Goal: Task Accomplishment & Management: Use online tool/utility

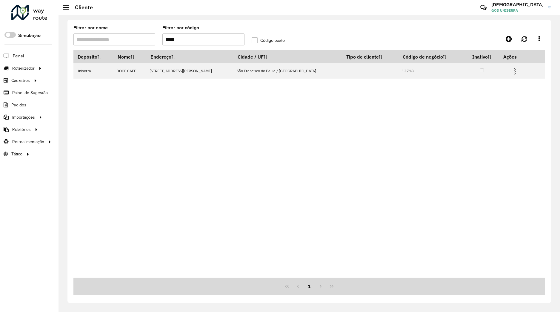
click at [197, 42] on input "*****" at bounding box center [203, 39] width 82 height 12
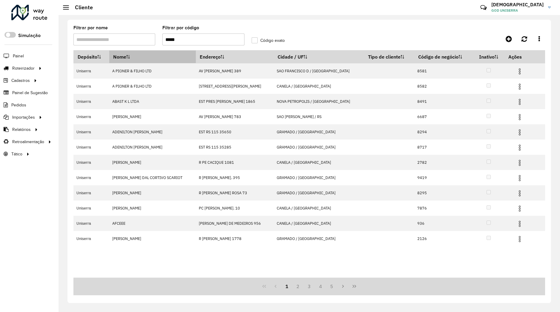
type input "*****"
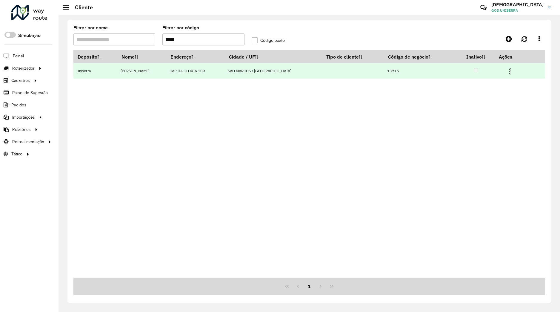
click at [507, 73] on img at bounding box center [510, 71] width 7 height 7
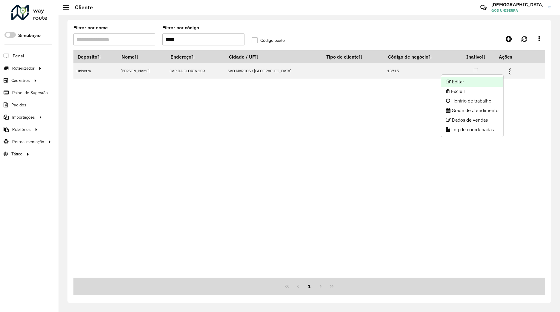
click at [485, 80] on li "Editar" at bounding box center [472, 82] width 62 height 10
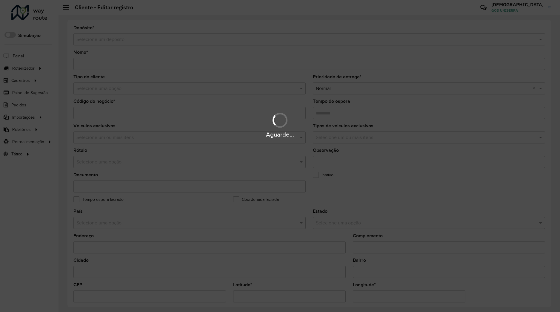
scroll to position [131, 0]
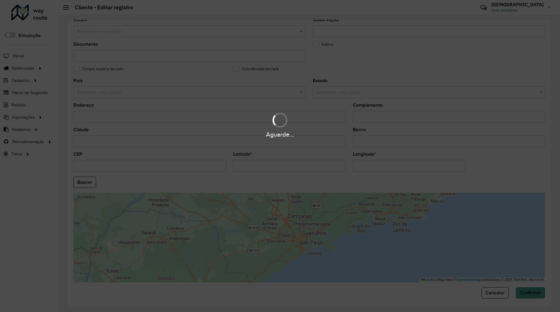
type input "**********"
type input "*****"
type input "********"
type input "**********"
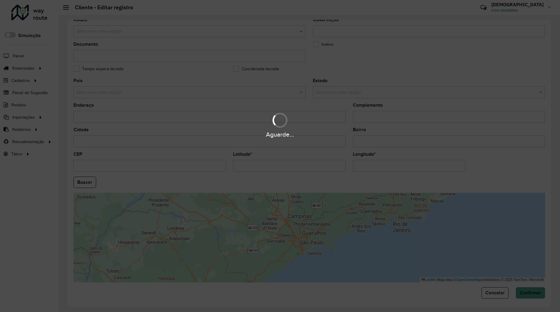
type input "******"
type input "**********"
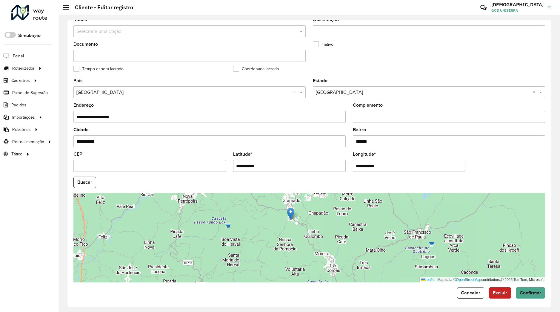
click at [150, 140] on input "**********" at bounding box center [209, 141] width 272 height 12
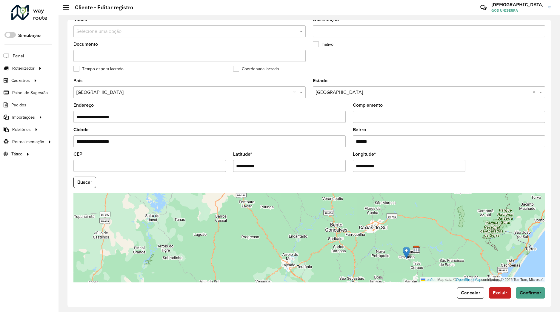
type input "**********"
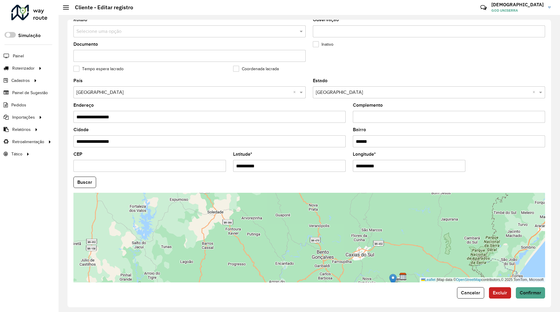
drag, startPoint x: 379, startPoint y: 236, endPoint x: 370, endPoint y: 258, distance: 24.0
click at [370, 258] on div "Leaflet | Map data © OpenStreetMap contributors,© 2025 TomTom, Microsoft" at bounding box center [309, 238] width 472 height 90
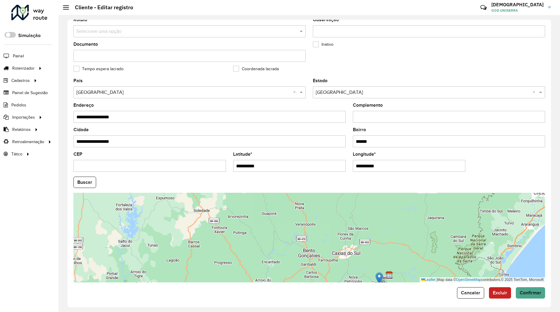
drag, startPoint x: 380, startPoint y: 250, endPoint x: 381, endPoint y: 253, distance: 3.0
click at [381, 253] on div "Leaflet | Map data © OpenStreetMap contributors,© 2025 TomTom, Microsoft" at bounding box center [309, 238] width 472 height 90
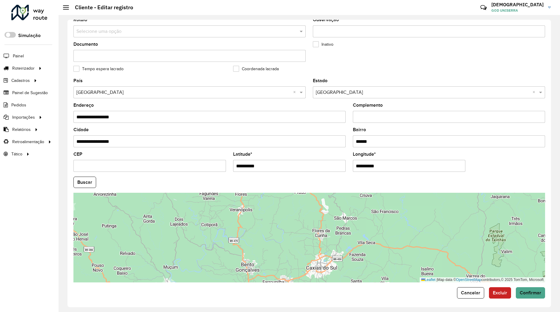
drag, startPoint x: 365, startPoint y: 241, endPoint x: 333, endPoint y: 208, distance: 46.5
click at [333, 208] on div "Leaflet | Map data © OpenStreetMap contributors,© 2025 TomTom, Microsoft" at bounding box center [309, 238] width 472 height 90
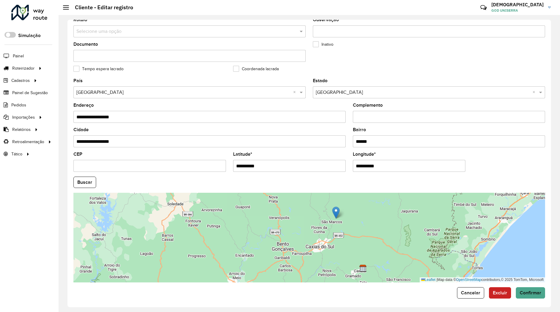
drag, startPoint x: 344, startPoint y: 246, endPoint x: 337, endPoint y: 203, distance: 43.6
click at [337, 206] on img at bounding box center [335, 212] width 7 height 12
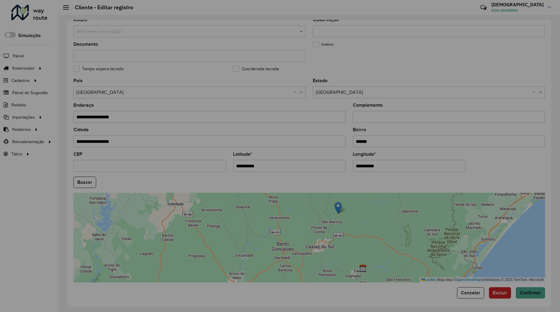
type input "**********"
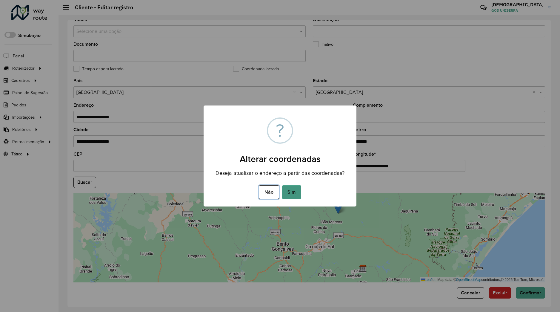
click at [274, 189] on button "Não" at bounding box center [269, 192] width 20 height 14
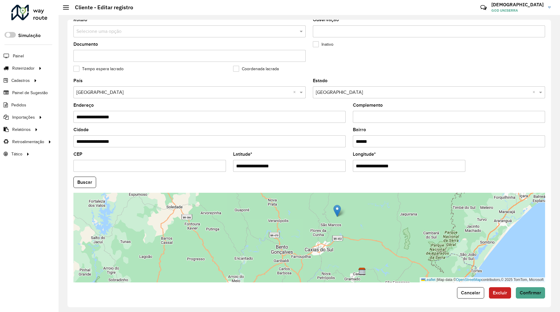
drag, startPoint x: 334, startPoint y: 218, endPoint x: 318, endPoint y: 242, distance: 28.7
click at [318, 242] on div "Leaflet | Map data © OpenStreetMap contributors,© 2025 TomTom, Microsoft" at bounding box center [309, 238] width 472 height 90
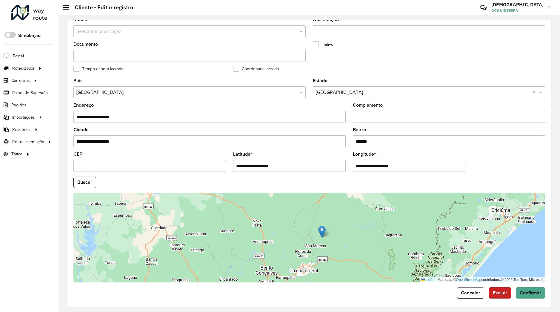
drag, startPoint x: 340, startPoint y: 220, endPoint x: 334, endPoint y: 227, distance: 9.3
click at [334, 227] on div "Leaflet | Map data © OpenStreetMap contributors,© 2025 TomTom, Microsoft" at bounding box center [309, 238] width 472 height 90
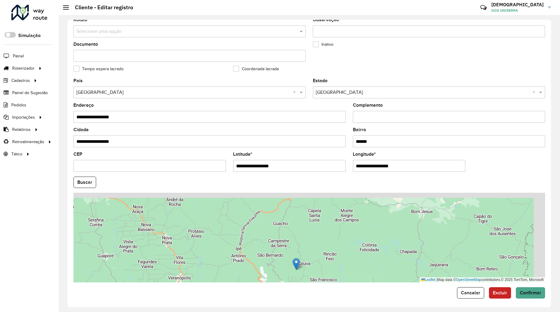
drag, startPoint x: 326, startPoint y: 234, endPoint x: 320, endPoint y: 240, distance: 8.4
click at [320, 239] on div "Leaflet | Map data © OpenStreetMap contributors,© 2025 TomTom, Microsoft" at bounding box center [309, 238] width 472 height 90
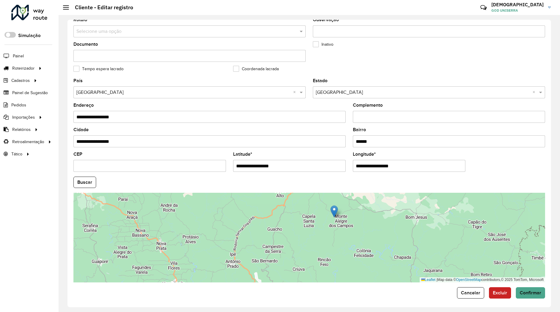
drag, startPoint x: 293, startPoint y: 251, endPoint x: 334, endPoint y: 208, distance: 59.8
click at [334, 208] on img at bounding box center [334, 211] width 7 height 12
type input "**********"
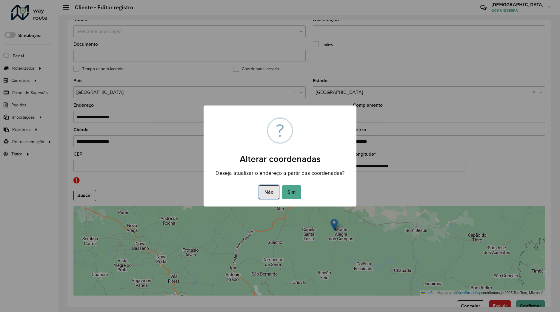
drag, startPoint x: 271, startPoint y: 188, endPoint x: 286, endPoint y: 210, distance: 26.3
click at [271, 188] on button "Não" at bounding box center [269, 192] width 20 height 14
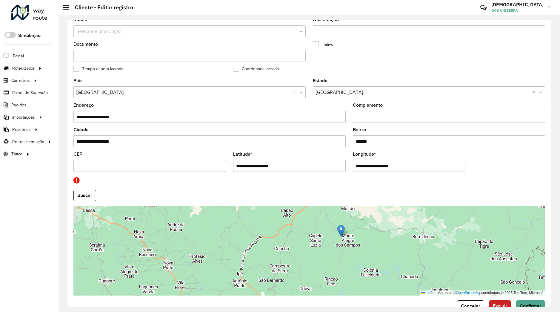
drag, startPoint x: 304, startPoint y: 240, endPoint x: 312, endPoint y: 246, distance: 9.9
click at [312, 246] on div "Leaflet | Map data © OpenStreetMap contributors,© 2025 TomTom, Microsoft" at bounding box center [309, 251] width 472 height 90
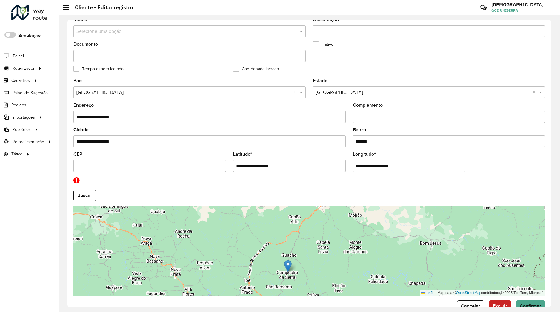
drag, startPoint x: 349, startPoint y: 240, endPoint x: 288, endPoint y: 269, distance: 67.2
click at [288, 269] on img at bounding box center [287, 266] width 7 height 12
type input "**********"
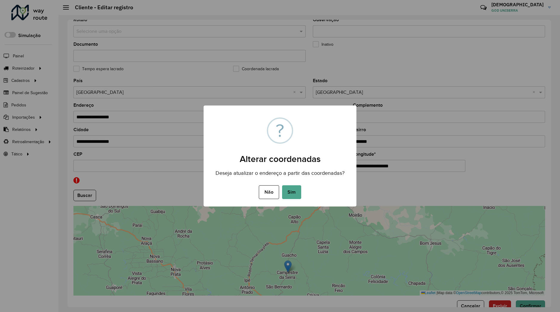
click at [277, 200] on div "Não No Sim" at bounding box center [280, 192] width 153 height 17
click at [266, 192] on button "Não" at bounding box center [269, 192] width 20 height 14
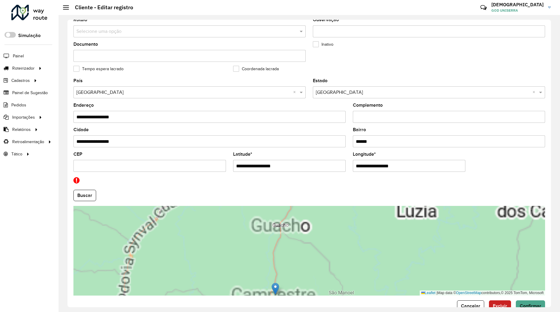
drag, startPoint x: 294, startPoint y: 275, endPoint x: 305, endPoint y: 240, distance: 37.6
click at [305, 240] on div "Leaflet | Map data © OpenStreetMap contributors,© 2025 TomTom, Microsoft" at bounding box center [309, 251] width 472 height 90
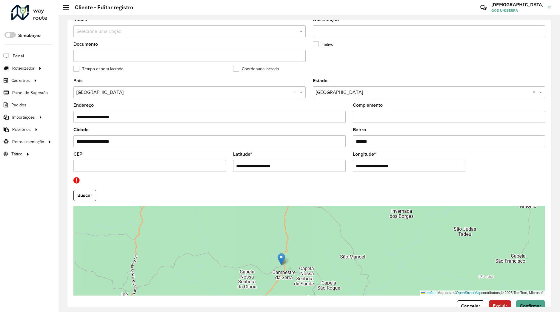
drag, startPoint x: 289, startPoint y: 253, endPoint x: 283, endPoint y: 259, distance: 8.5
click at [283, 259] on img at bounding box center [281, 259] width 7 height 12
type input "**********"
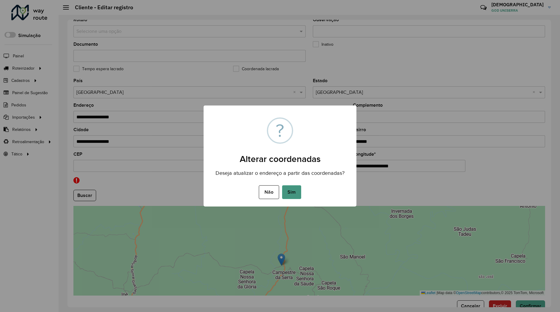
click at [300, 194] on button "Sim" at bounding box center [291, 192] width 19 height 14
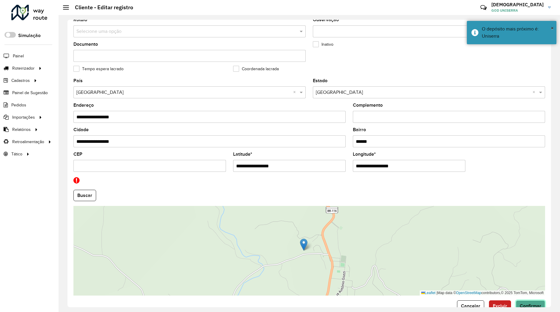
drag, startPoint x: 517, startPoint y: 306, endPoint x: 488, endPoint y: 303, distance: 29.0
click at [520, 305] on span "Confirmar" at bounding box center [531, 305] width 22 height 5
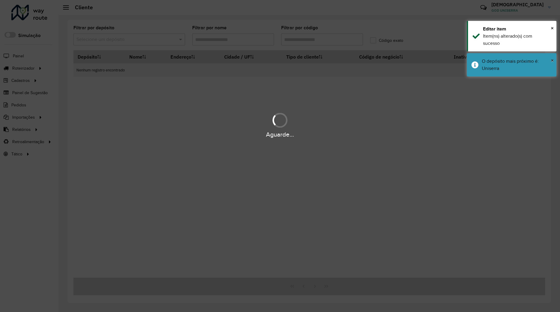
type input "*****"
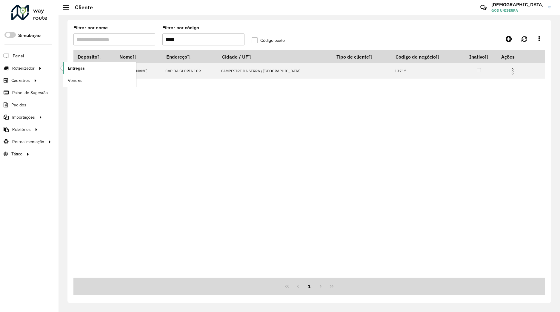
click at [73, 65] on span "Entregas" at bounding box center [76, 68] width 17 height 6
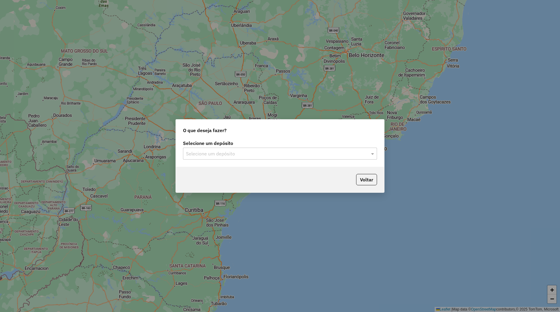
drag, startPoint x: 252, startPoint y: 151, endPoint x: 250, endPoint y: 159, distance: 8.6
click at [251, 153] on input "text" at bounding box center [274, 153] width 176 height 7
click at [242, 171] on div "Uniserra" at bounding box center [280, 171] width 194 height 10
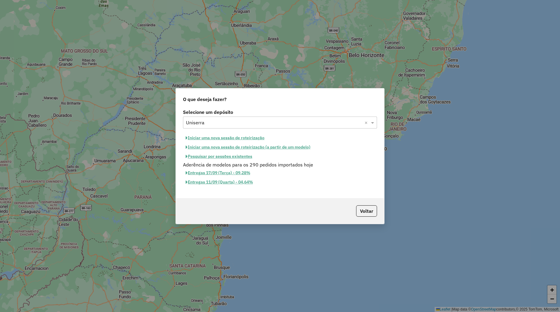
click at [228, 139] on button "Iniciar uma nova sessão de roteirização" at bounding box center [225, 137] width 84 height 9
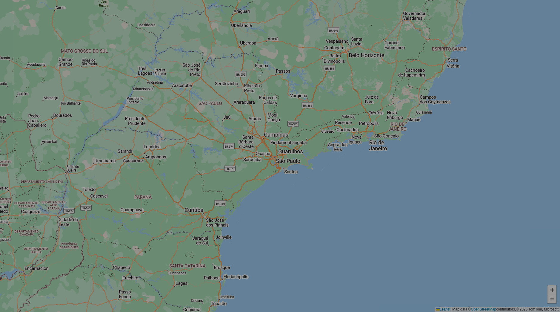
select select "*"
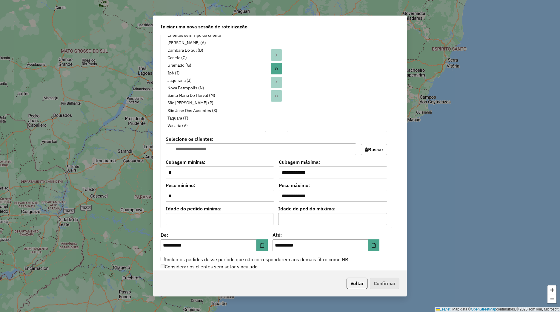
scroll to position [456, 0]
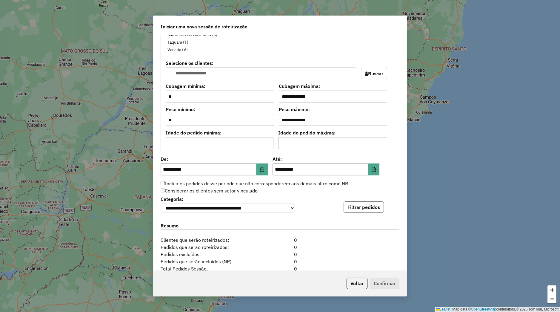
click at [349, 212] on button "Filtrar pedidos" at bounding box center [364, 206] width 40 height 11
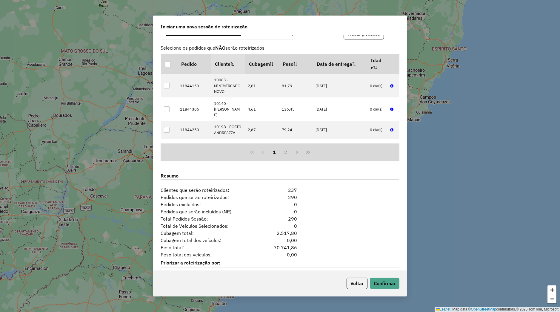
scroll to position [644, 0]
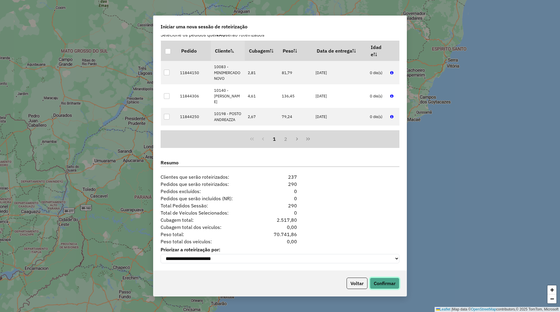
click at [389, 285] on button "Confirmar" at bounding box center [385, 282] width 30 height 11
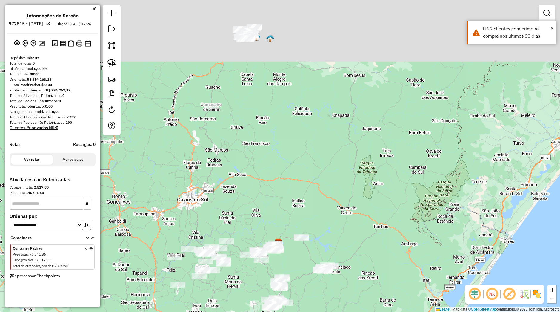
drag, startPoint x: 265, startPoint y: 97, endPoint x: 274, endPoint y: 229, distance: 132.3
click at [274, 229] on div "Janela de atendimento Grade de atendimento Capacidade Transportadoras Veículos …" at bounding box center [280, 156] width 560 height 312
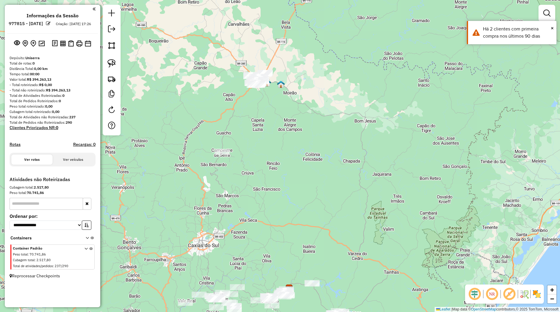
drag, startPoint x: 280, startPoint y: 145, endPoint x: 260, endPoint y: 156, distance: 23.4
click at [281, 193] on div "Janela de atendimento Grade de atendimento Capacidade Transportadoras Veículos …" at bounding box center [280, 156] width 560 height 312
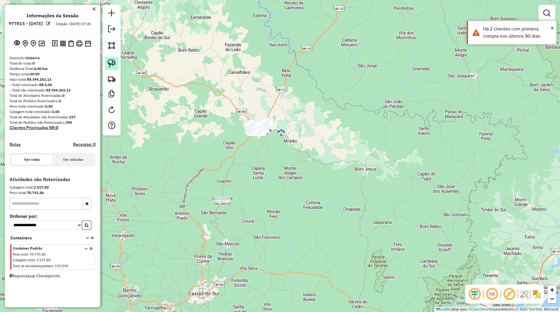
click at [114, 64] on img at bounding box center [112, 63] width 8 height 8
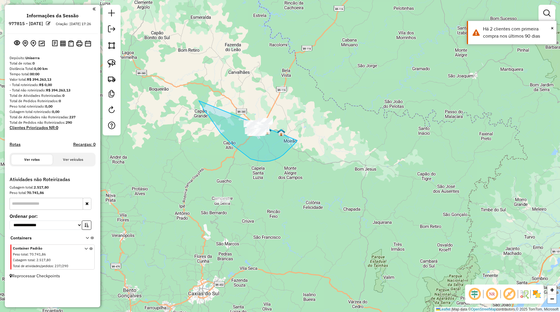
drag, startPoint x: 208, startPoint y: 114, endPoint x: 311, endPoint y: 109, distance: 102.9
click at [311, 109] on div "Janela de atendimento Grade de atendimento Capacidade Transportadoras Veículos …" at bounding box center [280, 156] width 560 height 312
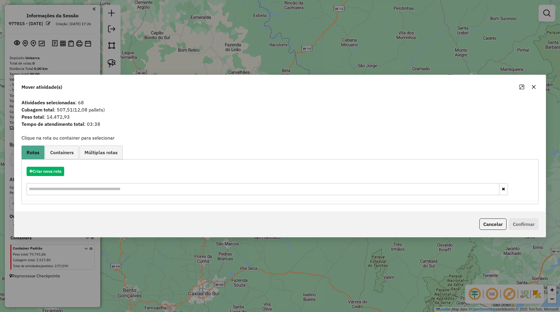
click at [533, 88] on icon "button" at bounding box center [534, 87] width 5 height 5
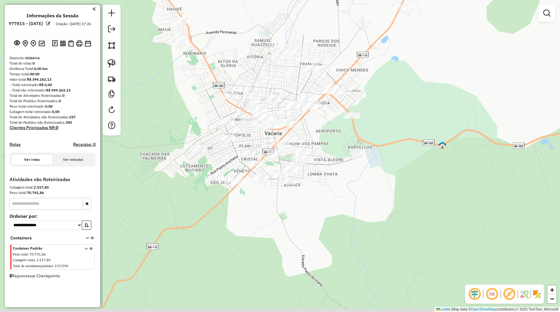
drag, startPoint x: 274, startPoint y: 205, endPoint x: 335, endPoint y: 189, distance: 63.0
click at [327, 192] on div "Janela de atendimento Grade de atendimento Capacidade Transportadoras Veículos …" at bounding box center [280, 156] width 560 height 312
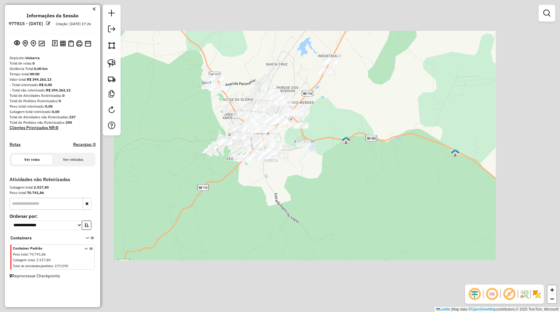
drag, startPoint x: 222, startPoint y: 112, endPoint x: 217, endPoint y: 114, distance: 5.7
click at [224, 116] on div "Janela de atendimento Grade de atendimento Capacidade Transportadoras Veículos …" at bounding box center [280, 156] width 560 height 312
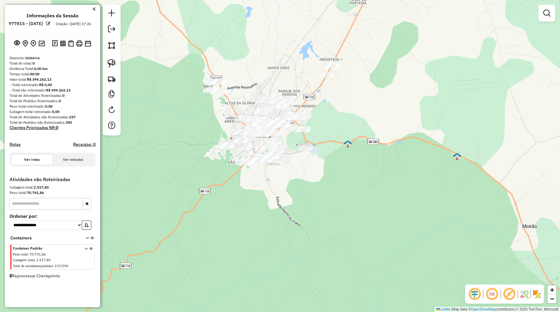
drag, startPoint x: 114, startPoint y: 61, endPoint x: 152, endPoint y: 89, distance: 47.3
click at [114, 62] on img at bounding box center [112, 63] width 8 height 8
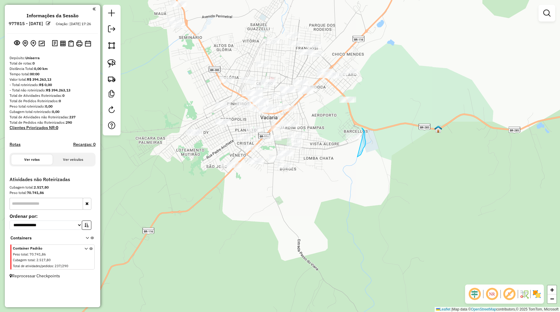
drag, startPoint x: 360, startPoint y: 156, endPoint x: 372, endPoint y: 144, distance: 16.9
click at [372, 144] on div "Janela de atendimento Grade de atendimento Capacidade Transportadoras Veículos …" at bounding box center [280, 156] width 560 height 312
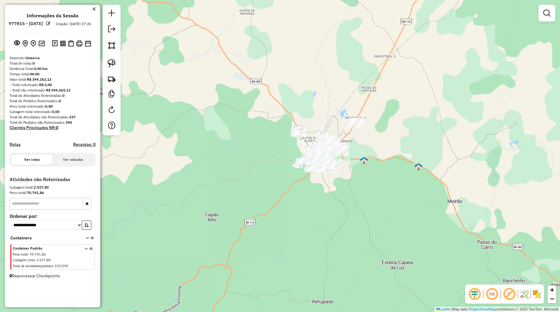
drag, startPoint x: 369, startPoint y: 134, endPoint x: 358, endPoint y: 155, distance: 23.9
click at [358, 155] on div "Janela de atendimento Grade de atendimento Capacidade Transportadoras Veículos …" at bounding box center [280, 156] width 560 height 312
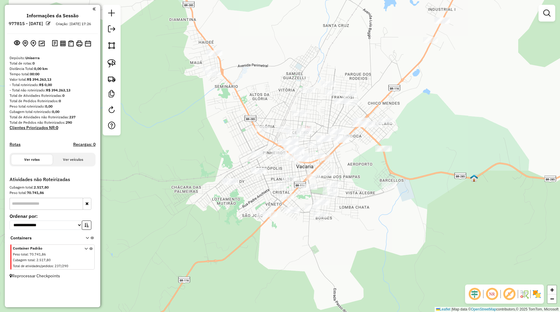
drag, startPoint x: 310, startPoint y: 168, endPoint x: 322, endPoint y: 158, distance: 15.9
click at [329, 161] on div "Janela de atendimento Grade de atendimento Capacidade Transportadoras Veículos …" at bounding box center [280, 156] width 560 height 312
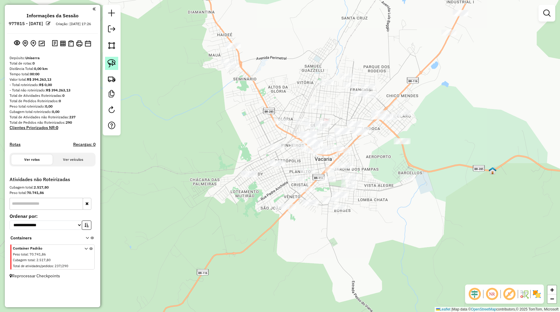
click at [109, 67] on link at bounding box center [111, 63] width 13 height 13
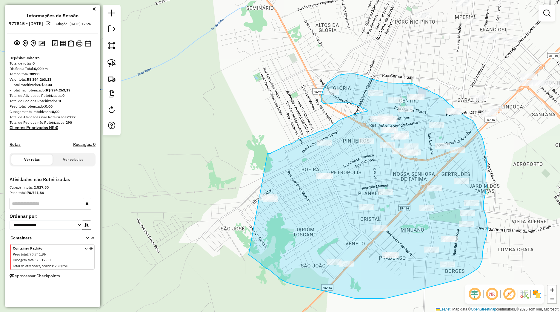
drag, startPoint x: 270, startPoint y: 154, endPoint x: 229, endPoint y: 231, distance: 87.2
click at [229, 231] on div "Janela de atendimento Grade de atendimento Capacidade Transportadoras Veículos …" at bounding box center [280, 156] width 560 height 312
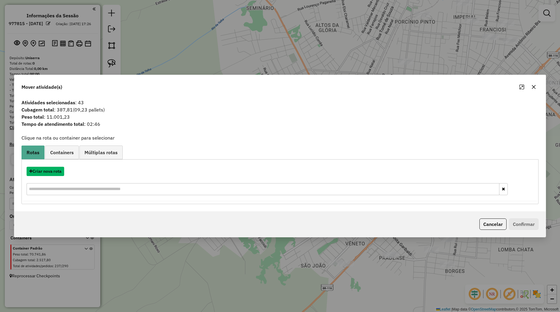
click at [60, 172] on button "Criar nova rota" at bounding box center [46, 171] width 38 height 9
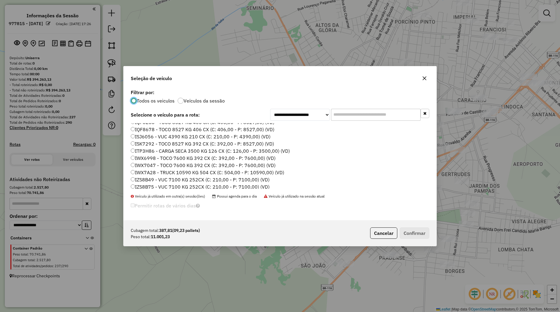
scroll to position [38, 0]
click at [150, 145] on label "IQF8678 - TOCO 8527 KG 406 CX (C: 406,00 - P: 8527,00) (VD)" at bounding box center [203, 145] width 144 height 7
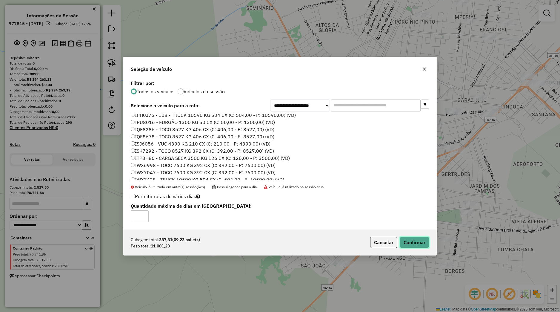
click at [416, 243] on button "Confirmar" at bounding box center [415, 242] width 30 height 11
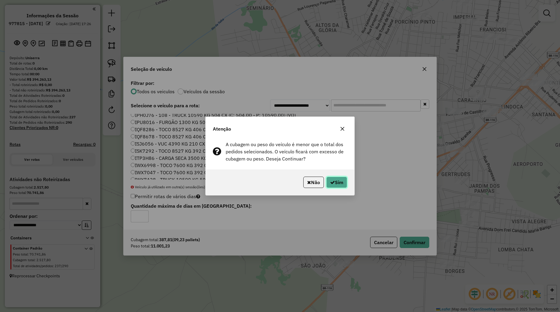
click at [341, 184] on button "Sim" at bounding box center [336, 182] width 21 height 11
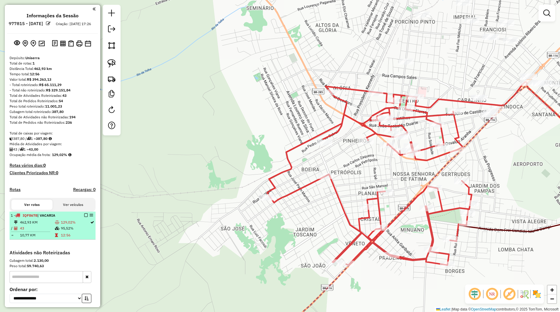
click at [84, 217] on em at bounding box center [86, 215] width 4 height 4
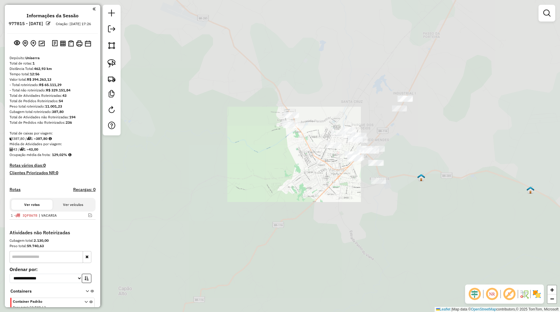
drag, startPoint x: 312, startPoint y: 171, endPoint x: 248, endPoint y: 204, distance: 72.3
click at [251, 205] on div "Janela de atendimento Grade de atendimento Capacidade Transportadoras Veículos …" at bounding box center [280, 156] width 560 height 312
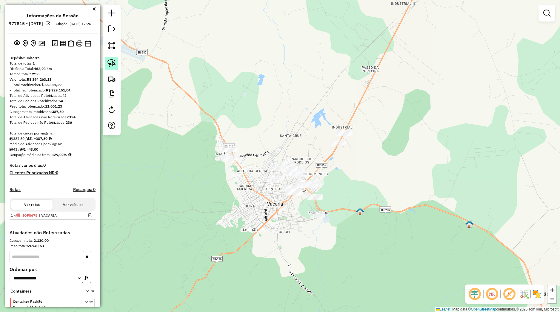
click at [109, 62] on img at bounding box center [112, 63] width 8 height 8
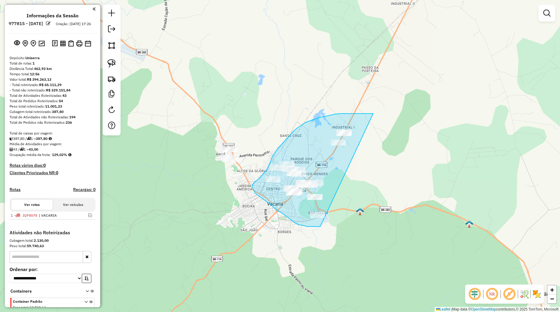
drag, startPoint x: 352, startPoint y: 113, endPoint x: 332, endPoint y: 226, distance: 114.2
click at [332, 226] on div "Janela de atendimento Grade de atendimento Capacidade Transportadoras Veículos …" at bounding box center [280, 156] width 560 height 312
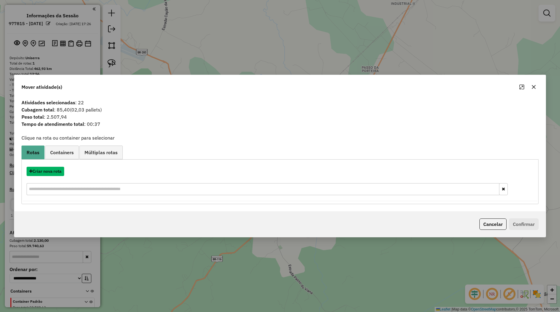
click at [59, 172] on button "Criar nova rota" at bounding box center [46, 171] width 38 height 9
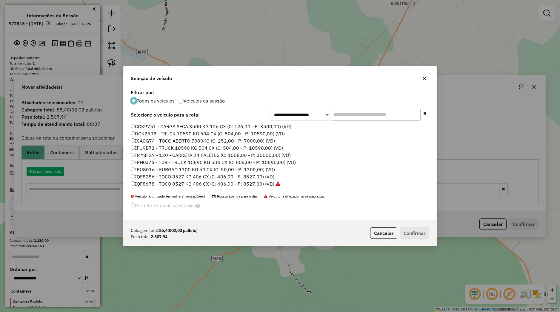
scroll to position [3, 2]
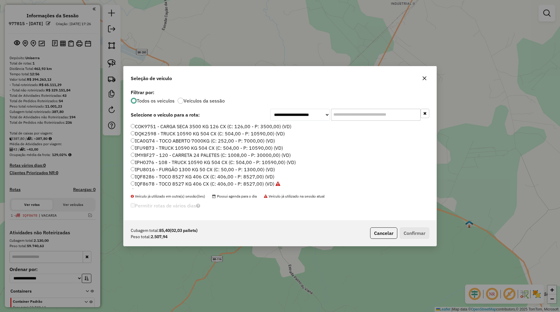
click at [155, 175] on label "IQF8286 - TOCO 8527 KG 406 CX (C: 406,00 - P: 8527,00) (VD)" at bounding box center [203, 176] width 144 height 7
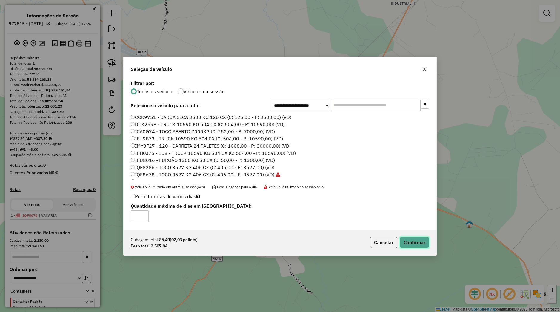
drag, startPoint x: 414, startPoint y: 241, endPoint x: 399, endPoint y: 228, distance: 19.3
click at [414, 241] on button "Confirmar" at bounding box center [415, 242] width 30 height 11
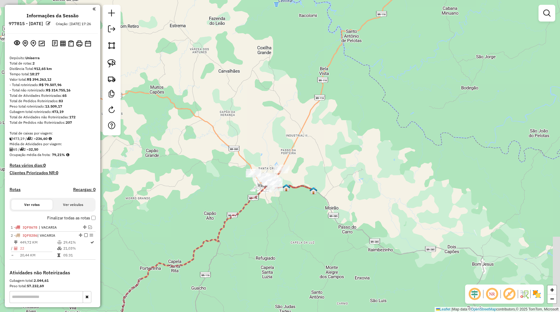
drag, startPoint x: 319, startPoint y: 159, endPoint x: 317, endPoint y: 148, distance: 11.0
click at [317, 148] on div "Janela de atendimento Grade de atendimento Capacidade Transportadoras Veículos …" at bounding box center [280, 156] width 560 height 312
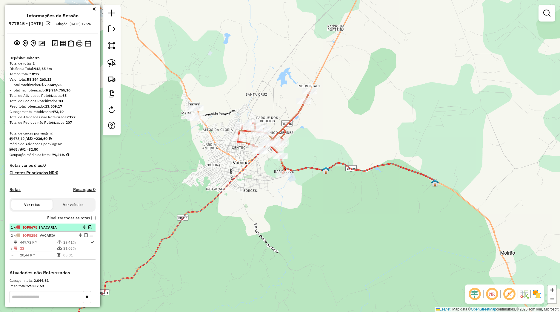
click at [88, 229] on em at bounding box center [90, 227] width 4 height 4
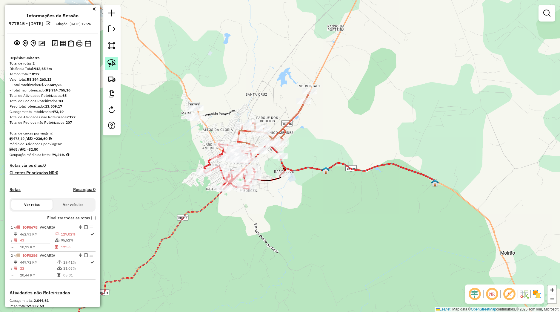
click at [117, 61] on link at bounding box center [111, 63] width 13 height 13
drag, startPoint x: 169, startPoint y: 118, endPoint x: 194, endPoint y: 96, distance: 33.2
click at [194, 96] on div "Janela de atendimento Grade de atendimento Capacidade Transportadoras Veículos …" at bounding box center [280, 156] width 560 height 312
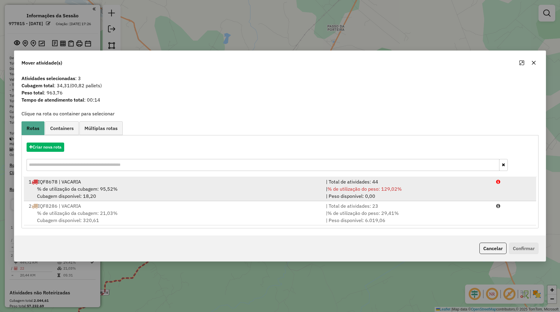
drag, startPoint x: 87, startPoint y: 182, endPoint x: 89, endPoint y: 185, distance: 3.2
click at [88, 184] on div "1 IQF8678 | VACARIA" at bounding box center [173, 181] width 297 height 7
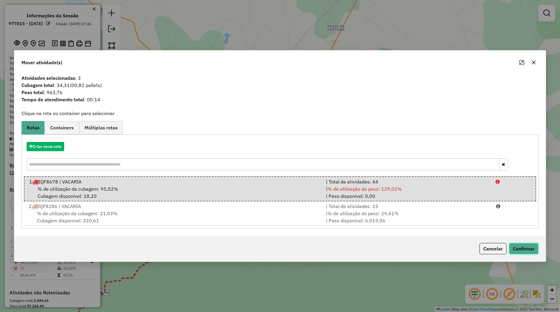
click at [535, 248] on button "Confirmar" at bounding box center [524, 248] width 30 height 11
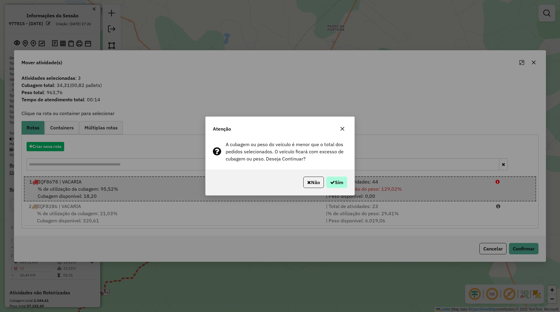
drag, startPoint x: 349, startPoint y: 183, endPoint x: 344, endPoint y: 182, distance: 5.1
click at [345, 183] on div "Não Sim" at bounding box center [280, 182] width 149 height 26
click at [344, 182] on button "Sim" at bounding box center [336, 182] width 21 height 11
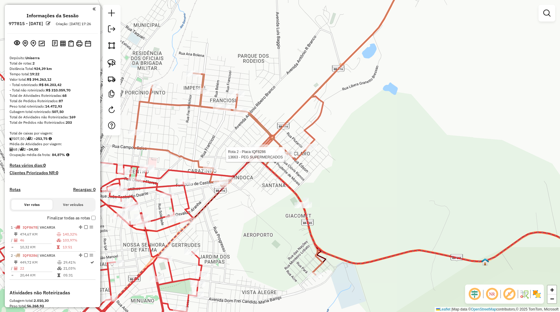
select select "**********"
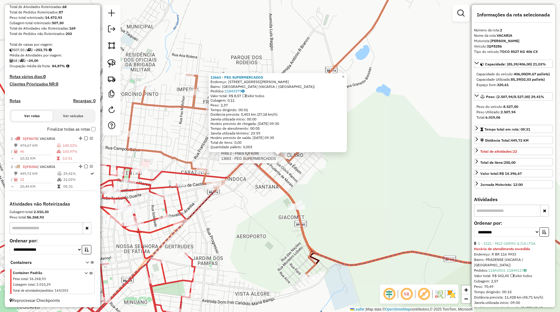
scroll to position [95, 0]
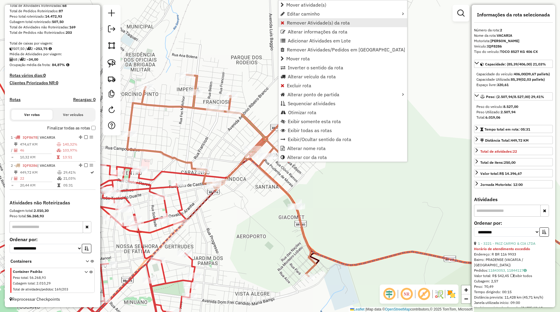
click at [303, 24] on span "Remover Atividade(s) da rota" at bounding box center [318, 22] width 63 height 5
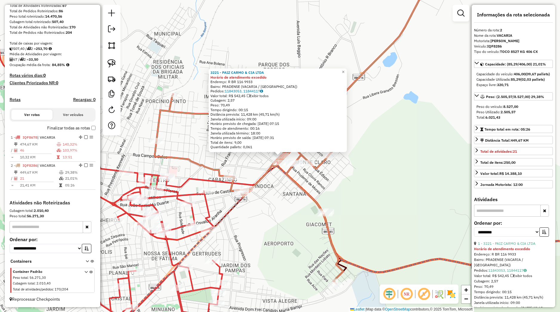
click at [353, 208] on div "3221 - PAIZ CARMO & CIA LTDA Horário de atendimento excedido Endereço: R BR 116…" at bounding box center [280, 156] width 560 height 312
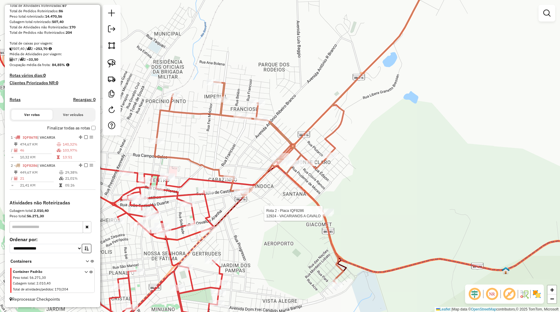
select select "**********"
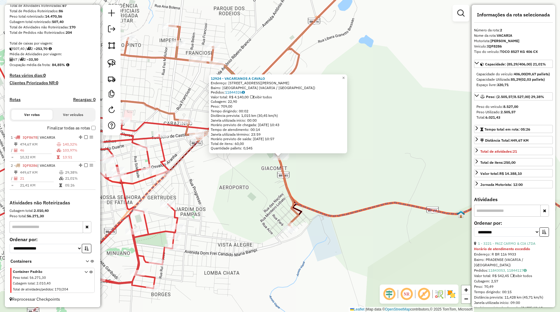
drag, startPoint x: 244, startPoint y: 159, endPoint x: 297, endPoint y: 174, distance: 55.1
click at [294, 174] on div "12924 - VACARIANOS A CAVALO Endereço: Avenida Luis Jacinto Teixeira 1000 Bairro…" at bounding box center [280, 156] width 560 height 312
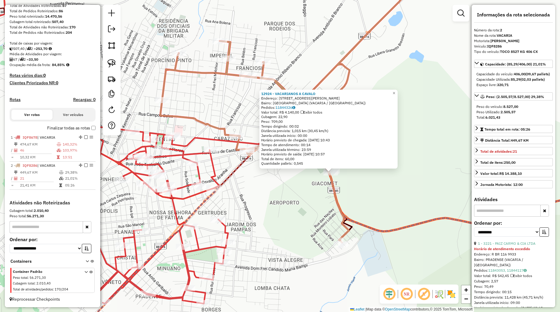
click at [309, 173] on div "12924 - VACARIANOS A CAVALO Endereço: Avenida Luis Jacinto Teixeira 1000 Bairro…" at bounding box center [280, 156] width 560 height 312
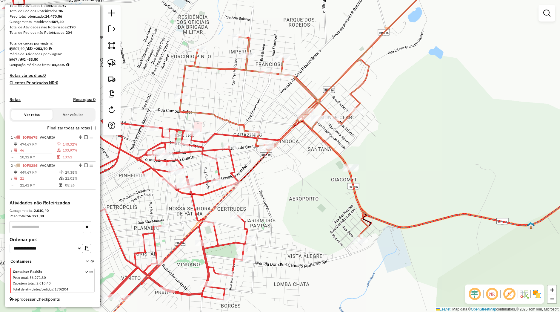
drag, startPoint x: 324, startPoint y: 201, endPoint x: 352, endPoint y: 180, distance: 35.5
click at [362, 177] on div "Janela de atendimento Grade de atendimento Capacidade Transportadoras Veículos …" at bounding box center [280, 156] width 560 height 312
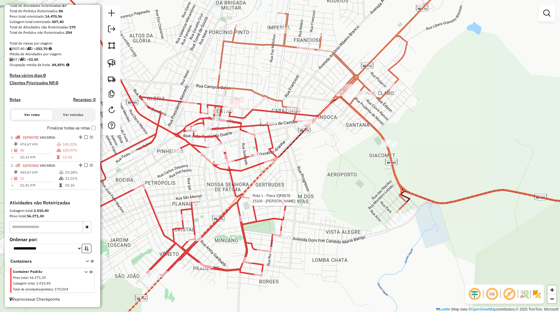
select select "**********"
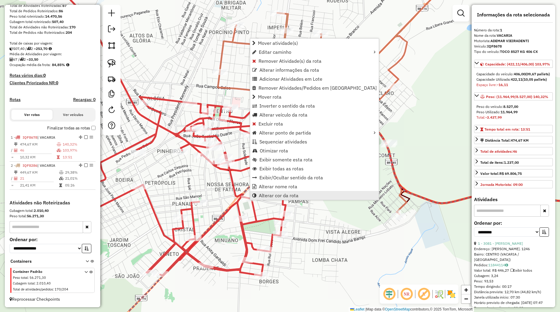
click at [274, 198] on span "Alterar cor da rota" at bounding box center [279, 195] width 40 height 5
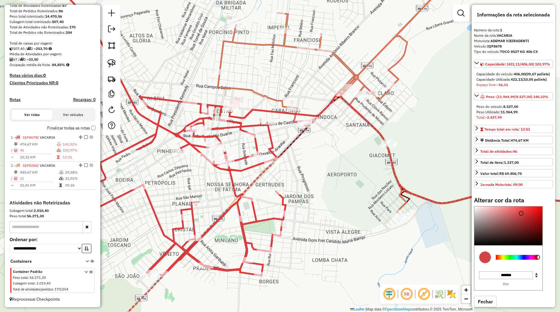
type input "*******"
click at [513, 260] on div at bounding box center [517, 257] width 42 height 5
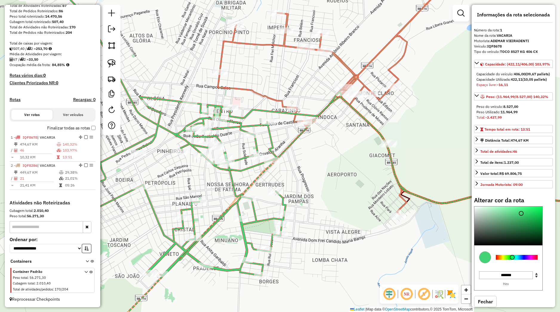
click at [305, 167] on div "Janela de atendimento Grade de atendimento Capacidade Transportadoras Veículos …" at bounding box center [280, 156] width 560 height 312
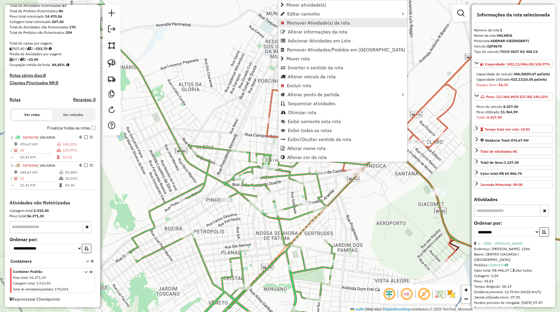
click at [302, 25] on span "Remover Atividade(s) da rota" at bounding box center [318, 22] width 63 height 5
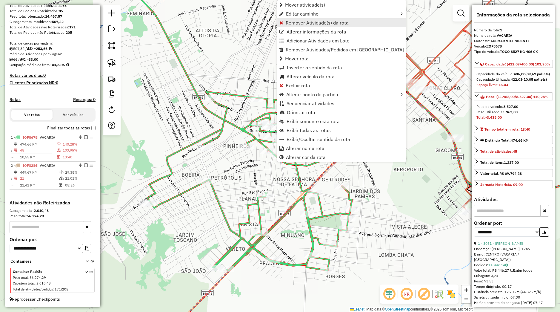
click at [296, 25] on span "Remover Atividade(s) da rota" at bounding box center [317, 22] width 63 height 5
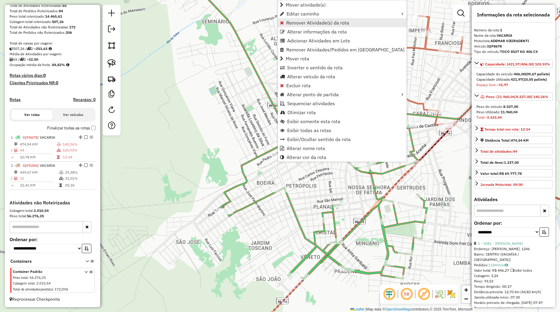
click at [300, 23] on span "Remover Atividade(s) da rota" at bounding box center [317, 22] width 63 height 5
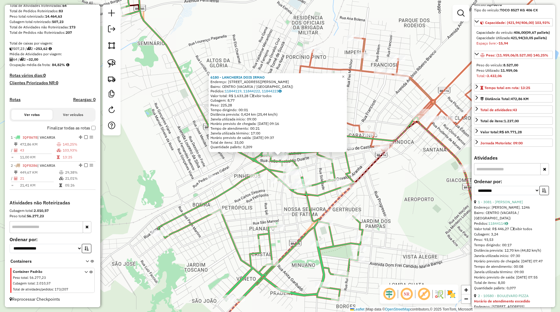
scroll to position [56, 0]
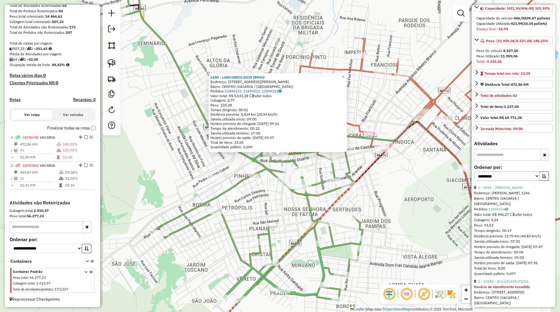
click at [474, 171] on select "**********" at bounding box center [507, 175] width 66 height 9
select select "*********"
click option "****" at bounding box center [0, 0] width 0 height 0
click at [542, 178] on icon "button" at bounding box center [544, 176] width 4 height 4
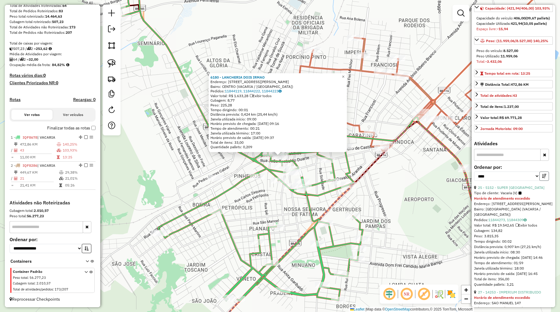
click at [542, 178] on icon "button" at bounding box center [544, 176] width 4 height 4
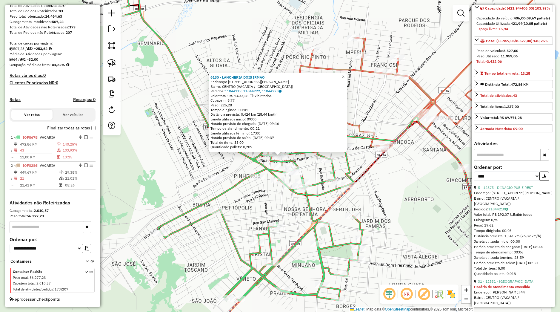
click at [494, 211] on link "11844210" at bounding box center [499, 209] width 20 height 4
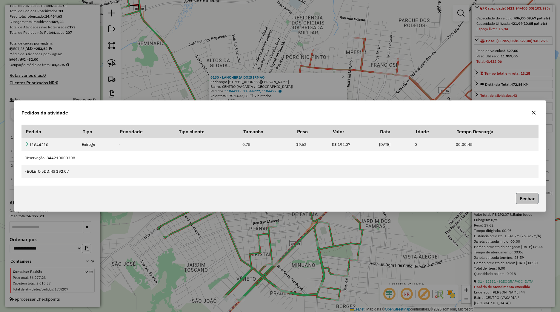
click at [533, 199] on button "Fechar" at bounding box center [527, 198] width 23 height 11
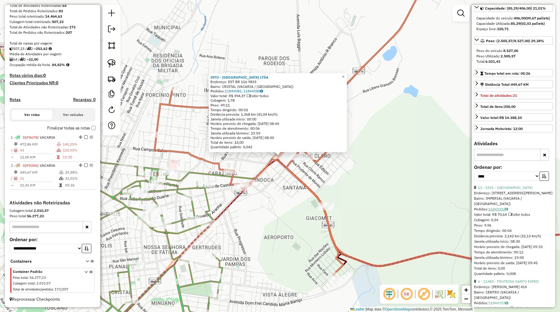
click at [504, 211] on link "11843392" at bounding box center [499, 209] width 20 height 4
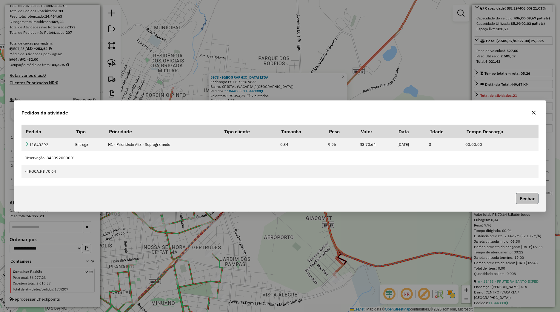
click at [529, 201] on button "Fechar" at bounding box center [527, 198] width 23 height 11
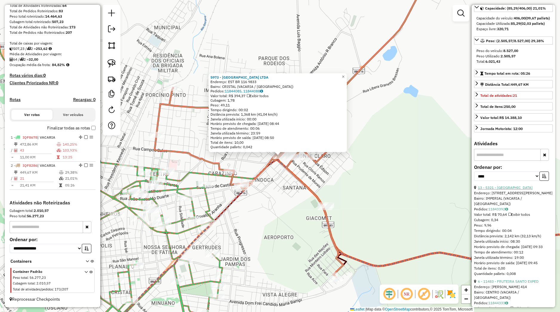
click at [516, 190] on link "13 - 5321 - MERCADO DO PAULO" at bounding box center [505, 187] width 55 height 4
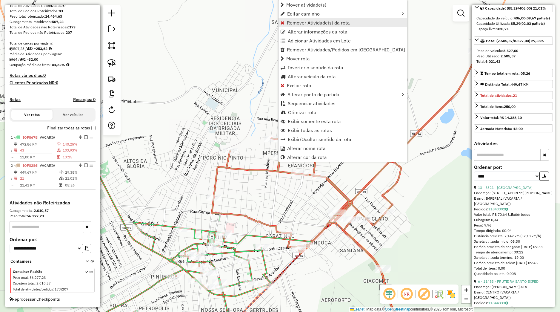
click at [302, 19] on link "Remover Atividade(s) da rota" at bounding box center [343, 22] width 129 height 9
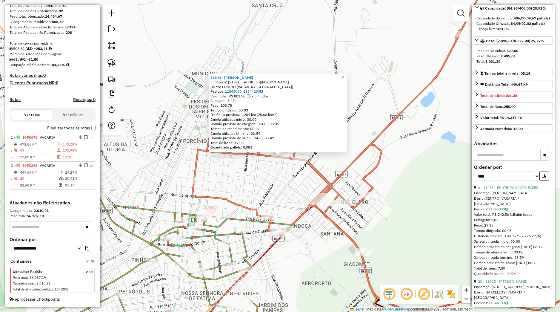
click at [503, 211] on link "11844333" at bounding box center [499, 209] width 20 height 4
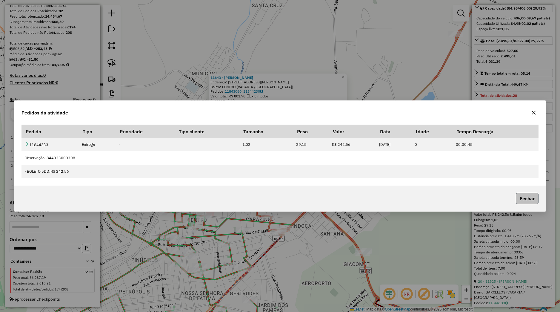
click at [524, 198] on button "Fechar" at bounding box center [527, 198] width 23 height 11
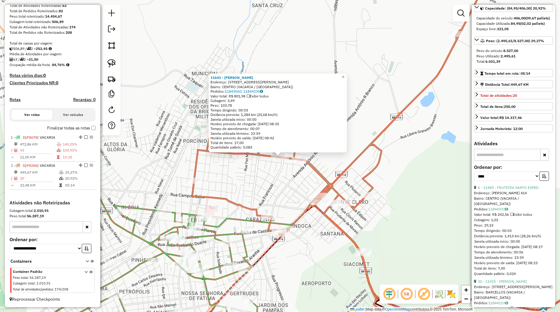
click at [441, 198] on div "11643 - ROSSANO ALMEIDA Endereço: AVENIDA SIQUEIRA CAMPOS 416 Bairro: CENTRO (V…" at bounding box center [280, 156] width 560 height 312
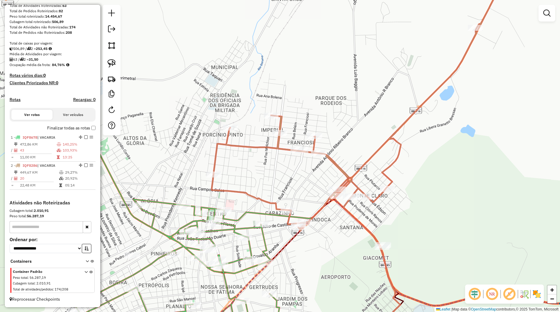
drag, startPoint x: 402, startPoint y: 209, endPoint x: 411, endPoint y: 206, distance: 8.8
click at [412, 205] on div "Janela de atendimento Grade de atendimento Capacidade Transportadoras Veículos …" at bounding box center [280, 156] width 560 height 312
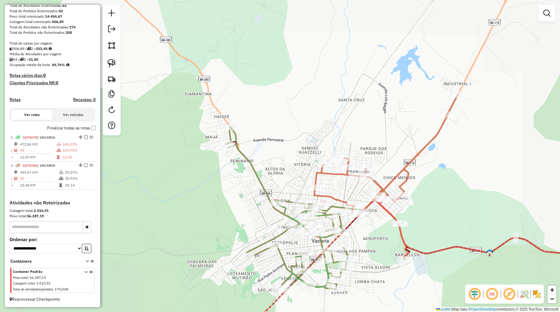
drag, startPoint x: 375, startPoint y: 228, endPoint x: 386, endPoint y: 196, distance: 34.4
click at [386, 197] on div "Janela de atendimento Grade de atendimento Capacidade Transportadoras Veículos …" at bounding box center [280, 156] width 560 height 312
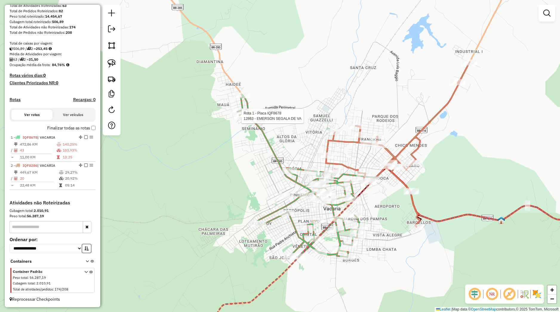
select select "*********"
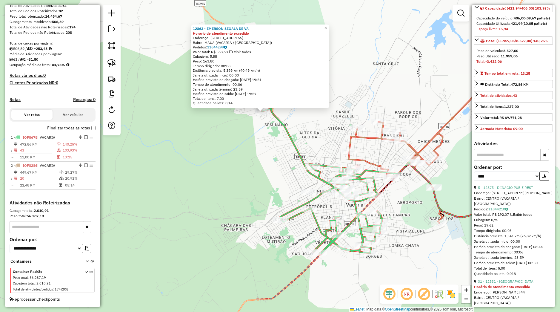
drag, startPoint x: 305, startPoint y: 203, endPoint x: 278, endPoint y: 151, distance: 58.2
click at [280, 154] on div "12863 - EMERSON SEGALA DE VA Horário de atendimento excedido Endereço: Estrada …" at bounding box center [280, 156] width 560 height 312
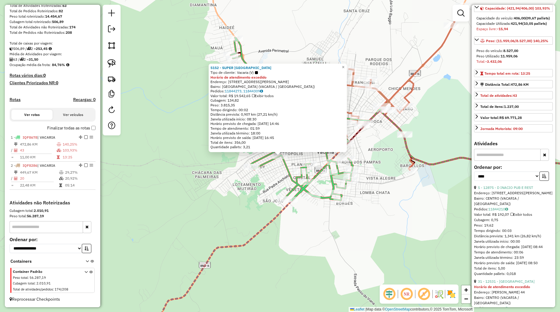
click at [280, 188] on div "5152 - SUPER PETROPOLIS Tipo de cliente: Vacaria (V) Horário de atendimento exc…" at bounding box center [280, 156] width 560 height 312
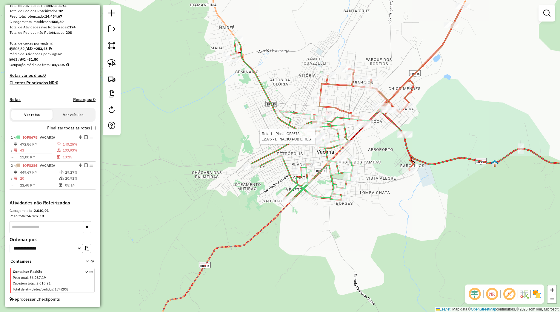
select select "*********"
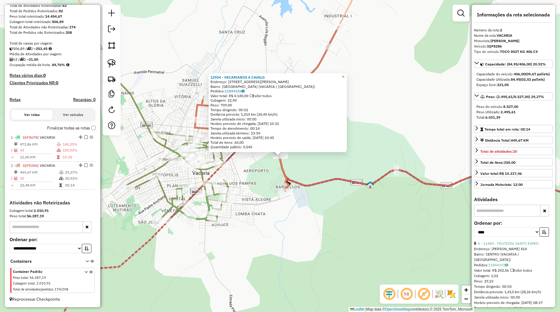
click at [356, 217] on div "12924 - VACARIANOS A CAVALO Endereço: Avenida Luis Jacinto Teixeira 1000 Bairro…" at bounding box center [280, 156] width 560 height 312
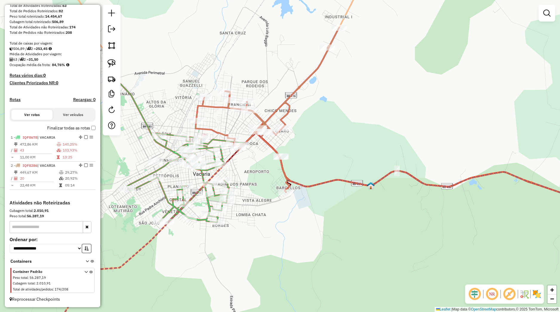
drag, startPoint x: 292, startPoint y: 223, endPoint x: 296, endPoint y: 203, distance: 20.2
click at [323, 218] on div "Janela de atendimento Grade de atendimento Capacidade Transportadoras Veículos …" at bounding box center [280, 156] width 560 height 312
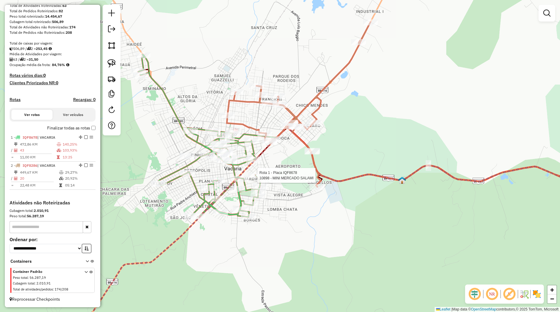
select select "*********"
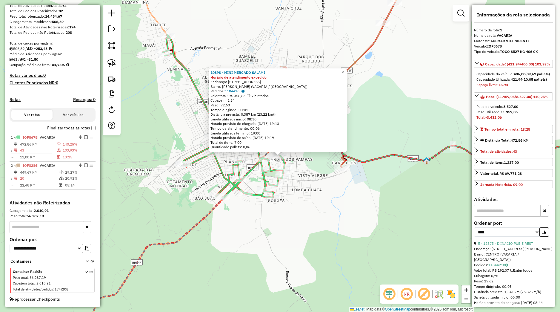
click at [335, 205] on div "10898 - MINI MERCADO SALAMI Horário de atendimento excedido Endereço: Rua Sao P…" at bounding box center [280, 156] width 560 height 312
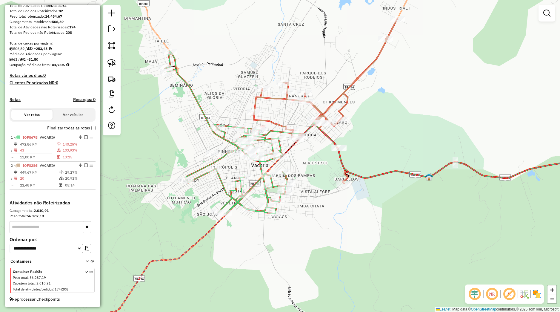
drag, startPoint x: 335, startPoint y: 205, endPoint x: 332, endPoint y: 230, distance: 24.7
click at [343, 240] on div "Janela de atendimento Grade de atendimento Capacidade Transportadoras Veículos …" at bounding box center [280, 156] width 560 height 312
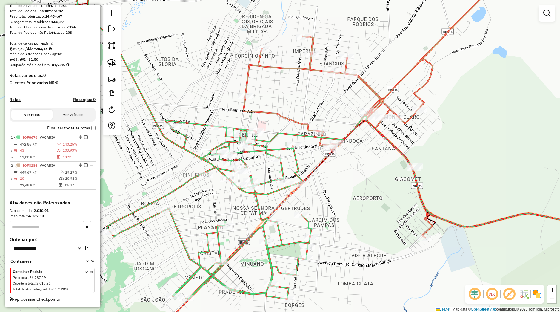
click at [108, 64] on img at bounding box center [112, 63] width 8 height 8
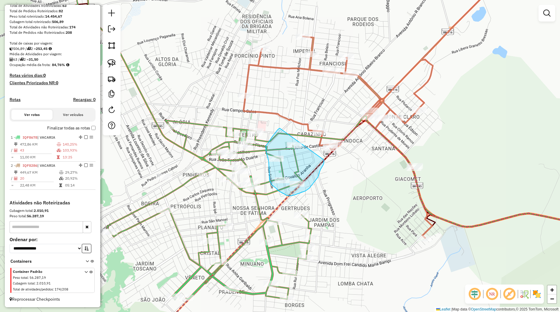
drag, startPoint x: 280, startPoint y: 128, endPoint x: 324, endPoint y: 157, distance: 52.5
click at [324, 157] on div "Janela de atendimento Grade de atendimento Capacidade Transportadoras Veículos …" at bounding box center [280, 156] width 560 height 312
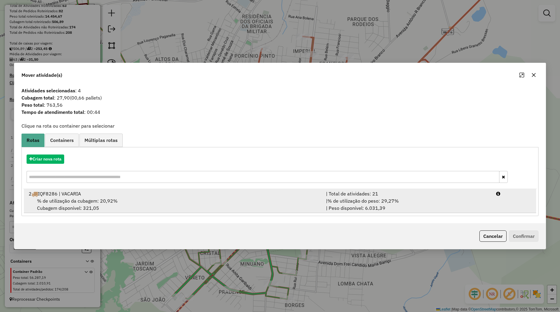
drag, startPoint x: 211, startPoint y: 207, endPoint x: 223, endPoint y: 211, distance: 13.3
click at [211, 207] on div "% de utilização da cubagem: 20,92% Cubagem disponível: 321,05" at bounding box center [173, 204] width 297 height 14
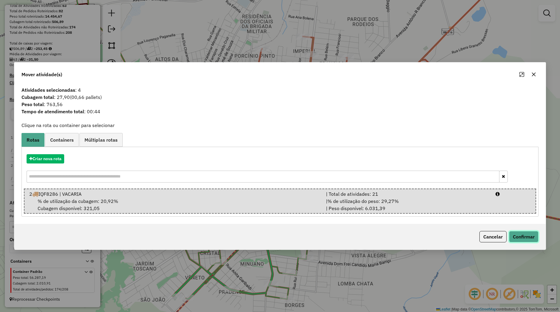
click at [517, 238] on button "Confirmar" at bounding box center [524, 236] width 30 height 11
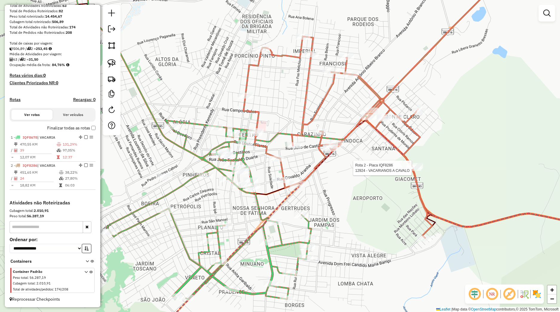
select select "*********"
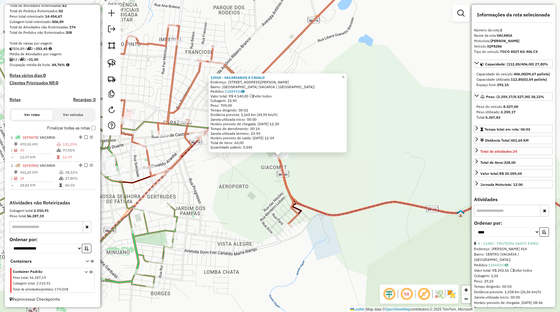
click at [294, 186] on div "12924 - VACARIANOS A CAVALO Endereço: Avenida Luis Jacinto Teixeira 1000 Bairro…" at bounding box center [280, 156] width 560 height 312
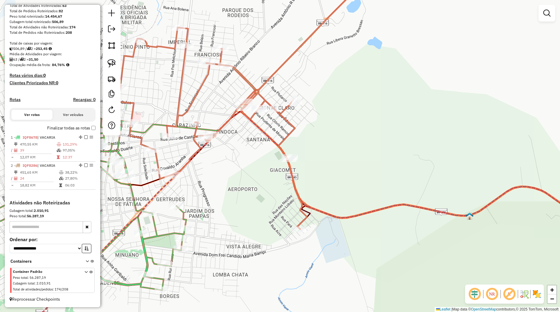
drag, startPoint x: 264, startPoint y: 188, endPoint x: 415, endPoint y: 192, distance: 150.6
click at [414, 192] on div "Janela de atendimento Grade de atendimento Capacidade Transportadoras Veículos …" at bounding box center [280, 156] width 560 height 312
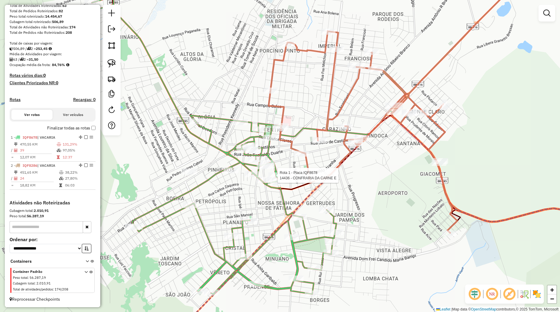
select select "*********"
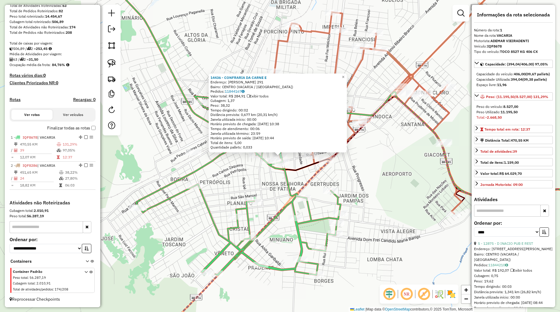
click at [389, 184] on div "14436 - CONFRARIA DA CARNE E Endereço: MOREIRA PAZ 291 Bairro: CENTRO (VACARIA …" at bounding box center [280, 156] width 560 height 312
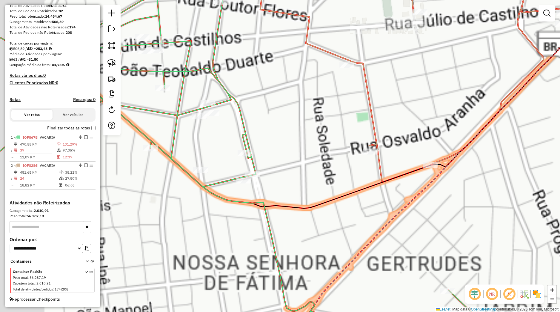
drag, startPoint x: 299, startPoint y: 165, endPoint x: 190, endPoint y: 117, distance: 118.9
click at [309, 162] on div "Janela de atendimento Grade de atendimento Capacidade Transportadoras Veículos …" at bounding box center [280, 156] width 560 height 312
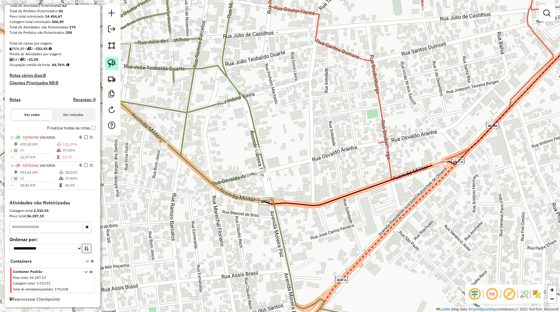
click at [109, 66] on img at bounding box center [112, 63] width 8 height 8
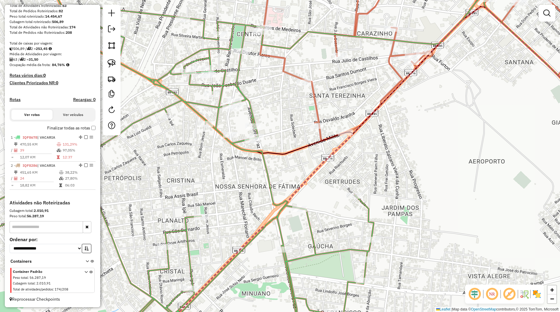
click at [320, 181] on div "Janela de atendimento Grade de atendimento Capacidade Transportadoras Veículos …" at bounding box center [280, 156] width 560 height 312
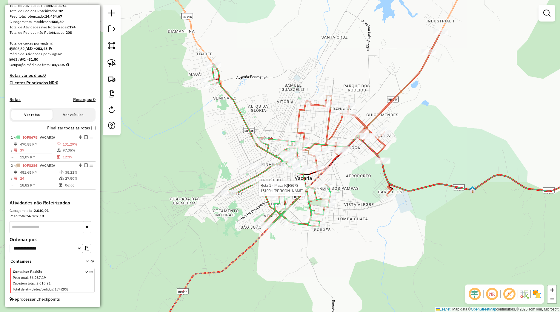
select select "*********"
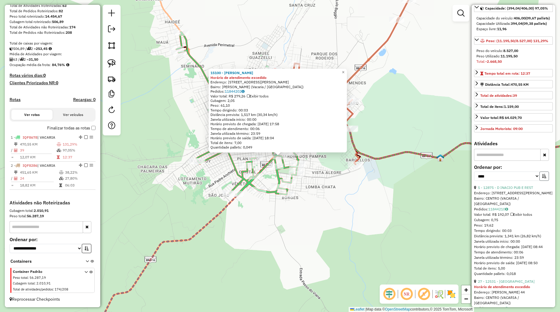
click at [540, 181] on button "button" at bounding box center [545, 175] width 10 height 9
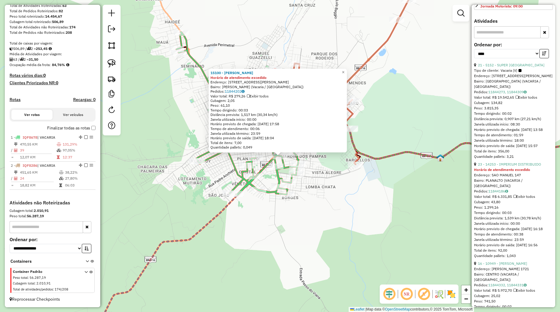
scroll to position [196, 0]
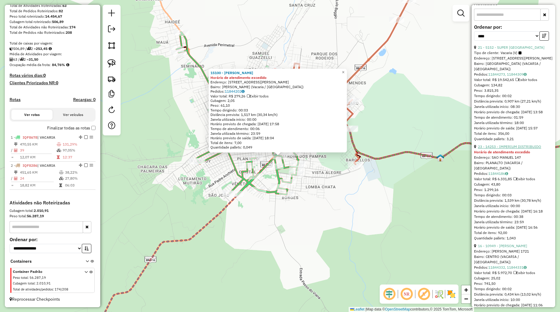
click at [508, 149] on link "23 - 14253 - IMPERIUM DISTRIBUIDO" at bounding box center [509, 146] width 63 height 4
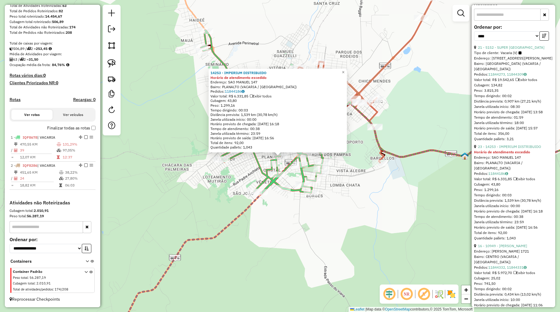
click at [270, 157] on div "14253 - IMPERIUM DISTRIBUIDO Horário de atendimento excedido Endereço: SAO MANU…" at bounding box center [280, 156] width 560 height 312
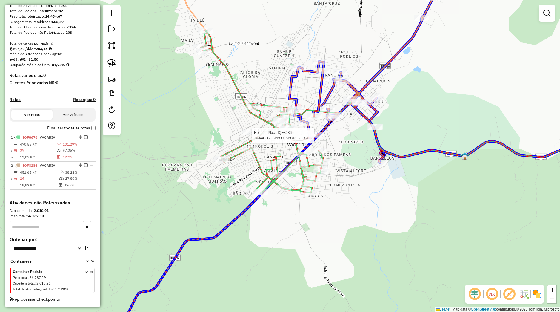
click at [109, 205] on div at bounding box center [109, 205] width 0 height 0
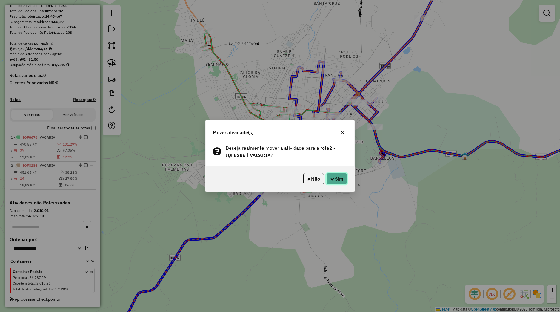
click at [336, 175] on button "Sim" at bounding box center [336, 178] width 21 height 11
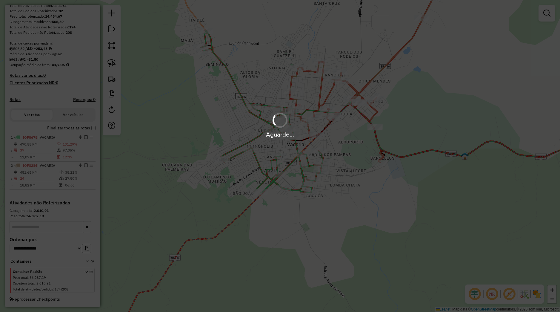
drag, startPoint x: 344, startPoint y: 142, endPoint x: 337, endPoint y: 168, distance: 27.2
click at [336, 168] on div "Aguarde..." at bounding box center [280, 156] width 560 height 312
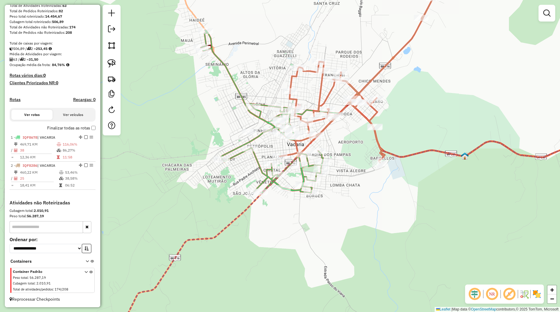
drag, startPoint x: 342, startPoint y: 153, endPoint x: 325, endPoint y: 193, distance: 43.1
click at [327, 195] on div "Janela de atendimento Grade de atendimento Capacidade Transportadoras Veículos …" at bounding box center [280, 156] width 560 height 312
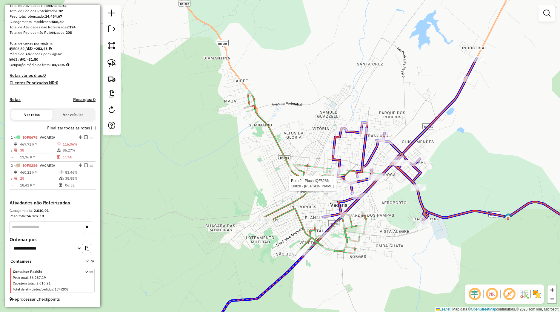
click at [94, 248] on div at bounding box center [94, 248] width 0 height 0
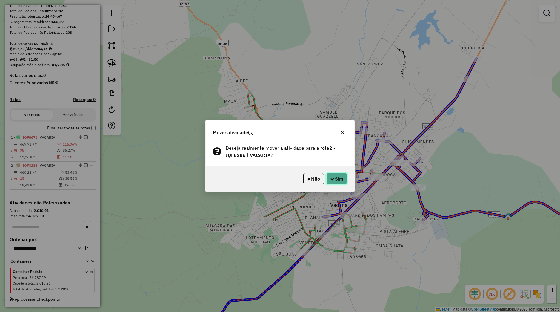
click at [331, 176] on button "Sim" at bounding box center [336, 178] width 21 height 11
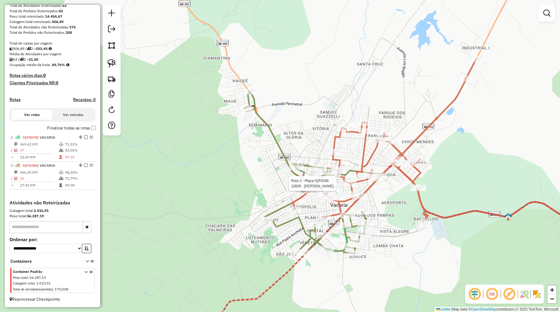
select select "*********"
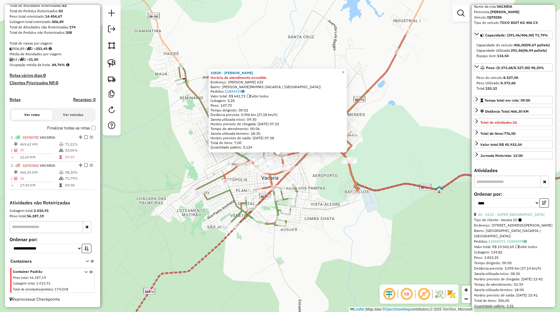
scroll to position [28, 0]
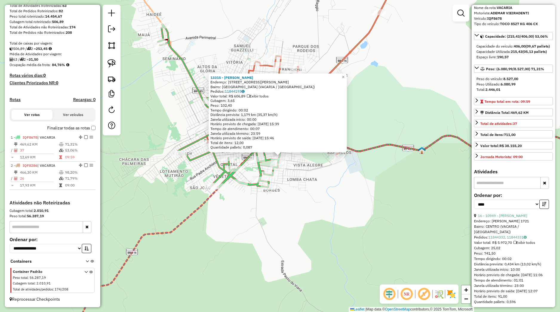
click at [330, 209] on div "13315 - JOaO AUGUSTO CARNIE Endereço: Rua Egidio Carneiro Lobo - Gau 713 Bairro…" at bounding box center [280, 156] width 560 height 312
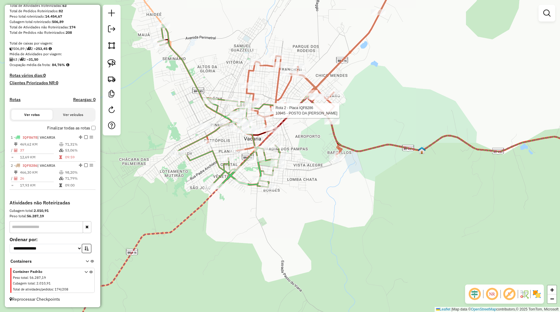
select select "*********"
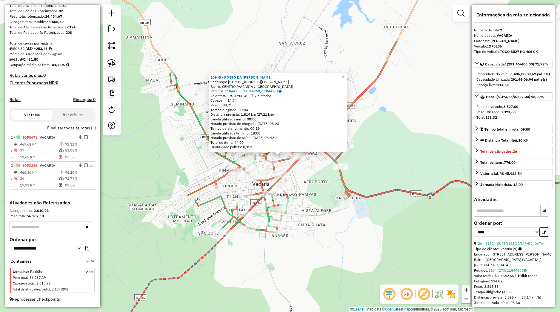
click at [299, 187] on div "10945 - POSTO DA JULIO Endereço: Rua Julio de Castilhos 629 Bairro: CENTRO (VAC…" at bounding box center [280, 156] width 560 height 312
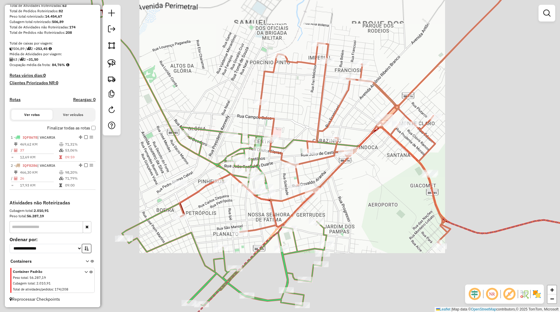
click at [276, 172] on div "Janela de atendimento Grade de atendimento Capacidade Transportadoras Veículos …" at bounding box center [280, 156] width 560 height 312
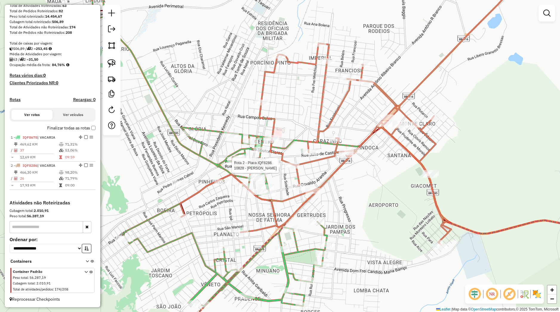
select select "*********"
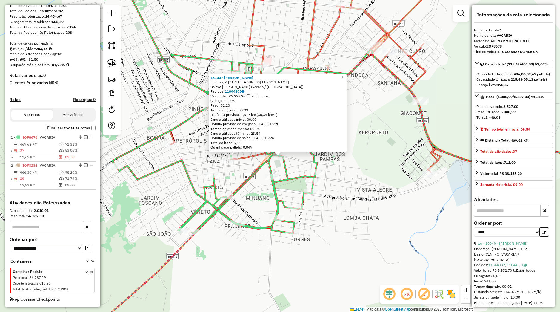
click at [339, 185] on div "15100 - Bianca Guedes Vieira Endereço: Rua Vereador Antônio Reali, 75 Bairro: G…" at bounding box center [280, 156] width 560 height 312
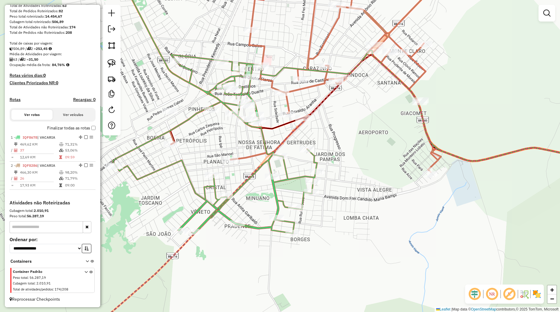
click at [234, 163] on div "Janela de atendimento Grade de atendimento Capacidade Transportadoras Veículos …" at bounding box center [280, 156] width 560 height 312
select select "*********"
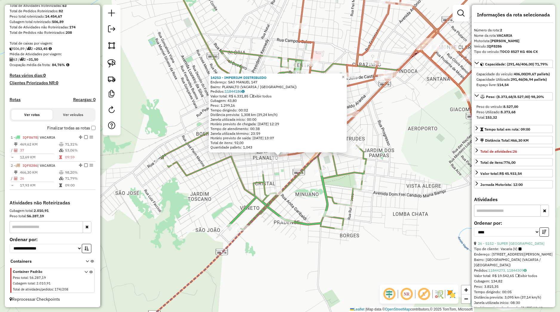
click at [280, 171] on div "Rota 1 - Placa IQF8678 5121 - ARMAZEM TAMAGNO 14253 - IMPERIUM DISTRIBUIDO Ende…" at bounding box center [280, 156] width 560 height 312
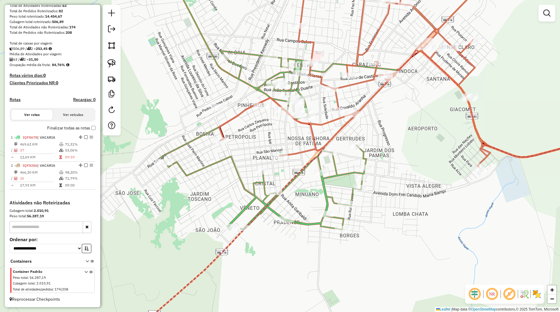
click at [278, 160] on div "Janela de atendimento Grade de atendimento Capacidade Transportadoras Veículos …" at bounding box center [280, 156] width 560 height 312
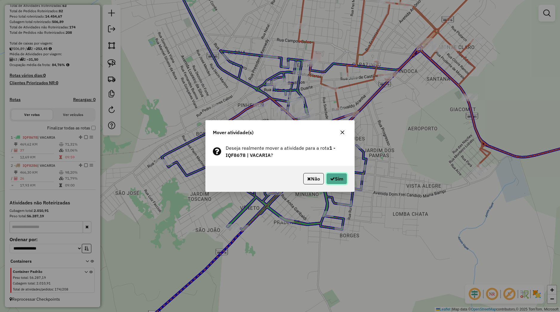
click at [333, 176] on button "Sim" at bounding box center [336, 178] width 21 height 11
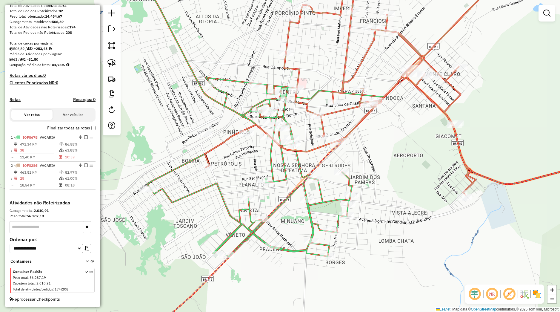
drag, startPoint x: 265, startPoint y: 135, endPoint x: 249, endPoint y: 166, distance: 35.0
click at [249, 166] on div "Janela de atendimento Grade de atendimento Capacidade Transportadoras Veículos …" at bounding box center [280, 156] width 560 height 312
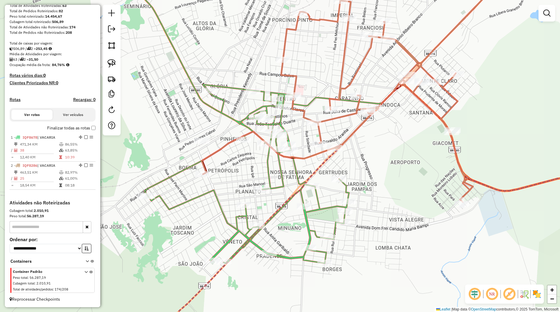
click at [313, 119] on icon at bounding box center [357, 85] width 311 height 233
select select "*********"
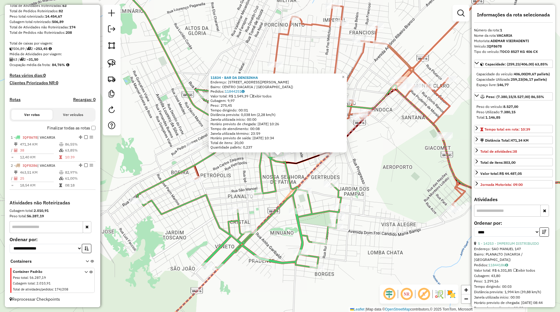
click at [265, 171] on div "11834 - BAR DA DENISINHA Endereço: RUA JOaO B PINTO 05 Bairro: CENTRO (VACARIA …" at bounding box center [280, 156] width 560 height 312
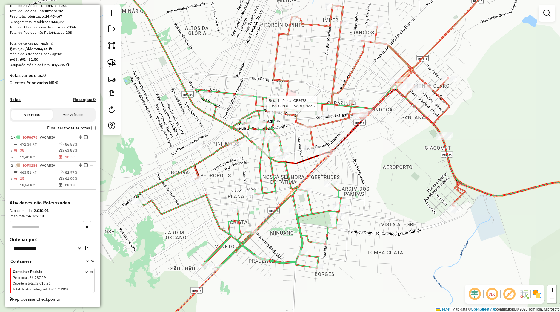
select select "*********"
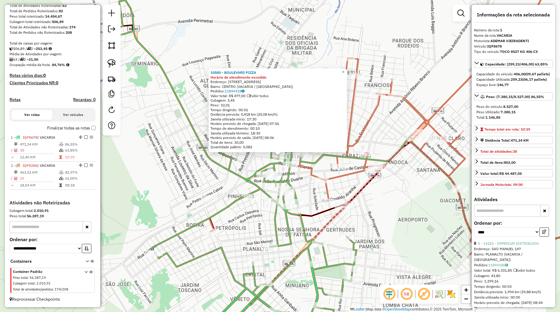
click at [263, 156] on div "10580 - BOULEVARD PIZZA Horário de atendimento excedido Endereço: Rua Quinze de…" at bounding box center [280, 156] width 560 height 312
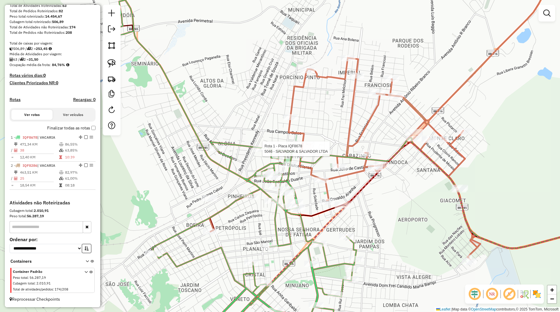
select select "*********"
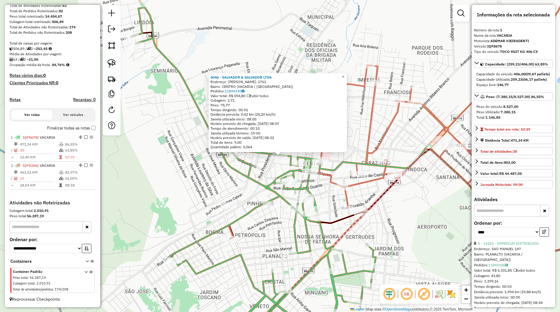
click at [274, 168] on div "5046 - SALVADOR & SALVADOR LTDA Endereço: R BORGES DE MEDEIROS. 1761 Bairro: CE…" at bounding box center [280, 156] width 560 height 312
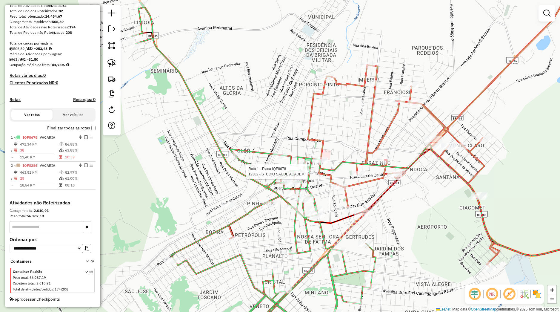
select select "*********"
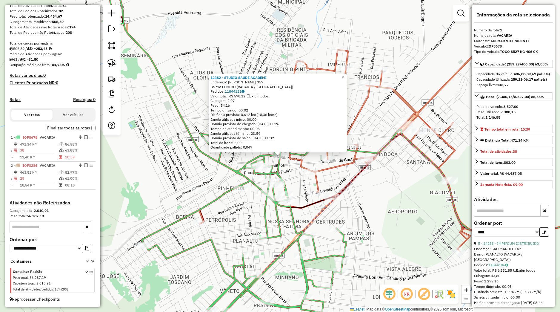
click at [312, 183] on div "12382 - STUDIO SAUDE ACADEMI Endereço: INACIA VIEIRA 357 Bairro: CENTRO (VACARI…" at bounding box center [280, 156] width 560 height 312
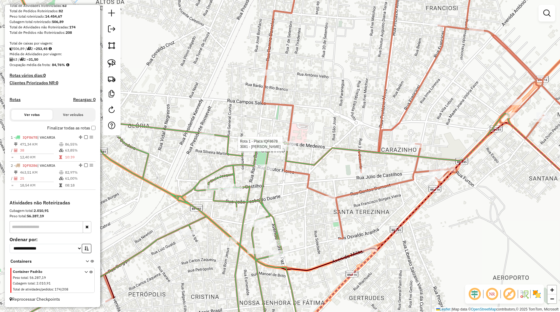
select select "*********"
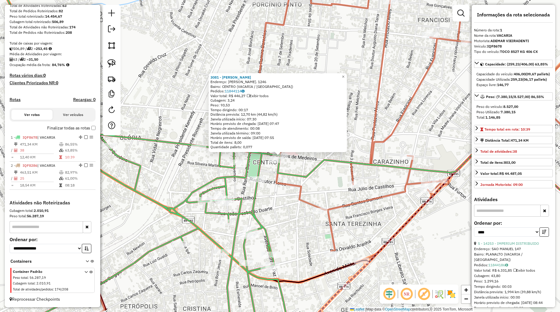
click at [300, 179] on icon at bounding box center [447, 215] width 338 height 181
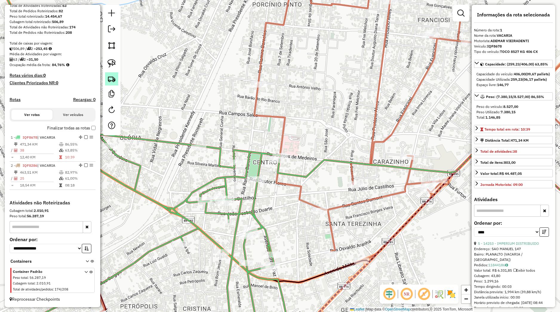
drag, startPoint x: 113, startPoint y: 67, endPoint x: 117, endPoint y: 77, distance: 10.4
click at [113, 67] on img at bounding box center [112, 63] width 8 height 8
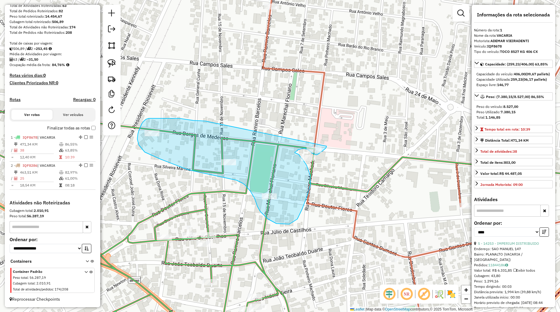
drag, startPoint x: 205, startPoint y: 121, endPoint x: 317, endPoint y: 150, distance: 116.3
click at [326, 146] on div "Rota 1 - Placa IQF8678 3081 - VOLMIR COLOMBO Janela de atendimento Grade de ate…" at bounding box center [280, 156] width 560 height 312
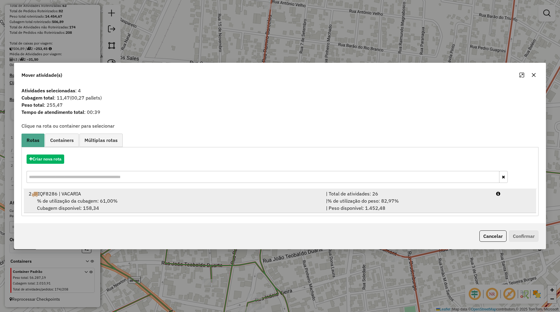
drag, startPoint x: 195, startPoint y: 201, endPoint x: 243, endPoint y: 205, distance: 48.9
click at [195, 201] on div "% de utilização da cubagem: 61,00% Cubagem disponível: 158,34" at bounding box center [173, 204] width 297 height 14
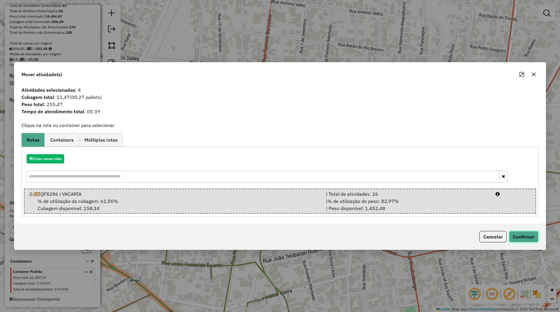
click at [511, 237] on button "Confirmar" at bounding box center [524, 236] width 30 height 11
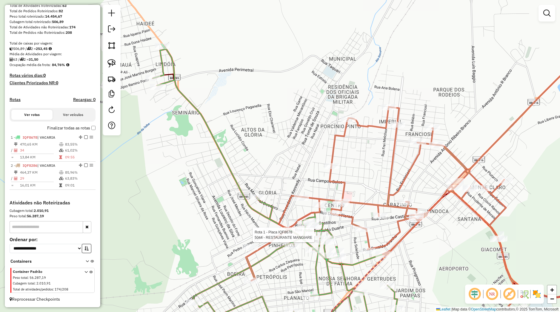
select select "*********"
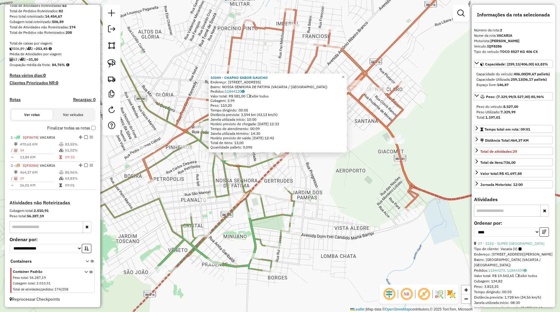
click at [362, 189] on div "10344 - CHAPAO SABOR GAUCHO Endereço: Avenida Militar 213 Bairro: NOSSA SENHORA…" at bounding box center [280, 156] width 560 height 312
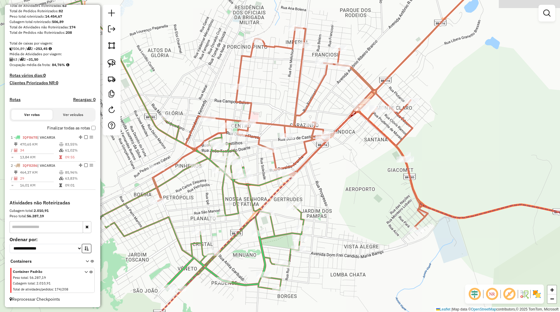
drag, startPoint x: 355, startPoint y: 201, endPoint x: 361, endPoint y: 214, distance: 14.8
click at [361, 214] on div "Janela de atendimento Grade de atendimento Capacidade Transportadoras Veículos …" at bounding box center [280, 156] width 560 height 312
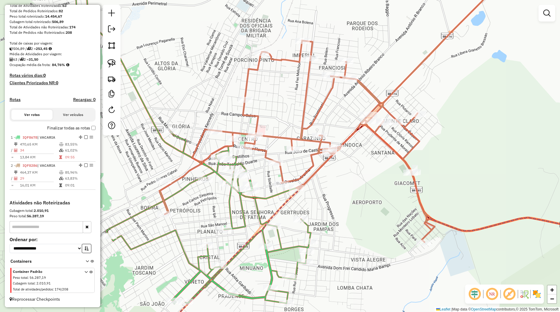
select select "*********"
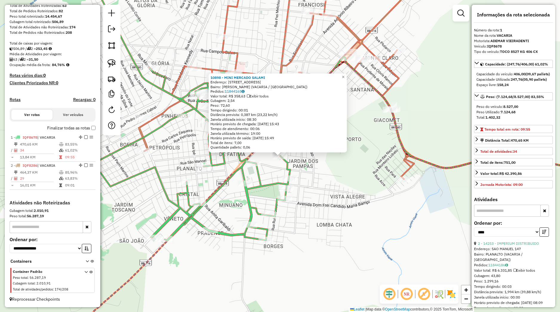
click at [313, 197] on div "10898 - MINI MERCADO SALAMI Endereço: Rua Sao Paulo 283 Bairro: GERTRUDES (VACA…" at bounding box center [280, 156] width 560 height 312
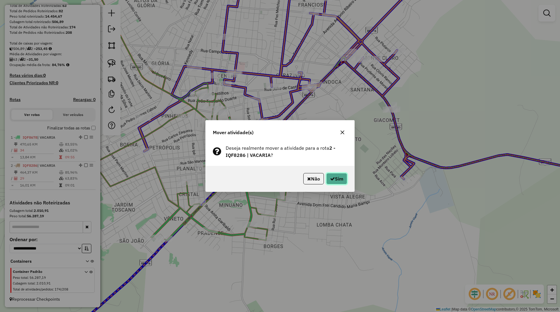
click at [335, 176] on button "Sim" at bounding box center [336, 178] width 21 height 11
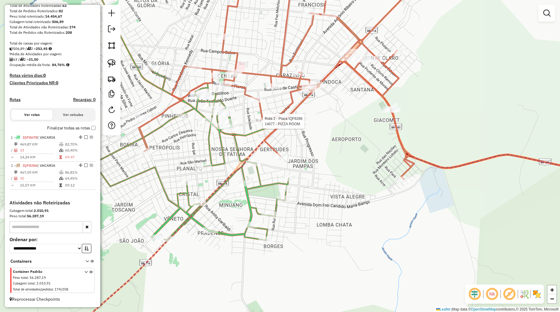
select select "*********"
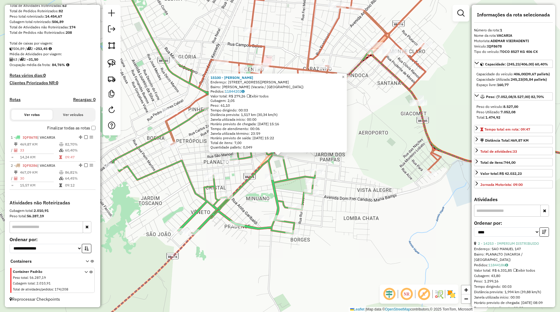
click at [253, 194] on div "15100 - Bianca Guedes Vieira Endereço: Rua Vereador Antônio Reali, 75 Bairro: G…" at bounding box center [280, 156] width 560 height 312
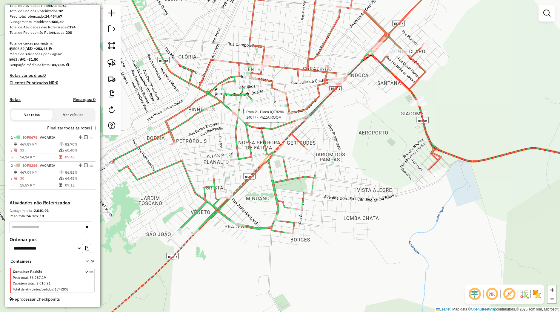
select select "*********"
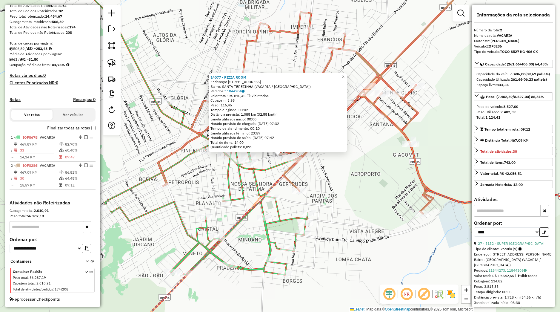
click at [274, 169] on icon at bounding box center [392, 147] width 447 height 111
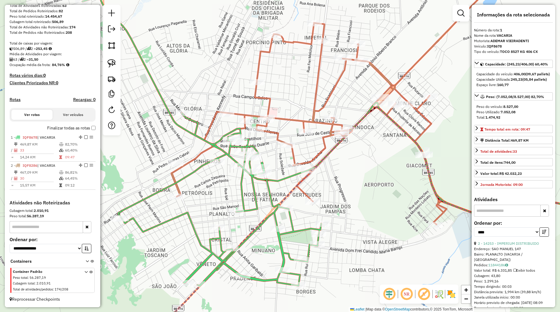
drag, startPoint x: 269, startPoint y: 179, endPoint x: 282, endPoint y: 190, distance: 17.2
click at [282, 190] on div "Janela de atendimento Grade de atendimento Capacidade Transportadoras Veículos …" at bounding box center [280, 156] width 560 height 312
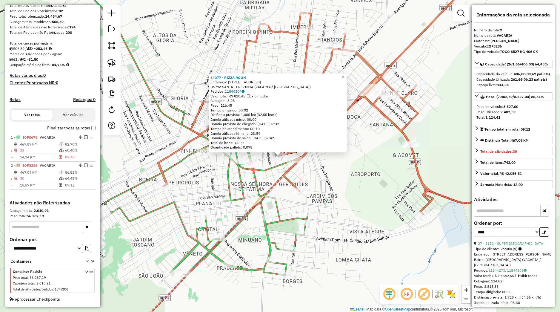
click at [283, 168] on icon at bounding box center [392, 147] width 447 height 111
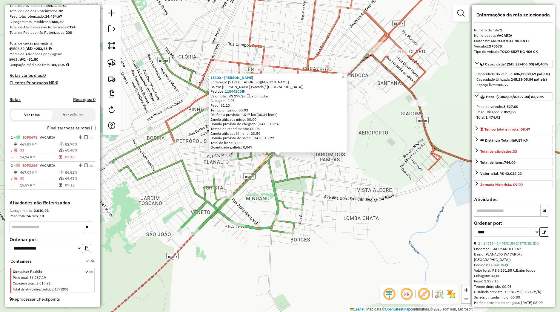
click at [292, 175] on div "15100 - Bianca Guedes Vieira Endereço: Rua Vereador Antônio Reali, 75 Bairro: G…" at bounding box center [280, 156] width 560 height 312
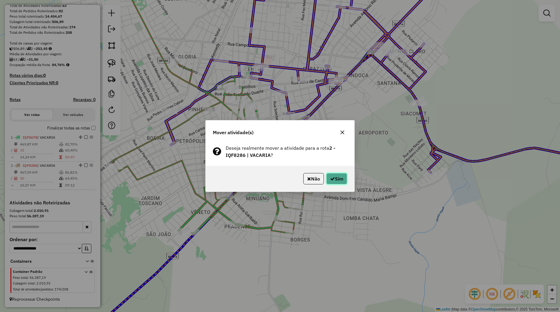
click at [335, 179] on button "Sim" at bounding box center [336, 178] width 21 height 11
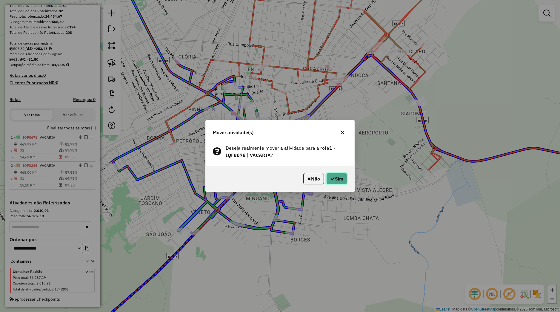
click at [333, 175] on button "Sim" at bounding box center [336, 178] width 21 height 11
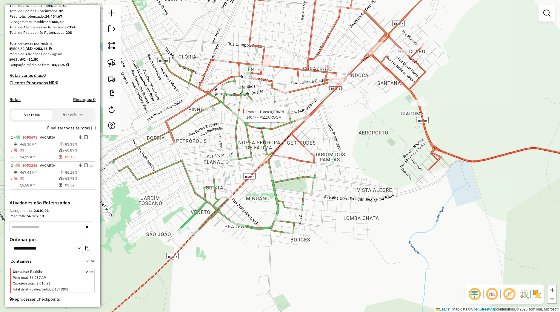
select select "*********"
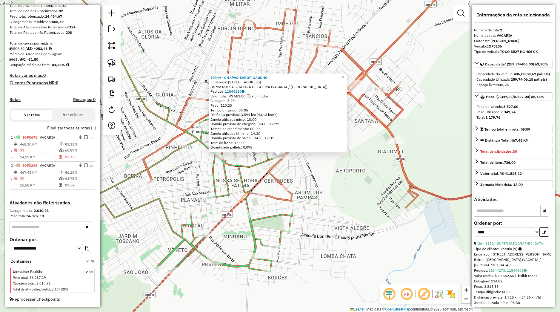
click at [322, 167] on div "10344 - CHAPAO SABOR GAUCHO Endereço: Avenida Militar 213 Bairro: NOSSA SENHORA…" at bounding box center [280, 156] width 560 height 312
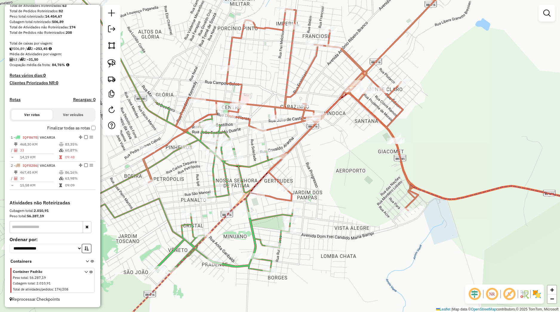
scroll to position [55, 0]
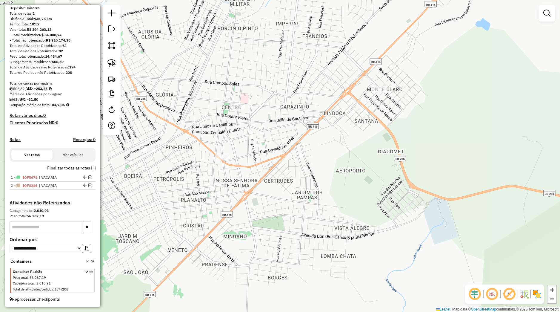
click at [192, 178] on div "Janela de atendimento Grade de atendimento Capacidade Transportadoras Veículos …" at bounding box center [280, 156] width 560 height 312
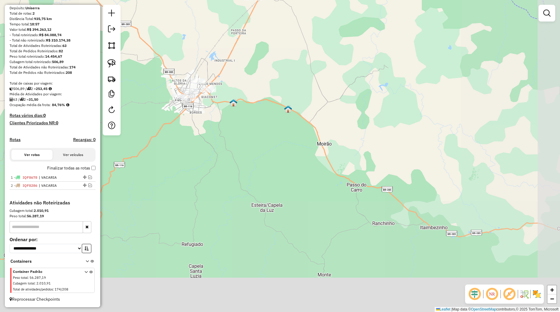
drag, startPoint x: 239, startPoint y: 246, endPoint x: 214, endPoint y: 133, distance: 116.1
click at [211, 128] on div "Janela de atendimento Grade de atendimento Capacidade Transportadoras Veículos …" at bounding box center [280, 156] width 560 height 312
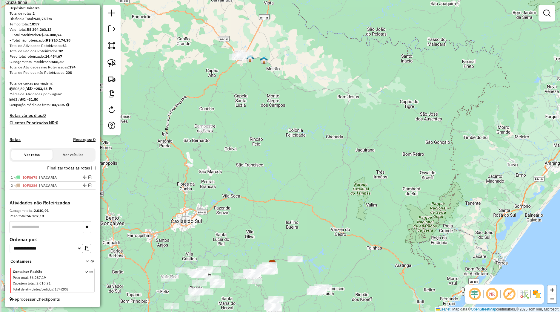
drag, startPoint x: 265, startPoint y: 225, endPoint x: 296, endPoint y: 160, distance: 72.4
click at [299, 162] on div "Janela de atendimento Grade de atendimento Capacidade Transportadoras Veículos …" at bounding box center [280, 156] width 560 height 312
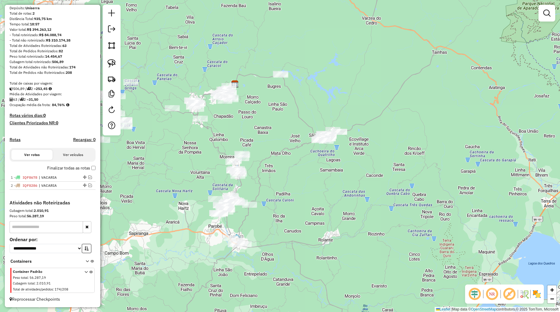
drag, startPoint x: 260, startPoint y: 184, endPoint x: 274, endPoint y: 218, distance: 36.4
click at [277, 220] on div "Janela de atendimento Grade de atendimento Capacidade Transportadoras Veículos …" at bounding box center [280, 156] width 560 height 312
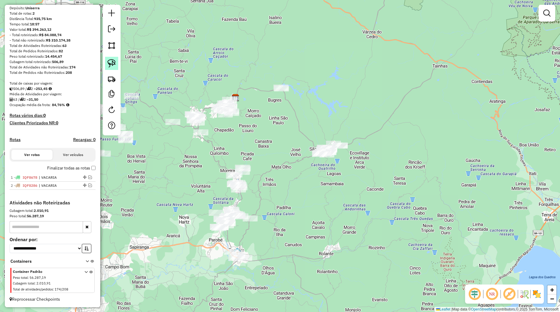
click at [115, 63] on img at bounding box center [112, 63] width 8 height 8
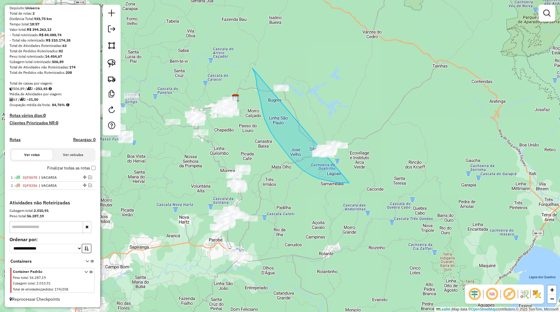
drag, startPoint x: 253, startPoint y: 69, endPoint x: 395, endPoint y: 114, distance: 149.1
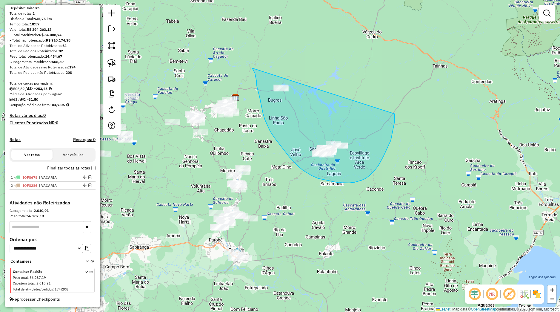
click at [395, 114] on div "Janela de atendimento Grade de atendimento Capacidade Transportadoras Veículos …" at bounding box center [280, 156] width 560 height 312
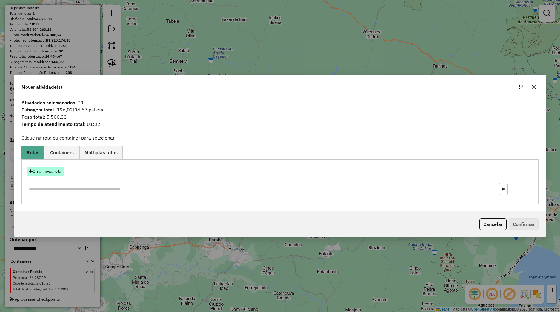
click at [58, 172] on button "Criar nova rota" at bounding box center [46, 171] width 38 height 9
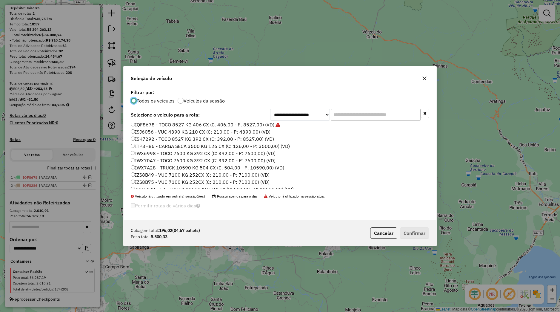
scroll to position [76, 0]
drag, startPoint x: 425, startPoint y: 80, endPoint x: 357, endPoint y: 111, distance: 75.3
click at [425, 80] on icon "button" at bounding box center [424, 78] width 5 height 5
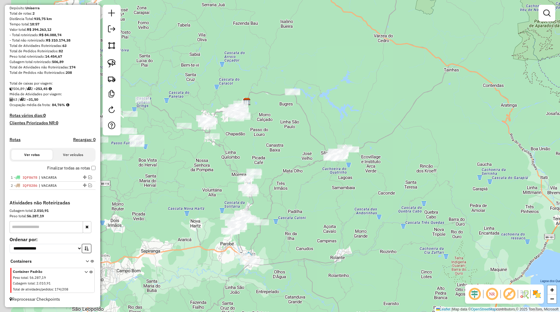
drag, startPoint x: 277, startPoint y: 155, endPoint x: 298, endPoint y: 157, distance: 21.3
click at [298, 157] on div "Janela de atendimento Grade de atendimento Capacidade Transportadoras Veículos …" at bounding box center [280, 156] width 560 height 312
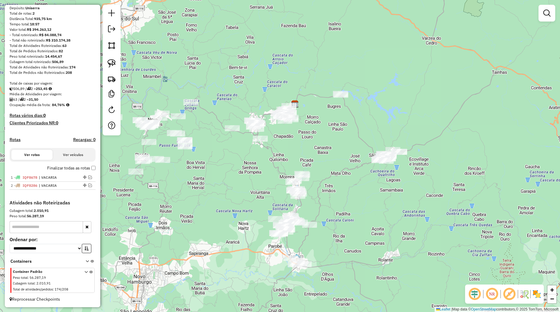
drag, startPoint x: 263, startPoint y: 169, endPoint x: 297, endPoint y: 162, distance: 33.9
click at [302, 162] on div "Janela de atendimento Grade de atendimento Capacidade Transportadoras Veículos …" at bounding box center [280, 156] width 560 height 312
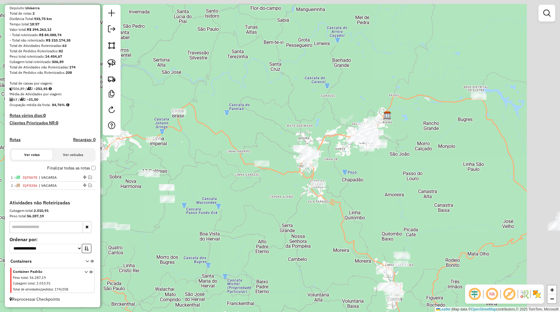
drag, startPoint x: 294, startPoint y: 139, endPoint x: 252, endPoint y: 174, distance: 54.3
click at [220, 189] on div "Janela de atendimento Grade de atendimento Capacidade Transportadoras Veículos …" at bounding box center [280, 156] width 560 height 312
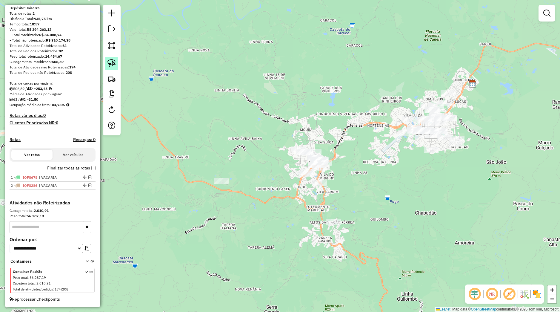
drag, startPoint x: 114, startPoint y: 61, endPoint x: 159, endPoint y: 93, distance: 55.1
click at [114, 63] on img at bounding box center [112, 63] width 8 height 8
click at [220, 178] on div "Janela de atendimento Grade de atendimento Capacidade Transportadoras Veículos …" at bounding box center [280, 156] width 560 height 312
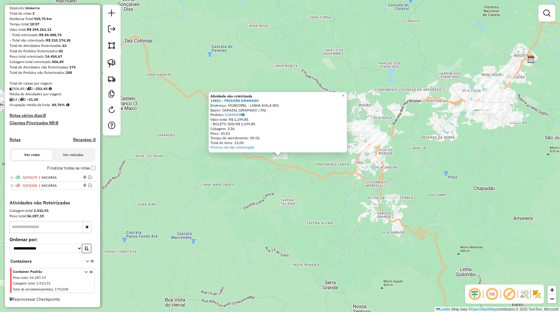
click at [270, 189] on div "Atividade não roteirizada 14831 - FRIGORS GRAMADO Endereço: MUNICIPAL - LINHA A…" at bounding box center [280, 156] width 560 height 312
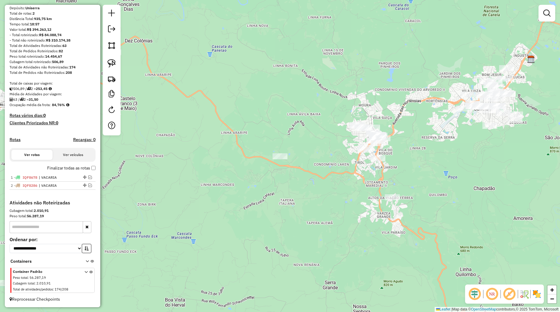
drag, startPoint x: 294, startPoint y: 183, endPoint x: 240, endPoint y: 190, distance: 54.9
click at [248, 193] on div "Atividade não roteirizada 14831 - FRIGORS GRAMADO Endereço: MUNICIPAL - LINHA A…" at bounding box center [280, 156] width 560 height 312
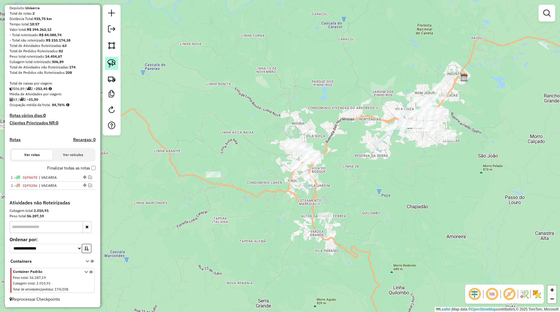
click at [113, 65] on img at bounding box center [112, 63] width 8 height 8
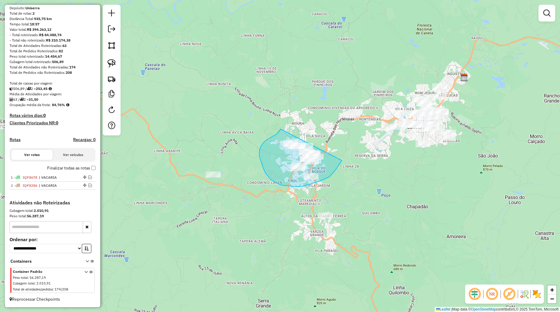
drag, startPoint x: 281, startPoint y: 129, endPoint x: 338, endPoint y: 134, distance: 57.8
click at [343, 136] on div "Janela de atendimento Grade de atendimento Capacidade Transportadoras Veículos …" at bounding box center [280, 156] width 560 height 312
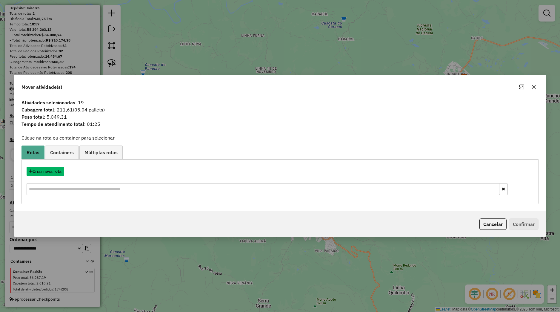
click at [60, 168] on button "Criar nova rota" at bounding box center [46, 171] width 38 height 9
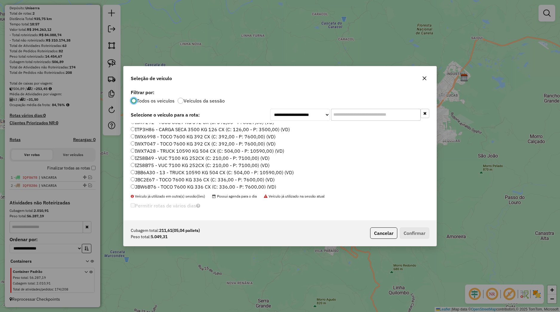
click at [158, 162] on label "IZS8B75 - VUC 7100 KG 252CX (C: 210,00 - P: 7100,00) (VD)" at bounding box center [200, 165] width 139 height 7
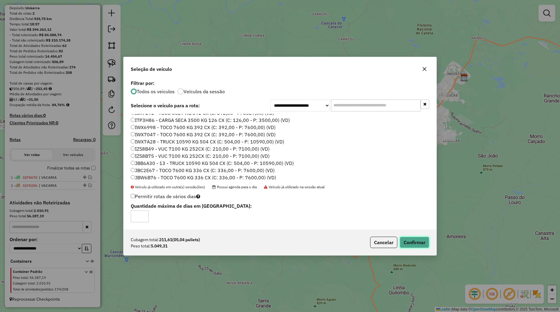
click at [418, 239] on button "Confirmar" at bounding box center [415, 242] width 30 height 11
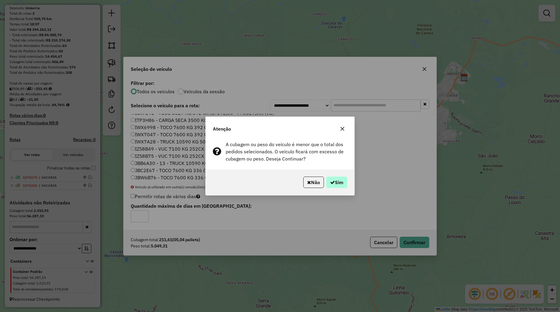
click at [347, 186] on div "Não Sim" at bounding box center [280, 182] width 149 height 26
click at [346, 185] on button "Sim" at bounding box center [336, 182] width 21 height 11
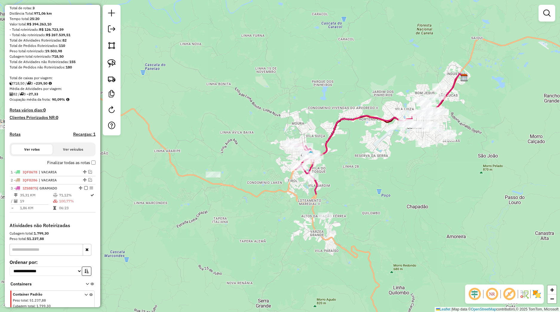
drag, startPoint x: 320, startPoint y: 226, endPoint x: 323, endPoint y: 223, distance: 4.2
click at [312, 232] on div "Janela de atendimento Grade de atendimento Capacidade Transportadoras Veículos …" at bounding box center [280, 156] width 560 height 312
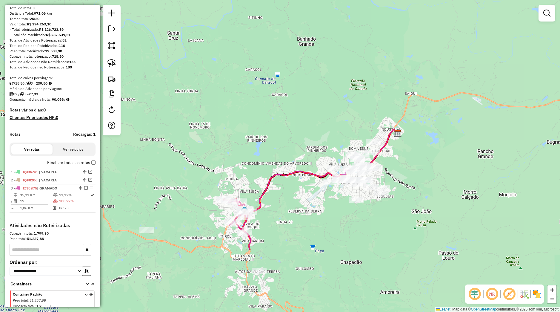
drag, startPoint x: 343, startPoint y: 212, endPoint x: 317, endPoint y: 217, distance: 25.7
click at [325, 217] on div "Janela de atendimento Grade de atendimento Capacidade Transportadoras Veículos …" at bounding box center [280, 156] width 560 height 312
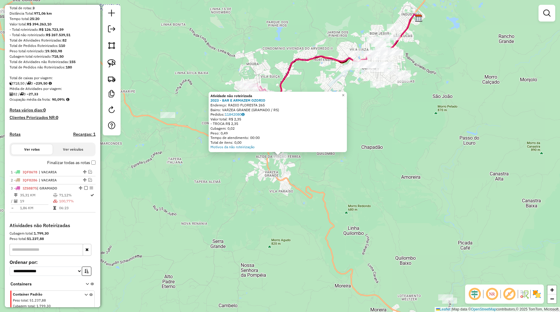
click at [297, 213] on div "Atividade não roteirizada 2023 - BAR E ARMAZEM OZORIO Endereço: RADIO FLORESTA …" at bounding box center [280, 156] width 560 height 312
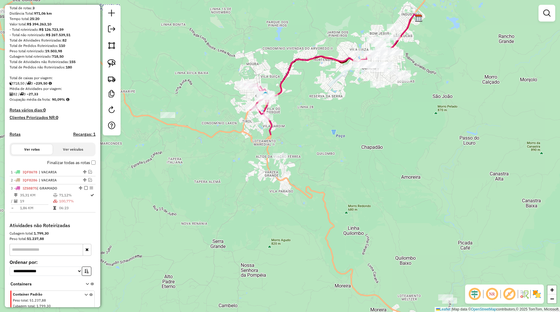
drag, startPoint x: 334, startPoint y: 185, endPoint x: 322, endPoint y: 235, distance: 51.4
click at [322, 235] on div "Janela de atendimento Grade de atendimento Capacidade Transportadoras Veículos …" at bounding box center [280, 156] width 560 height 312
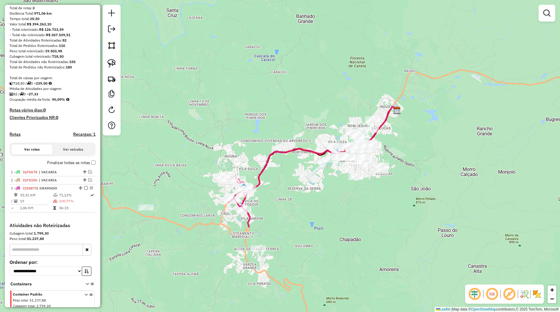
drag, startPoint x: 325, startPoint y: 195, endPoint x: 318, endPoint y: 208, distance: 14.7
click at [319, 208] on div "Janela de atendimento Grade de atendimento Capacidade Transportadoras Veículos …" at bounding box center [280, 156] width 560 height 312
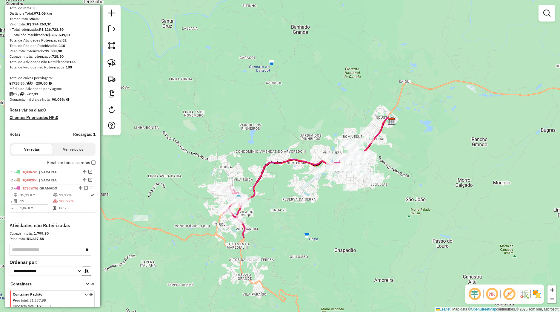
drag, startPoint x: 116, startPoint y: 61, endPoint x: 157, endPoint y: 86, distance: 47.9
click at [116, 61] on link at bounding box center [111, 63] width 13 height 13
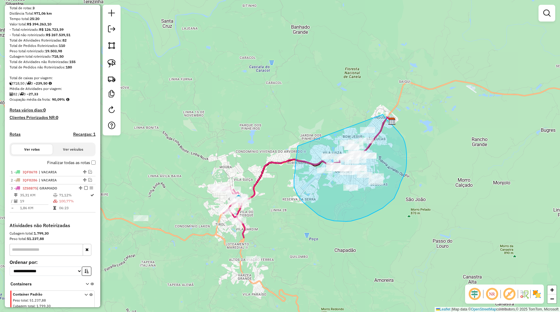
drag, startPoint x: 298, startPoint y: 148, endPoint x: 375, endPoint y: 109, distance: 87.0
click at [375, 109] on div "Janela de atendimento Grade de atendimento Capacidade Transportadoras Veículos …" at bounding box center [280, 156] width 560 height 312
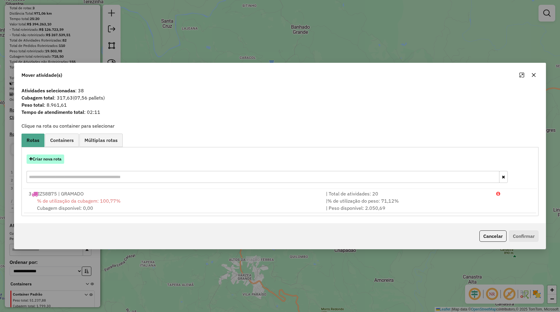
click at [63, 161] on button "Criar nova rota" at bounding box center [46, 158] width 38 height 9
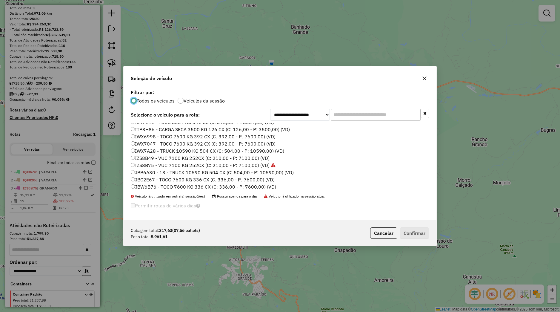
scroll to position [114, 0]
click at [155, 156] on label "JBW6B83 - TOCO 7600 KG 336 CX (C: 336,00 - P: 7600,00) (VD)" at bounding box center [203, 155] width 145 height 7
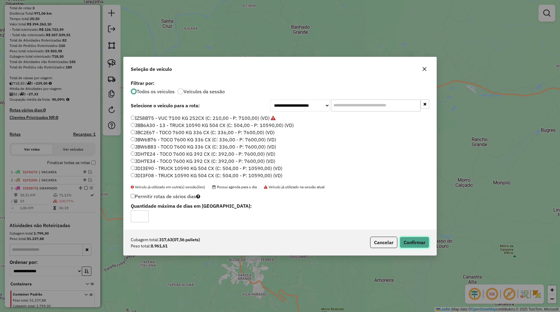
click at [406, 244] on button "Confirmar" at bounding box center [415, 242] width 30 height 11
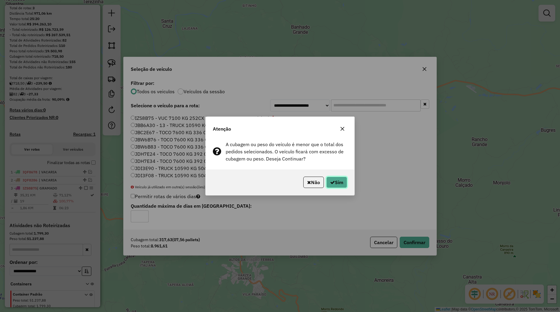
click at [335, 184] on button "Sim" at bounding box center [336, 182] width 21 height 11
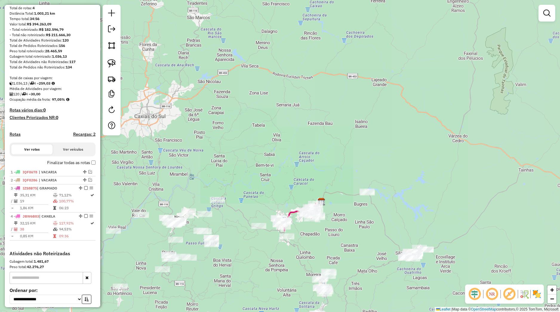
drag, startPoint x: 341, startPoint y: 228, endPoint x: 345, endPoint y: 226, distance: 4.9
click at [345, 226] on div "Janela de atendimento Grade de atendimento Capacidade Transportadoras Veículos …" at bounding box center [280, 156] width 560 height 312
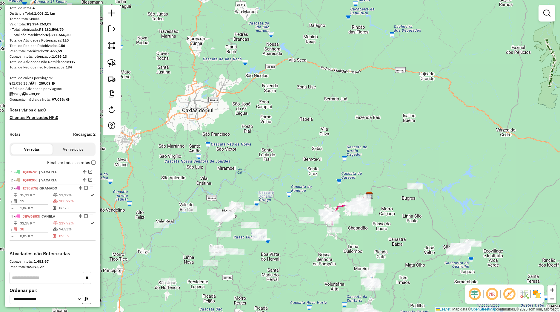
click at [318, 213] on div "Janela de atendimento Grade de atendimento Capacidade Transportadoras Veículos …" at bounding box center [280, 156] width 560 height 312
select select "*********"
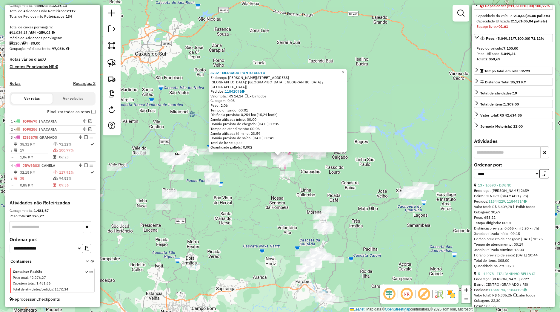
scroll to position [84, 0]
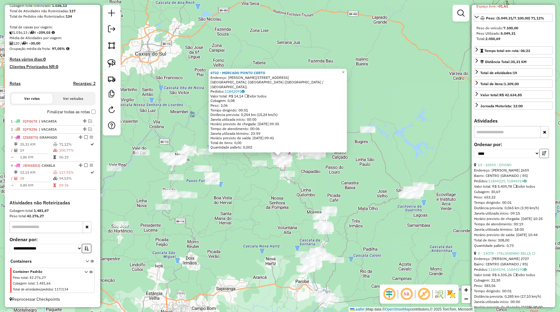
click at [542, 155] on icon "button" at bounding box center [544, 153] width 4 height 4
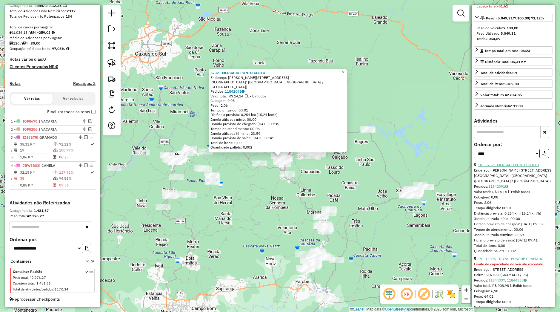
click at [518, 167] on link "10 - 6732 - MERCADO PONTO CERTO" at bounding box center [508, 164] width 61 height 4
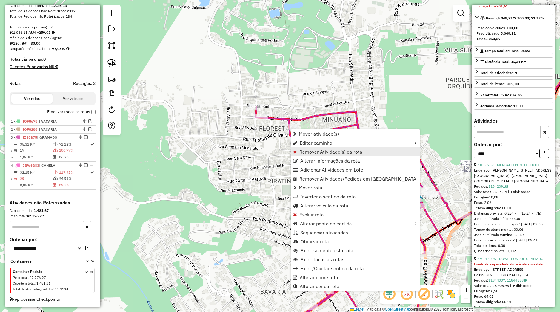
click at [302, 152] on span "Remover Atividade(s) da rota" at bounding box center [331, 151] width 63 height 5
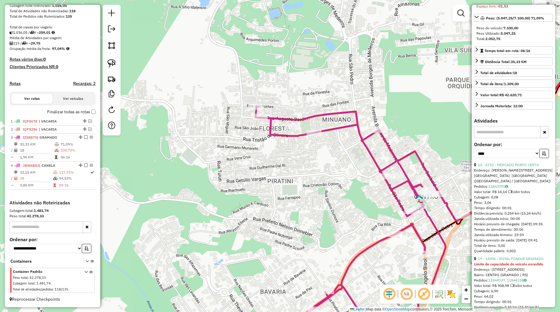
scroll to position [168, 0]
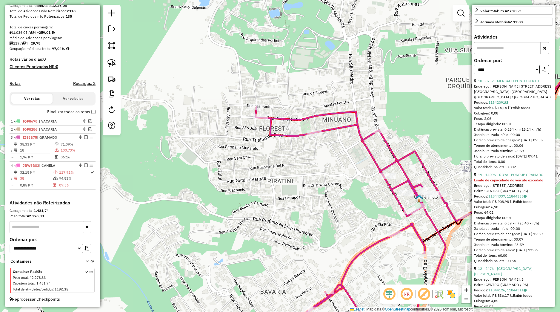
click at [498, 198] on link "11844337, 11844338" at bounding box center [508, 196] width 38 height 4
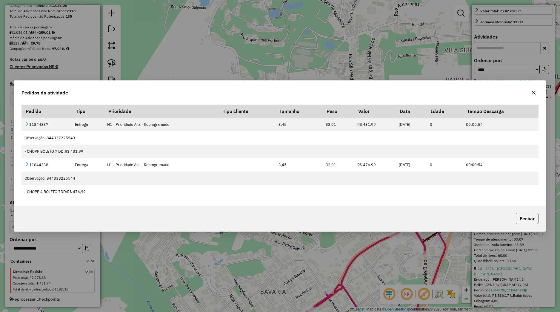
click at [523, 215] on button "Fechar" at bounding box center [527, 218] width 23 height 11
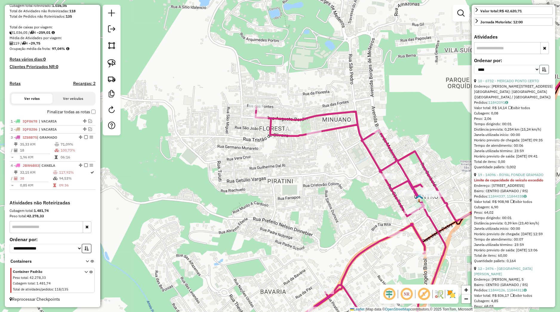
click at [542, 71] on icon "button" at bounding box center [544, 69] width 4 height 4
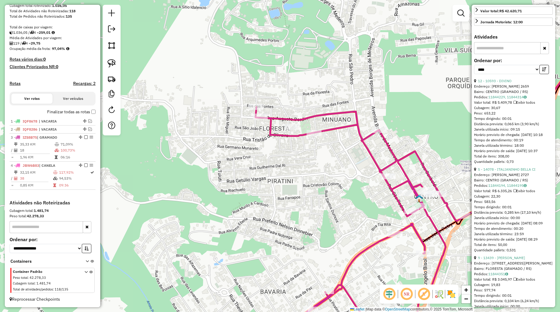
click at [342, 168] on div "Janela de atendimento Grade de atendimento Capacidade Transportadoras Veículos …" at bounding box center [280, 156] width 560 height 312
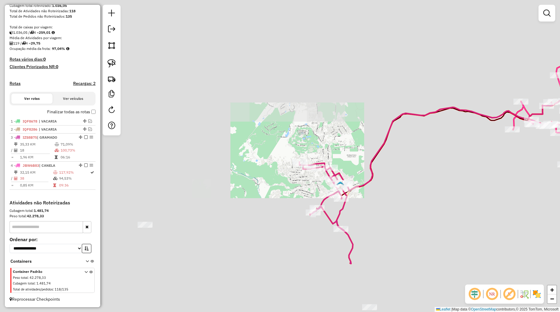
click at [263, 206] on div "Janela de atendimento Grade de atendimento Capacidade Transportadoras Veículos …" at bounding box center [280, 156] width 560 height 312
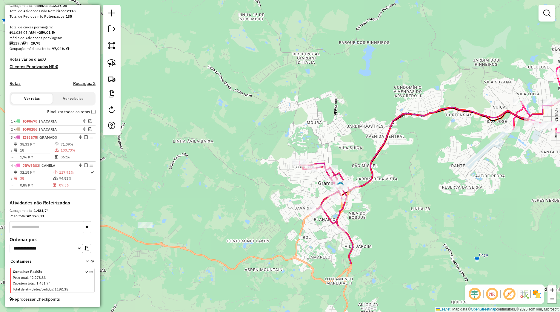
drag, startPoint x: 254, startPoint y: 213, endPoint x: 281, endPoint y: 206, distance: 28.3
click at [281, 206] on div "Janela de atendimento Grade de atendimento Capacidade Transportadoras Veículos …" at bounding box center [280, 156] width 560 height 312
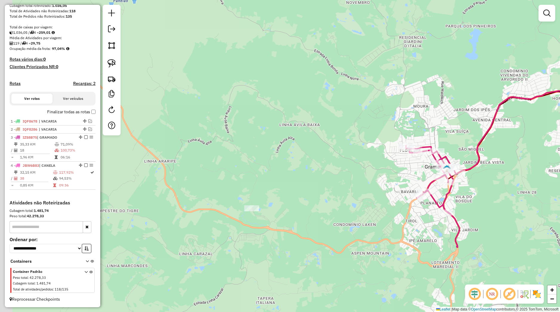
drag, startPoint x: 253, startPoint y: 209, endPoint x: 348, endPoint y: 191, distance: 96.4
click at [363, 192] on div "Janela de atendimento Grade de atendimento Capacidade Transportadoras Veículos …" at bounding box center [280, 156] width 560 height 312
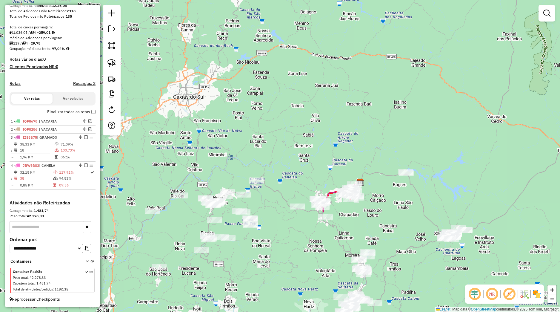
drag, startPoint x: 237, startPoint y: 223, endPoint x: 283, endPoint y: 215, distance: 47.5
click at [283, 216] on div "Janela de atendimento Grade de atendimento Capacidade Transportadoras Veículos …" at bounding box center [280, 156] width 560 height 312
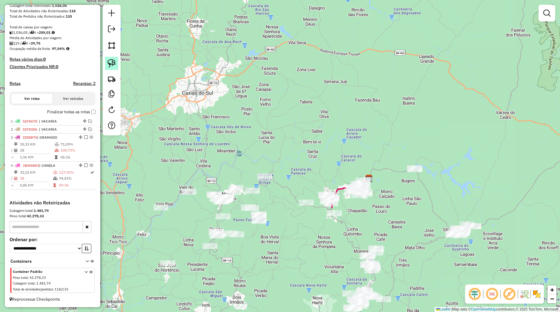
click at [114, 65] on img at bounding box center [112, 63] width 8 height 8
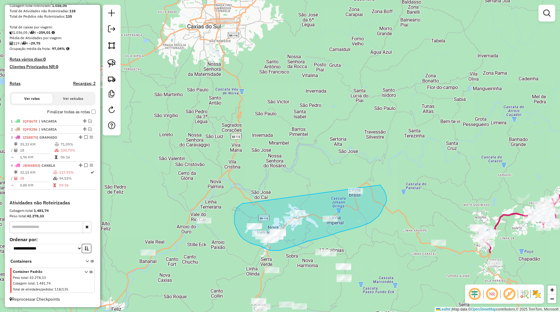
drag, startPoint x: 246, startPoint y: 203, endPoint x: 372, endPoint y: 175, distance: 129.5
click at [373, 175] on div "Janela de atendimento Grade de atendimento Capacidade Transportadoras Veículos …" at bounding box center [280, 156] width 560 height 312
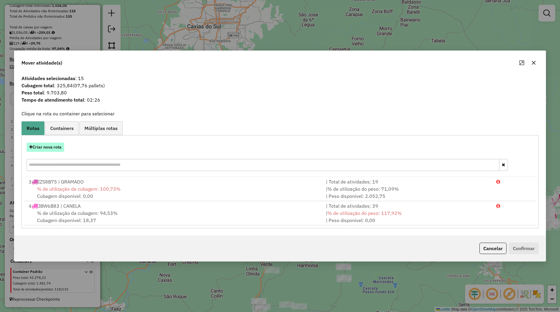
click at [61, 151] on button "Criar nova rota" at bounding box center [46, 146] width 38 height 9
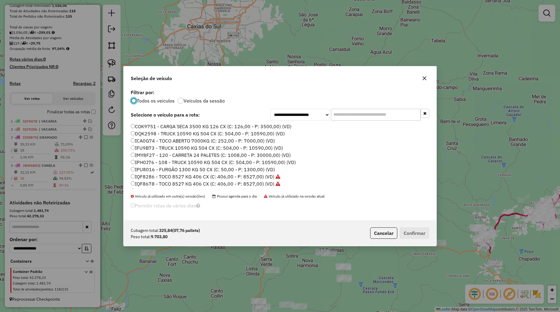
scroll to position [114, 0]
click at [148, 156] on label "JBW6B83 - TOCO 7600 KG 336 CX (C: 336,00 - P: 7600,00) (VD)" at bounding box center [206, 155] width 151 height 7
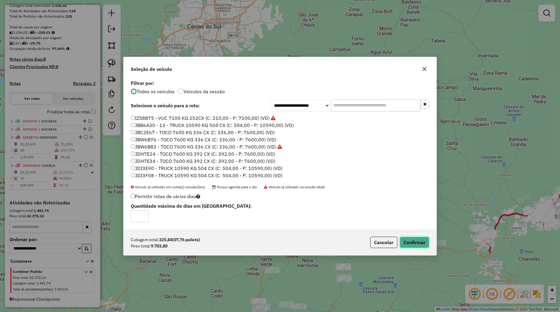
click at [419, 240] on button "Confirmar" at bounding box center [415, 242] width 30 height 11
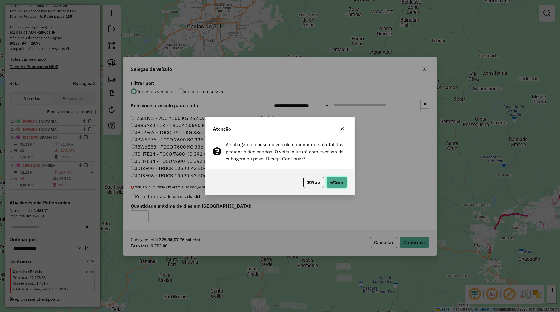
click at [343, 183] on button "Sim" at bounding box center [336, 182] width 21 height 11
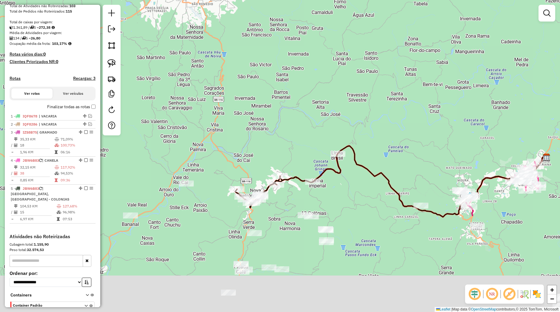
drag, startPoint x: 346, startPoint y: 237, endPoint x: 321, endPoint y: 187, distance: 56.9
click at [317, 179] on div "Janela de atendimento Grade de atendimento Capacidade Transportadoras Veículos …" at bounding box center [280, 156] width 560 height 312
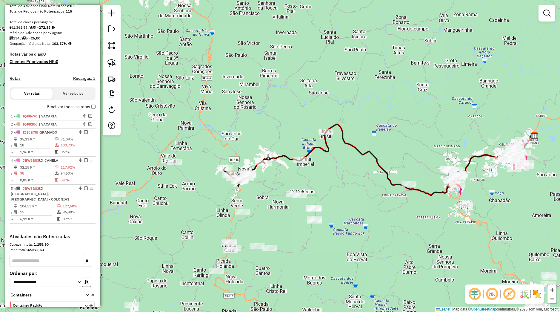
drag, startPoint x: 336, startPoint y: 203, endPoint x: 329, endPoint y: 194, distance: 11.1
click at [331, 195] on div "Janela de atendimento Grade de atendimento Capacidade Transportadoras Veículos …" at bounding box center [280, 156] width 560 height 312
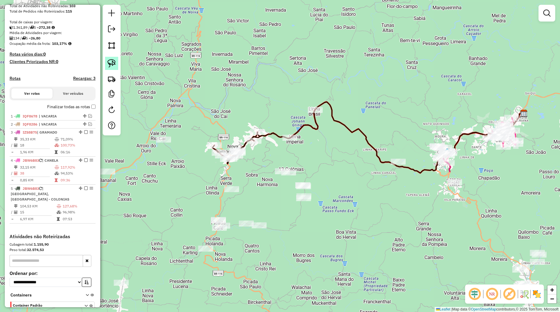
click at [116, 60] on link at bounding box center [111, 63] width 13 height 13
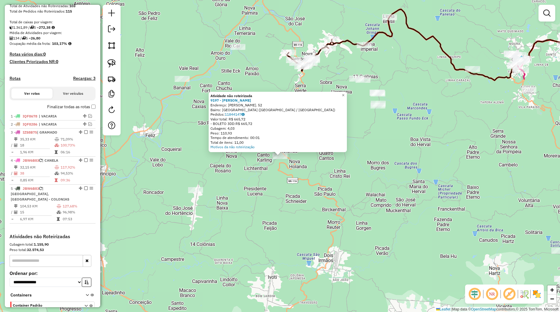
click at [321, 188] on div "Atividade não roteirizada 9197 - LEO ARMINDO KLAUCK Endereço: R PASTOR BRACKERM…" at bounding box center [280, 156] width 560 height 312
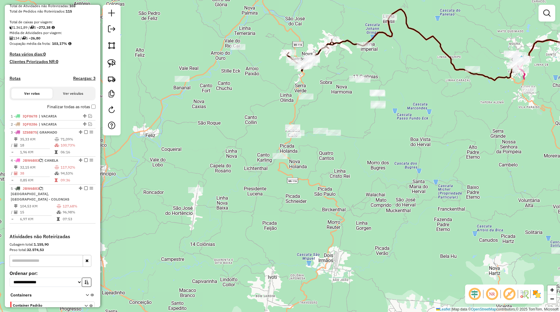
drag, startPoint x: 357, startPoint y: 166, endPoint x: 327, endPoint y: 206, distance: 49.5
click at [328, 206] on div "Janela de atendimento Grade de atendimento Capacidade Transportadoras Veículos …" at bounding box center [280, 156] width 560 height 312
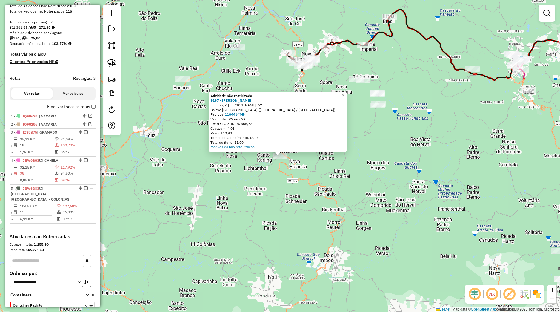
click at [308, 179] on div "Atividade não roteirizada 9197 - LEO ARMINDO KLAUCK Endereço: R PASTOR BRACKERM…" at bounding box center [280, 156] width 560 height 312
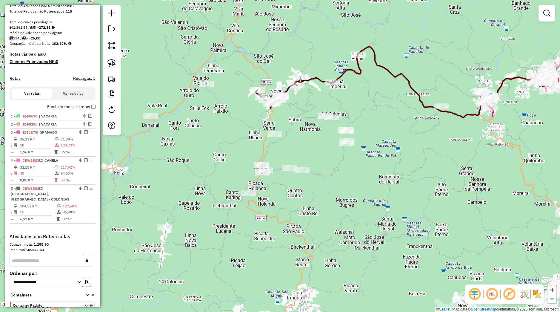
drag, startPoint x: 304, startPoint y: 205, endPoint x: 246, endPoint y: 185, distance: 61.9
click at [301, 208] on div "Janela de atendimento Grade de atendimento Capacidade Transportadoras Veículos …" at bounding box center [280, 156] width 560 height 312
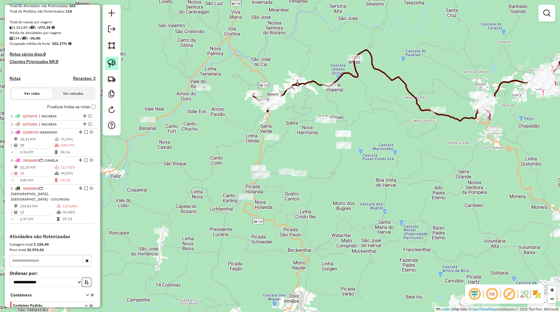
click at [114, 66] on img at bounding box center [112, 63] width 8 height 8
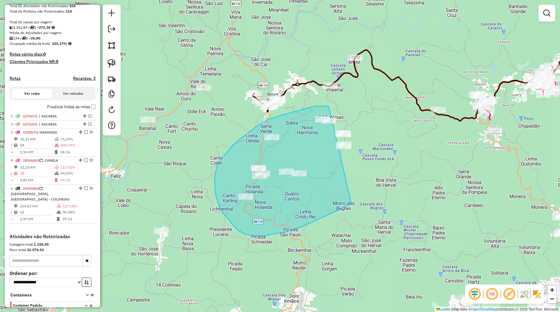
drag, startPoint x: 329, startPoint y: 108, endPoint x: 418, endPoint y: 152, distance: 99.9
click at [418, 152] on div "Janela de atendimento Grade de atendimento Capacidade Transportadoras Veículos …" at bounding box center [280, 156] width 560 height 312
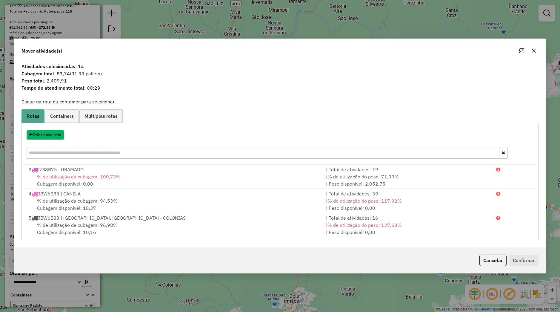
click at [58, 137] on button "Criar nova rota" at bounding box center [46, 134] width 38 height 9
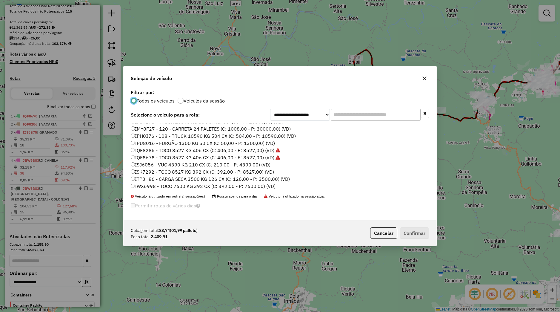
scroll to position [38, 0]
click at [149, 155] on label "ISJ6056 - VUC 4390 KG 210 CX (C: 210,00 - P: 4390,00) (VD)" at bounding box center [201, 152] width 140 height 7
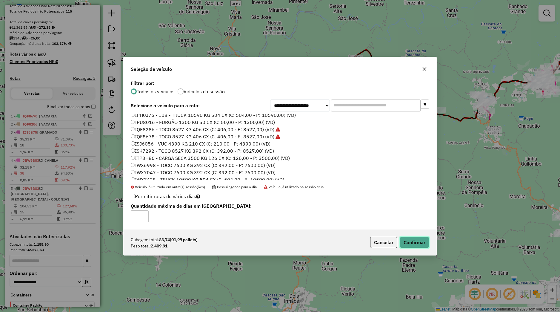
click at [406, 246] on button "Confirmar" at bounding box center [415, 242] width 30 height 11
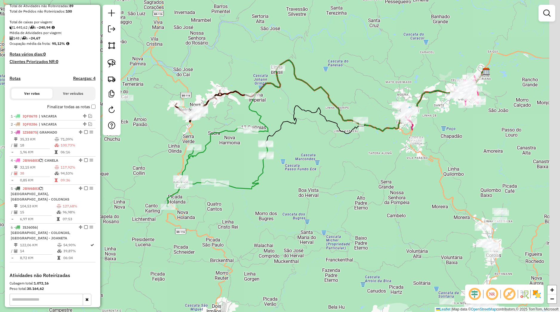
drag, startPoint x: 384, startPoint y: 212, endPoint x: 318, endPoint y: 227, distance: 67.5
click at [305, 223] on div "Janela de atendimento Grade de atendimento Capacidade Transportadoras Veículos …" at bounding box center [280, 156] width 560 height 312
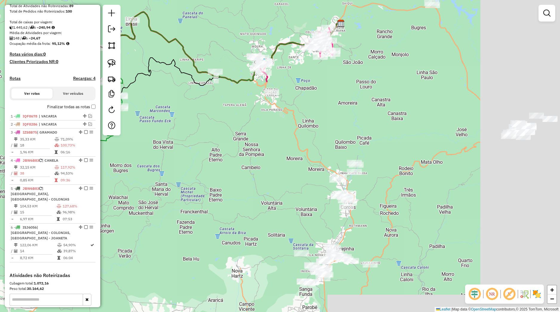
drag, startPoint x: 363, startPoint y: 234, endPoint x: 221, endPoint y: 194, distance: 147.8
click at [210, 181] on div "Janela de atendimento Grade de atendimento Capacidade Transportadoras Veículos …" at bounding box center [280, 156] width 560 height 312
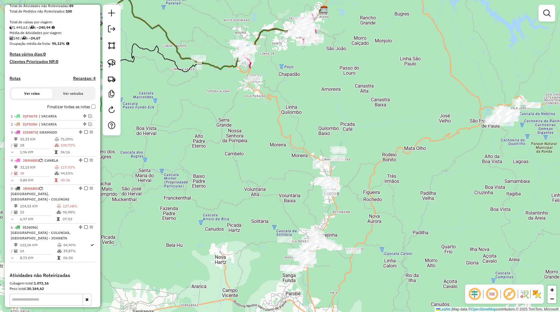
drag, startPoint x: 267, startPoint y: 232, endPoint x: 254, endPoint y: 205, distance: 29.1
click at [254, 205] on div "Janela de atendimento Grade de atendimento Capacidade Transportadoras Veículos …" at bounding box center [280, 156] width 560 height 312
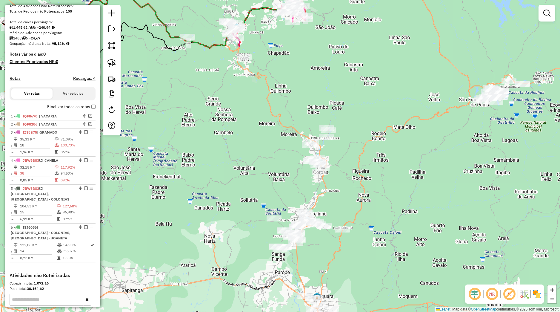
drag, startPoint x: 262, startPoint y: 227, endPoint x: 246, endPoint y: 185, distance: 44.0
click at [248, 188] on div "Janela de atendimento Grade de atendimento Capacidade Transportadoras Veículos …" at bounding box center [280, 156] width 560 height 312
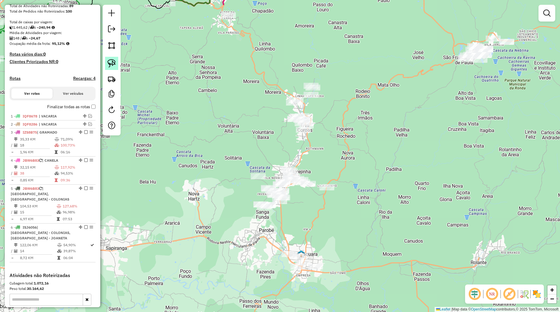
click at [113, 68] on link at bounding box center [111, 63] width 13 height 13
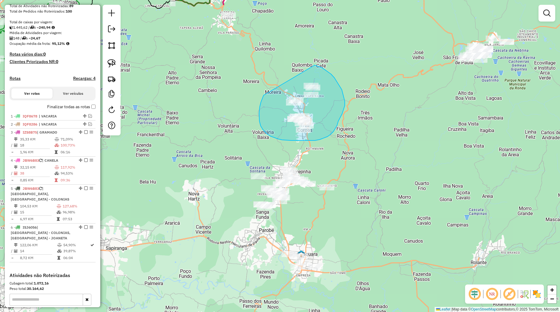
drag, startPoint x: 261, startPoint y: 126, endPoint x: 301, endPoint y: 65, distance: 73.5
click at [302, 64] on div "Janela de atendimento Grade de atendimento Capacidade Transportadoras Veículos …" at bounding box center [280, 156] width 560 height 312
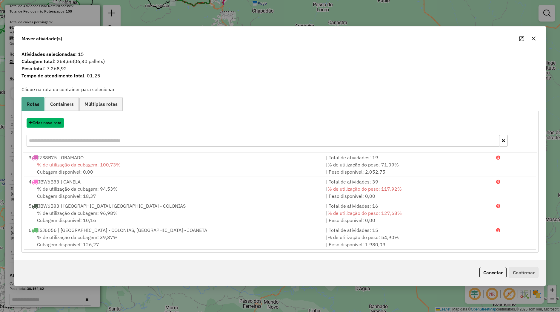
click at [46, 123] on button "Criar nova rota" at bounding box center [46, 122] width 38 height 9
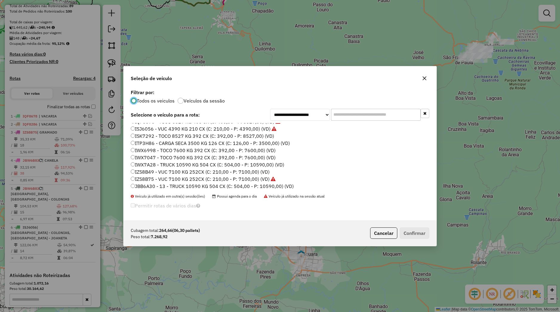
scroll to position [76, 0]
click at [152, 175] on label "JBB6A30 - 13 - TRUCK 10590 KG 504 CX (C: 504,00 - P: 10590,00) (VD)" at bounding box center [212, 172] width 163 height 7
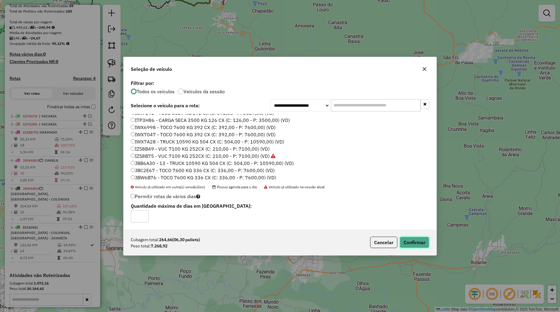
click at [405, 247] on button "Confirmar" at bounding box center [415, 242] width 30 height 11
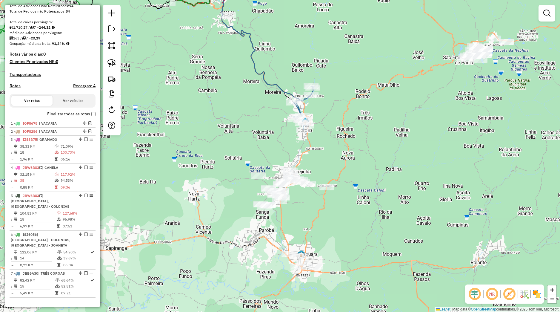
drag, startPoint x: 338, startPoint y: 210, endPoint x: 317, endPoint y: 180, distance: 36.6
click at [326, 180] on div "Janela de atendimento Grade de atendimento Capacidade Transportadoras Veículos …" at bounding box center [280, 156] width 560 height 312
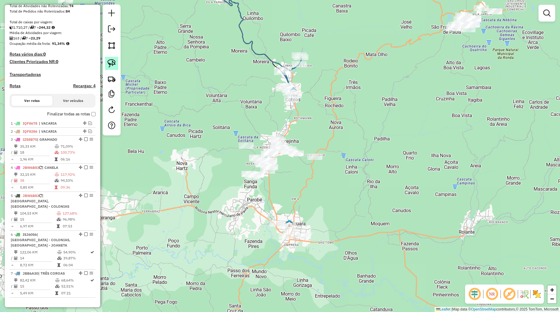
click at [114, 61] on img at bounding box center [112, 63] width 8 height 8
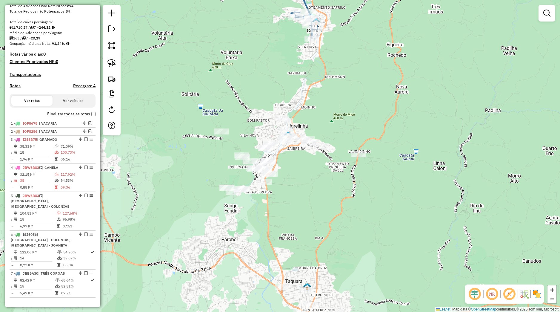
click at [286, 231] on div "Janela de atendimento Grade de atendimento Capacidade Transportadoras Veículos …" at bounding box center [280, 156] width 560 height 312
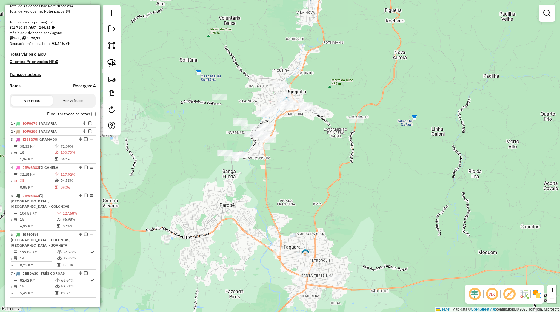
drag, startPoint x: 292, startPoint y: 243, endPoint x: 274, endPoint y: 175, distance: 70.3
click at [278, 177] on div "Janela de atendimento Grade de atendimento Capacidade Transportadoras Veículos …" at bounding box center [280, 156] width 560 height 312
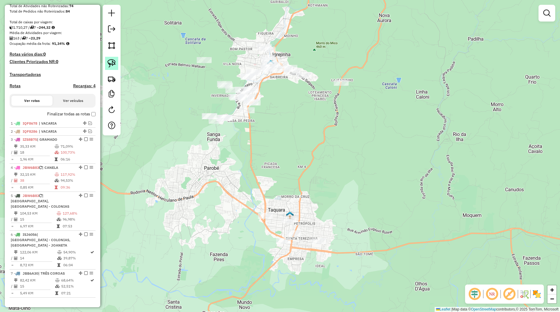
click at [111, 69] on link at bounding box center [111, 63] width 13 height 13
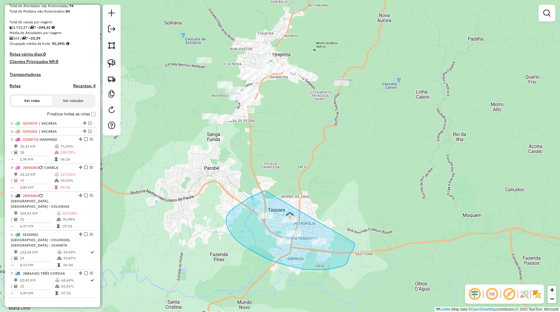
drag, startPoint x: 242, startPoint y: 202, endPoint x: 355, endPoint y: 242, distance: 119.0
click at [355, 242] on div "Janela de atendimento Grade de atendimento Capacidade Transportadoras Veículos …" at bounding box center [280, 156] width 560 height 312
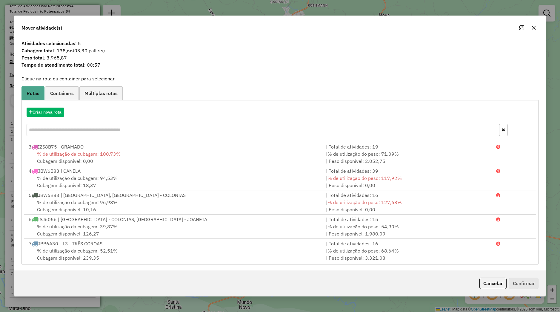
click at [532, 31] on button "button" at bounding box center [534, 28] width 10 height 10
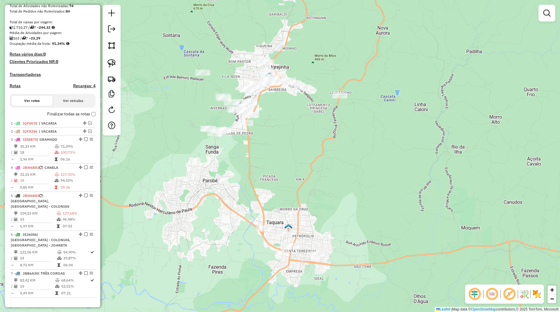
drag, startPoint x: 297, startPoint y: 118, endPoint x: 297, endPoint y: 163, distance: 44.5
click at [299, 162] on div "Janela de atendimento Grade de atendimento Capacidade Transportadoras Veículos …" at bounding box center [280, 156] width 560 height 312
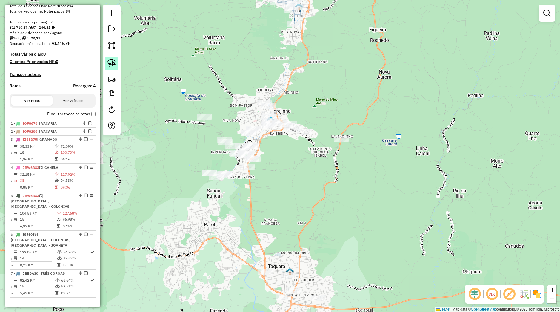
click at [111, 63] on img at bounding box center [112, 63] width 8 height 8
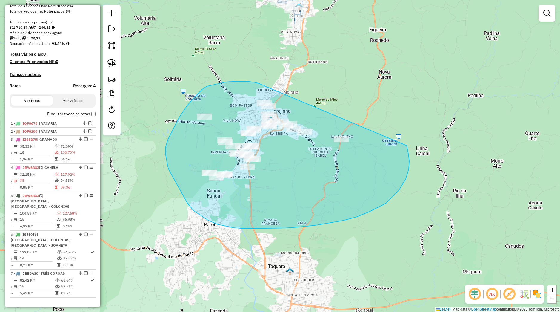
drag, startPoint x: 226, startPoint y: 82, endPoint x: 406, endPoint y: 145, distance: 191.2
click at [406, 145] on div "Janela de atendimento Grade de atendimento Capacidade Transportadoras Veículos …" at bounding box center [280, 156] width 560 height 312
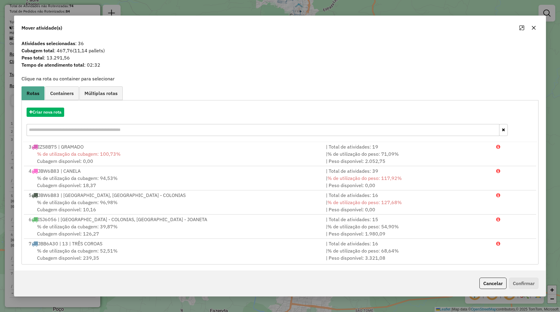
click at [537, 30] on button "button" at bounding box center [534, 28] width 10 height 10
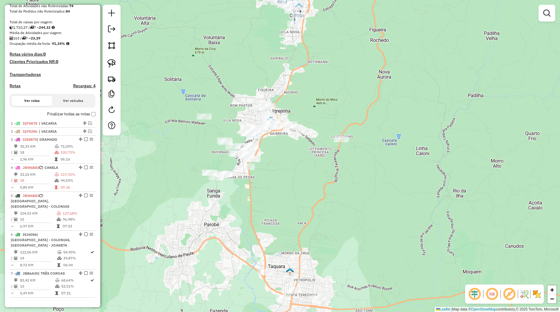
drag, startPoint x: 323, startPoint y: 148, endPoint x: 333, endPoint y: 148, distance: 10.8
click at [333, 148] on div "Janela de atendimento Grade de atendimento Capacidade Transportadoras Veículos …" at bounding box center [280, 156] width 560 height 312
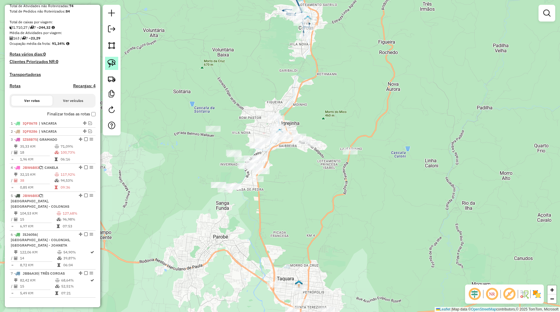
click at [116, 65] on link at bounding box center [111, 63] width 13 height 13
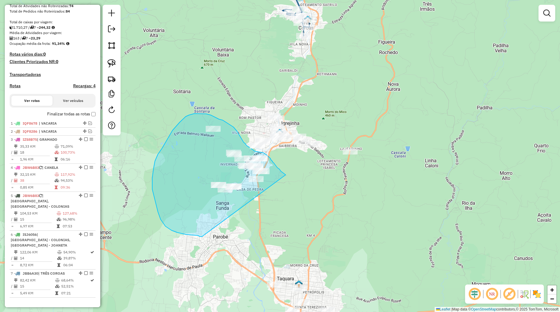
drag, startPoint x: 284, startPoint y: 174, endPoint x: 202, endPoint y: 237, distance: 103.5
click at [202, 237] on div "Janela de atendimento Grade de atendimento Capacidade Transportadoras Veículos …" at bounding box center [280, 156] width 560 height 312
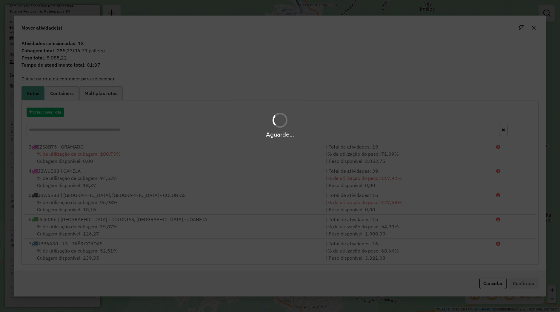
click at [57, 111] on div "Aguarde..." at bounding box center [280, 125] width 560 height 28
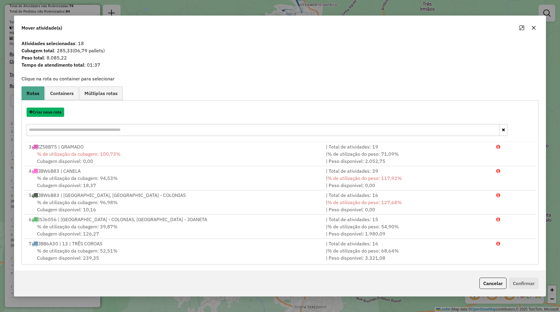
click at [57, 111] on button "Criar nova rota" at bounding box center [46, 112] width 38 height 9
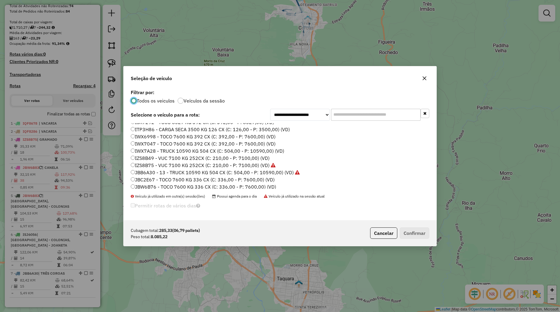
scroll to position [114, 0]
click at [154, 163] on label "JDH7E24 - TOCO 7600 KG 392 CX (C: 392,00 - P: 7600,00) (VD)" at bounding box center [203, 162] width 145 height 7
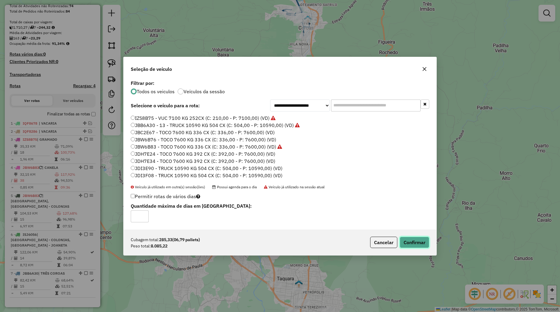
click at [411, 241] on button "Confirmar" at bounding box center [415, 242] width 30 height 11
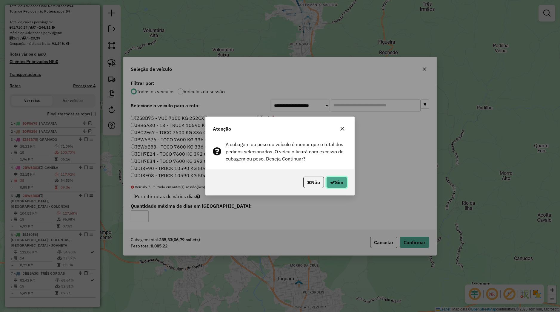
click at [341, 183] on button "Sim" at bounding box center [336, 182] width 21 height 11
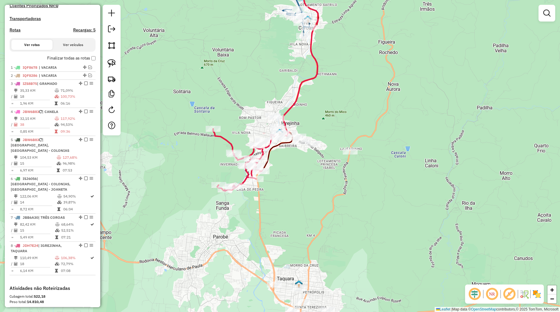
scroll to position [167, 0]
click at [111, 70] on div at bounding box center [112, 70] width 18 height 131
click at [111, 68] on link at bounding box center [111, 63] width 13 height 13
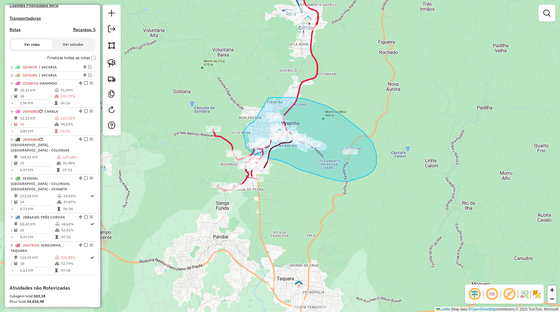
drag, startPoint x: 254, startPoint y: 122, endPoint x: 247, endPoint y: 101, distance: 22.2
click at [247, 101] on div "Janela de atendimento Grade de atendimento Capacidade Transportadoras Veículos …" at bounding box center [280, 156] width 560 height 312
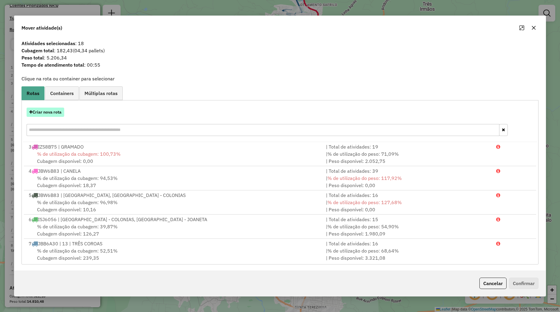
click at [58, 112] on button "Criar nova rota" at bounding box center [46, 112] width 38 height 9
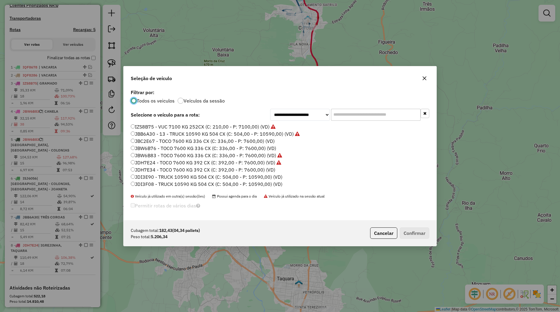
scroll to position [97, 0]
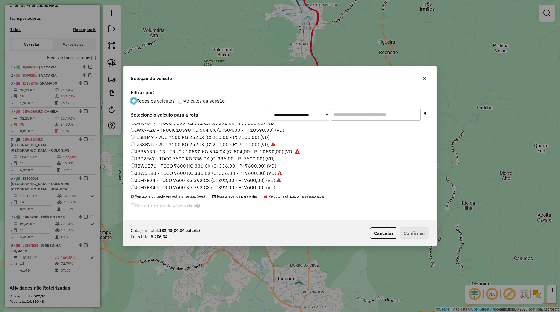
click at [160, 165] on label "JBW6B76 - TOCO 7600 KG 336 CX (C: 336,00 - P: 7600,00) (VD)" at bounding box center [203, 165] width 145 height 7
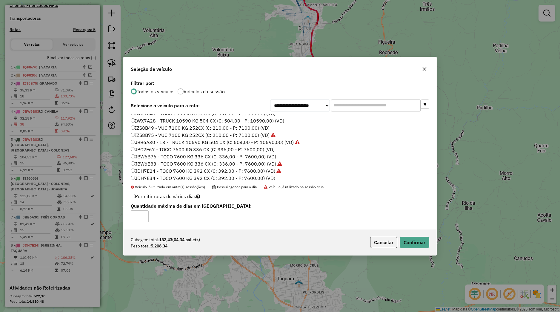
click at [406, 248] on div "Cubagem total: 182,43 (04,34 pallets) Peso total: 5.206,34 Cancelar Confirmar" at bounding box center [280, 242] width 313 height 26
click at [406, 244] on button "Confirmar" at bounding box center [415, 242] width 30 height 11
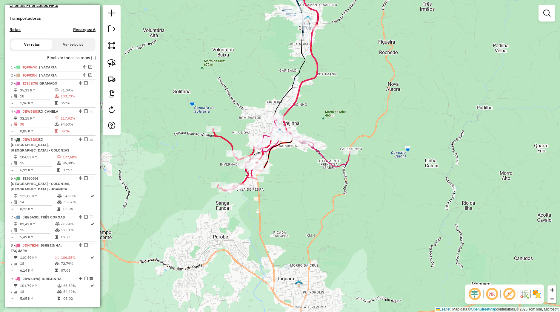
select select "*********"
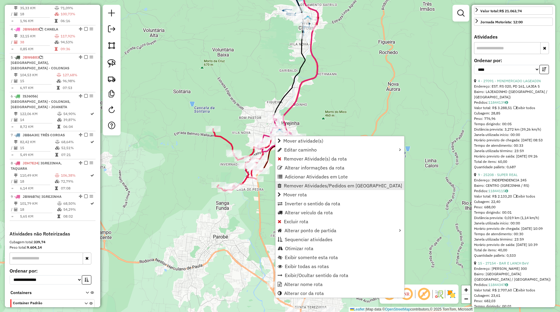
scroll to position [286, 0]
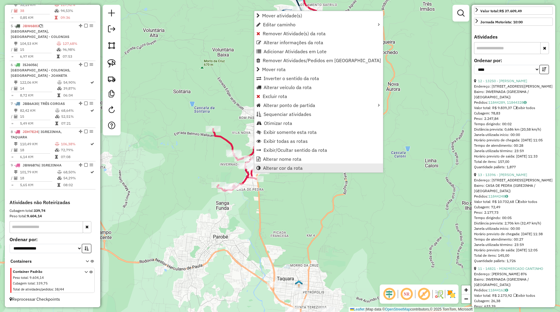
click at [275, 171] on link "Alterar cor da rota" at bounding box center [318, 167] width 129 height 9
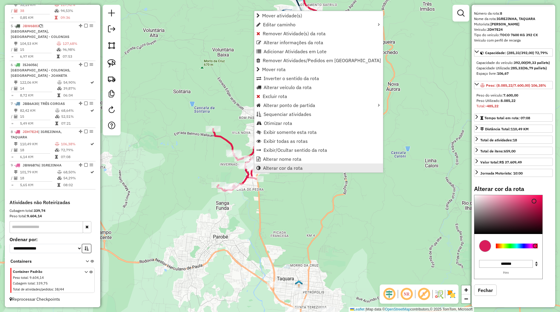
scroll to position [38, 0]
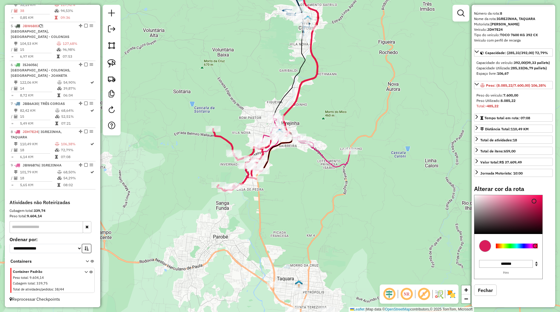
type input "*******"
click at [505, 247] on div at bounding box center [517, 245] width 42 height 5
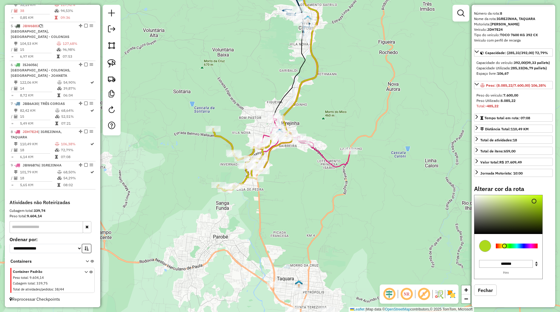
drag, startPoint x: 378, startPoint y: 188, endPoint x: 306, endPoint y: 180, distance: 71.6
click at [378, 188] on div "Janela de atendimento Grade de atendimento Capacidade Transportadoras Veículos …" at bounding box center [280, 156] width 560 height 312
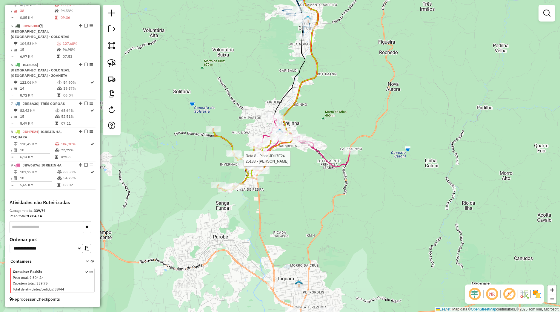
select select "*********"
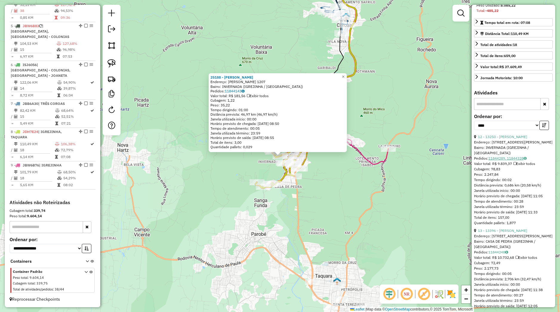
scroll to position [140, 0]
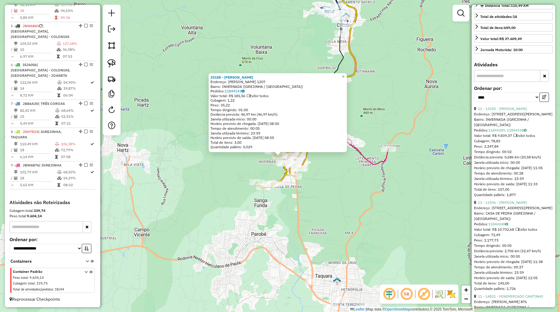
click at [383, 196] on div "25188 - PAULINHO Endereço: JOAO DARCYREINHEIMER 1207 Bairro: INVERNADA (IGREJIN…" at bounding box center [280, 156] width 560 height 312
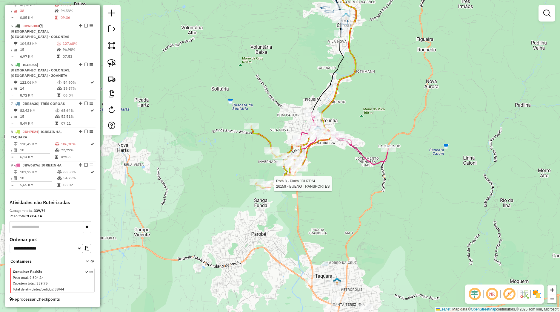
select select "*********"
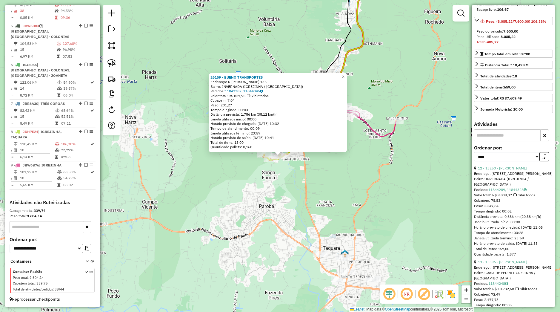
scroll to position [84, 0]
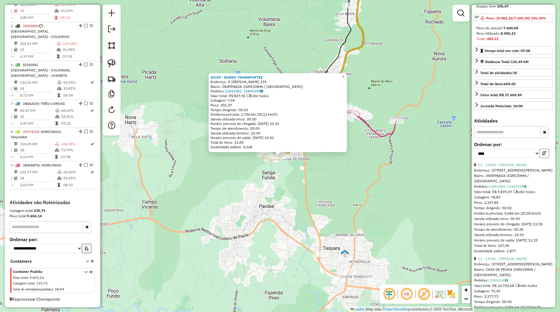
click at [542, 155] on icon "button" at bounding box center [544, 153] width 4 height 4
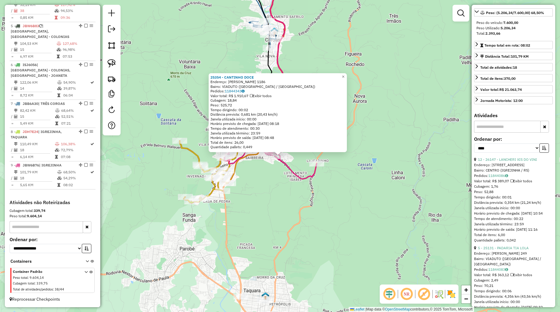
click at [340, 214] on div "25354 - CANTINHO DOCE Endereço: PEDRO KEHL 1186 Bairro: VIADUTO (IGREJINHA / RS…" at bounding box center [280, 156] width 560 height 312
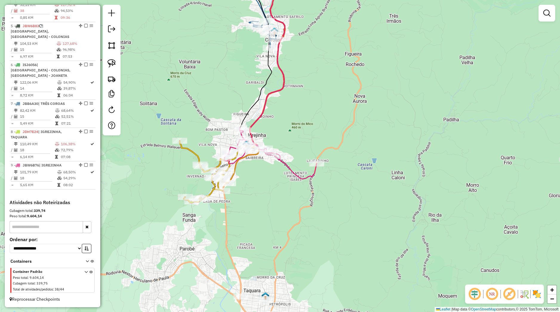
drag, startPoint x: 300, startPoint y: 228, endPoint x: 294, endPoint y: 144, distance: 84.4
click at [297, 159] on div "Janela de atendimento Grade de atendimento Capacidade Transportadoras Veículos …" at bounding box center [280, 156] width 560 height 312
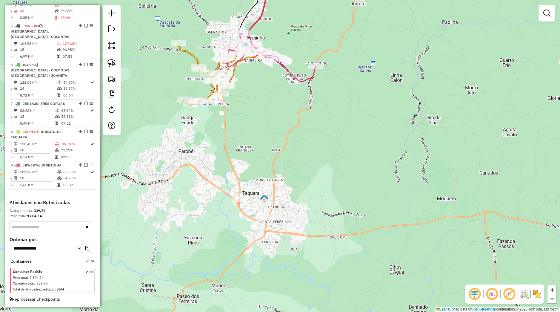
click at [200, 105] on icon at bounding box center [204, 74] width 50 height 62
select select "*********"
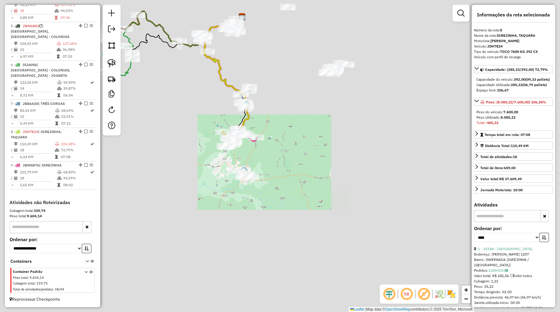
drag, startPoint x: 246, startPoint y: 160, endPoint x: 262, endPoint y: 209, distance: 52.2
click at [262, 209] on div "Janela de atendimento Grade de atendimento Capacidade Transportadoras Veículos …" at bounding box center [280, 156] width 560 height 312
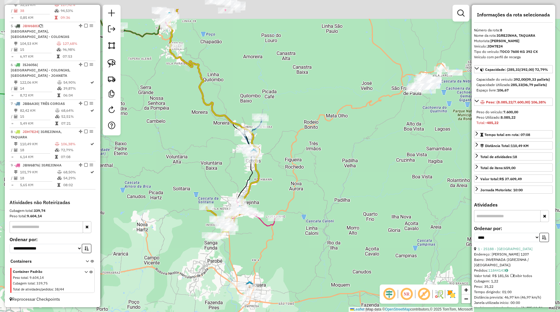
drag, startPoint x: 300, startPoint y: 200, endPoint x: 268, endPoint y: 283, distance: 89.2
click at [268, 287] on div "Janela de atendimento Grade de atendimento Capacidade Transportadoras Veículos …" at bounding box center [280, 156] width 560 height 312
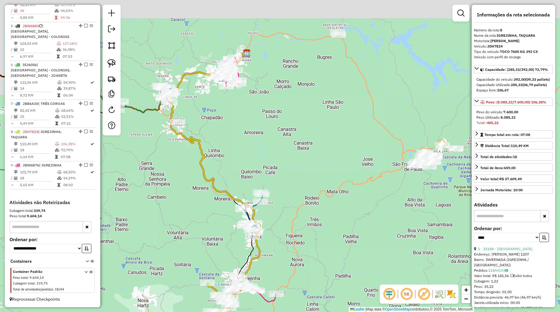
drag, startPoint x: 289, startPoint y: 197, endPoint x: 315, endPoint y: 245, distance: 54.4
click at [318, 247] on div "Janela de atendimento Grade de atendimento Capacidade Transportadoras Veículos …" at bounding box center [280, 156] width 560 height 312
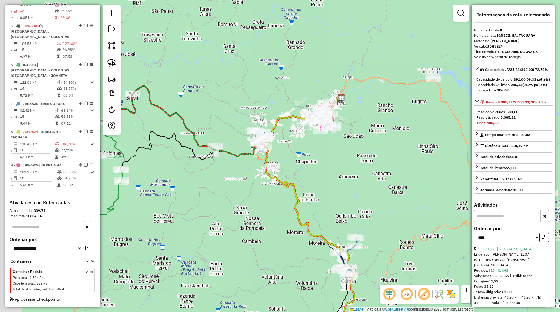
drag, startPoint x: 222, startPoint y: 200, endPoint x: 358, endPoint y: 205, distance: 136.0
click at [355, 206] on icon at bounding box center [309, 218] width 91 height 246
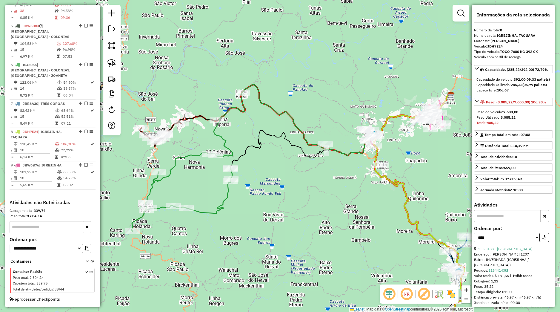
drag, startPoint x: 237, startPoint y: 212, endPoint x: 309, endPoint y: 209, distance: 71.7
click at [308, 209] on div "Janela de atendimento Grade de atendimento Capacidade Transportadoras Veículos …" at bounding box center [280, 156] width 560 height 312
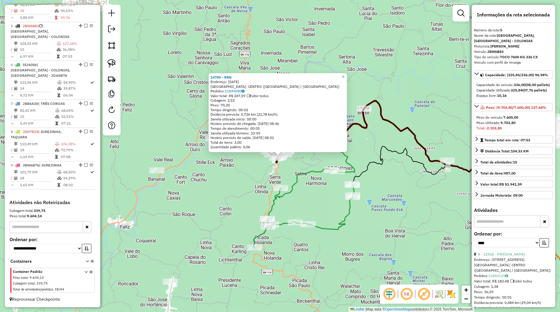
click at [394, 221] on div "14789 - RRN Endereço: 15 DE NOVEMBRO 151 Bairro: CENTRO (NOVA PETROPOLIS / RS) …" at bounding box center [280, 156] width 560 height 312
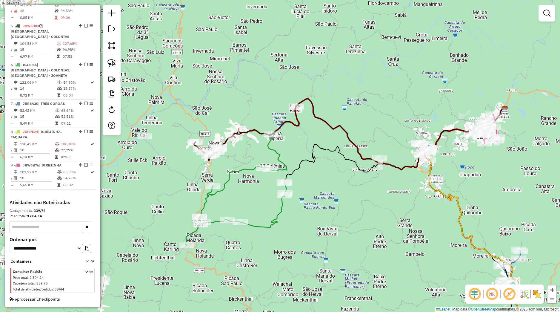
drag, startPoint x: 397, startPoint y: 231, endPoint x: 326, endPoint y: 231, distance: 71.4
click at [326, 231] on div "Janela de atendimento Grade de atendimento Capacidade Transportadoras Veículos …" at bounding box center [280, 156] width 560 height 312
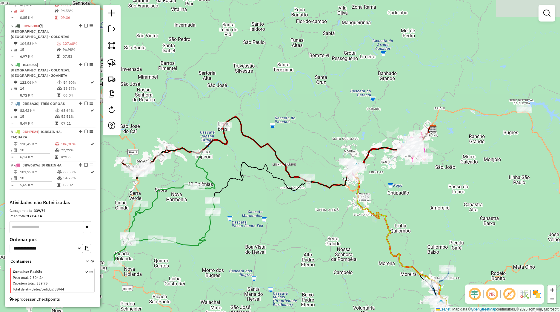
drag, startPoint x: 378, startPoint y: 206, endPoint x: 293, endPoint y: 223, distance: 86.0
click at [290, 225] on div "Janela de atendimento Grade de atendimento Capacidade Transportadoras Veículos …" at bounding box center [280, 156] width 560 height 312
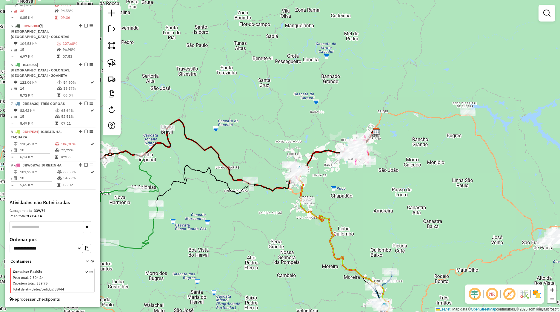
drag, startPoint x: 362, startPoint y: 218, endPoint x: 320, endPoint y: 214, distance: 42.7
click at [320, 209] on div "Janela de atendimento Grade de atendimento Capacidade Transportadoras Veículos …" at bounding box center [280, 156] width 560 height 312
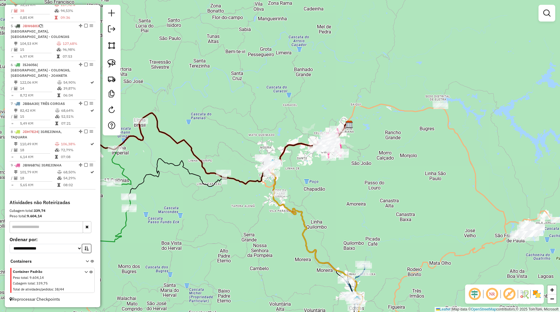
drag, startPoint x: 369, startPoint y: 225, endPoint x: 291, endPoint y: 162, distance: 100.2
click at [291, 162] on div "Janela de atendimento Grade de atendimento Capacidade Transportadoras Veículos …" at bounding box center [280, 156] width 560 height 312
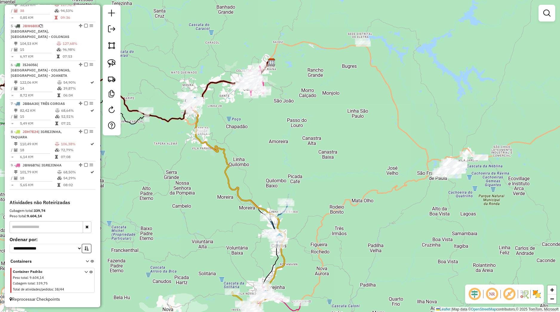
drag, startPoint x: 343, startPoint y: 182, endPoint x: 318, endPoint y: 172, distance: 27.2
click at [318, 172] on div "Janela de atendimento Grade de atendimento Capacidade Transportadoras Veículos …" at bounding box center [280, 156] width 560 height 312
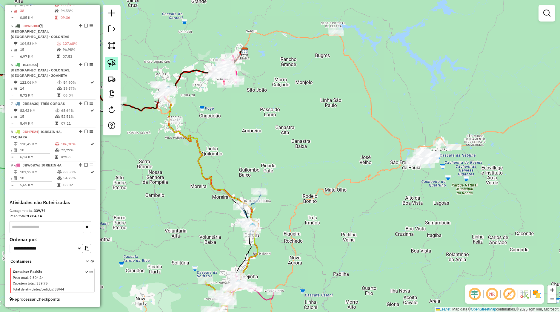
click at [116, 59] on img at bounding box center [112, 63] width 8 height 8
drag, startPoint x: 332, startPoint y: 18, endPoint x: 294, endPoint y: 52, distance: 50.7
click at [294, 52] on div "Janela de atendimento Grade de atendimento Capacidade Transportadoras Veículos …" at bounding box center [280, 156] width 560 height 312
drag, startPoint x: 306, startPoint y: 152, endPoint x: 307, endPoint y: 52, distance: 100.7
click at [307, 52] on div "Janela de atendimento Grade de atendimento Capacidade Transportadoras Veículos …" at bounding box center [280, 156] width 560 height 312
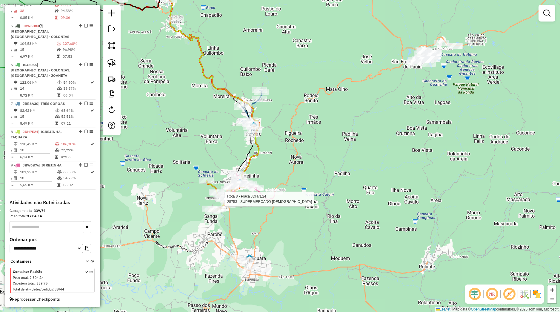
select select "*********"
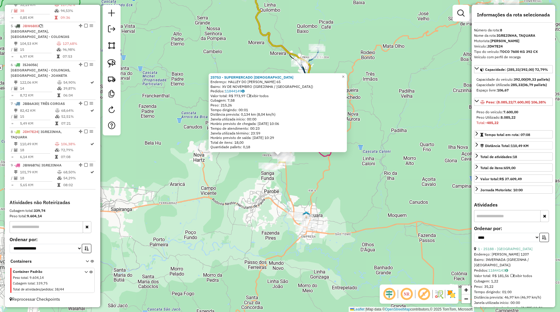
scroll to position [56, 0]
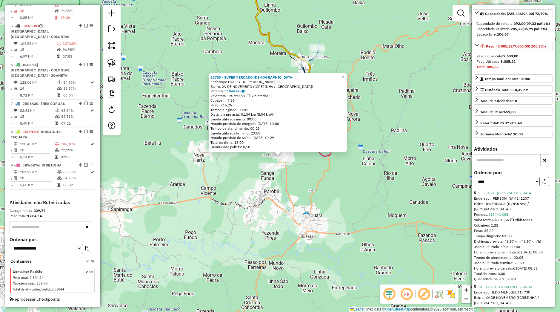
click at [542, 183] on icon "button" at bounding box center [544, 181] width 4 height 4
drag, startPoint x: 320, startPoint y: 180, endPoint x: 301, endPoint y: 166, distance: 23.1
click at [320, 180] on div "25753 - SUPERMERCADO BOH Endereço: HALLEY DO AMARAL CARDOSO 65 Bairro: XV DE NO…" at bounding box center [280, 156] width 560 height 312
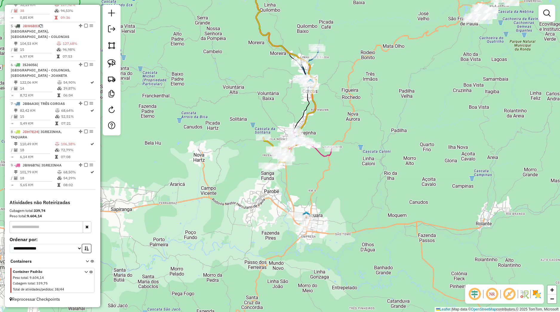
click at [299, 148] on icon at bounding box center [271, 63] width 89 height 189
select select "*********"
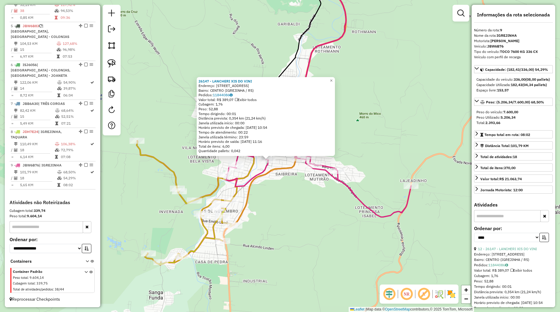
click at [275, 195] on div "Rota 9 - Placa JBW6B76 27154 - BAR E LANCH BeV Rota 9 - Placa JBW6B76 25796 - S…" at bounding box center [280, 156] width 560 height 312
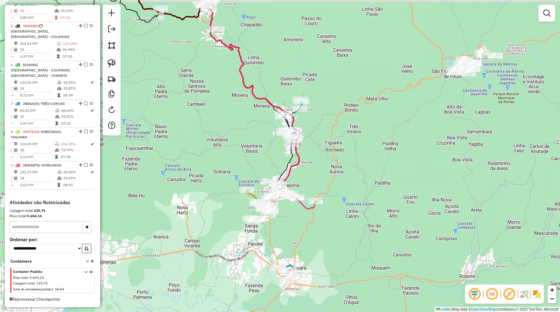
drag, startPoint x: 263, startPoint y: 142, endPoint x: 321, endPoint y: 187, distance: 73.2
click at [321, 187] on div "Janela de atendimento Grade de atendimento Capacidade Transportadoras Veículos …" at bounding box center [280, 156] width 560 height 312
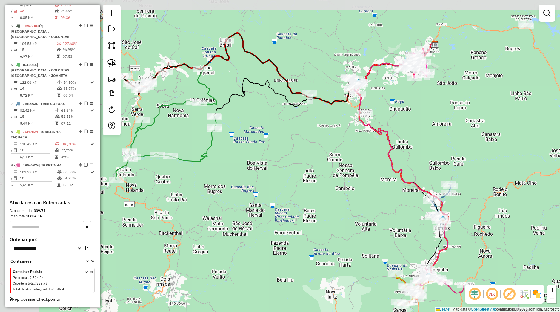
drag, startPoint x: 243, startPoint y: 145, endPoint x: 333, endPoint y: 183, distance: 97.6
click at [337, 185] on div "Janela de atendimento Grade de atendimento Capacidade Transportadoras Veículos …" at bounding box center [280, 156] width 560 height 312
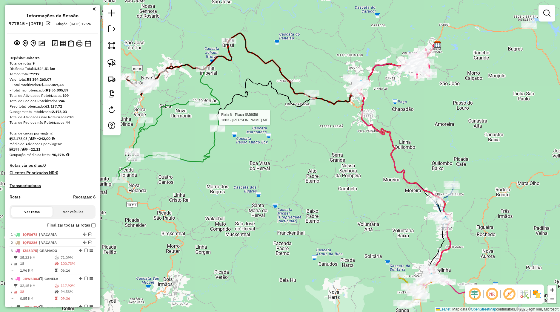
scroll to position [286, 0]
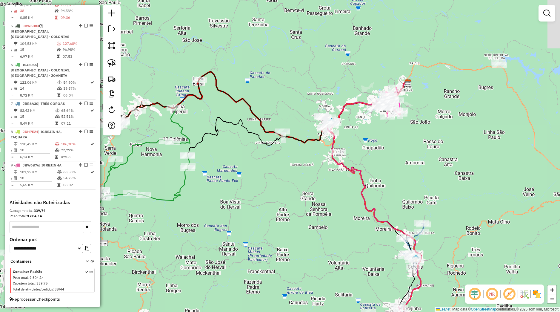
drag, startPoint x: 276, startPoint y: 160, endPoint x: 273, endPoint y: 176, distance: 16.2
click at [267, 177] on div "Janela de atendimento Grade de atendimento Capacidade Transportadoras Veículos …" at bounding box center [280, 156] width 560 height 312
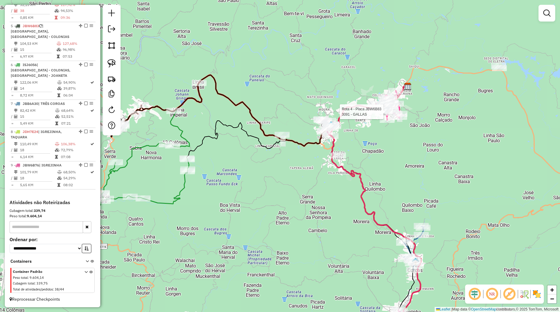
select select "*********"
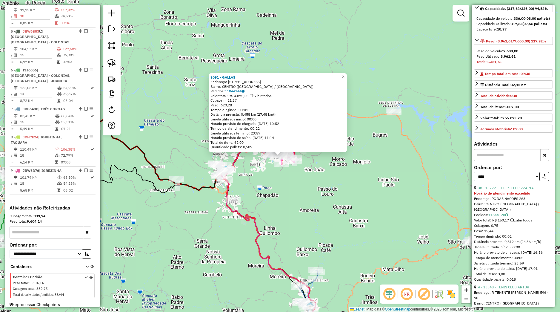
scroll to position [84, 0]
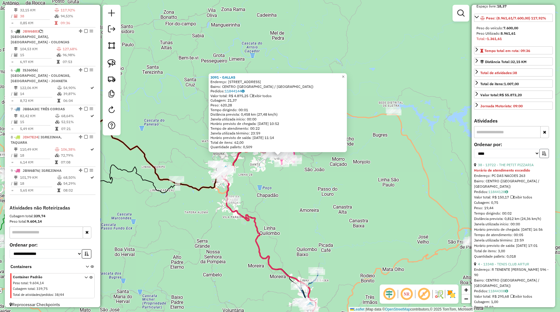
click at [540, 158] on button "button" at bounding box center [545, 153] width 10 height 9
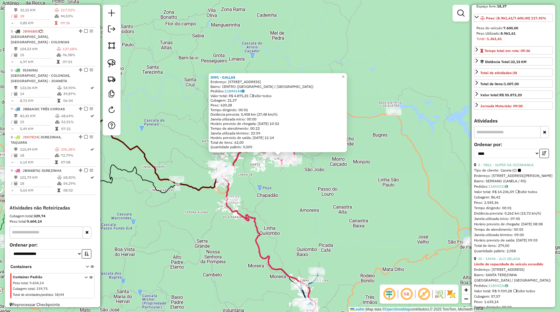
drag, startPoint x: 349, startPoint y: 215, endPoint x: 343, endPoint y: 219, distance: 7.3
click at [346, 218] on div "3091 - GALLAS Endereço: Rua Coronel Diniz 40 Bairro: CENTRO (CANELA / RS) Pedid…" at bounding box center [280, 156] width 560 height 312
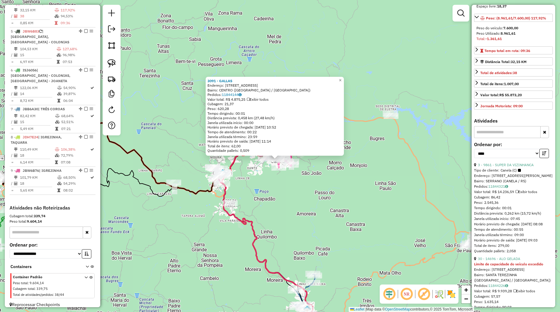
drag, startPoint x: 314, startPoint y: 217, endPoint x: 319, endPoint y: 217, distance: 5.1
click at [319, 217] on div "3091 - GALLAS Endereço: Rua Coronel Diniz 40 Bairro: CENTRO (CANELA / RS) Pedid…" at bounding box center [280, 156] width 560 height 312
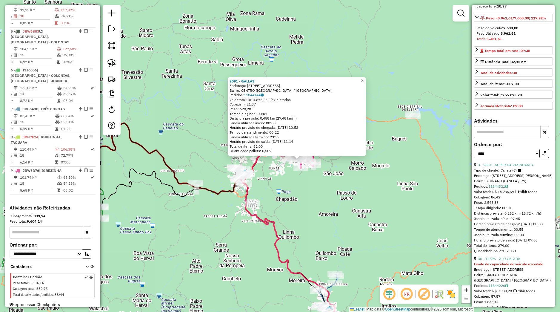
click at [329, 217] on div "3091 - GALLAS Endereço: Rua Coronel Diniz 40 Bairro: CENTRO (CANELA / RS) Pedid…" at bounding box center [280, 156] width 560 height 312
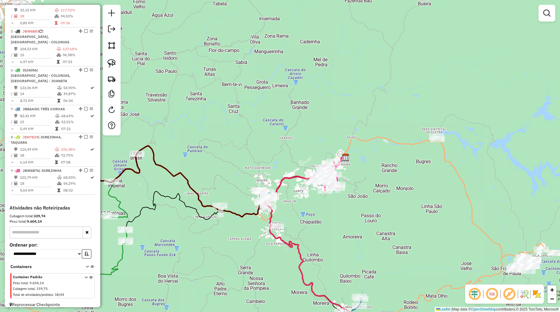
drag, startPoint x: 310, startPoint y: 199, endPoint x: 337, endPoint y: 222, distance: 35.3
click at [337, 222] on div "Janela de atendimento Grade de atendimento Capacidade Transportadoras Veículos …" at bounding box center [280, 156] width 560 height 312
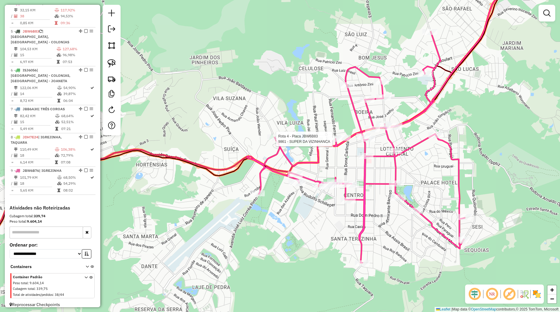
select select "*********"
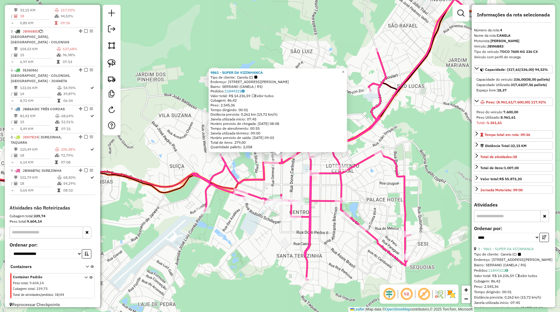
click at [298, 175] on div "9861 - SUPER DA VIZINHANCA Tipo de cliente: Canela (C) Endereço: Rua Fernando F…" at bounding box center [280, 156] width 560 height 312
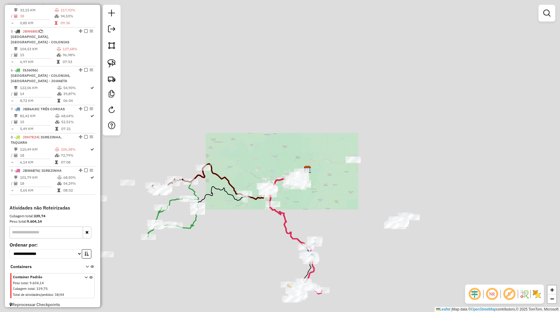
click at [288, 199] on div "Rota 4 - Placa JBW6B83 14128 - LA ESTACION EMPORIO Janela de atendimento Grade …" at bounding box center [280, 156] width 560 height 312
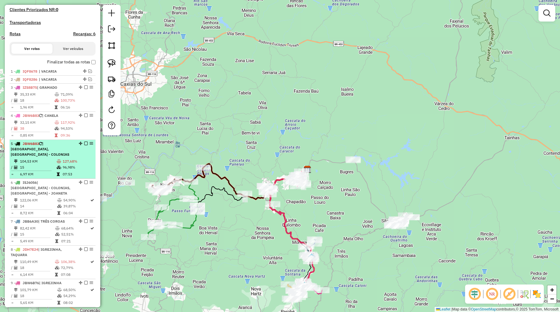
scroll to position [51, 0]
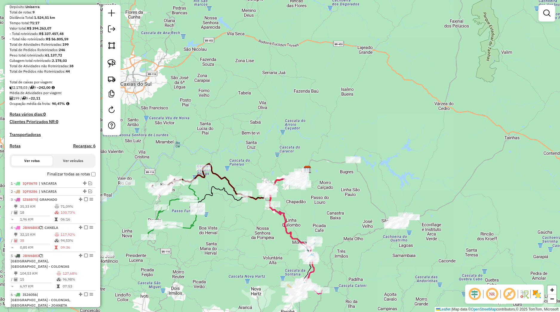
click at [161, 174] on div "Rota 5 - Placa JBW6B83 8874 - MERCADO DO ADY Janela de atendimento Grade de ate…" at bounding box center [280, 156] width 560 height 312
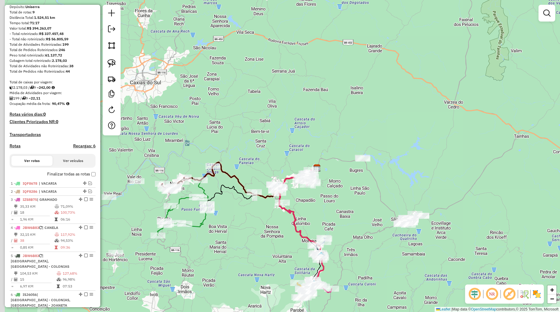
click at [180, 179] on div "Rota 5 - Placa JBW6B83 12995 - CERVEJEIROS Janela de atendimento Grade de atend…" at bounding box center [280, 156] width 560 height 312
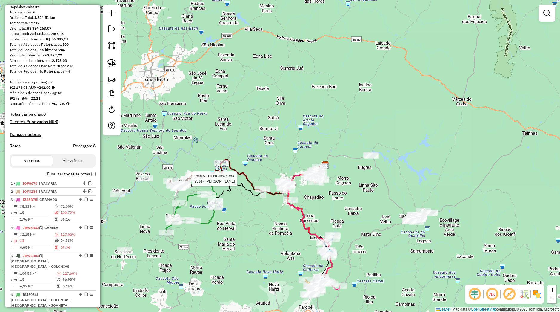
click at [194, 188] on div "Rota 5 - Placa JBW6B83 9334 - FABIANO ANDRE SCHNEIDER Janela de atendimento Gra…" at bounding box center [280, 156] width 560 height 312
select select "*********"
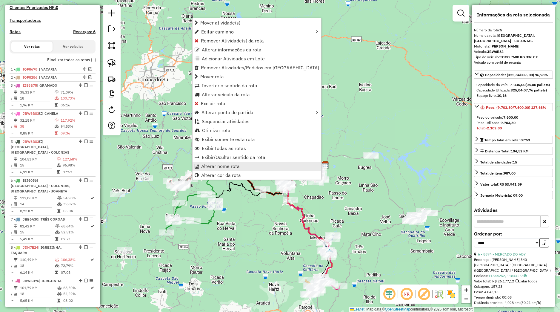
scroll to position [286, 0]
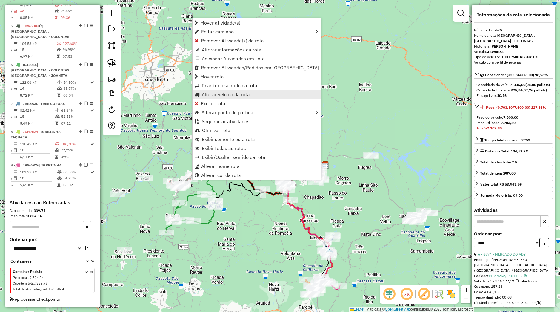
click at [206, 94] on span "Alterar veículo da rota" at bounding box center [226, 94] width 48 height 5
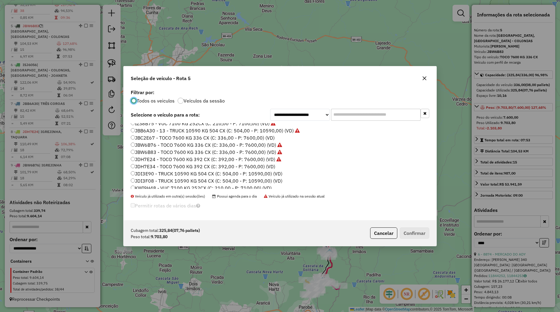
scroll to position [135, 0]
click at [156, 159] on label "JDI3E90 - TRUCK 10590 KG 504 CX (C: 504,00 - P: 10590,00) (VD)" at bounding box center [207, 156] width 152 height 7
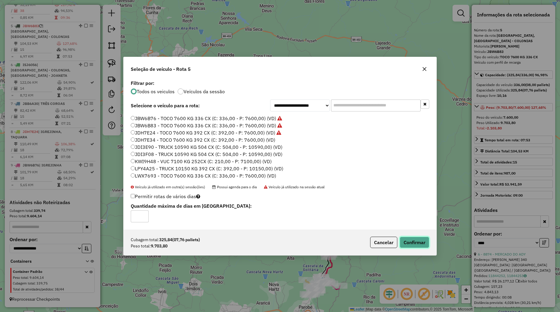
click at [402, 243] on button "Confirmar" at bounding box center [415, 242] width 30 height 11
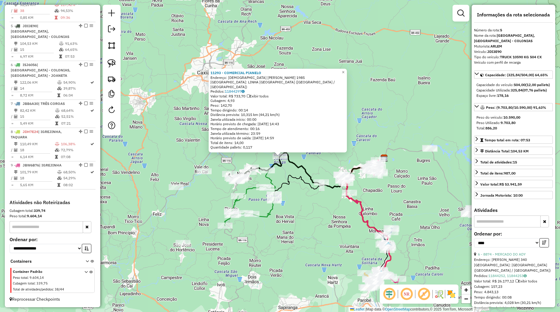
click at [269, 174] on icon at bounding box center [255, 169] width 53 height 27
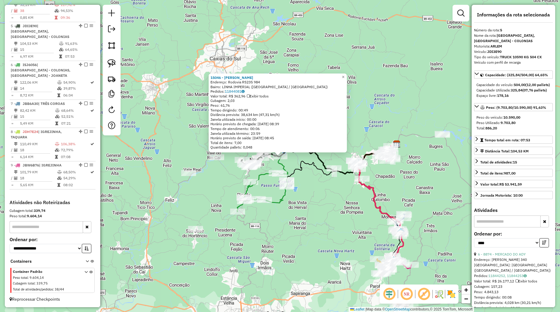
click at [261, 173] on icon at bounding box center [262, 191] width 50 height 39
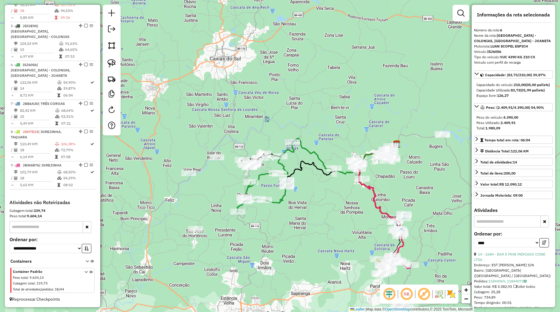
drag, startPoint x: 351, startPoint y: 195, endPoint x: 303, endPoint y: 205, distance: 49.1
click at [303, 205] on div "Rota 6 - Placa ISJ6056 11193 - ROSELI MARIA KLEIN LEHMEN Rota 6 - Placa ISJ6056…" at bounding box center [280, 156] width 560 height 312
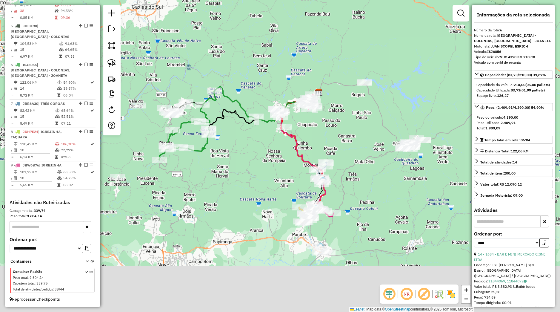
drag, startPoint x: 308, startPoint y: 160, endPoint x: 301, endPoint y: 141, distance: 20.5
click at [301, 141] on div "Janela de atendimento Grade de atendimento Capacidade Transportadoras Veículos …" at bounding box center [280, 156] width 560 height 312
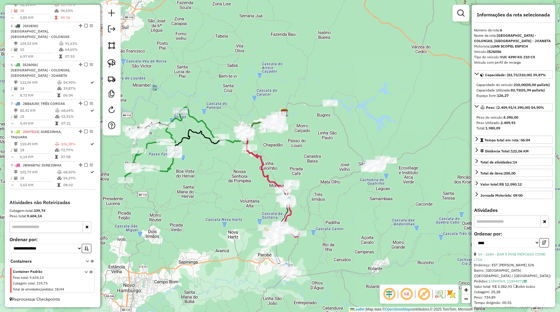
drag, startPoint x: 348, startPoint y: 182, endPoint x: 318, endPoint y: 211, distance: 41.6
click at [318, 211] on div "Janela de atendimento Grade de atendimento Capacidade Transportadoras Veículos …" at bounding box center [280, 156] width 560 height 312
click at [113, 62] on img at bounding box center [112, 63] width 8 height 8
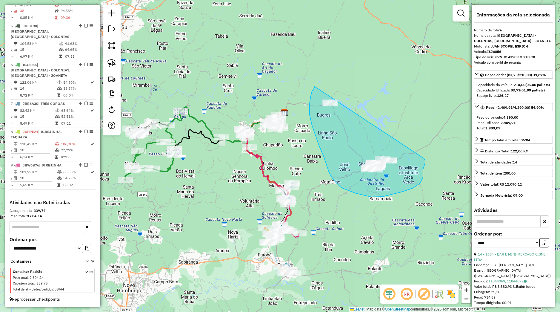
drag, startPoint x: 310, startPoint y: 104, endPoint x: 418, endPoint y: 155, distance: 120.2
click at [423, 157] on div "Janela de atendimento Grade de atendimento Capacidade Transportadoras Veículos …" at bounding box center [280, 156] width 560 height 312
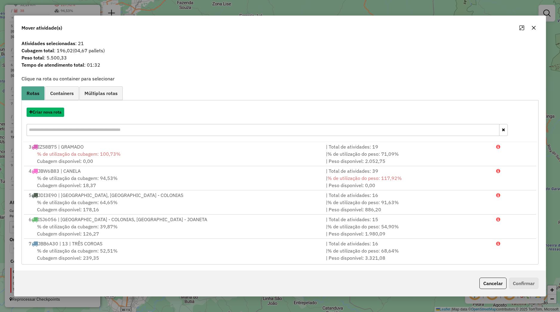
click at [61, 113] on button "Criar nova rota" at bounding box center [46, 112] width 38 height 9
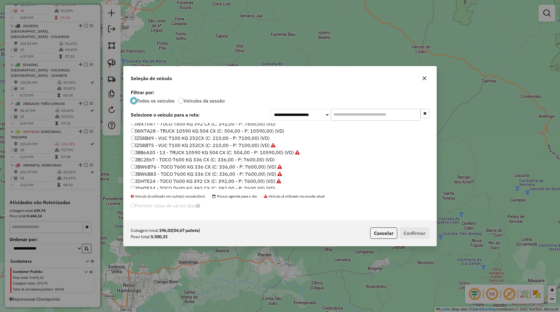
scroll to position [114, 0]
click at [151, 163] on label "JDH7E24 - TOCO 7600 KG 392 CX (C: 392,00 - P: 7600,00) (VD)" at bounding box center [206, 162] width 151 height 7
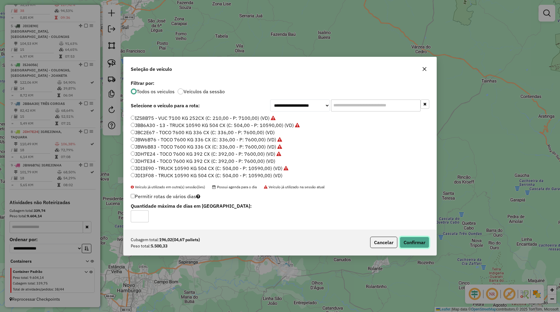
click at [410, 240] on button "Confirmar" at bounding box center [415, 242] width 30 height 11
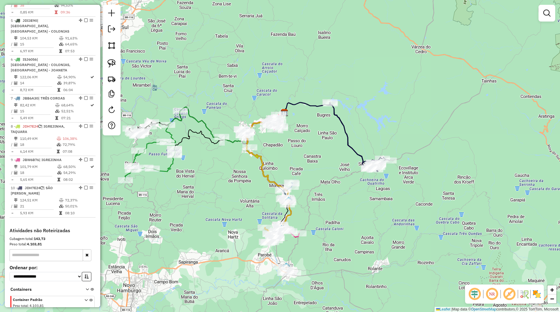
click at [84, 189] on em at bounding box center [86, 188] width 4 height 4
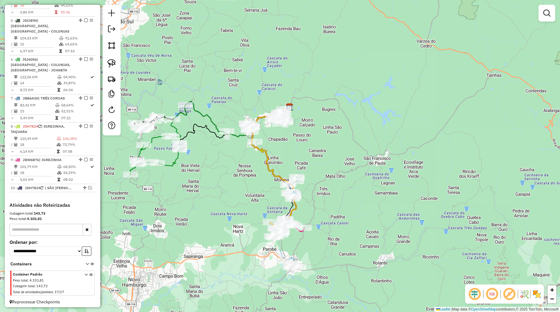
drag, startPoint x: 272, startPoint y: 155, endPoint x: 277, endPoint y: 149, distance: 8.1
click at [277, 149] on div "Janela de atendimento Grade de atendimento Capacidade Transportadoras Veículos …" at bounding box center [280, 156] width 560 height 312
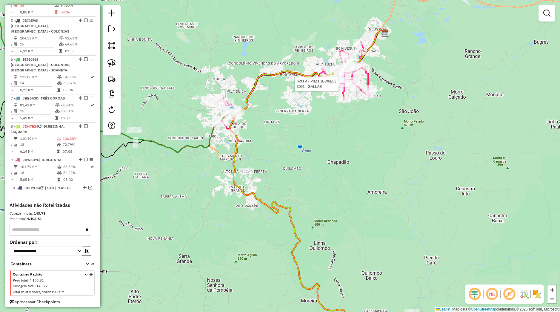
select select "*********"
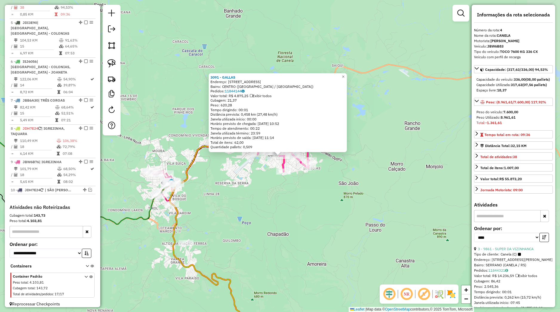
scroll to position [275, 0]
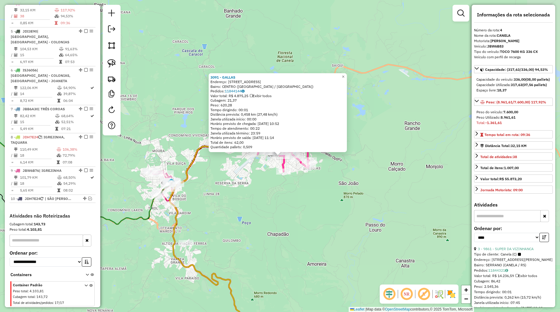
click at [304, 201] on div "3091 - GALLAS Endereço: Rua Coronel Diniz 40 Bairro: CENTRO (CANELA / RS) Pedid…" at bounding box center [280, 156] width 560 height 312
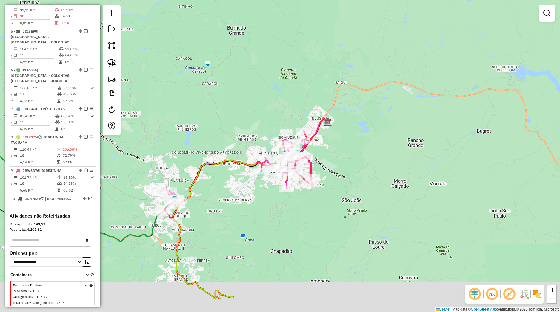
drag, startPoint x: 289, startPoint y: 238, endPoint x: 290, endPoint y: 180, distance: 57.9
click at [290, 181] on div "Rota 4 - Placa JBW6B83 14696 - ALO GELADA Janela de atendimento Grade de atendi…" at bounding box center [280, 156] width 560 height 312
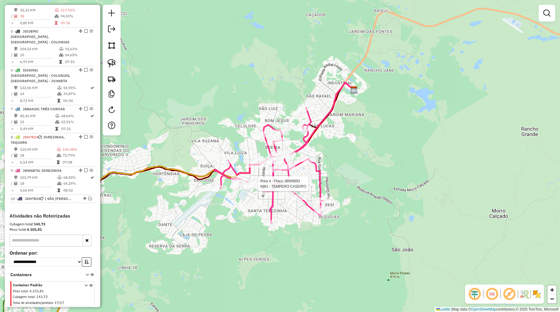
click at [306, 132] on icon at bounding box center [268, 165] width 109 height 116
select select "*********"
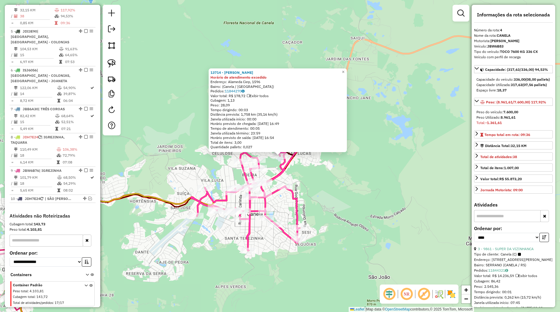
click at [317, 170] on div "13714 - ELISANGELA DOS SANTO Horário de atendimento excedido Endereço: Alameda …" at bounding box center [280, 156] width 560 height 312
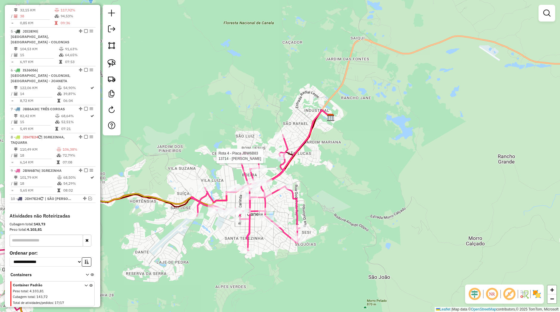
select select "*********"
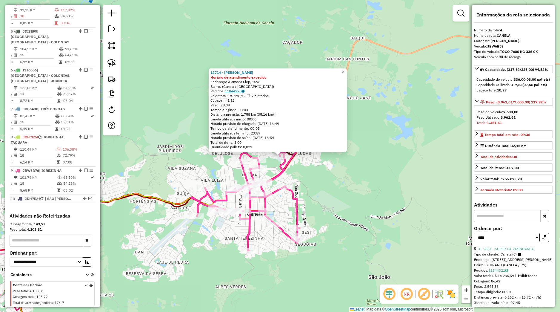
click at [236, 92] on link "11844270" at bounding box center [235, 91] width 20 height 4
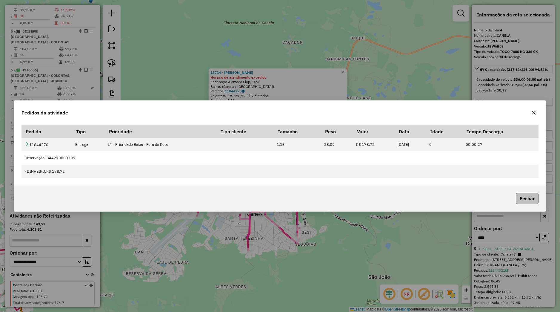
click at [525, 195] on button "Fechar" at bounding box center [527, 198] width 23 height 11
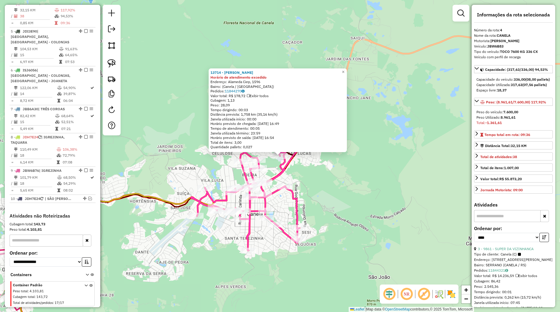
click at [360, 191] on div "13714 - ELISANGELA DOS SANTO Horário de atendimento excedido Endereço: Alameda …" at bounding box center [280, 156] width 560 height 312
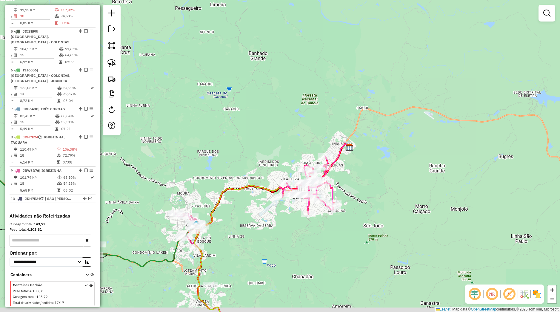
drag, startPoint x: 355, startPoint y: 234, endPoint x: 366, endPoint y: 202, distance: 33.6
click at [369, 203] on div "Janela de atendimento Grade de atendimento Capacidade Transportadoras Veículos …" at bounding box center [280, 156] width 560 height 312
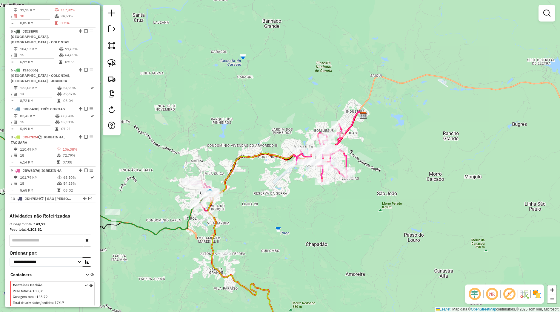
drag, startPoint x: 317, startPoint y: 247, endPoint x: 339, endPoint y: 208, distance: 44.5
click at [340, 209] on div "Janela de atendimento Grade de atendimento Capacidade Transportadoras Veículos …" at bounding box center [280, 156] width 560 height 312
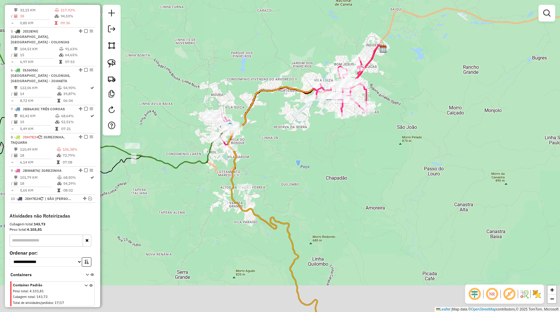
drag, startPoint x: 326, startPoint y: 198, endPoint x: 323, endPoint y: 189, distance: 9.5
click at [323, 189] on div "Janela de atendimento Grade de atendimento Capacidade Transportadoras Veículos …" at bounding box center [280, 156] width 560 height 312
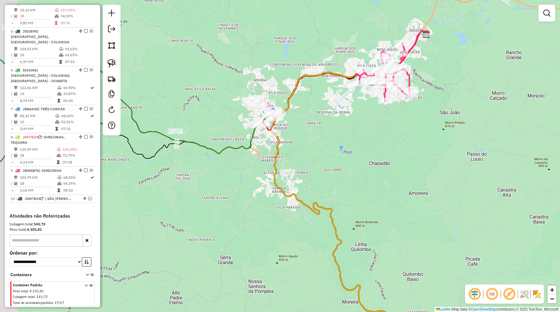
drag, startPoint x: 338, startPoint y: 206, endPoint x: 354, endPoint y: 200, distance: 16.8
click at [354, 200] on div "Janela de atendimento Grade de atendimento Capacidade Transportadoras Veículos …" at bounding box center [280, 156] width 560 height 312
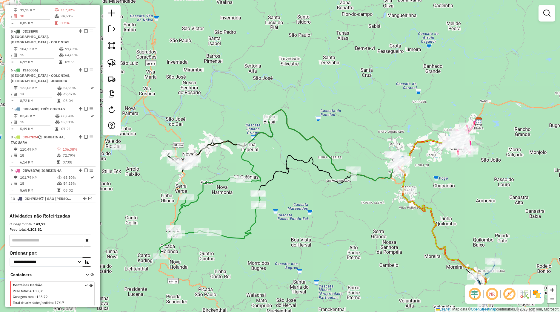
drag, startPoint x: 351, startPoint y: 235, endPoint x: 334, endPoint y: 225, distance: 19.7
click at [337, 225] on div "Janela de atendimento Grade de atendimento Capacidade Transportadoras Veículos …" at bounding box center [280, 156] width 560 height 312
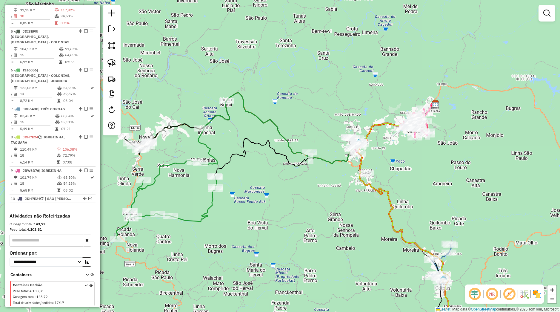
drag, startPoint x: 334, startPoint y: 202, endPoint x: 280, endPoint y: 197, distance: 54.1
click at [279, 194] on div "Janela de atendimento Grade de atendimento Capacidade Transportadoras Veículos …" at bounding box center [280, 156] width 560 height 312
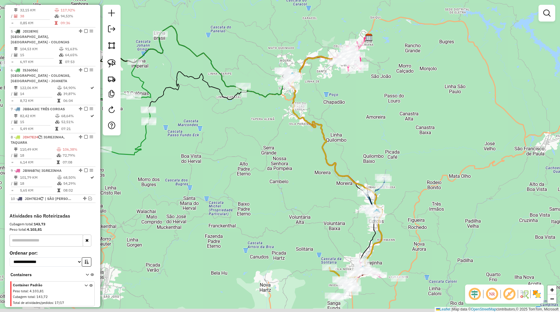
drag, startPoint x: 372, startPoint y: 190, endPoint x: 332, endPoint y: 128, distance: 73.6
click at [332, 128] on div "Janela de atendimento Grade de atendimento Capacidade Transportadoras Veículos …" at bounding box center [280, 156] width 560 height 312
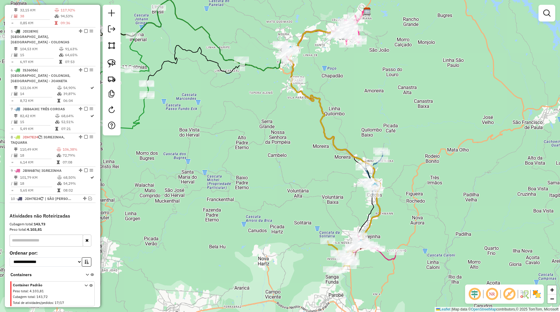
drag, startPoint x: 332, startPoint y: 195, endPoint x: 325, endPoint y: 135, distance: 61.1
click at [324, 133] on div "Janela de atendimento Grade de atendimento Capacidade Transportadoras Veículos …" at bounding box center [280, 156] width 560 height 312
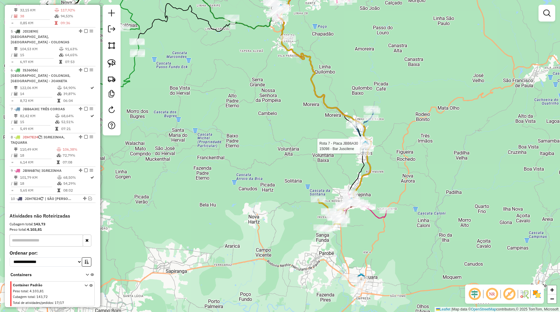
select select "*********"
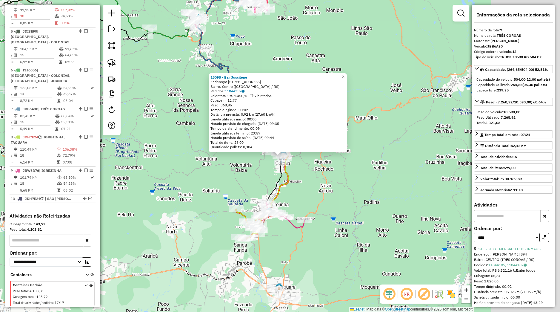
scroll to position [294, 0]
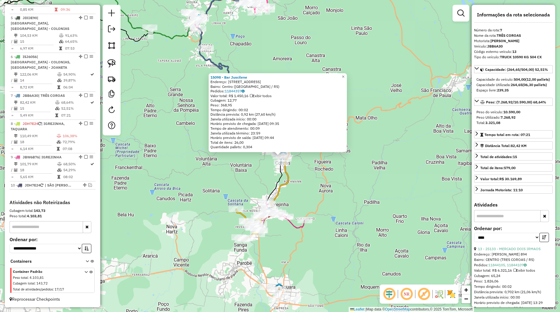
click at [378, 179] on div "15098 - Bar Juscilene Endereço: Rua Bom Jesus, 143 Bairro: Centro (Três Coroas …" at bounding box center [280, 156] width 560 height 312
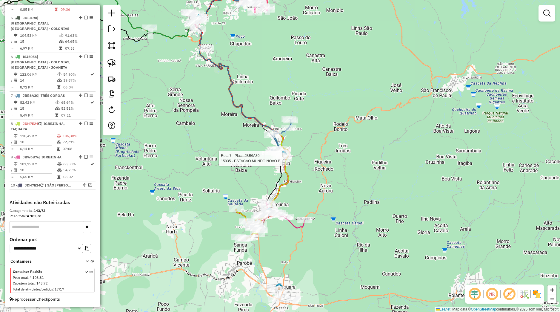
select select "*********"
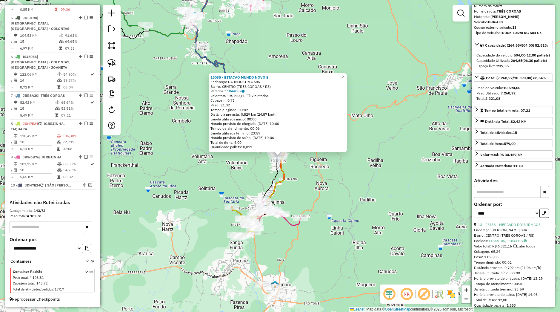
scroll to position [56, 0]
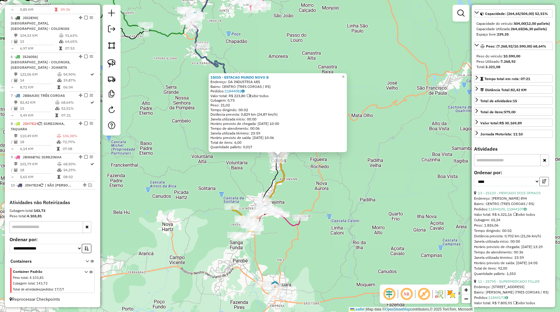
click at [540, 186] on button "button" at bounding box center [545, 181] width 10 height 9
click at [542, 183] on icon "button" at bounding box center [544, 181] width 4 height 4
drag, startPoint x: 328, startPoint y: 196, endPoint x: 289, endPoint y: 204, distance: 39.7
click at [328, 196] on div "15035 - ESTACAO MUNDO NOVO B Endereço: DA INDUSTRIA 685 Bairro: CENTRO (TRES CO…" at bounding box center [280, 156] width 560 height 312
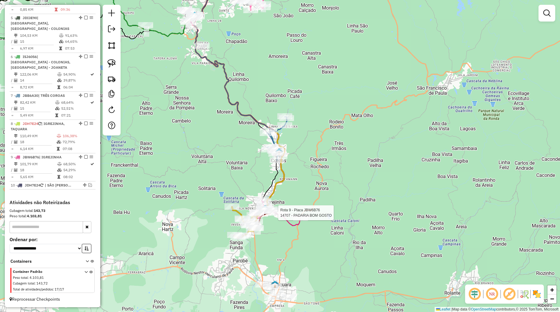
select select "*********"
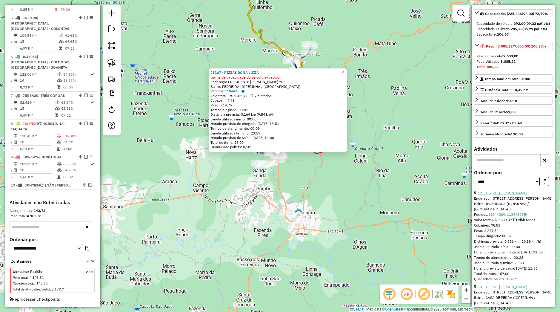
click at [490, 195] on link "12 - 13250 - LANCHER ZIMMER" at bounding box center [502, 193] width 49 height 4
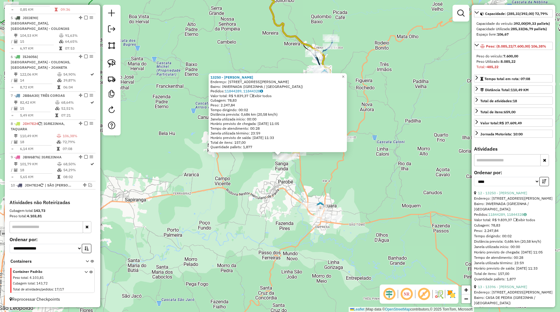
click at [296, 167] on div "13250 - LANCHER ZIMMER Endereço: Rua Emilio Alberto Bahns 160 Bairro: INVERNADA…" at bounding box center [280, 156] width 560 height 312
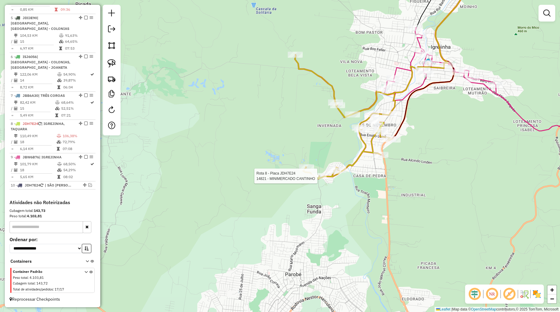
select select "*********"
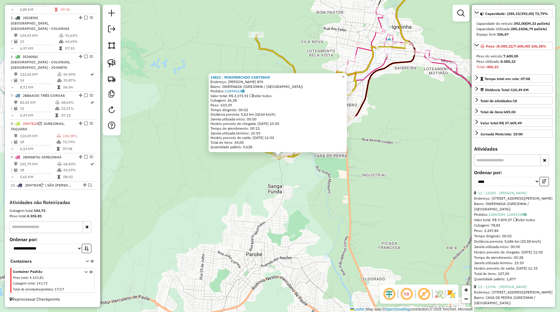
click at [318, 177] on div "14821 - MINIMERCADO CANTINHO Endereço: THEOBALDO GUILHERME LANZ 876 Bairro: INV…" at bounding box center [280, 156] width 560 height 312
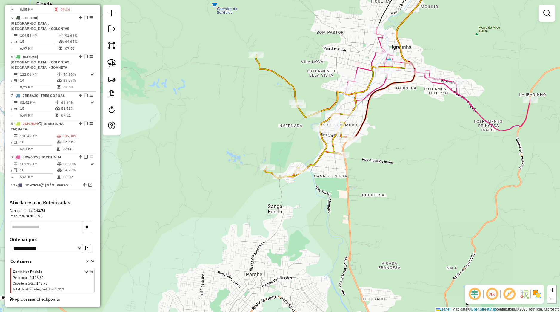
drag, startPoint x: 400, startPoint y: 168, endPoint x: 369, endPoint y: 228, distance: 67.9
click at [369, 228] on div "Janela de atendimento Grade de atendimento Capacidade Transportadoras Veículos …" at bounding box center [280, 156] width 560 height 312
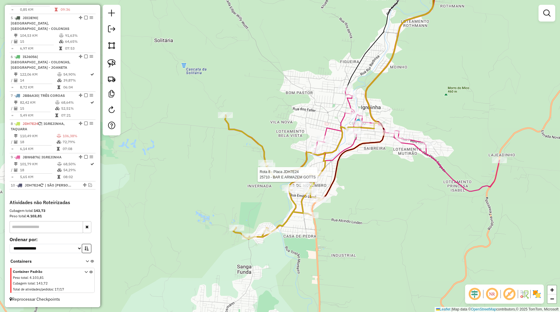
select select "*********"
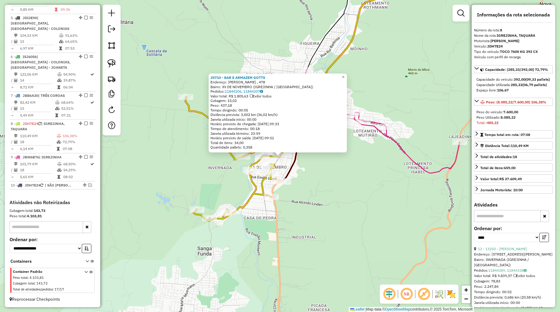
click at [323, 185] on div "25710 - BAR E ARMAZEM GOTTS Endereço: ILDO MENEGUETTI , 478 Bairro: XV DE NOVEM…" at bounding box center [280, 156] width 560 height 312
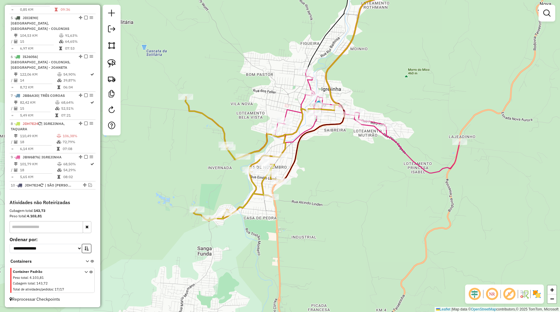
drag, startPoint x: 337, startPoint y: 243, endPoint x: 328, endPoint y: 176, distance: 66.9
click at [334, 189] on div "Janela de atendimento Grade de atendimento Capacidade Transportadoras Veículos …" at bounding box center [280, 156] width 560 height 312
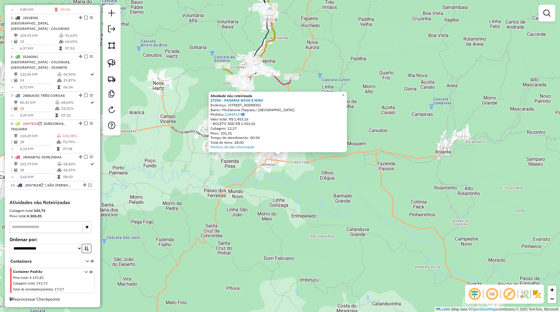
click at [323, 186] on div "Atividade não roteirizada 27250 - PADARIA NOVA E MINI Endereço: Rua Santo Antôn…" at bounding box center [280, 156] width 560 height 312
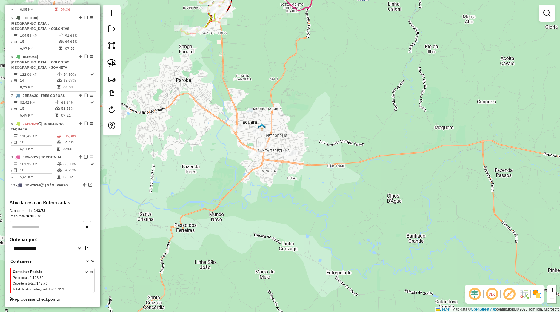
click at [268, 149] on div "Janela de atendimento Grade de atendimento Capacidade Transportadoras Veículos …" at bounding box center [280, 156] width 560 height 312
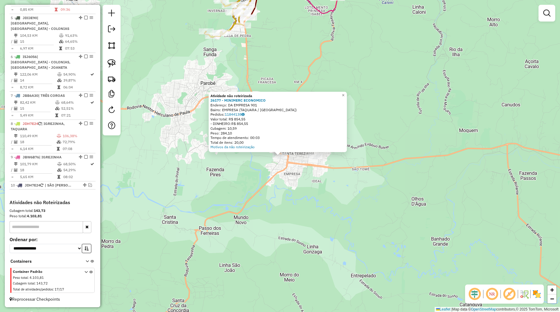
click at [272, 176] on div "Atividade não roteirizada 26177 - MINIMERC ECONOMICO Endereço: DA EMPRESA 901 B…" at bounding box center [280, 156] width 560 height 312
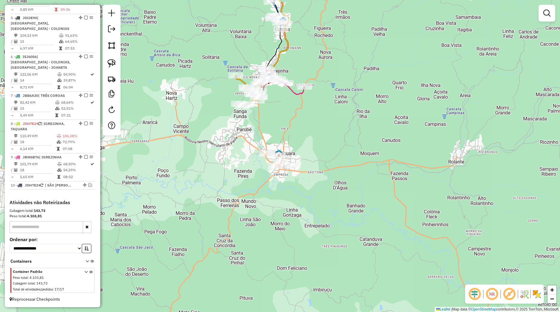
drag, startPoint x: 236, startPoint y: 145, endPoint x: 253, endPoint y: 208, distance: 65.9
click at [253, 208] on div "Janela de atendimento Grade de atendimento Capacidade Transportadoras Veículos …" at bounding box center [280, 156] width 560 height 312
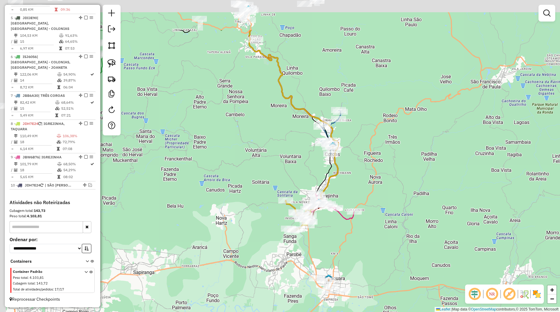
drag, startPoint x: 253, startPoint y: 221, endPoint x: 286, endPoint y: 261, distance: 52.0
click at [286, 261] on div "Janela de atendimento Grade de atendimento Capacidade Transportadoras Veículos …" at bounding box center [280, 156] width 560 height 312
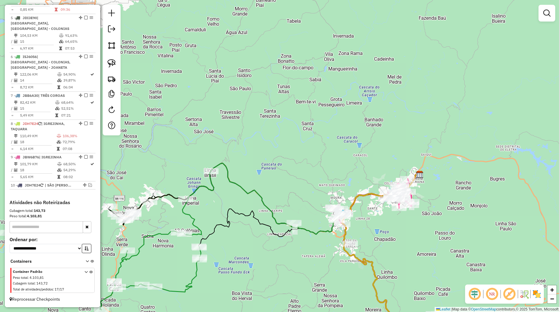
drag, startPoint x: 320, startPoint y: 231, endPoint x: 246, endPoint y: 250, distance: 76.8
click at [247, 249] on div "Janela de atendimento Grade de atendimento Capacidade Transportadoras Veículos …" at bounding box center [280, 156] width 560 height 312
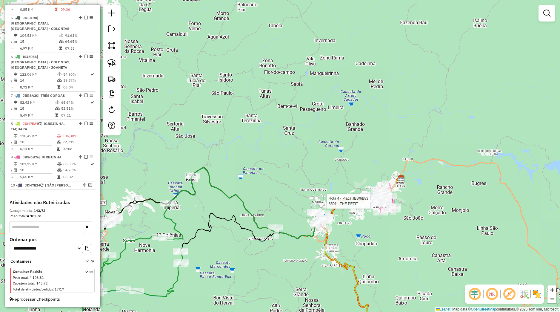
select select "*********"
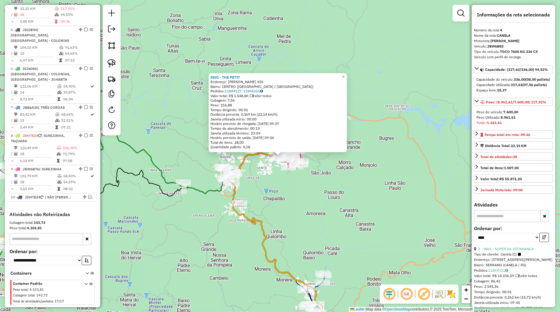
scroll to position [275, 0]
click at [363, 196] on div "8501 - THE PETIT Endereço: OSVALDO ARANHA 435 Bairro: CENTRO (CANELA / RS) Pedi…" at bounding box center [280, 156] width 560 height 312
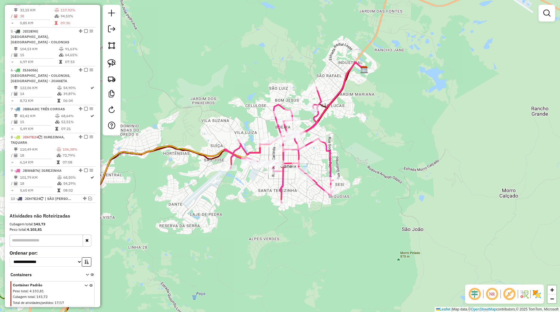
click at [263, 176] on div "Rota 4 - Placa JBW6B83 3091 - GALLAS Janela de atendimento Grade de atendimento…" at bounding box center [280, 156] width 560 height 312
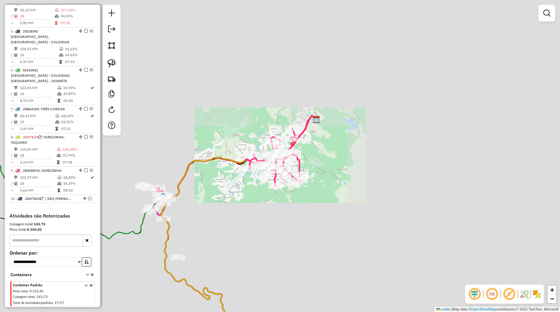
click at [328, 187] on div "Janela de atendimento Grade de atendimento Capacidade Transportadoras Veículos …" at bounding box center [280, 156] width 560 height 312
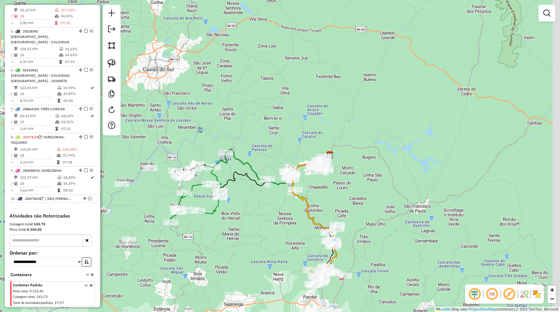
drag, startPoint x: 304, startPoint y: 228, endPoint x: 273, endPoint y: 210, distance: 36.3
click at [277, 213] on div "Janela de atendimento Grade de atendimento Capacidade Transportadoras Veículos …" at bounding box center [280, 156] width 560 height 312
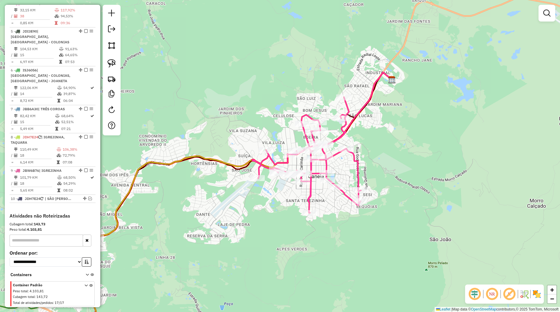
drag, startPoint x: 318, startPoint y: 185, endPoint x: 292, endPoint y: 200, distance: 30.9
click at [292, 200] on div "Janela de atendimento Grade de atendimento Capacidade Transportadoras Veículos …" at bounding box center [280, 156] width 560 height 312
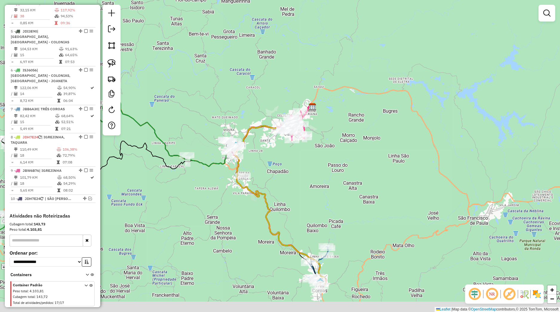
drag, startPoint x: 299, startPoint y: 246, endPoint x: 295, endPoint y: 183, distance: 62.9
click at [295, 183] on div "Janela de atendimento Grade de atendimento Capacidade Transportadoras Veículos …" at bounding box center [280, 156] width 560 height 312
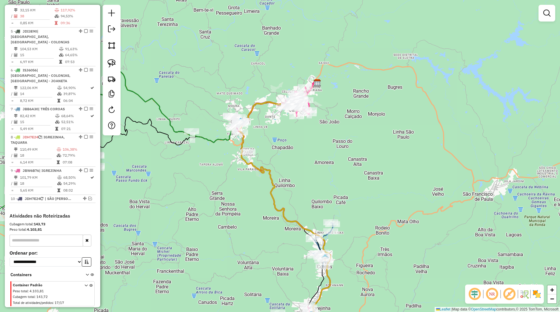
drag, startPoint x: 277, startPoint y: 202, endPoint x: 266, endPoint y: 131, distance: 71.3
click at [266, 131] on div "Janela de atendimento Grade de atendimento Capacidade Transportadoras Veículos …" at bounding box center [280, 156] width 560 height 312
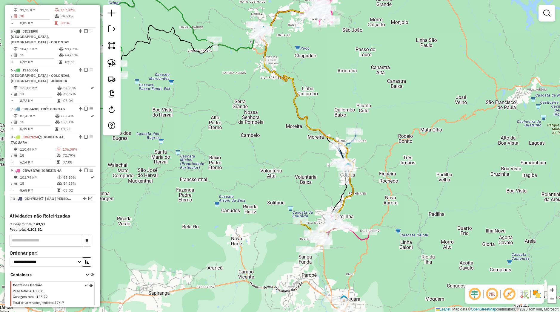
drag, startPoint x: 242, startPoint y: 201, endPoint x: 237, endPoint y: 122, distance: 79.3
click at [234, 117] on div "Janela de atendimento Grade de atendimento Capacidade Transportadoras Veículos …" at bounding box center [280, 156] width 560 height 312
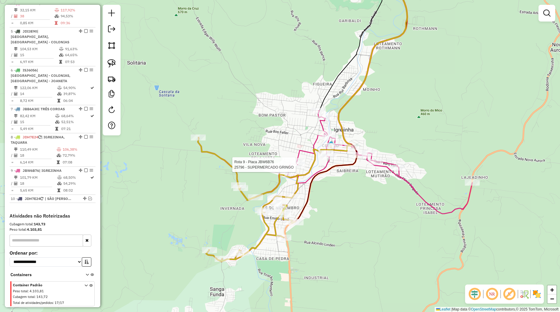
select select "*********"
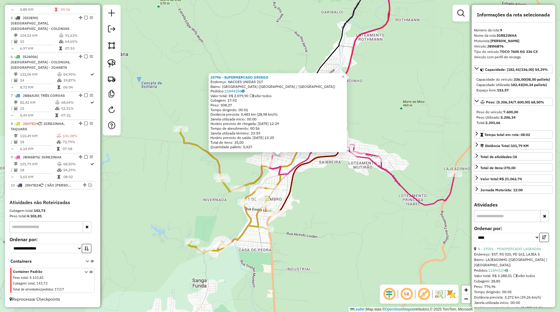
scroll to position [294, 0]
click at [314, 218] on div "25796 - SUPERMERCADO GRINGO Endereço: NACOES UNIDAS 217 Bairro: VILA NOVA (IGRE…" at bounding box center [280, 156] width 560 height 312
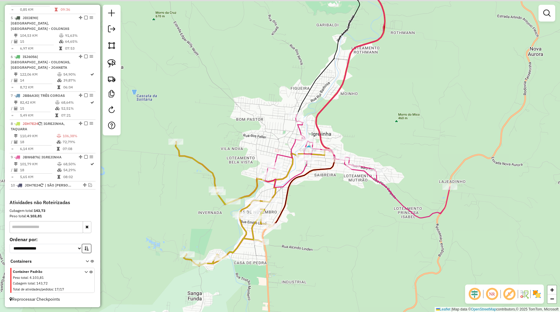
drag, startPoint x: 297, startPoint y: 182, endPoint x: 276, endPoint y: 200, distance: 27.3
click at [277, 203] on div "Rota 9 - Placa JBW6B76 25796 - SUPERMERCADO GRINGO Janela de atendimento Grade …" at bounding box center [280, 156] width 560 height 312
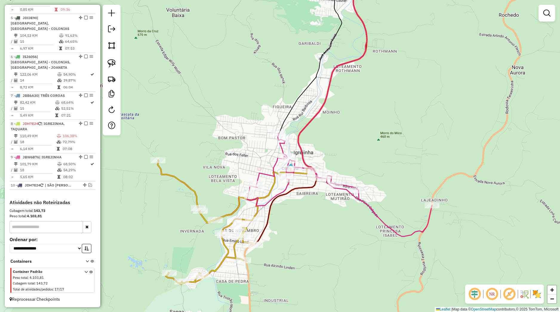
drag, startPoint x: 201, startPoint y: 246, endPoint x: 212, endPoint y: 236, distance: 15.2
click at [212, 237] on div "Janela de atendimento Grade de atendimento Capacidade Transportadoras Veículos …" at bounding box center [280, 156] width 560 height 312
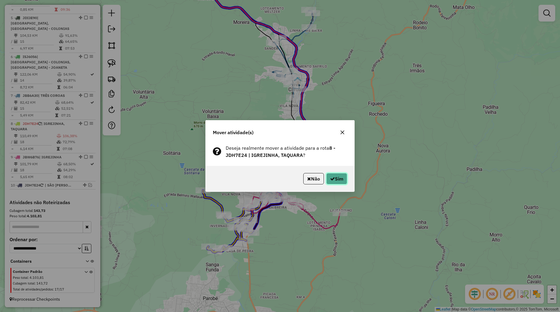
click at [330, 181] on icon "button" at bounding box center [332, 178] width 5 height 5
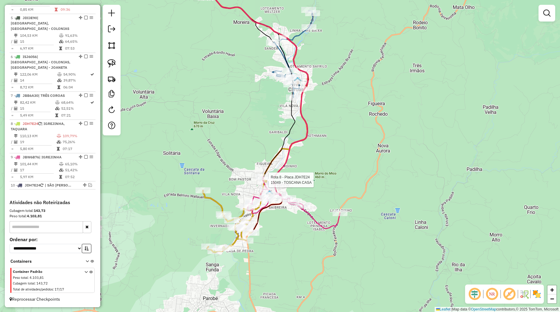
select select "*********"
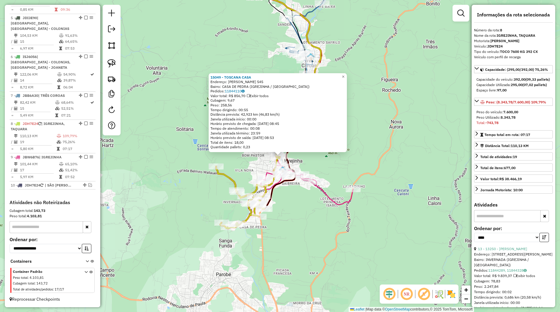
click at [249, 174] on div "Rota 9 - Placa JBW6B76 26249 - BAR DO VALDIRZINHO 15049 - TOSCANA CASA Endereço…" at bounding box center [280, 156] width 560 height 312
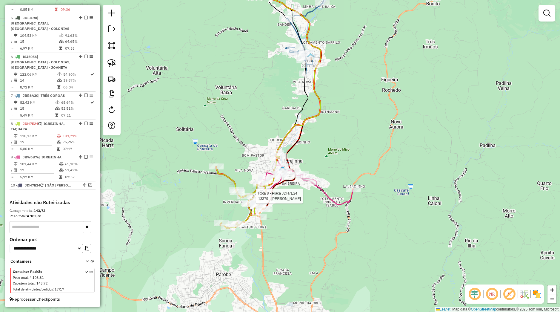
select select "*********"
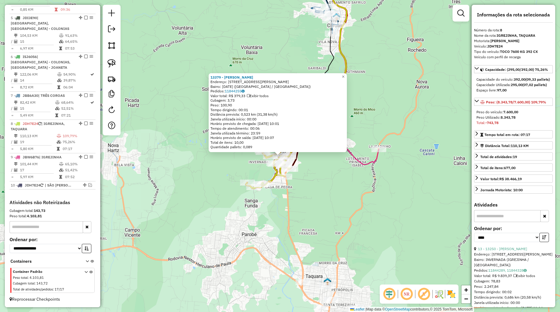
click at [305, 192] on div "13379 - ALESSANDRA GARCIA Endereço: Rua Tristao Monteiro 952 Bairro: 15 DE NOVE…" at bounding box center [280, 156] width 560 height 312
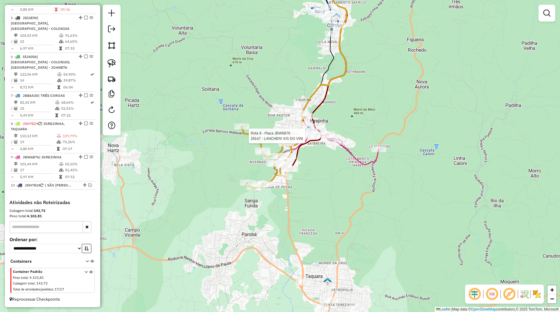
select select "*********"
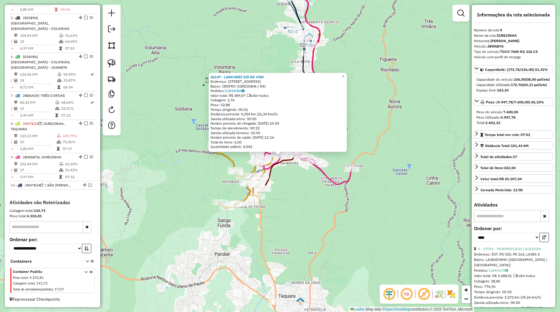
click at [305, 188] on div "26147 - LANCHERI XIS DO VINI Endereço: AV CASTELO BRANCO 488 Bairro: CENTRO (IG…" at bounding box center [280, 156] width 560 height 312
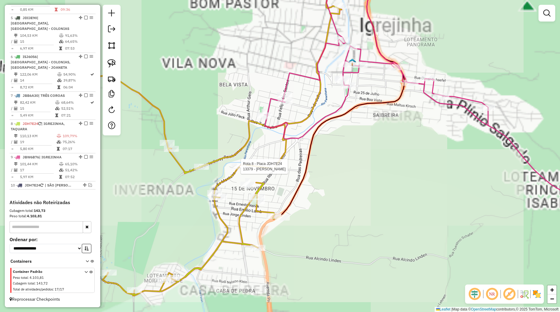
select select "*********"
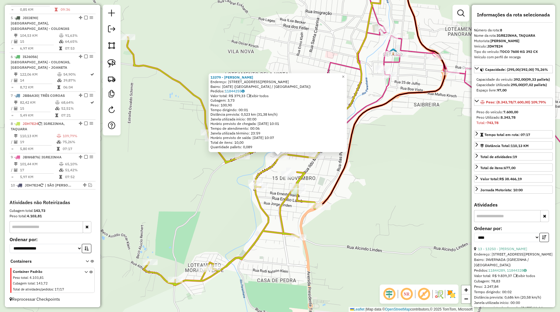
click at [335, 181] on icon at bounding box center [384, 87] width 124 height 236
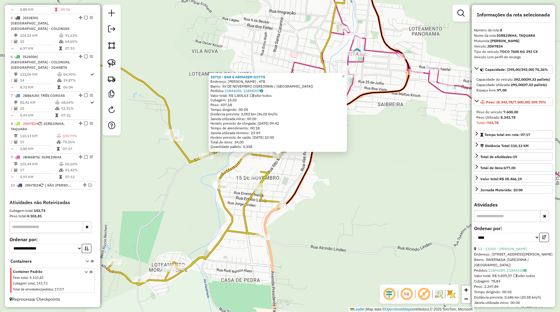
click at [306, 166] on icon at bounding box center [348, 87] width 124 height 236
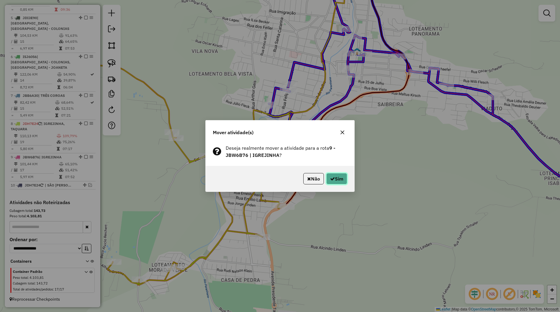
click at [332, 182] on button "Sim" at bounding box center [336, 178] width 21 height 11
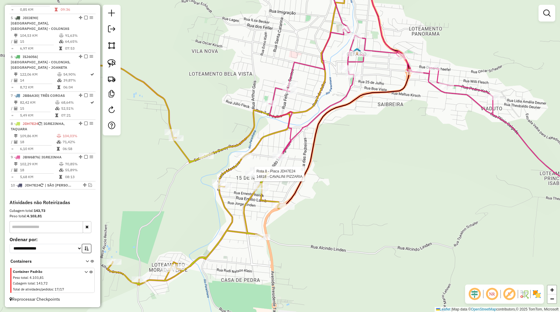
select select "*********"
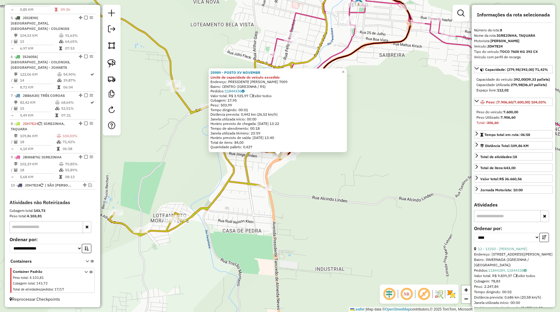
click at [303, 169] on div "25989 - POSTO XV NOVEMBR Limite de capacidade do veículo excedido Endereço: PRE…" at bounding box center [280, 156] width 560 height 312
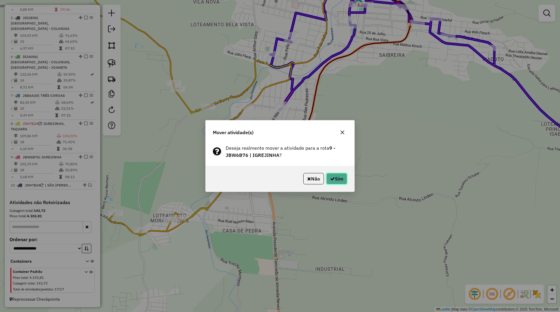
click at [337, 175] on button "Sim" at bounding box center [336, 178] width 21 height 11
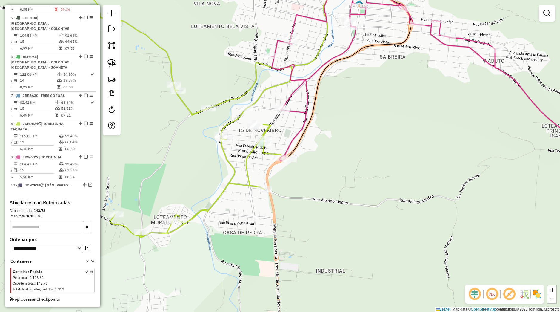
drag, startPoint x: 344, startPoint y: 150, endPoint x: 319, endPoint y: 200, distance: 56.0
click at [326, 211] on div "Janela de atendimento Grade de atendimento Capacidade Transportadoras Veículos …" at bounding box center [280, 156] width 560 height 312
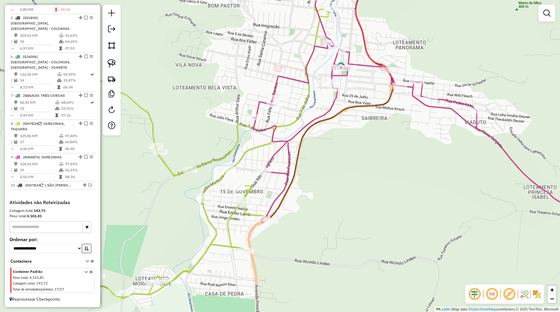
click at [274, 108] on icon at bounding box center [434, 109] width 363 height 225
select select "*********"
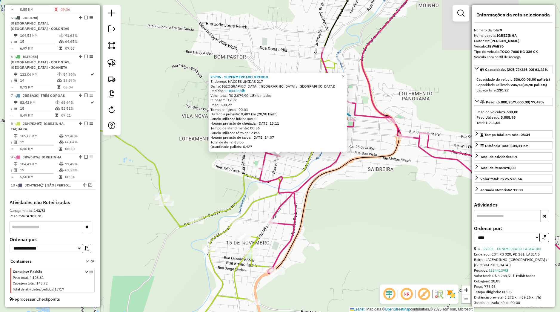
click at [239, 233] on div "Rota 8 - Placa JDH7E24 14818 - CAVALINI PIZZARIA 25796 - SUPERMERCADO GRINGO En…" at bounding box center [280, 156] width 560 height 312
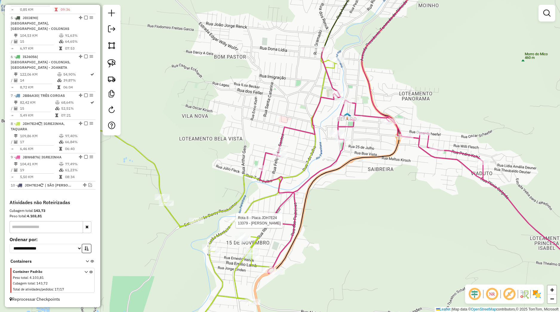
select select "*********"
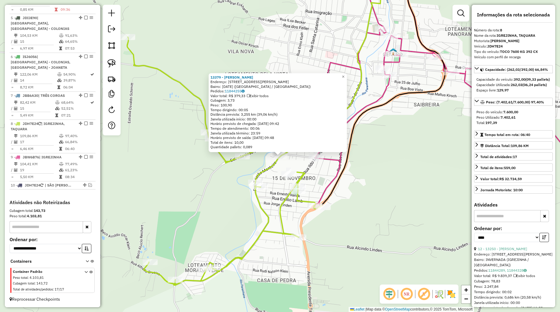
click at [428, 218] on div "13379 - ALESSANDRA GARCIA Endereço: Rua Tristao Monteiro 952 Bairro: 15 DE NOVE…" at bounding box center [280, 156] width 560 height 312
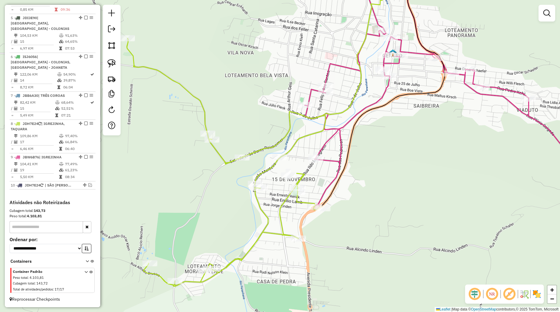
drag, startPoint x: 362, startPoint y: 209, endPoint x: 338, endPoint y: 241, distance: 39.8
click at [340, 243] on div "Janela de atendimento Grade de atendimento Capacidade Transportadoras Veículos …" at bounding box center [280, 156] width 560 height 312
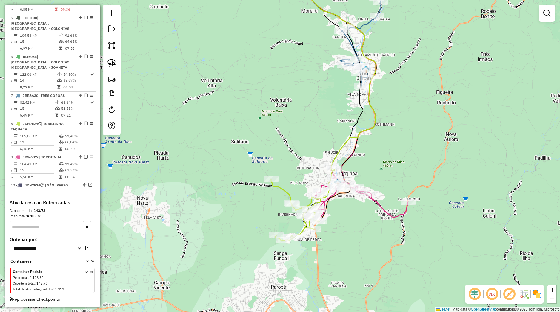
drag, startPoint x: 366, startPoint y: 255, endPoint x: 373, endPoint y: 289, distance: 34.8
click at [375, 294] on div "Janela de atendimento Grade de atendimento Capacidade Transportadoras Veículos …" at bounding box center [280, 156] width 560 height 312
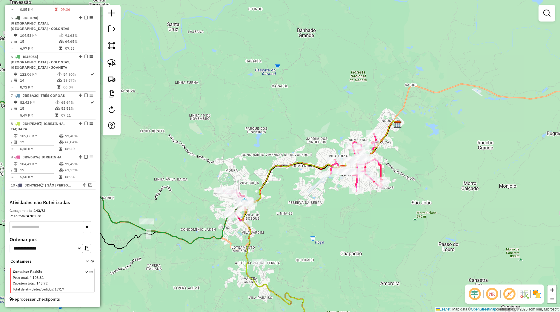
drag, startPoint x: 315, startPoint y: 248, endPoint x: 411, endPoint y: 188, distance: 113.1
click at [411, 188] on div "Janela de atendimento Grade de atendimento Capacidade Transportadoras Veículos …" at bounding box center [280, 156] width 560 height 312
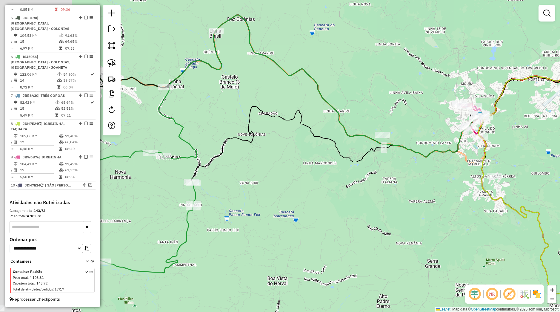
drag, startPoint x: 333, startPoint y: 203, endPoint x: 424, endPoint y: 181, distance: 93.0
click at [424, 181] on div "Janela de atendimento Grade de atendimento Capacidade Transportadoras Veículos …" at bounding box center [280, 156] width 560 height 312
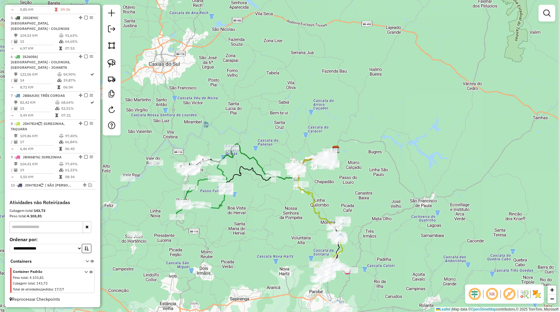
drag, startPoint x: 294, startPoint y: 233, endPoint x: 232, endPoint y: 169, distance: 88.7
click at [234, 170] on div "Janela de atendimento Grade de atendimento Capacidade Transportadoras Veículos …" at bounding box center [280, 156] width 560 height 312
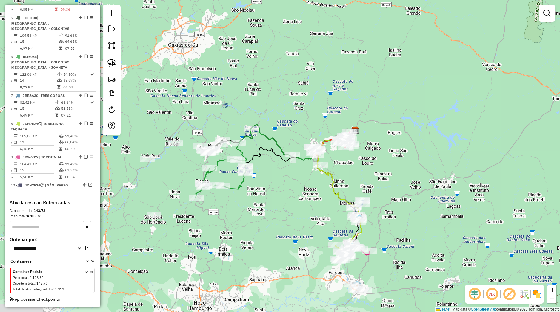
drag, startPoint x: 237, startPoint y: 183, endPoint x: 295, endPoint y: 205, distance: 61.7
click at [295, 205] on div "Janela de atendimento Grade de atendimento Capacidade Transportadoras Veículos …" at bounding box center [280, 156] width 560 height 312
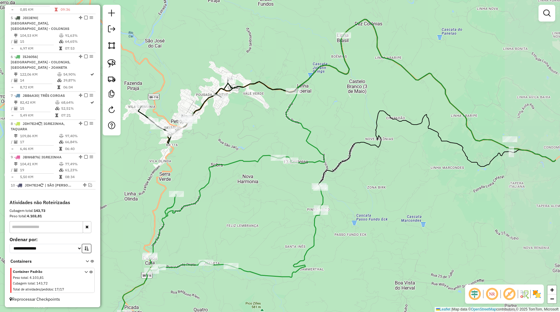
drag, startPoint x: 323, startPoint y: 217, endPoint x: 260, endPoint y: 196, distance: 66.8
click at [260, 196] on div "Janela de atendimento Grade de atendimento Capacidade Transportadoras Veículos …" at bounding box center [280, 156] width 560 height 312
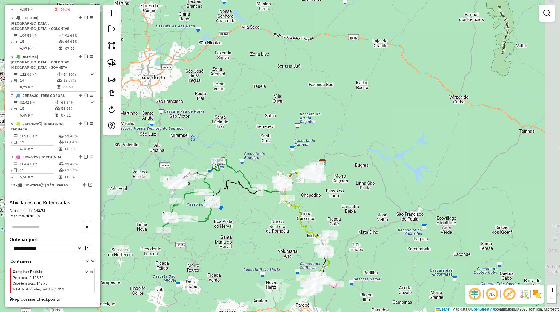
drag, startPoint x: 332, startPoint y: 239, endPoint x: 269, endPoint y: 245, distance: 62.4
click at [269, 245] on div "Janela de atendimento Grade de atendimento Capacidade Transportadoras Veículos …" at bounding box center [280, 156] width 560 height 312
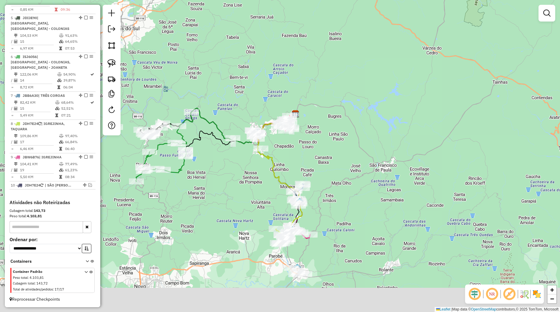
drag, startPoint x: 311, startPoint y: 222, endPoint x: 280, endPoint y: 173, distance: 58.0
click at [280, 167] on div "Janela de atendimento Grade de atendimento Capacidade Transportadoras Veículos …" at bounding box center [280, 156] width 560 height 312
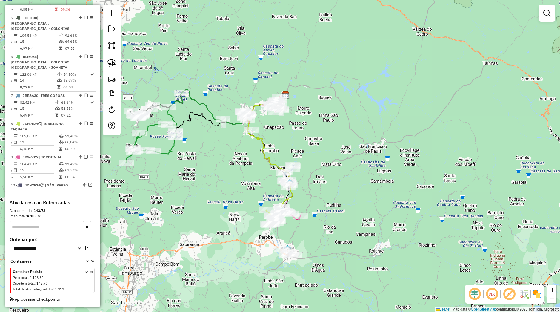
drag, startPoint x: 271, startPoint y: 204, endPoint x: 263, endPoint y: 186, distance: 19.7
click at [263, 184] on div "Janela de atendimento Grade de atendimento Capacidade Transportadoras Veículos …" at bounding box center [280, 156] width 560 height 312
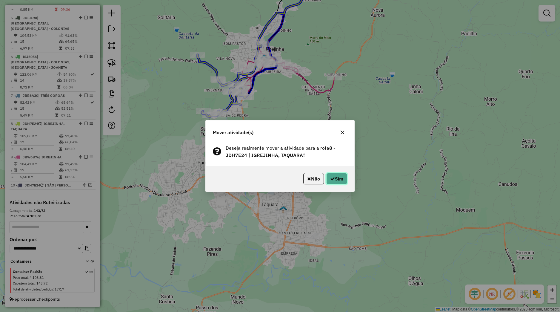
click at [331, 178] on icon "button" at bounding box center [332, 178] width 5 height 5
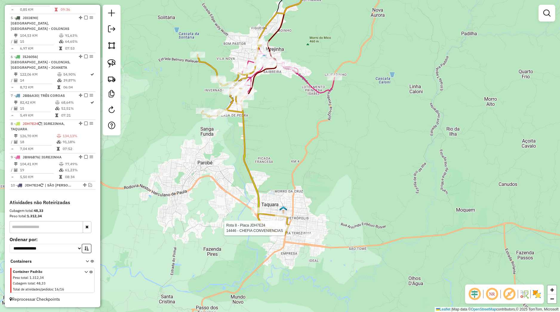
select select "*********"
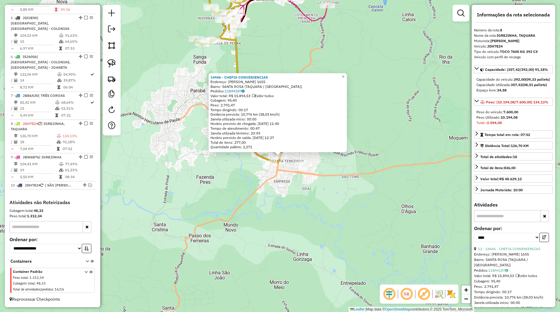
click at [286, 229] on div "14446 - CHEFIA CONVENIENCIAS Endereço: SEBASTIAO AMORETTI 1655 Bairro: SANTA RO…" at bounding box center [280, 156] width 560 height 312
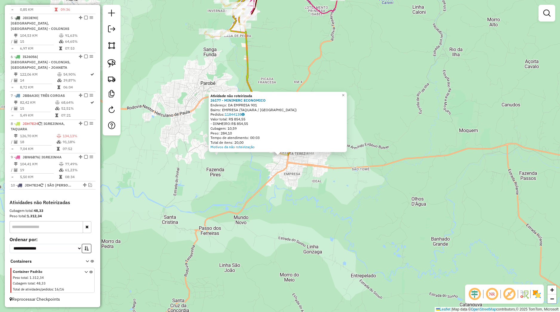
click at [271, 169] on div "Atividade não roteirizada 26177 - MINIMERC ECONOMICO Endereço: DA EMPRESA 901 B…" at bounding box center [280, 156] width 560 height 312
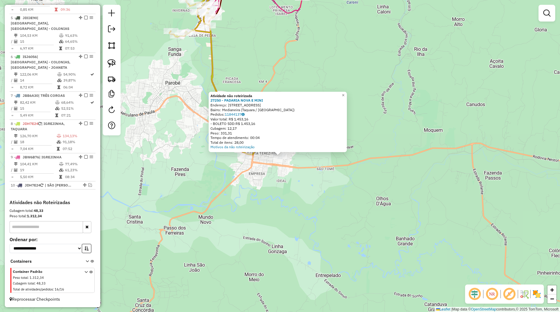
click at [315, 161] on div "Atividade não roteirizada 27250 - PADARIA NOVA E MINI Endereço: Rua Santo Antôn…" at bounding box center [280, 156] width 560 height 312
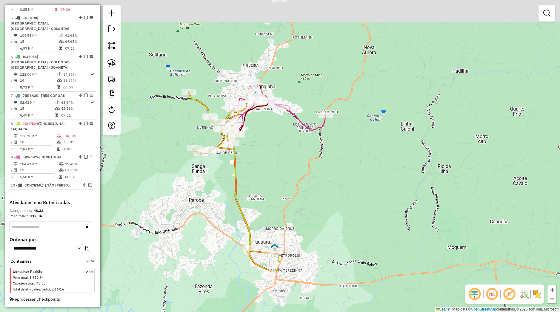
drag, startPoint x: 268, startPoint y: 149, endPoint x: 282, endPoint y: 196, distance: 48.9
click at [282, 196] on div "Janela de atendimento Grade de atendimento Capacidade Transportadoras Veículos …" at bounding box center [280, 156] width 560 height 312
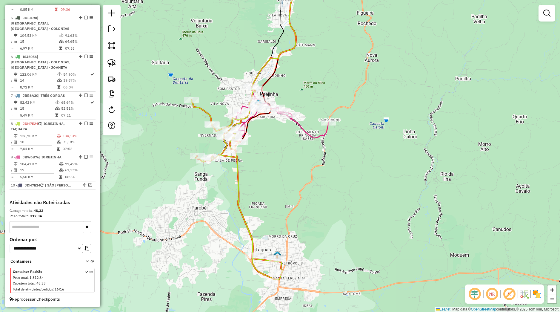
click at [306, 277] on div "Janela de atendimento Grade de atendimento Capacidade Transportadoras Veículos …" at bounding box center [280, 156] width 560 height 312
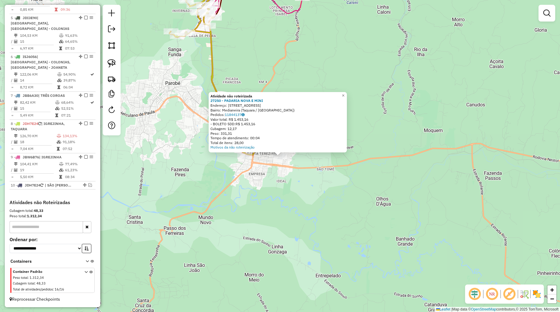
click at [297, 231] on div "Atividade não roteirizada 27250 - PADARIA NOVA E MINI Endereço: Rua Santo Antôn…" at bounding box center [280, 156] width 560 height 312
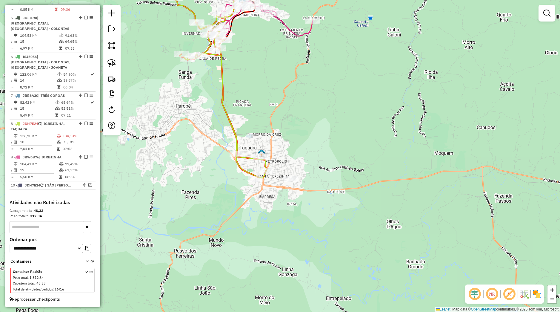
drag, startPoint x: 252, startPoint y: 145, endPoint x: 268, endPoint y: 185, distance: 42.5
click at [269, 188] on div "Janela de atendimento Grade de atendimento Capacidade Transportadoras Veículos …" at bounding box center [280, 156] width 560 height 312
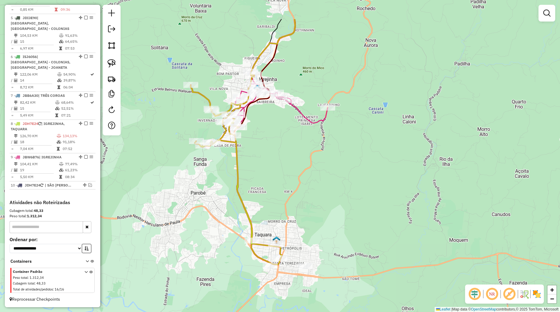
drag, startPoint x: 254, startPoint y: 181, endPoint x: 255, endPoint y: 194, distance: 13.2
click at [255, 194] on div "Janela de atendimento Grade de atendimento Capacidade Transportadoras Veículos …" at bounding box center [280, 156] width 560 height 312
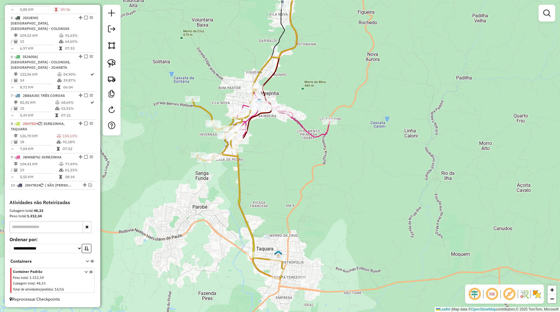
drag, startPoint x: 225, startPoint y: 131, endPoint x: 221, endPoint y: 163, distance: 31.9
click at [221, 163] on div "Rota 8 - Placa JDH7E24 25153 - ARMAZeM LINDAJARA Janela de atendimento Grade de…" at bounding box center [280, 156] width 560 height 312
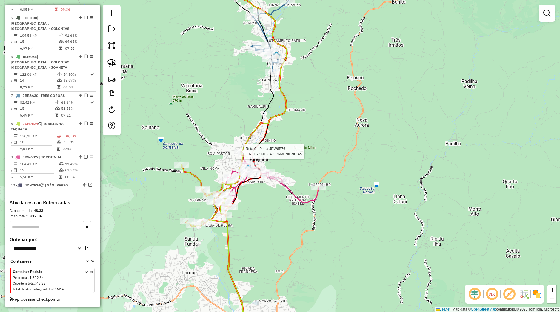
select select "*********"
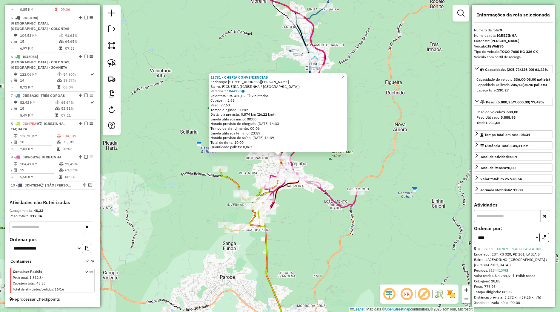
click at [262, 177] on div "13731 - CHEFIA CONVENIENCIAS Endereço: Rua Anita Garibaldi 57 Bairro: FIGUEIRA …" at bounding box center [280, 156] width 560 height 312
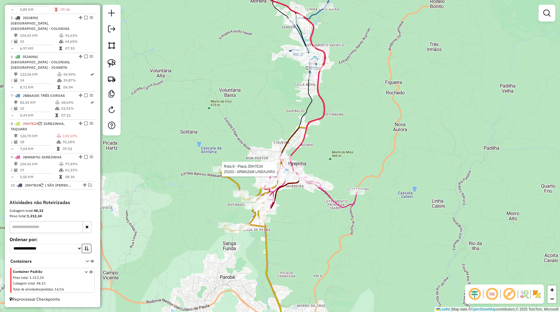
select select "*********"
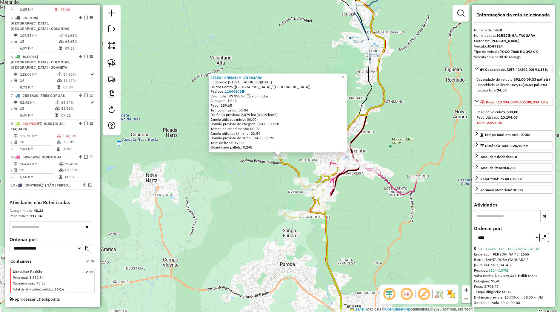
click at [282, 173] on div "25153 - ARMAZeM LINDAJARA Endereço: Rua 1º de Junho, 150 Bairro: Centro (Igreji…" at bounding box center [280, 156] width 560 height 312
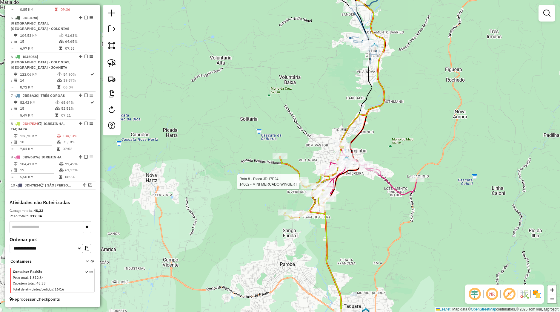
select select "*********"
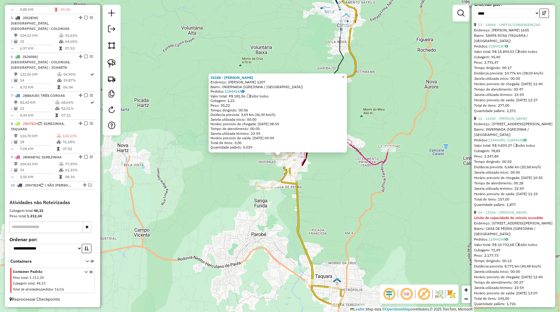
scroll to position [252, 0]
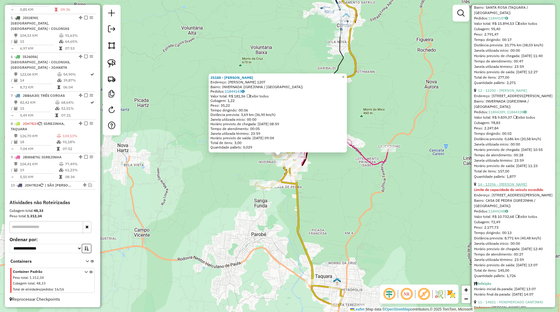
click at [498, 186] on link "14 - 13396 - NILSON OTTO" at bounding box center [502, 184] width 49 height 4
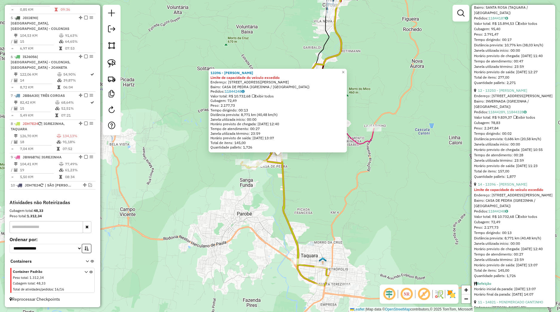
click at [406, 189] on div "13396 - NILSON OTTO Limite de capacidade do veículo excedido Endereço: Rua Mare…" at bounding box center [280, 156] width 560 height 312
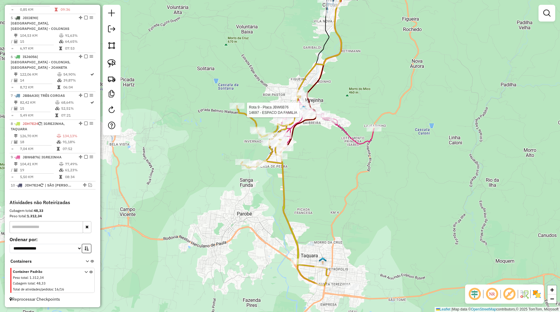
select select "*********"
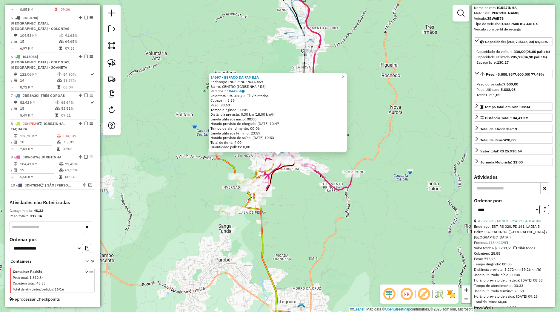
scroll to position [0, 0]
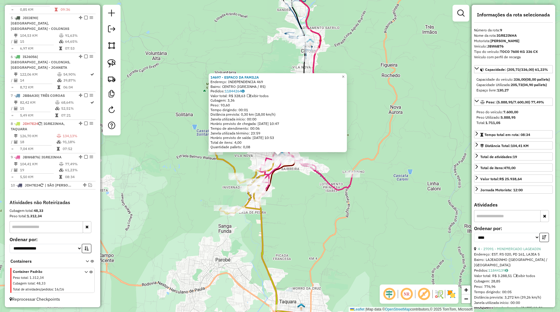
click at [365, 208] on div "14697 - ESPACO DA FAMILIA Endereço: INDEPENDENCIA 469 Bairro: CENTRO (IGREJINHA…" at bounding box center [280, 156] width 560 height 312
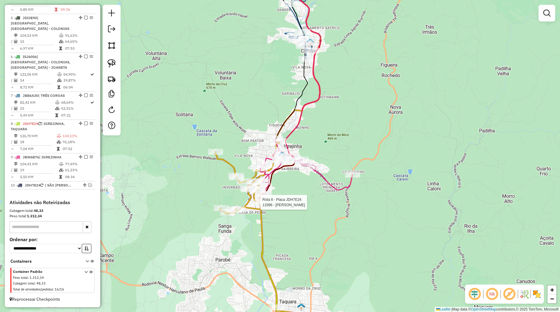
select select "*********"
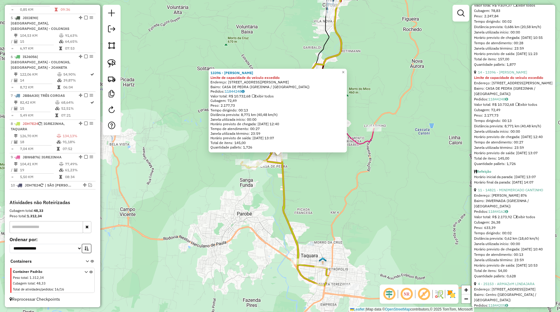
scroll to position [308, 0]
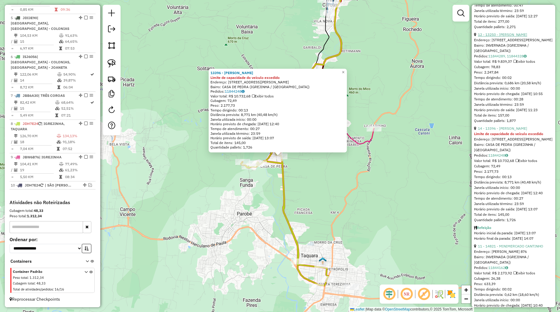
click at [505, 37] on link "12 - 13250 - LANCHER ZIMMER" at bounding box center [502, 34] width 49 height 4
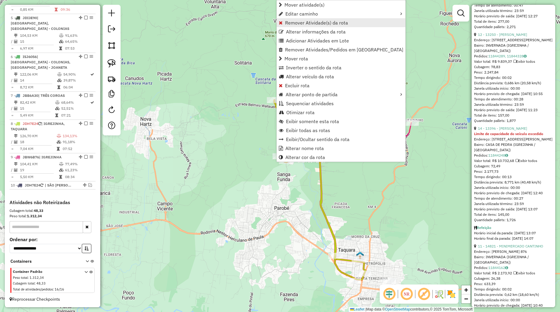
click at [305, 21] on span "Remover Atividade(s) da rota" at bounding box center [316, 22] width 63 height 5
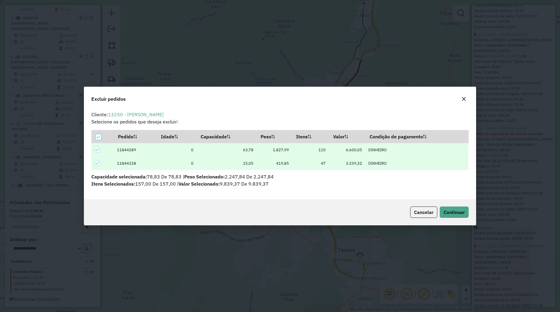
scroll to position [3, 2]
click at [444, 214] on span "Continuar" at bounding box center [454, 212] width 21 height 6
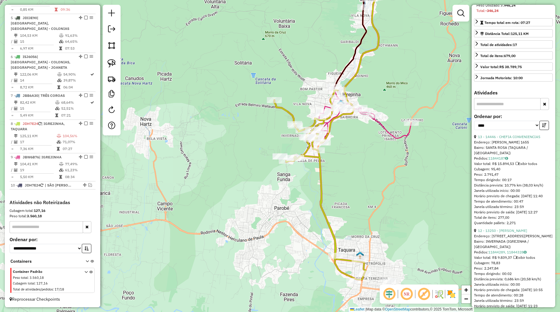
scroll to position [0, 0]
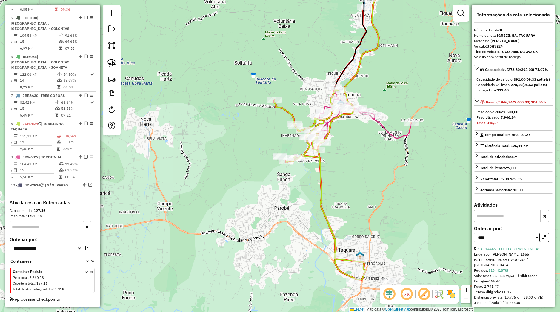
click at [388, 216] on div "Janela de atendimento Grade de atendimento Capacidade Transportadoras Veículos …" at bounding box center [280, 156] width 560 height 312
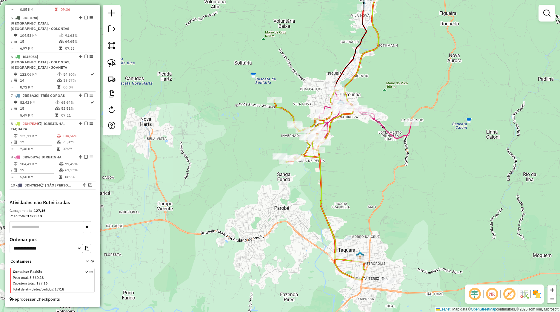
drag, startPoint x: 380, startPoint y: 189, endPoint x: 388, endPoint y: 220, distance: 32.1
click at [388, 220] on div "Janela de atendimento Grade de atendimento Capacidade Transportadoras Veículos …" at bounding box center [280, 156] width 560 height 312
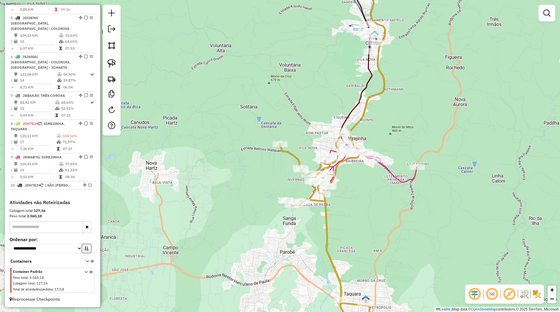
drag, startPoint x: 355, startPoint y: 181, endPoint x: 353, endPoint y: 215, distance: 34.1
click at [353, 215] on div "Janela de atendimento Grade de atendimento Capacidade Transportadoras Veículos …" at bounding box center [280, 156] width 560 height 312
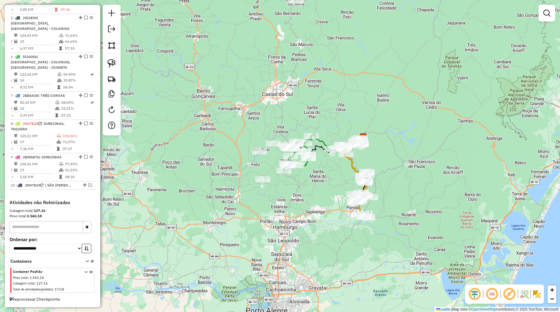
click at [354, 155] on icon at bounding box center [355, 167] width 23 height 63
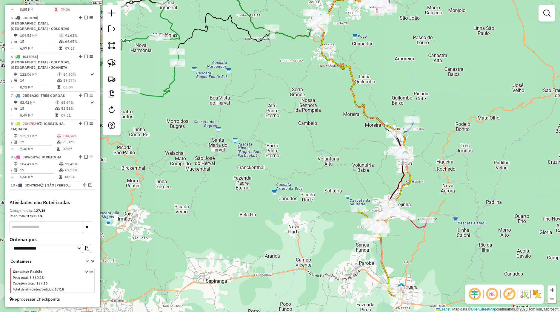
drag, startPoint x: 298, startPoint y: 178, endPoint x: 330, endPoint y: 178, distance: 31.7
click at [329, 178] on div "Janela de atendimento Grade de atendimento Capacidade Transportadoras Veículos …" at bounding box center [280, 156] width 560 height 312
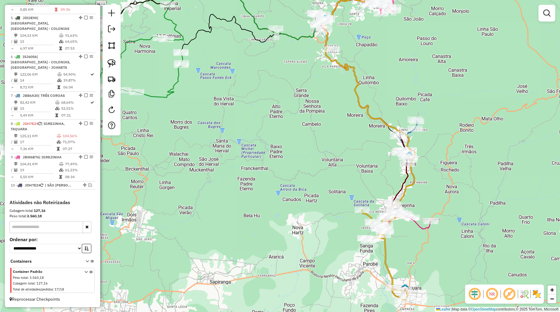
drag, startPoint x: 342, startPoint y: 237, endPoint x: 360, endPoint y: 243, distance: 19.5
click at [367, 246] on div "Rota 9 - Placa JBW6B76 26249 - BAR DO VALDIRZINHO Janela de atendimento Grade d…" at bounding box center [280, 156] width 560 height 312
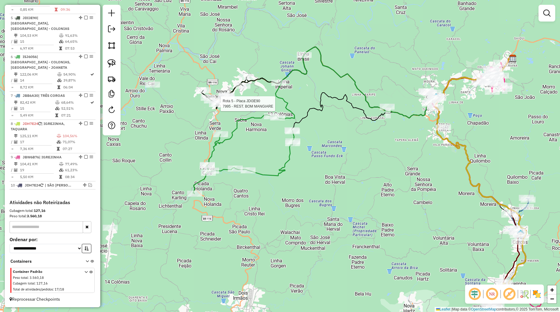
select select "*********"
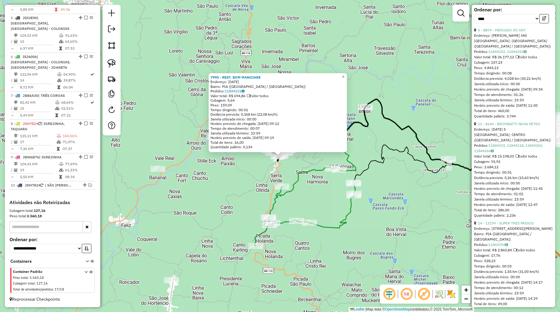
scroll to position [84, 0]
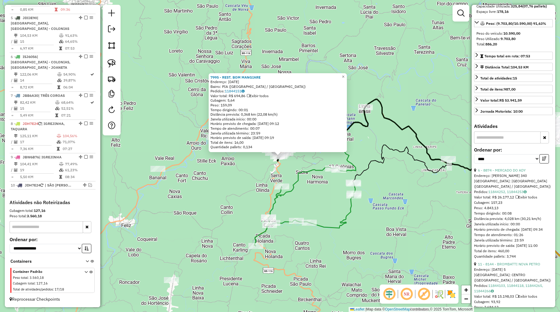
drag, startPoint x: 432, startPoint y: 223, endPoint x: 355, endPoint y: 190, distance: 84.0
click at [355, 190] on div "7995 - REST. BOM MANGIARE Endereço: 15 DE NOVEMBRO, 3560 Bairro: PIA (NOVA PETR…" at bounding box center [280, 156] width 560 height 312
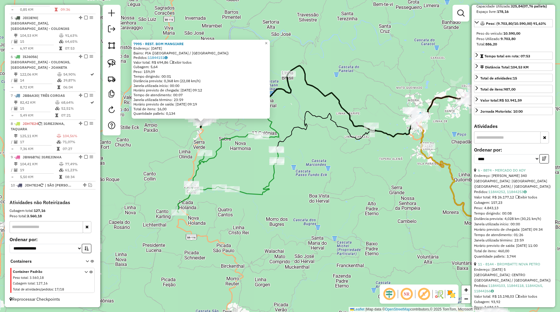
click at [380, 219] on div "7995 - REST. BOM MANGIARE Endereço: 15 DE NOVEMBRO, 3560 Bairro: PIA (NOVA PETR…" at bounding box center [280, 156] width 560 height 312
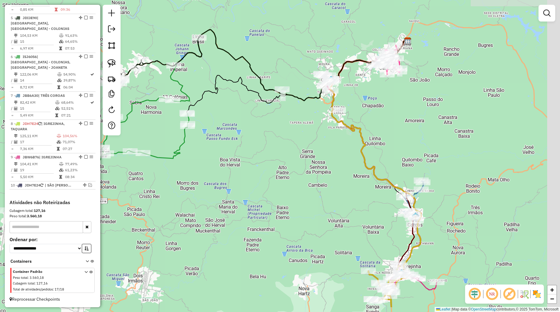
drag, startPoint x: 400, startPoint y: 229, endPoint x: 281, endPoint y: 178, distance: 128.9
click at [281, 178] on div "Janela de atendimento Grade de atendimento Capacidade Transportadoras Veículos …" at bounding box center [280, 156] width 560 height 312
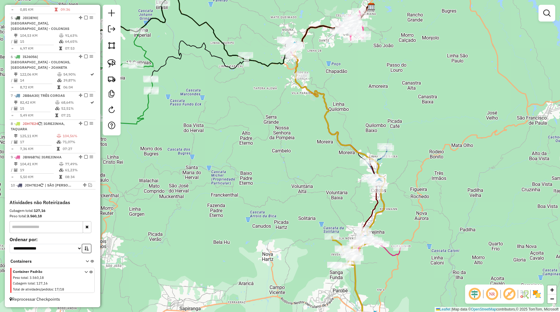
drag, startPoint x: 334, startPoint y: 200, endPoint x: 324, endPoint y: 176, distance: 25.7
click at [321, 171] on div "Janela de atendimento Grade de atendimento Capacidade Transportadoras Veículos …" at bounding box center [280, 156] width 560 height 312
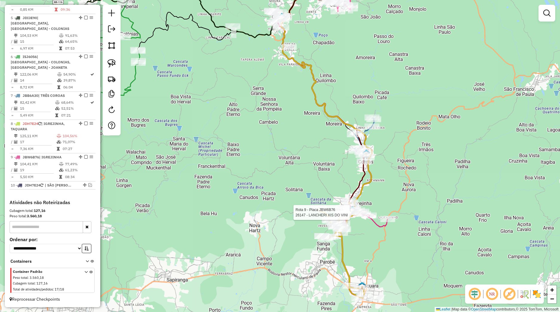
select select "*********"
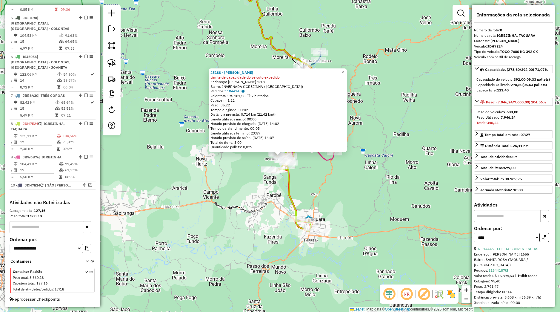
click at [349, 200] on div "25188 - PAULINHO Limite de capacidade do veículo excedido Endereço: JOAO DARCYR…" at bounding box center [280, 156] width 560 height 312
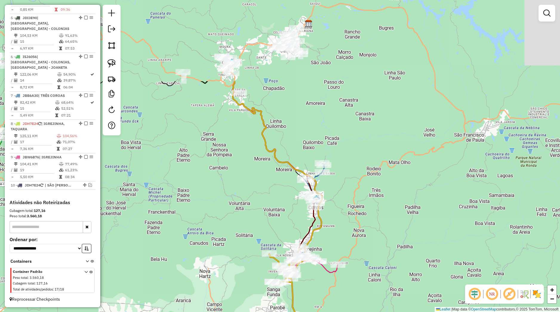
drag, startPoint x: 355, startPoint y: 178, endPoint x: 353, endPoint y: 277, distance: 99.2
click at [358, 292] on div "Janela de atendimento Grade de atendimento Capacidade Transportadoras Veículos …" at bounding box center [280, 156] width 560 height 312
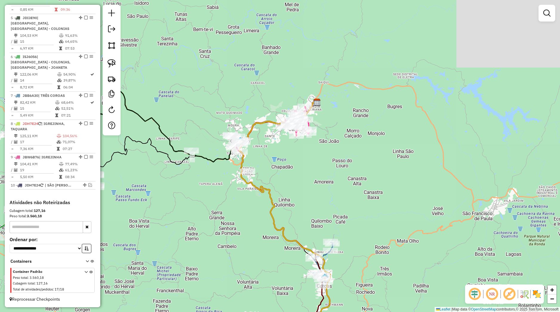
drag, startPoint x: 279, startPoint y: 200, endPoint x: 294, endPoint y: 277, distance: 78.4
click at [294, 277] on div "Janela de atendimento Grade de atendimento Capacidade Transportadoras Veículos …" at bounding box center [280, 156] width 560 height 312
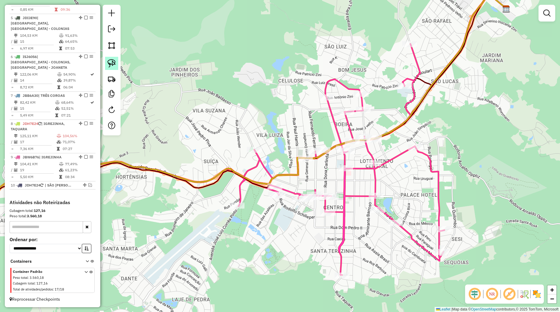
click at [114, 63] on img at bounding box center [112, 63] width 8 height 8
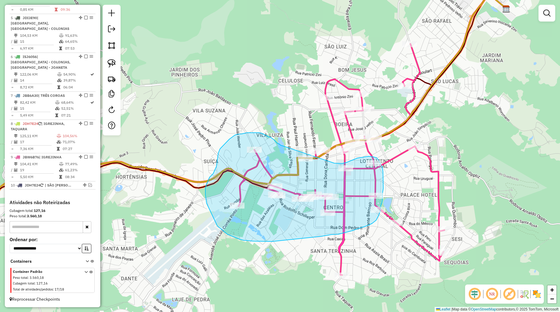
drag, startPoint x: 335, startPoint y: 163, endPoint x: 283, endPoint y: 146, distance: 54.5
click at [283, 146] on div "Janela de atendimento Grade de atendimento Capacidade Transportadoras Veículos …" at bounding box center [280, 156] width 560 height 312
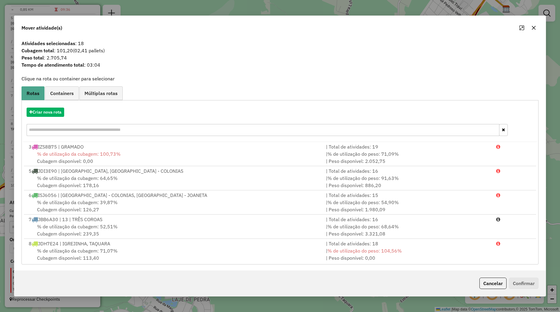
click at [58, 117] on div "Criar nova rota" at bounding box center [280, 122] width 514 height 39
click at [58, 115] on button "Criar nova rota" at bounding box center [46, 112] width 38 height 9
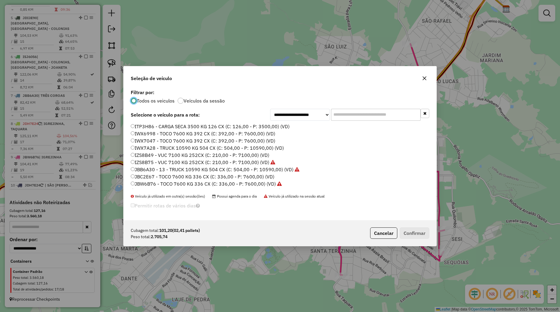
scroll to position [38, 0]
click at [141, 166] on label "ITP3H86 - CARGA SECA 3500 KG 126 CX (C: 126,00 - P: 3500,00) (VD)" at bounding box center [210, 167] width 159 height 7
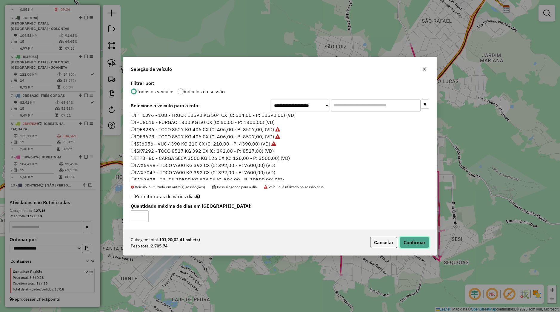
drag, startPoint x: 428, startPoint y: 243, endPoint x: 423, endPoint y: 243, distance: 4.8
click at [428, 243] on button "Confirmar" at bounding box center [415, 242] width 30 height 11
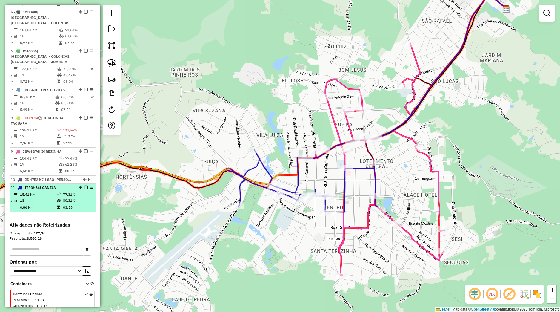
click at [84, 189] on em at bounding box center [86, 187] width 4 height 4
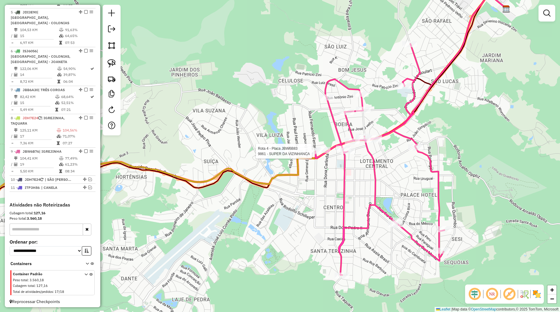
select select "*********"
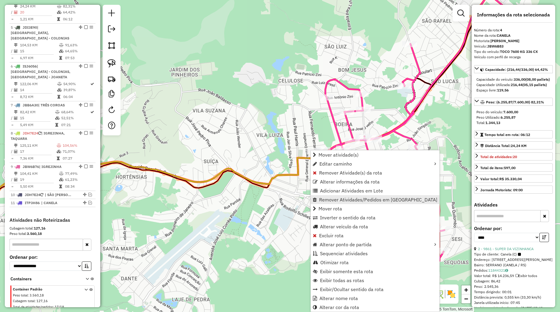
scroll to position [275, 0]
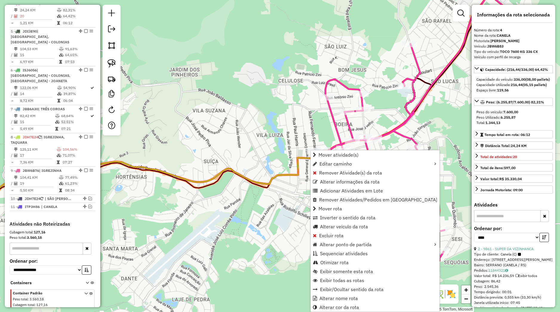
click at [279, 195] on div "Janela de atendimento Grade de atendimento Capacidade Transportadoras Veículos …" at bounding box center [280, 156] width 560 height 312
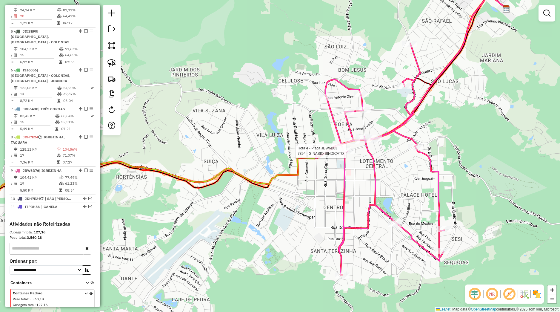
select select "*********"
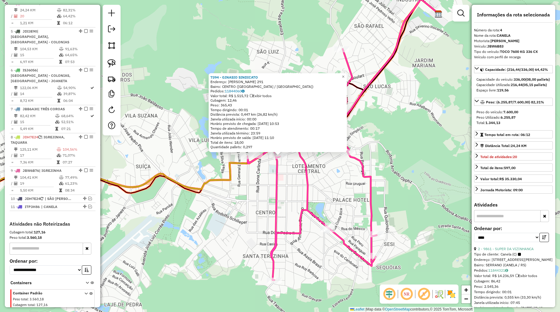
click at [329, 194] on div "7394 - GINASIO SINDICATO Endereço: BATISTA LUZARDO 291 Bairro: CENTRO (CANELA /…" at bounding box center [280, 156] width 560 height 312
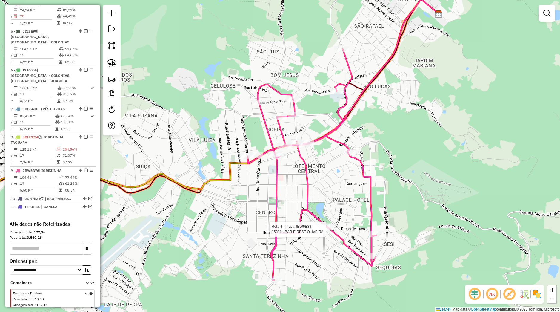
select select "*********"
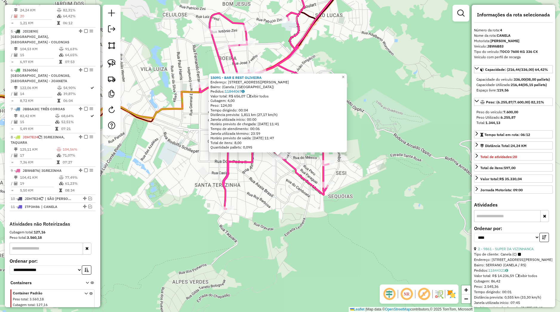
click at [271, 193] on div "15091 - BAR E REST OLIVEIRA Endereço: Rua Tio Elias, 360 Bairro: (Canela / RS) …" at bounding box center [280, 156] width 560 height 312
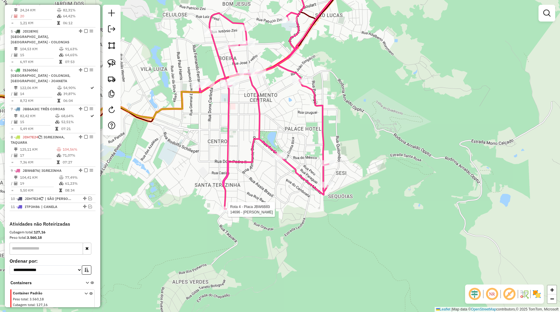
select select "*********"
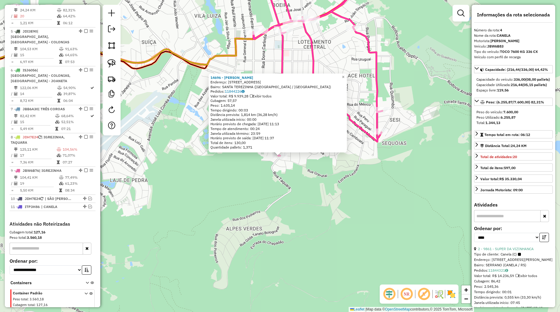
click at [217, 172] on div "14696 - ALO GELADA Endereço: ESTRADA DO CHAPADAO 10 Bairro: SANTA TEREZINHA (CA…" at bounding box center [280, 156] width 560 height 312
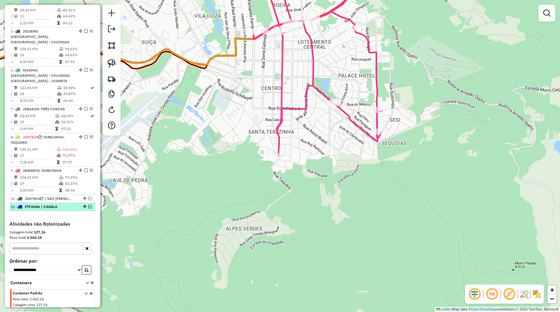
click at [88, 208] on em at bounding box center [90, 207] width 4 height 4
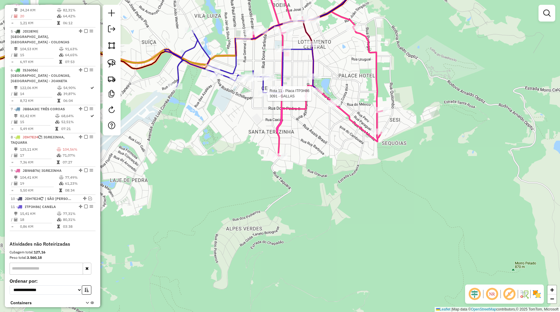
select select "*********"
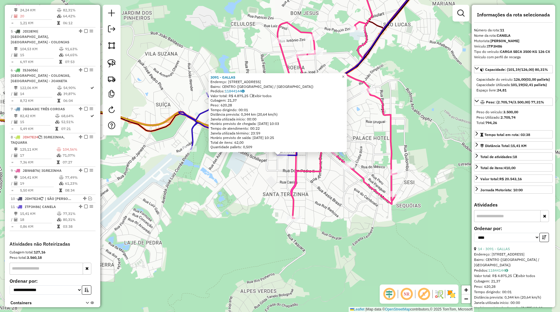
scroll to position [322, 0]
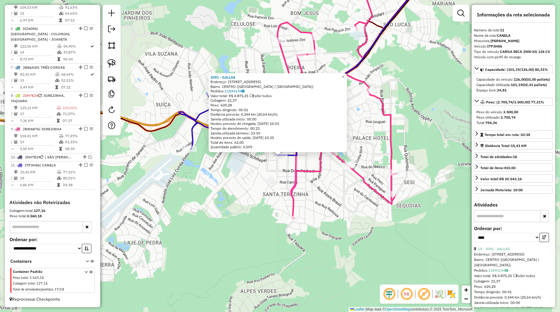
click at [283, 199] on div "3091 - GALLAS Endereço: Rua Coronel Diniz 40 Bairro: CENTRO (CANELA / RS) Pedid…" at bounding box center [280, 156] width 560 height 312
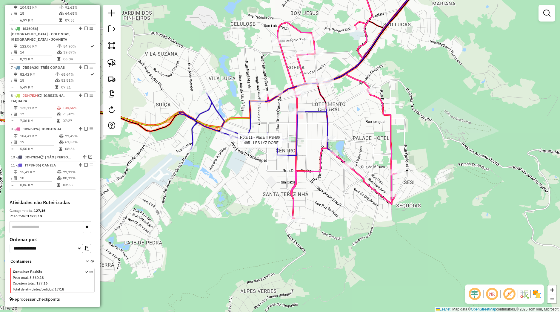
select select "*********"
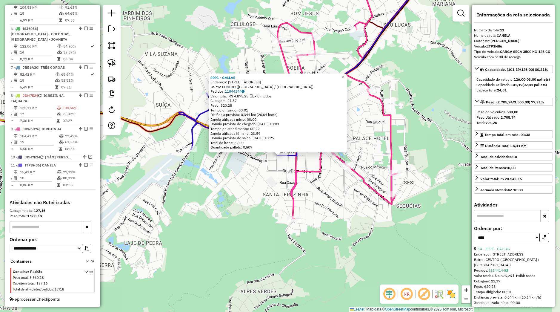
click at [311, 158] on div "3091 - GALLAS Endereço: Rua Coronel Diniz 40 Bairro: CENTRO (CANELA / RS) Pedid…" at bounding box center [280, 156] width 560 height 312
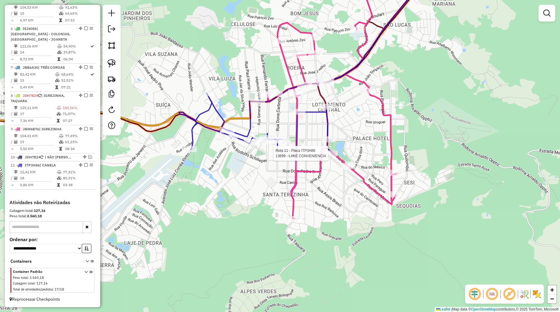
select select "*********"
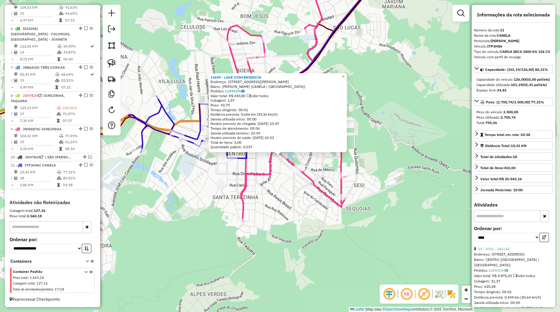
click at [294, 183] on div "13699 - LAKE CONVENIENCIA Endereço: Rua Tio Elias 162 Bairro: LEODORO DE AZEVED…" at bounding box center [280, 156] width 560 height 312
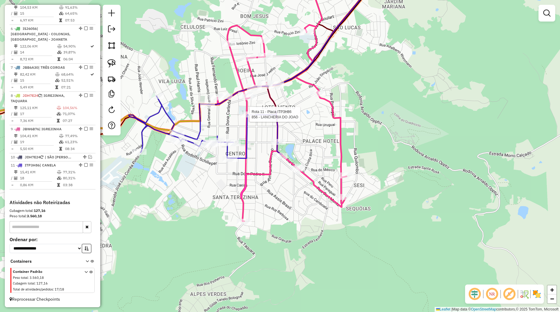
select select "*********"
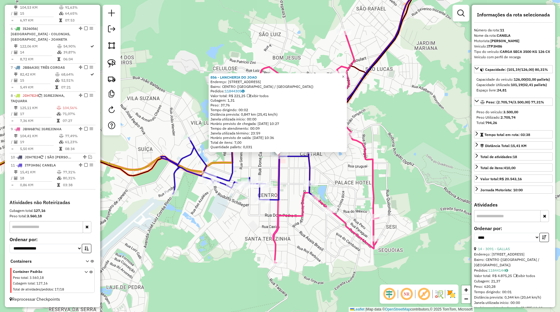
click at [295, 174] on div "Rota 11 - Placa ITP3H86 856 - LANCHERIA DO JOAO 856 - LANCHERIA DO JOAO Endereç…" at bounding box center [280, 156] width 560 height 312
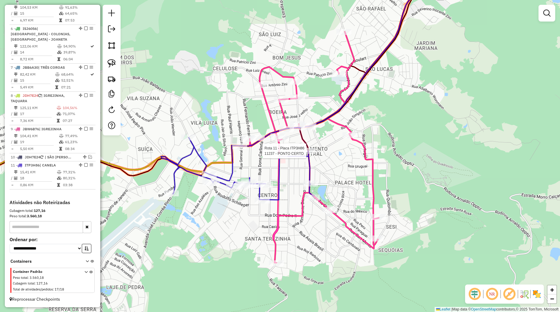
select select "*********"
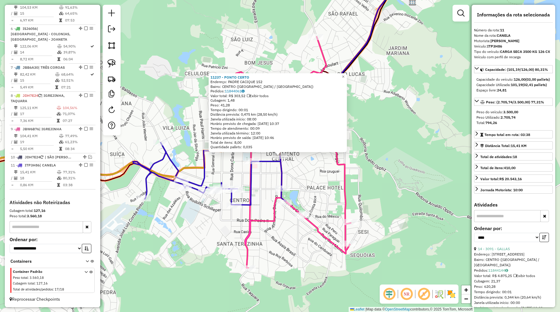
drag, startPoint x: 273, startPoint y: 180, endPoint x: 271, endPoint y: 183, distance: 4.4
click at [274, 180] on div "11237 - PONTO CERTO Endereço: PADRE CACIQUE 152 Bairro: CENTRO (CANELA / RS) Pe…" at bounding box center [280, 156] width 560 height 312
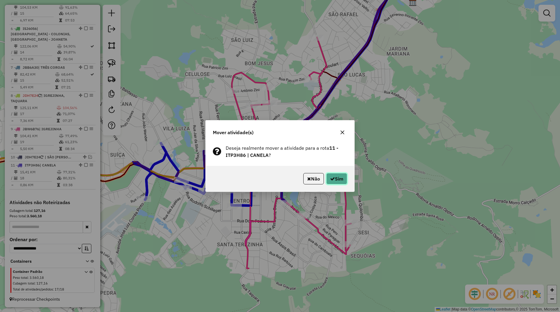
click at [329, 180] on button "Sim" at bounding box center [336, 178] width 21 height 11
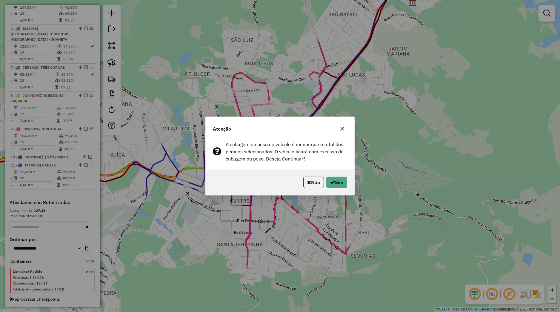
click at [341, 126] on button "button" at bounding box center [343, 129] width 10 height 10
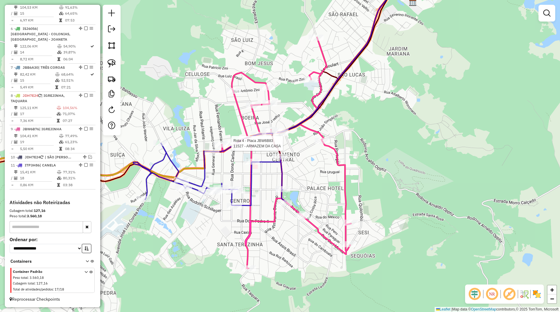
select select "*********"
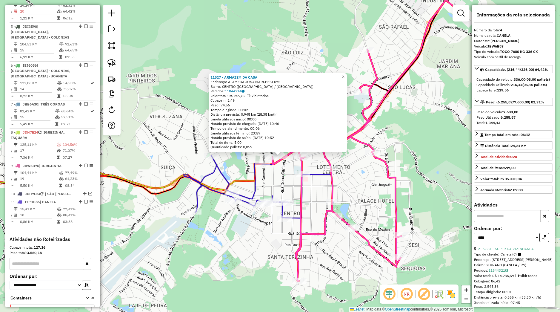
scroll to position [275, 0]
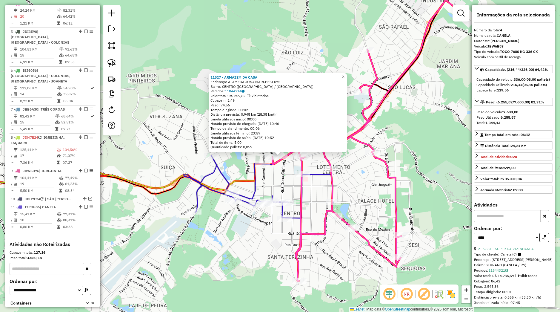
click at [274, 182] on div "11527 - ARMAZEM DA CASA Endereço: ALAMEDA JOaO MARCHESI 075 Bairro: CENTRO (CAN…" at bounding box center [280, 156] width 560 height 312
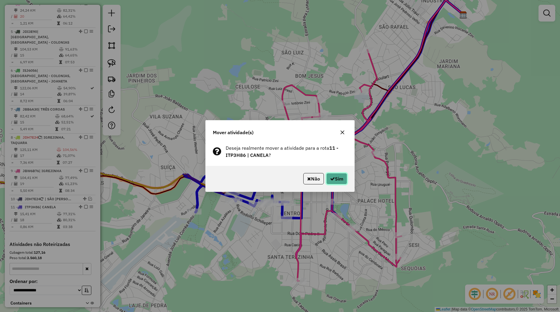
click at [326, 181] on button "Sim" at bounding box center [336, 178] width 21 height 11
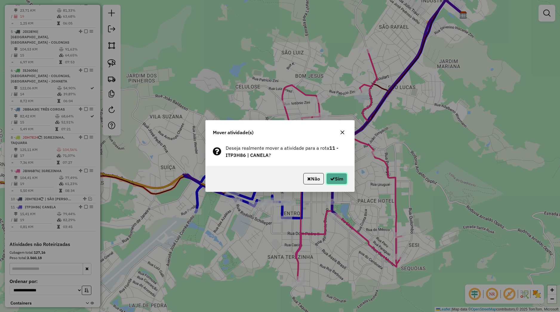
click at [331, 179] on icon "button" at bounding box center [332, 178] width 5 height 5
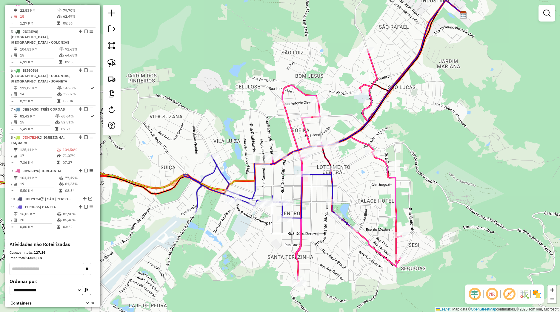
select select "*********"
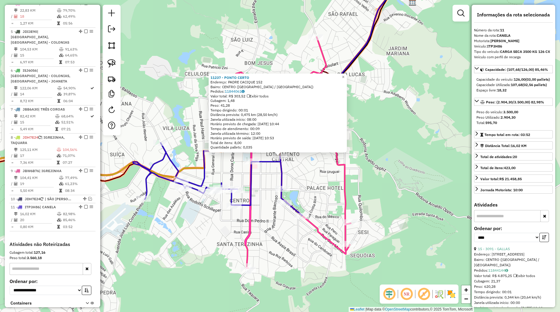
scroll to position [322, 0]
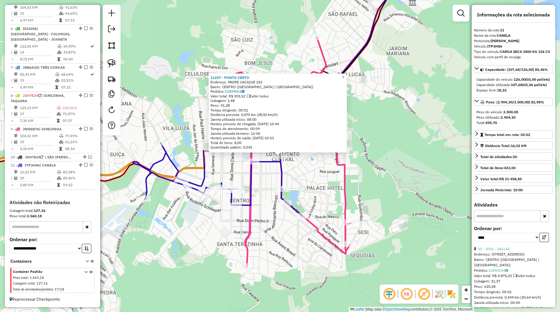
click at [324, 180] on div "11237 - PONTO CERTO Endereço: PADRE CACIQUE 152 Bairro: CENTRO (CANELA / RS) Pe…" at bounding box center [280, 156] width 560 height 312
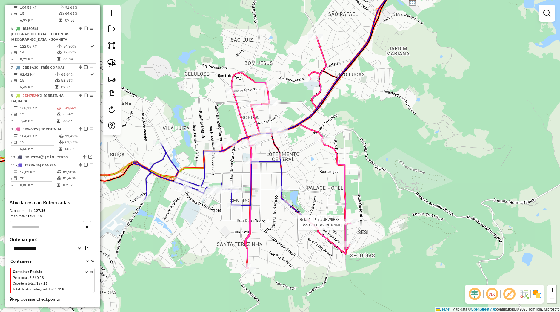
select select "*********"
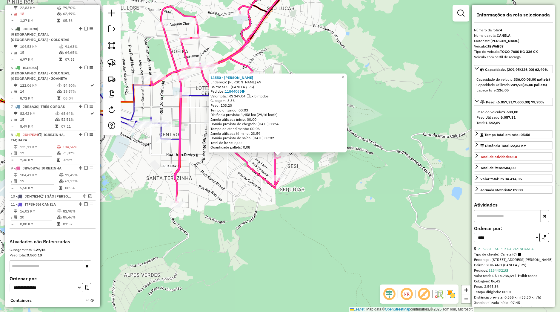
scroll to position [275, 0]
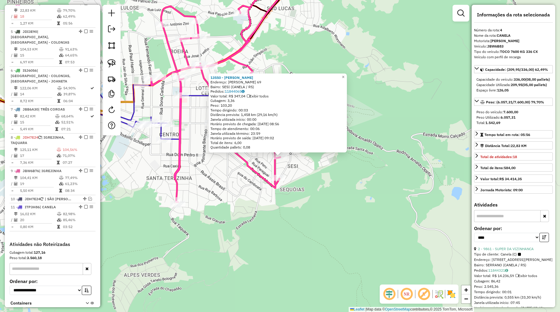
click at [252, 180] on div "Rota 4 - Placa JBW6B83 10483 - PAD TIA IRANI SESI 13550 - JULIANO BAUMART Ender…" at bounding box center [280, 156] width 560 height 312
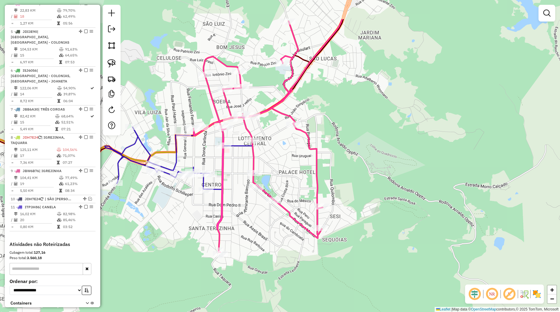
drag, startPoint x: 229, startPoint y: 165, endPoint x: 312, endPoint y: 224, distance: 101.3
click at [311, 224] on div "Janela de atendimento Grade de atendimento Capacidade Transportadoras Veículos …" at bounding box center [280, 156] width 560 height 312
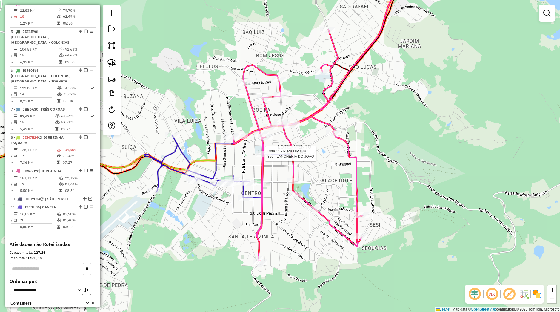
select select "*********"
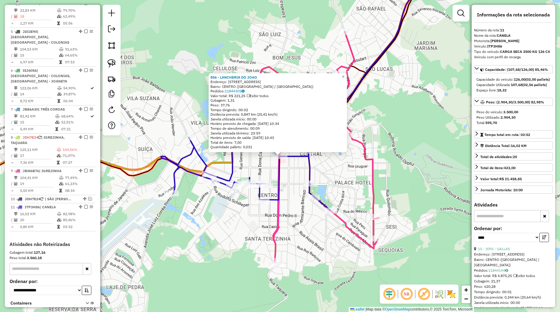
scroll to position [322, 0]
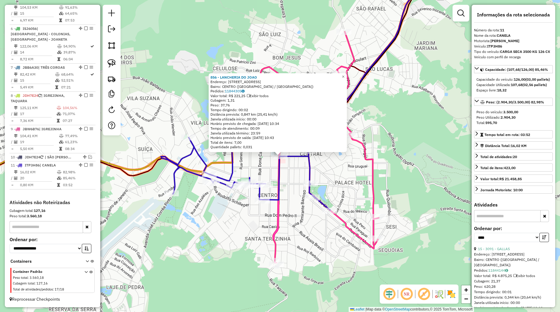
click at [269, 165] on div "856 - LANCHERIA DO JOAO Endereço: VISCONDE DE MAUA, 95 Bairro: CENTRO (CANELA /…" at bounding box center [280, 156] width 560 height 312
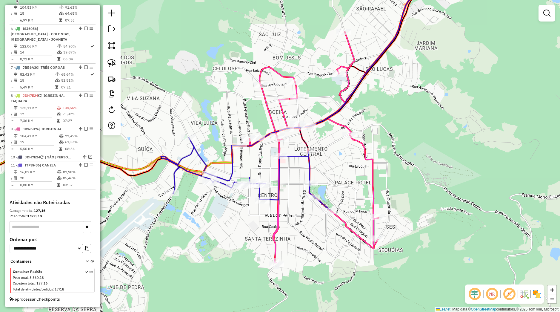
select select "*********"
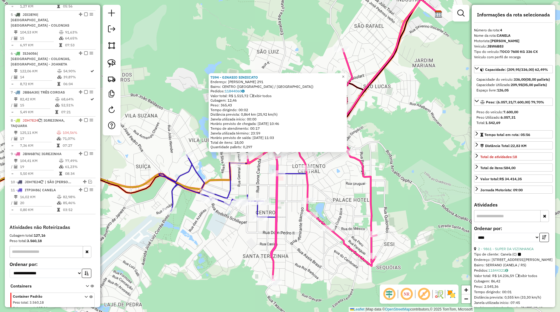
scroll to position [275, 0]
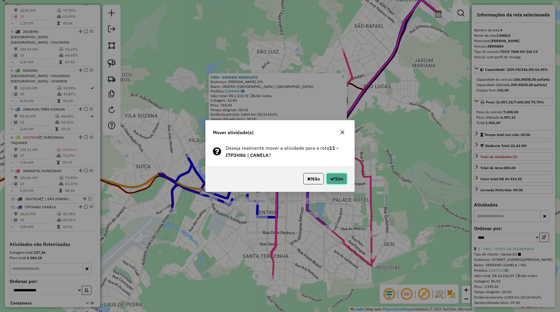
click at [341, 181] on button "Sim" at bounding box center [336, 178] width 21 height 11
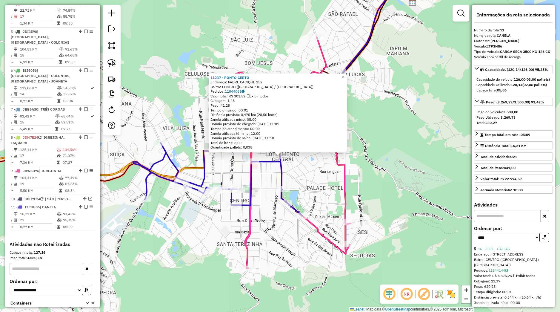
scroll to position [322, 0]
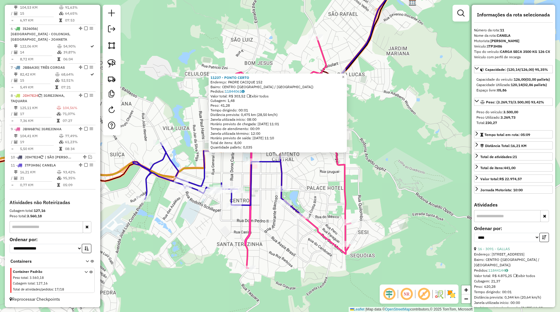
click at [309, 171] on div "11237 - PONTO CERTO Endereço: PADRE CACIQUE 152 Bairro: CENTRO (CANELA / RS) Pe…" at bounding box center [280, 156] width 560 height 312
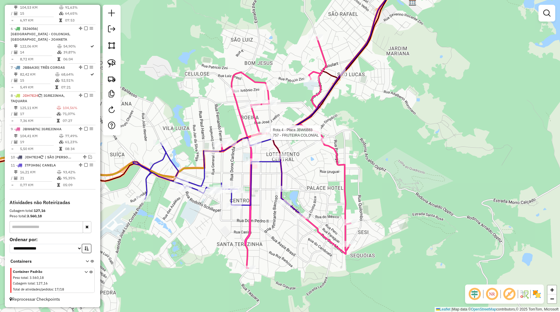
select select "*********"
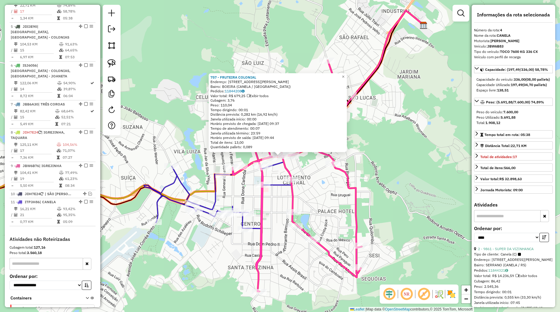
scroll to position [275, 0]
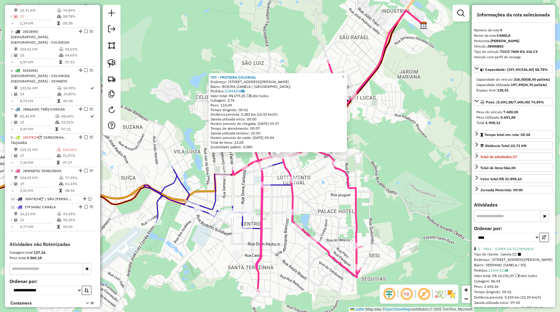
click at [317, 184] on div "757 - FRUTEIRA COLONIAL Endereço: Rua Joao Pessoa 667 Bairro: BOEIRA (CANELA / …" at bounding box center [280, 156] width 560 height 312
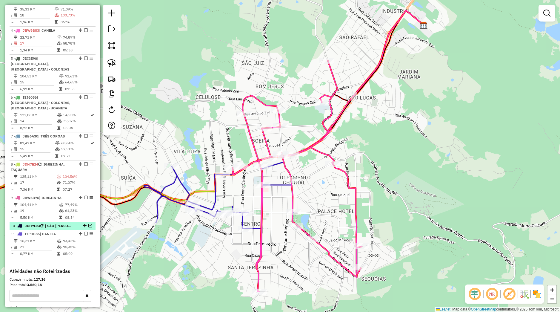
scroll to position [247, 0]
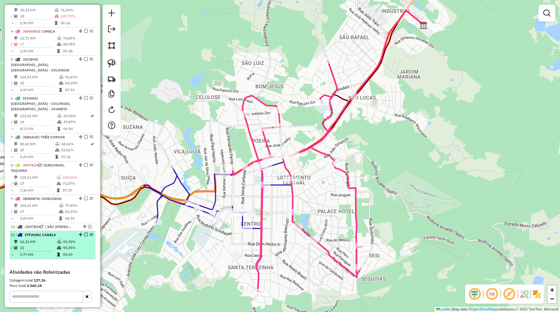
click at [84, 236] on em at bounding box center [86, 235] width 4 height 4
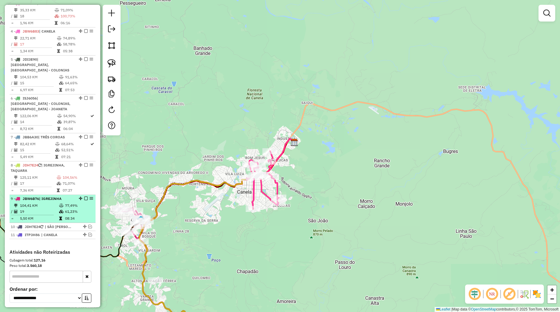
click at [84, 200] on em at bounding box center [86, 199] width 4 height 4
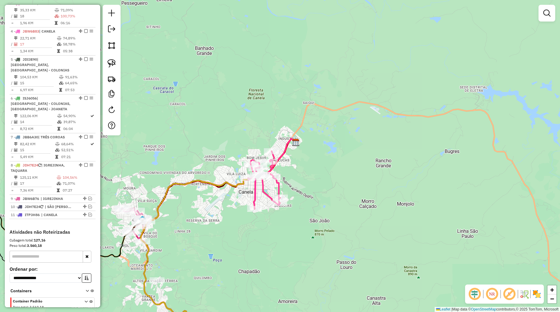
drag, startPoint x: 165, startPoint y: 223, endPoint x: 181, endPoint y: 218, distance: 16.7
click at [170, 221] on div "Rota 3 - Placa IZS8B75 196 - SERRANO RESORT CONVE Rota 3 - Placa IZS8B75 12786 …" at bounding box center [280, 156] width 560 height 312
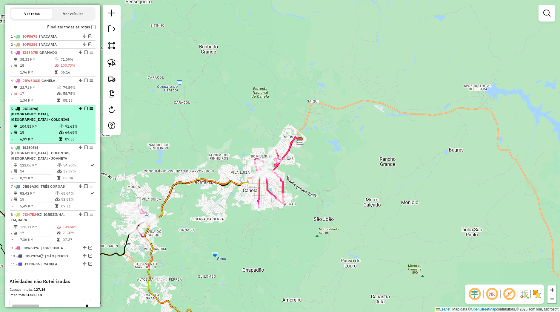
scroll to position [191, 0]
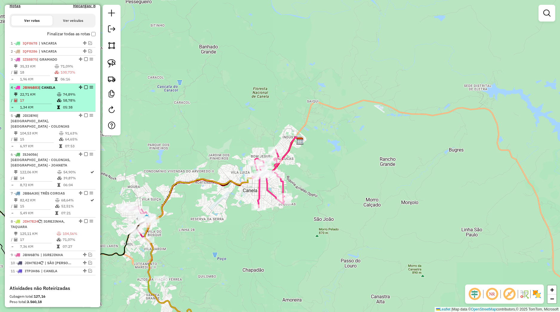
click at [84, 89] on em at bounding box center [86, 87] width 4 height 4
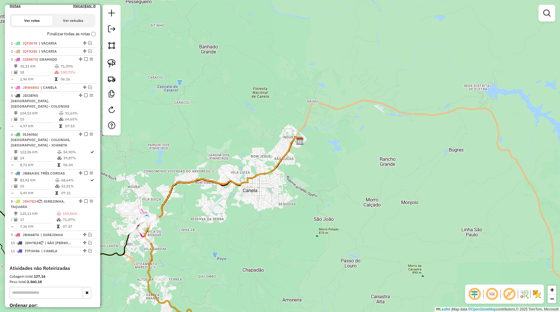
drag, startPoint x: 164, startPoint y: 164, endPoint x: 294, endPoint y: 130, distance: 134.7
click at [292, 131] on div "Janela de atendimento Grade de atendimento Capacidade Transportadoras Veículos …" at bounding box center [280, 156] width 560 height 312
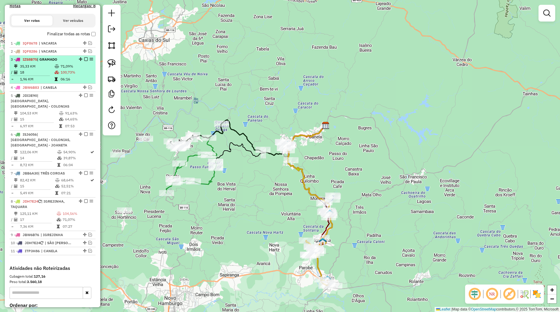
click at [84, 61] on em at bounding box center [86, 59] width 4 height 4
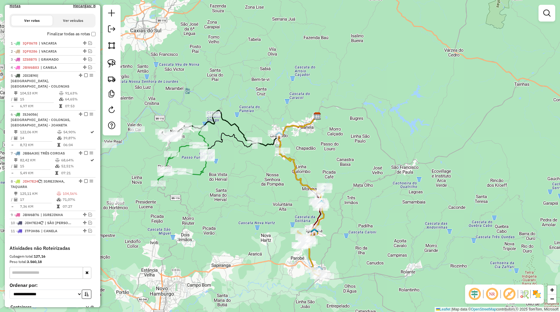
drag, startPoint x: 260, startPoint y: 197, endPoint x: 228, endPoint y: 175, distance: 39.6
click at [225, 173] on div "Janela de atendimento Grade de atendimento Capacidade Transportadoras Veículos …" at bounding box center [280, 156] width 560 height 312
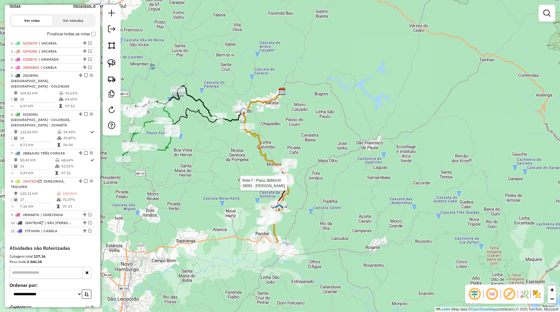
select select "*********"
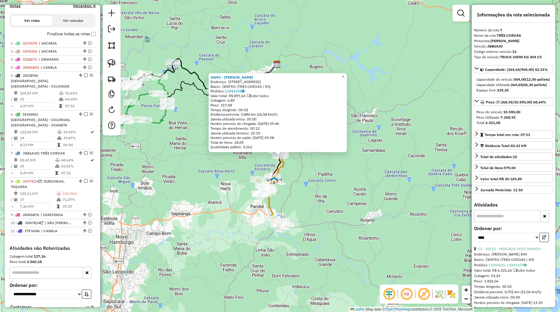
scroll to position [242, 0]
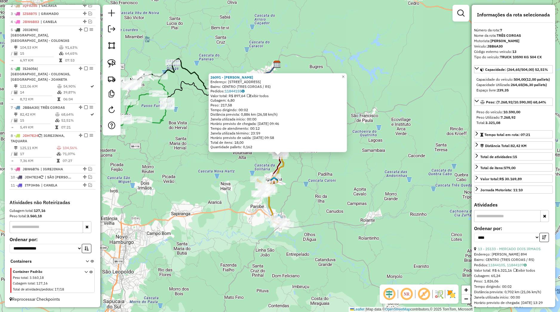
click at [299, 191] on div "26091 - Armazem Silva Endereço: Rua Taquara 200 Bairro: CENTRO (TRES COROAS / R…" at bounding box center [280, 156] width 560 height 312
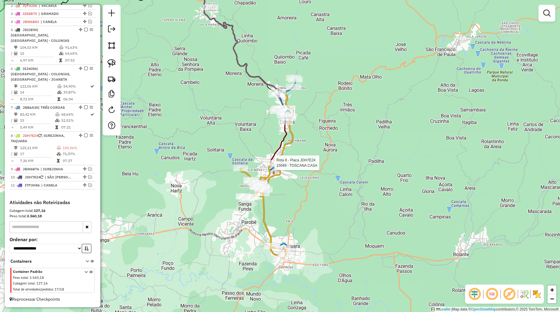
select select "*********"
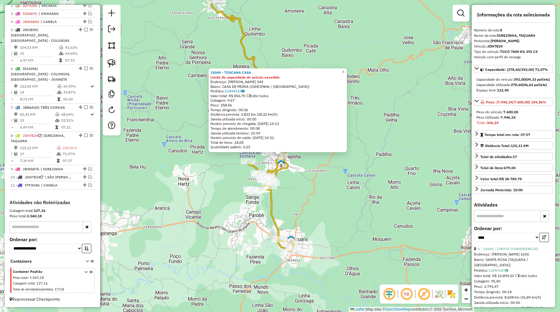
click at [301, 169] on div "15049 - TOSCANA CASA Limite de capacidade do veículo excedido Endereço: THEODOR…" at bounding box center [280, 156] width 560 height 312
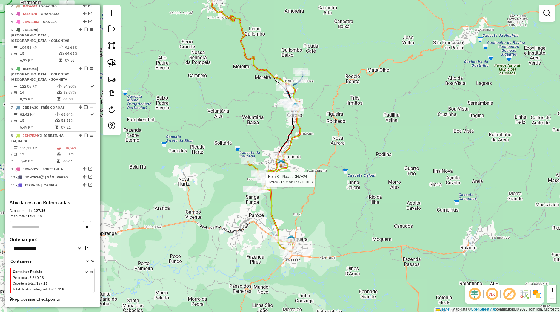
select select "*********"
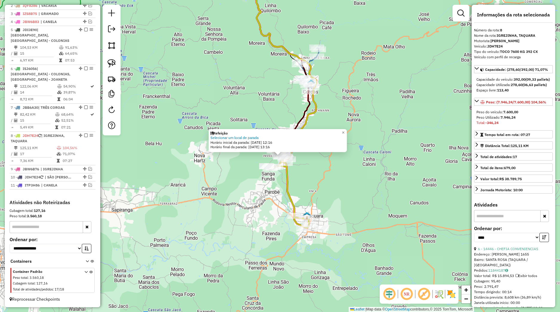
click at [287, 177] on icon at bounding box center [286, 180] width 45 height 95
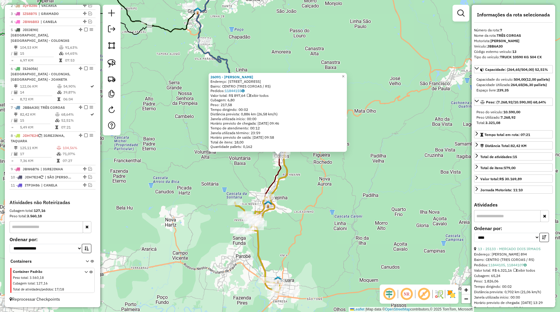
click at [324, 188] on div "26091 - Armazem Silva Endereço: Rua Taquara 200 Bairro: CENTRO (TRES COROAS / R…" at bounding box center [280, 156] width 560 height 312
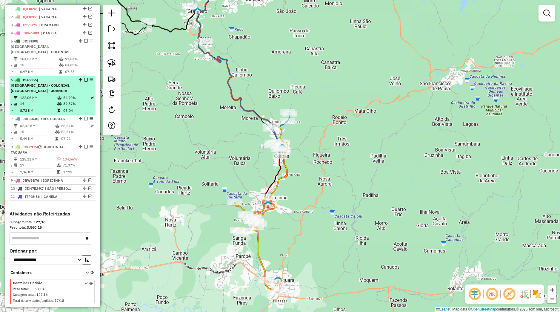
scroll to position [214, 0]
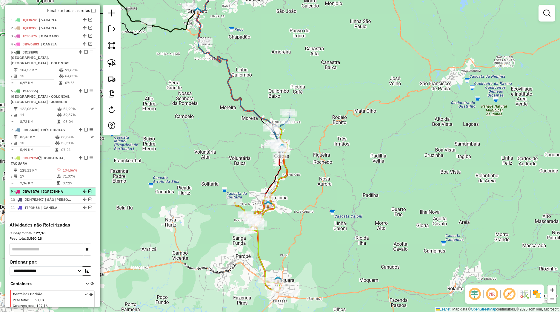
click at [88, 193] on em at bounding box center [90, 191] width 4 height 4
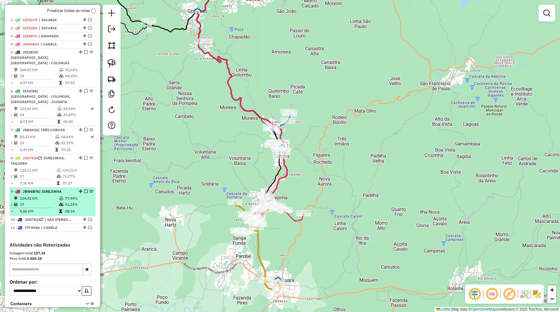
click at [75, 193] on div at bounding box center [84, 191] width 18 height 4
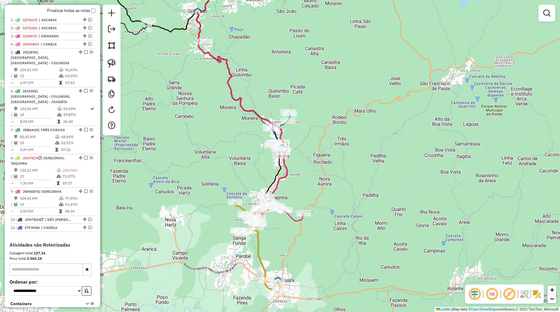
select select "*********"
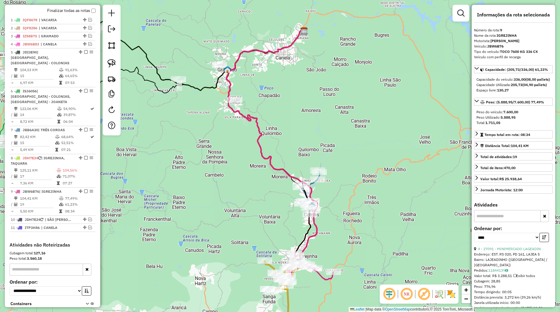
drag, startPoint x: 246, startPoint y: 238, endPoint x: 185, endPoint y: 198, distance: 72.2
click at [183, 197] on div "Janela de atendimento Grade de atendimento Capacidade Transportadoras Veículos …" at bounding box center [280, 156] width 560 height 312
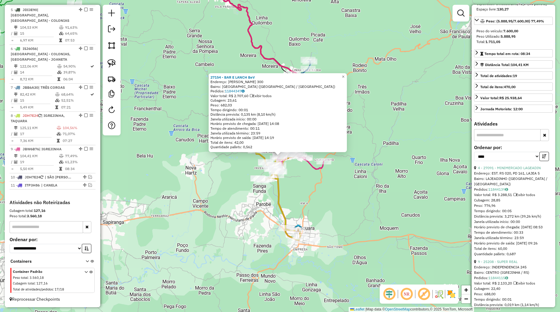
scroll to position [112, 0]
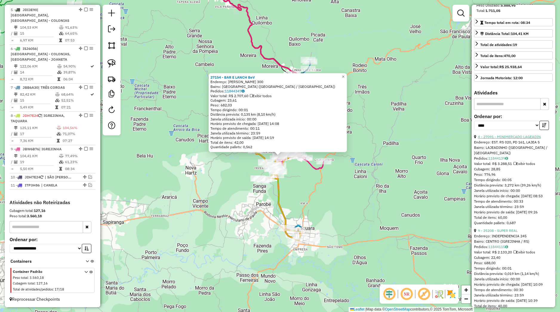
click at [513, 139] on link "4 - 27091 - MINIMERCADO LAGEADIN" at bounding box center [509, 136] width 63 height 4
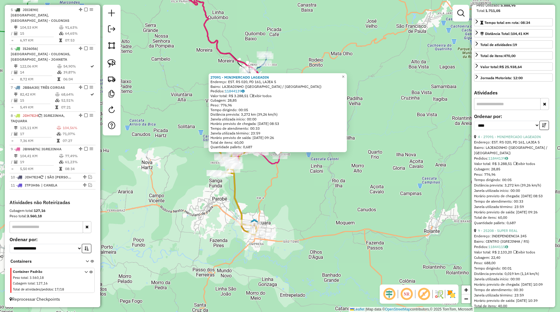
click at [274, 170] on div "27091 - MINIMERCADO LAGEADIN Endereço: EST. RS 020, PD 161, LAJEA 5 Bairro: LAJ…" at bounding box center [280, 156] width 560 height 312
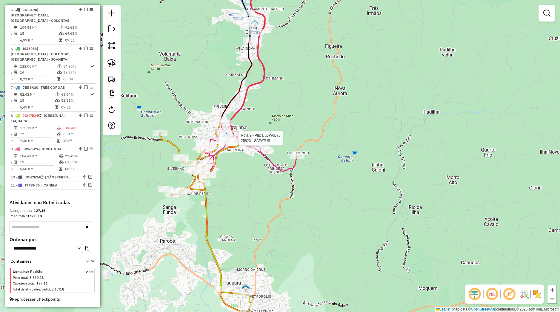
select select "*********"
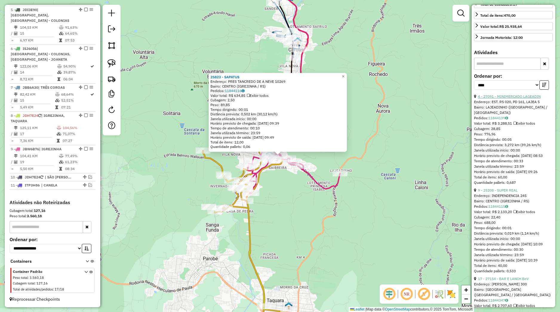
scroll to position [168, 0]
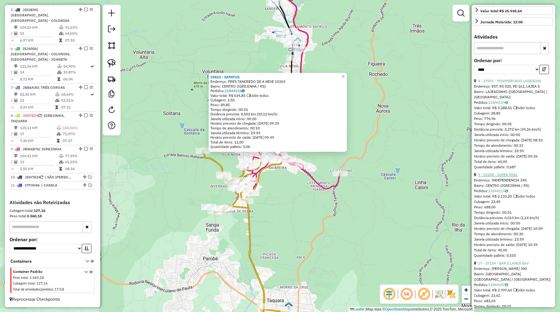
click at [505, 177] on link "9 - 25208 - SUPER REAL" at bounding box center [498, 174] width 40 height 4
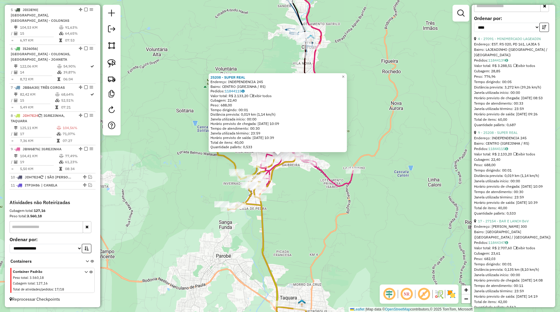
scroll to position [224, 0]
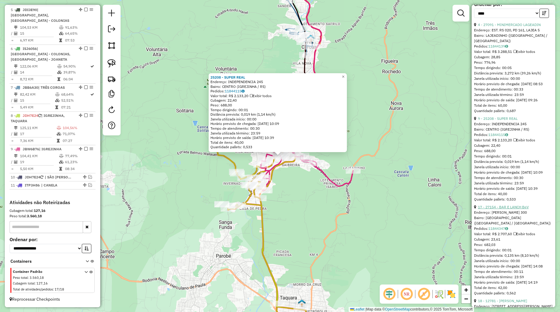
click at [510, 209] on link "17 - 27154 - BAR E LANCH BeV" at bounding box center [503, 207] width 51 height 4
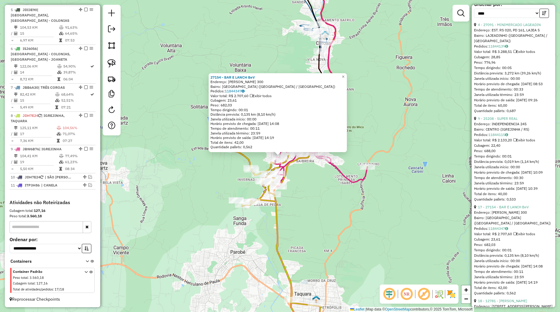
drag, startPoint x: 353, startPoint y: 197, endPoint x: 332, endPoint y: 191, distance: 22.1
click at [349, 196] on div "27154 - BAR E LANCH BeV Endereço: FELIPE DOS SANTOS 300 Bairro: VILA NOVA (IGRE…" at bounding box center [280, 156] width 560 height 312
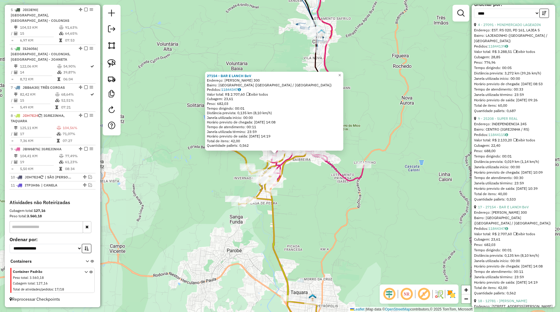
click at [295, 175] on div "Rota 9 - Placa JBW6B76 25796 - SUPERMERCADO GRINGO 27154 - BAR E LANCH BeV Ende…" at bounding box center [280, 156] width 560 height 312
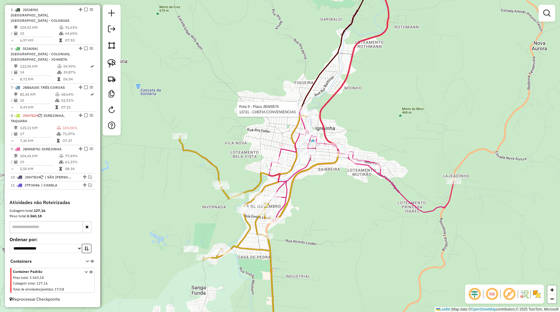
select select "*********"
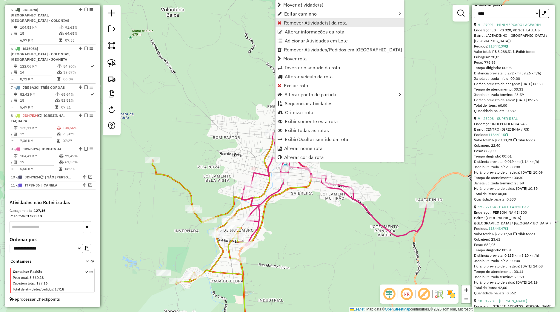
click at [300, 23] on span "Remover Atividade(s) da rota" at bounding box center [315, 22] width 63 height 5
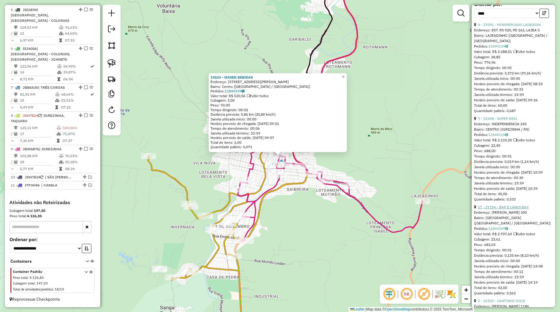
drag, startPoint x: 504, startPoint y: 250, endPoint x: 460, endPoint y: 243, distance: 44.5
click at [504, 209] on link "17 - 27154 - BAR E LANCH BeV" at bounding box center [503, 207] width 51 height 4
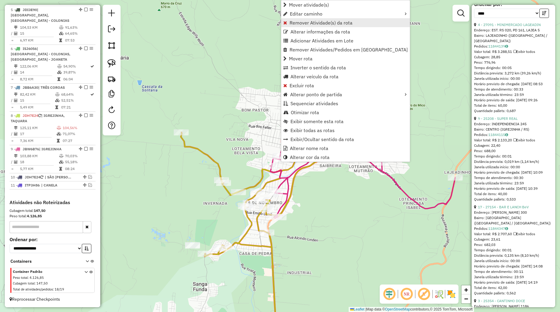
click at [306, 24] on span "Remover Atividade(s) da rota" at bounding box center [321, 22] width 63 height 5
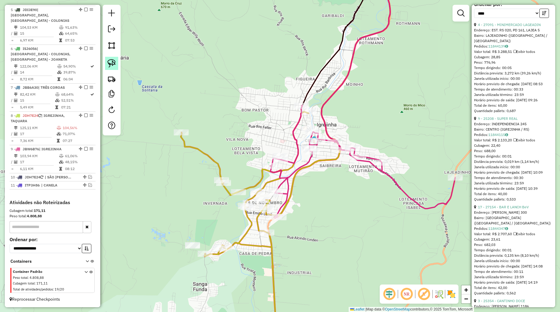
click at [113, 57] on link at bounding box center [111, 63] width 13 height 13
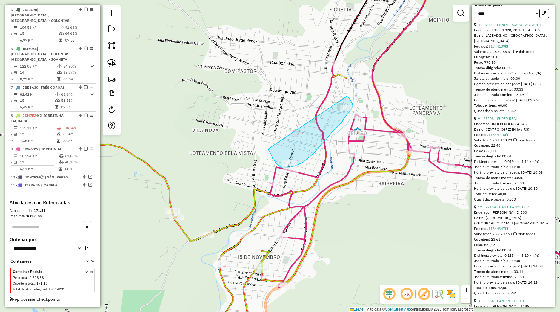
drag, startPoint x: 268, startPoint y: 149, endPoint x: 346, endPoint y: 95, distance: 94.4
click at [346, 95] on div "Janela de atendimento Grade de atendimento Capacidade Transportadoras Veículos …" at bounding box center [280, 156] width 560 height 312
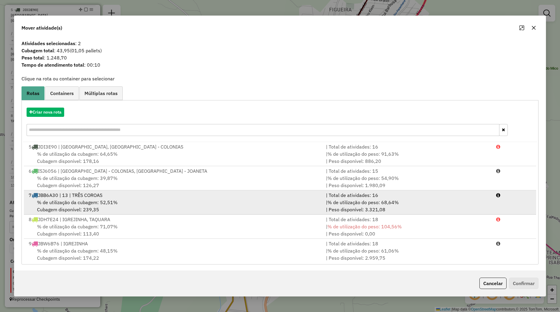
click at [90, 197] on span "JBB6A30 | 13 | TRÊS COROAS" at bounding box center [70, 195] width 65 height 6
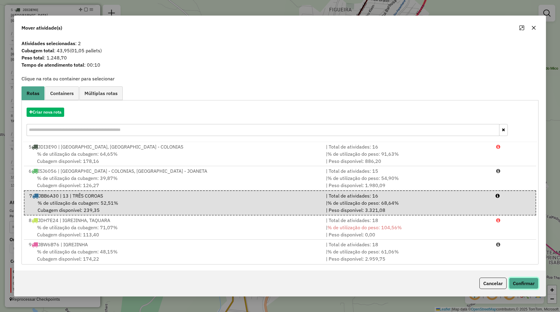
click at [513, 285] on button "Confirmar" at bounding box center [524, 282] width 30 height 11
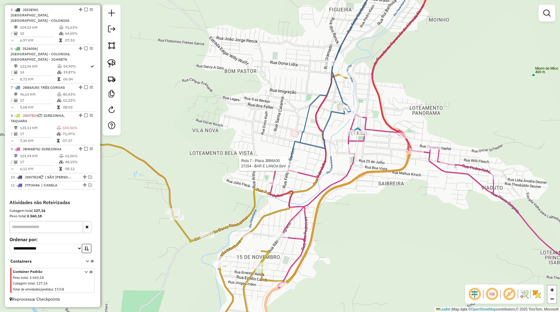
select select "*********"
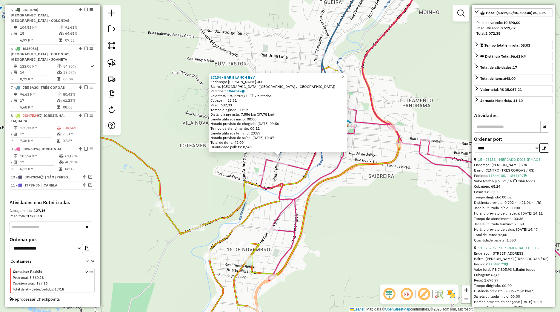
scroll to position [112, 0]
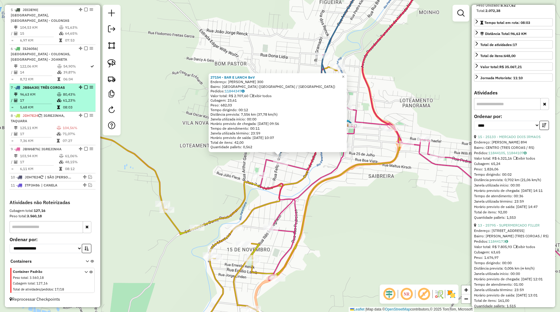
click at [84, 87] on em at bounding box center [86, 87] width 4 height 4
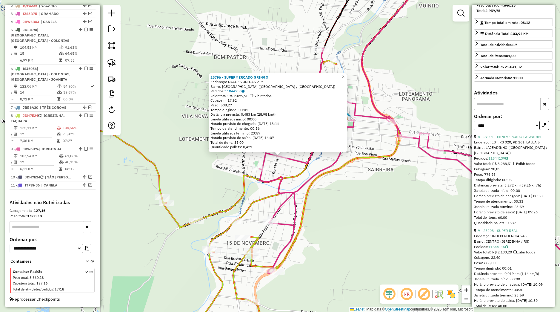
scroll to position [117, 0]
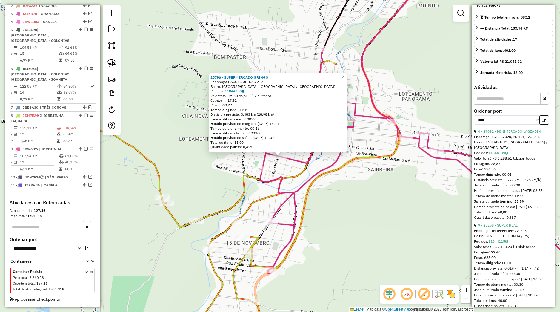
click at [397, 217] on div "25796 - SUPERMERCADO GRINGO Endereço: NACOES UNIDAS 217 Bairro: VILA NOVA (IGRE…" at bounding box center [280, 156] width 560 height 312
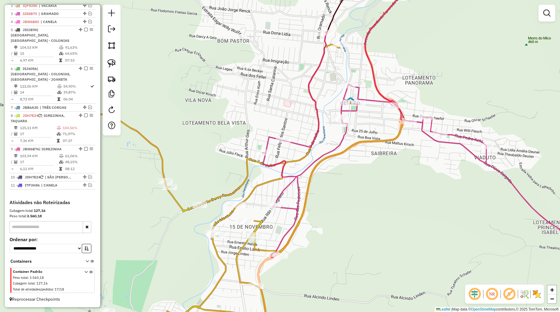
drag, startPoint x: 355, startPoint y: 231, endPoint x: 382, endPoint y: 149, distance: 85.6
click at [389, 146] on div "Janela de atendimento Grade de atendimento Capacidade Transportadoras Veículos …" at bounding box center [280, 156] width 560 height 312
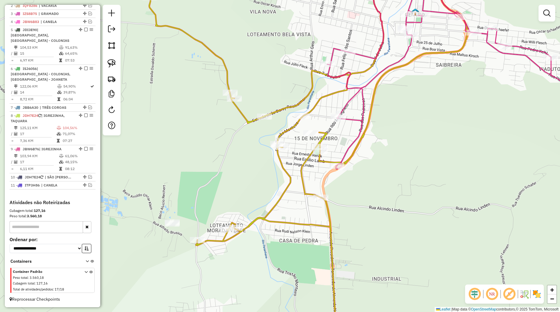
drag, startPoint x: 212, startPoint y: 199, endPoint x: 225, endPoint y: 196, distance: 13.7
click at [225, 196] on div "Janela de atendimento Grade de atendimento Capacidade Transportadoras Veículos …" at bounding box center [280, 156] width 560 height 312
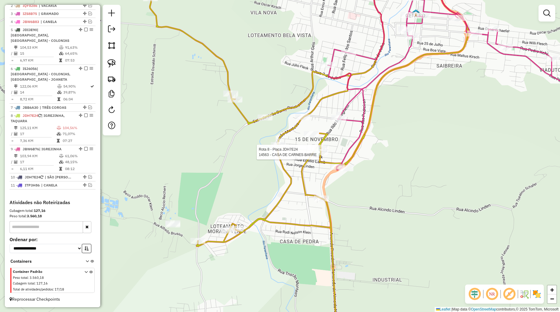
select select "*********"
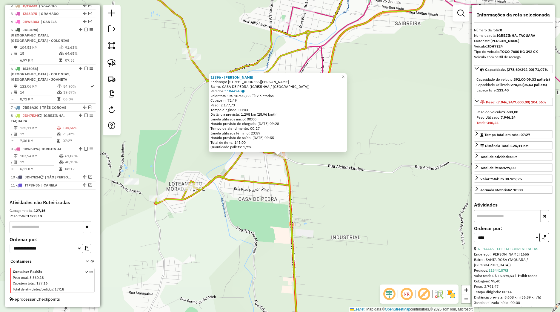
click at [301, 194] on div "13396 - NILSON OTTO Endereço: Rua Marechal Deodoro da Fonsec 555 Bairro: CASA D…" at bounding box center [280, 156] width 560 height 312
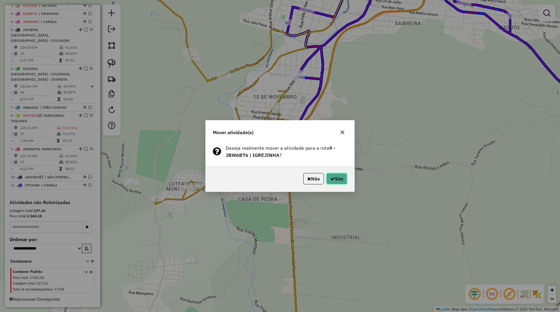
click at [334, 183] on button "Sim" at bounding box center [336, 178] width 21 height 11
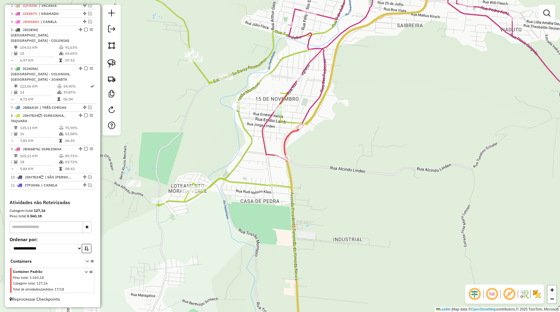
drag, startPoint x: 265, startPoint y: 190, endPoint x: 340, endPoint y: 191, distance: 75.6
click at [340, 191] on div "Janela de atendimento Grade de atendimento Capacidade Transportadoras Veículos …" at bounding box center [280, 156] width 560 height 312
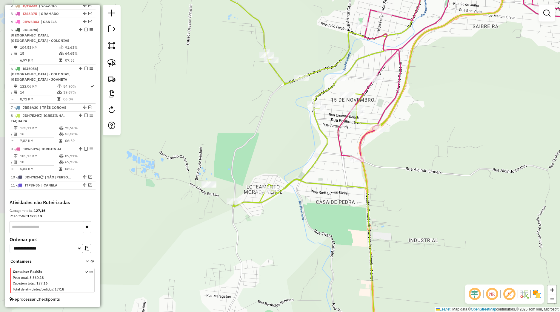
click at [248, 177] on div "Janela de atendimento Grade de atendimento Capacidade Transportadoras Veículos …" at bounding box center [280, 156] width 560 height 312
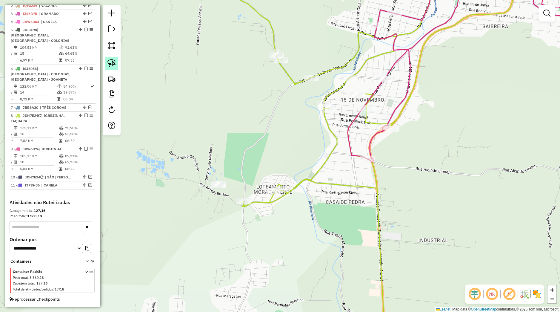
click at [117, 65] on link at bounding box center [111, 63] width 13 height 13
drag, startPoint x: 191, startPoint y: 180, endPoint x: 226, endPoint y: 177, distance: 35.4
click at [226, 177] on div "Janela de atendimento Grade de atendimento Capacidade Transportadoras Veículos …" at bounding box center [280, 156] width 560 height 312
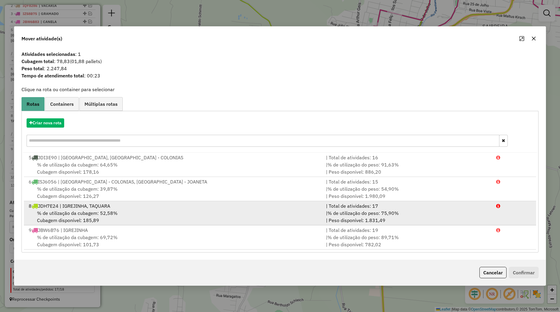
click at [97, 205] on div "8 JDH7E24 | IGREJINHA, TAQUARA" at bounding box center [173, 205] width 297 height 7
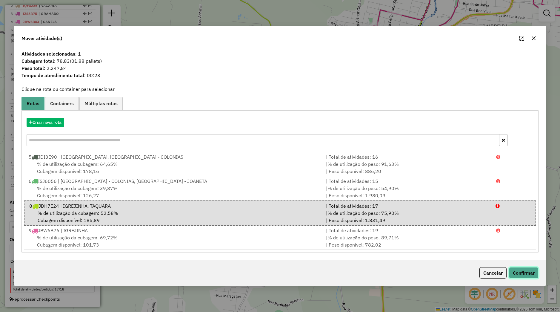
click at [514, 274] on button "Confirmar" at bounding box center [524, 272] width 30 height 11
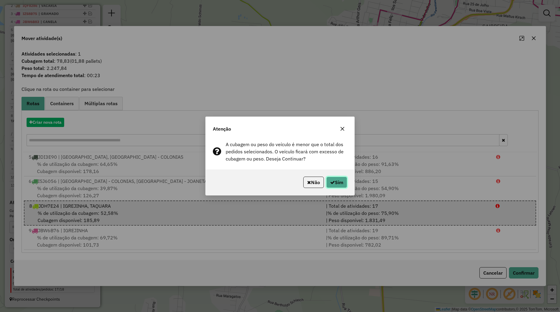
click at [335, 187] on button "Sim" at bounding box center [336, 182] width 21 height 11
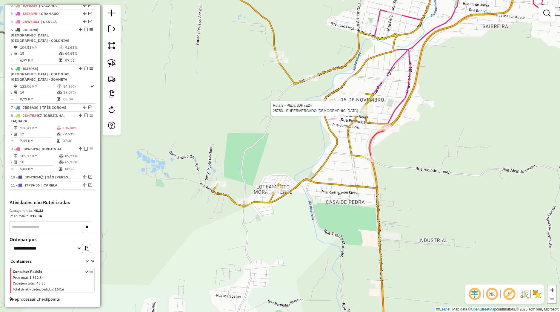
select select "*********"
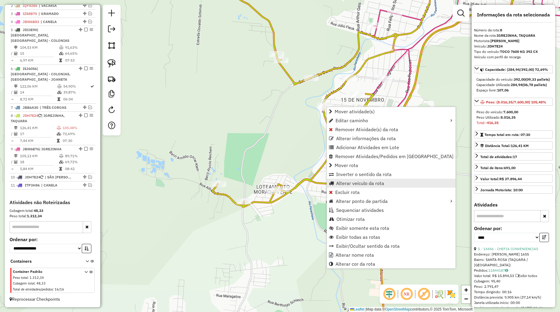
click at [352, 183] on span "Alterar veículo da rota" at bounding box center [360, 183] width 48 height 5
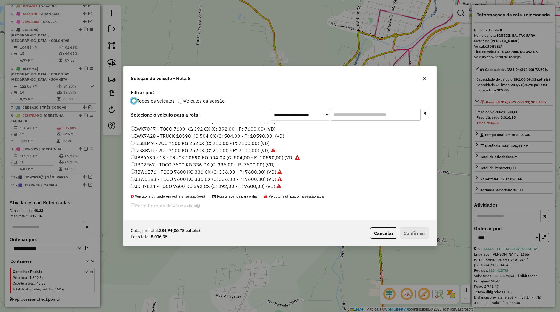
scroll to position [114, 0]
click at [159, 168] on label "JDH7E34 - TOCO 7600 KG 392 CX (C: 392,00 - P: 7600,00) (VD)" at bounding box center [203, 170] width 145 height 7
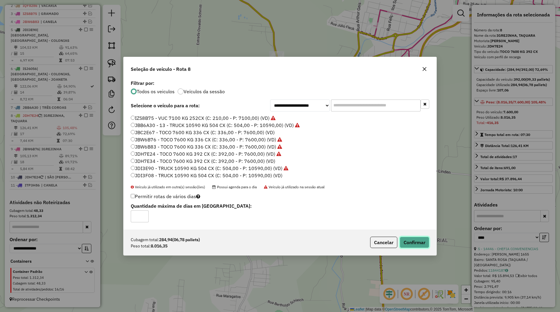
click at [406, 243] on button "Confirmar" at bounding box center [415, 242] width 30 height 11
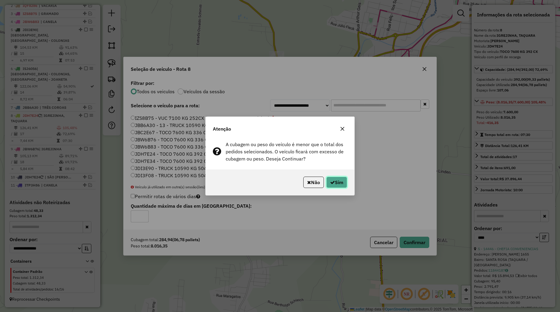
click at [340, 182] on button "Sim" at bounding box center [336, 182] width 21 height 11
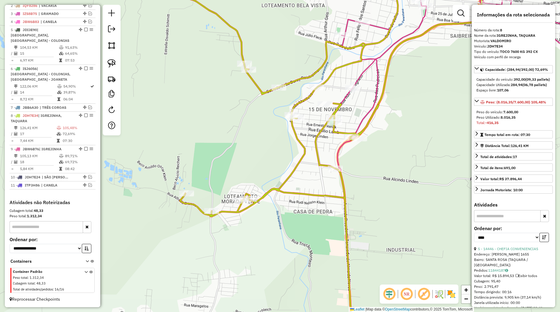
drag, startPoint x: 423, startPoint y: 187, endPoint x: 372, endPoint y: 201, distance: 52.8
click at [372, 201] on div "Janela de atendimento Grade de atendimento Capacidade Transportadoras Veículos …" at bounding box center [280, 156] width 560 height 312
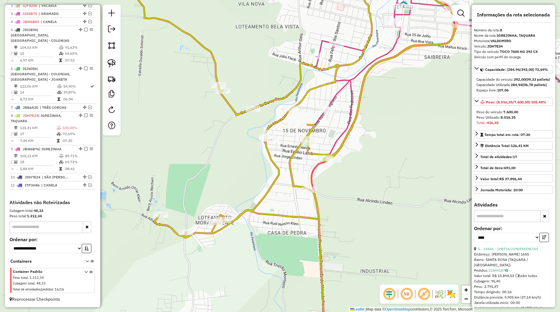
drag, startPoint x: 358, startPoint y: 197, endPoint x: 347, endPoint y: 206, distance: 14.5
click at [352, 217] on div "Janela de atendimento Grade de atendimento Capacidade Transportadoras Veículos …" at bounding box center [280, 156] width 560 height 312
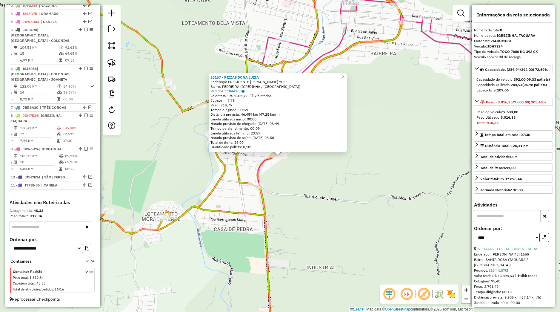
click at [311, 156] on div "25167 - PIZZAS DONA LUZIA Endereço: PRESIDENTE TANCREDO DE ALMEIDA 7055 Bairro:…" at bounding box center [280, 156] width 560 height 312
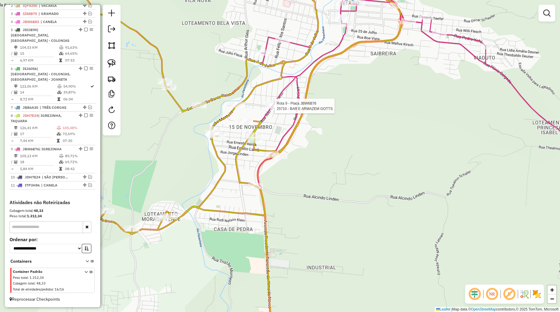
select select "*********"
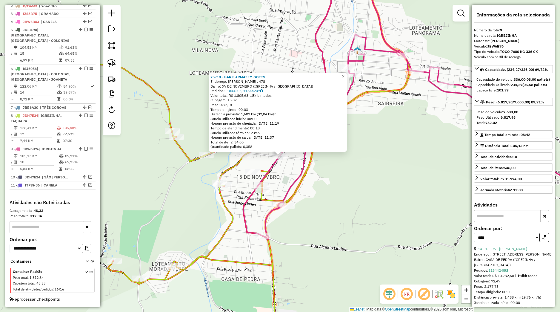
click at [307, 193] on div "25710 - BAR E ARMAZEM GOTTS Endereço: ILDO MENEGUETTI , 478 Bairro: XV DE NOVEM…" at bounding box center [280, 156] width 560 height 312
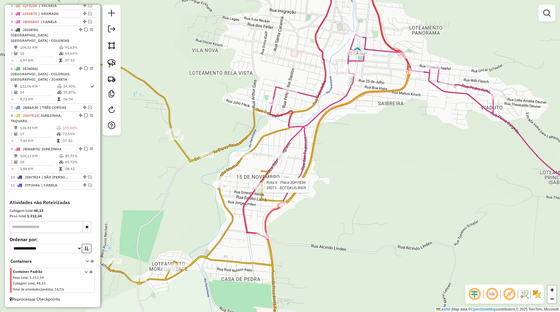
select select "*********"
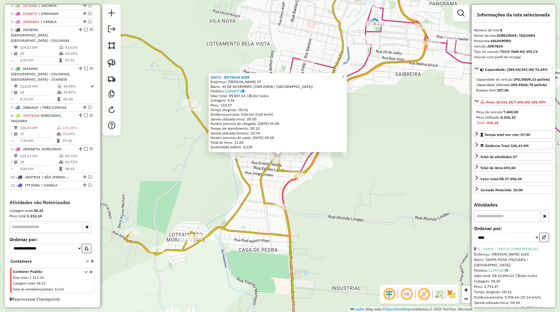
click at [337, 204] on div "26073 - BOTEKUS BIER Endereço: JACOB LINDEN 37 Bairro: XV DE NOVEMBRO (IGREJINH…" at bounding box center [280, 156] width 560 height 312
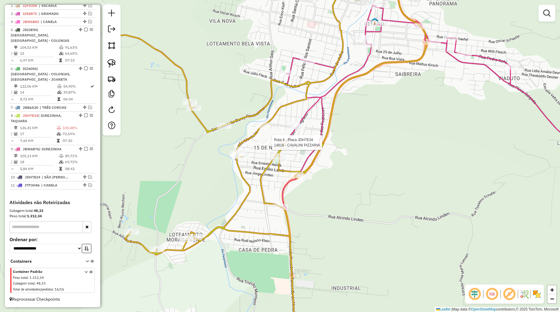
select select "*********"
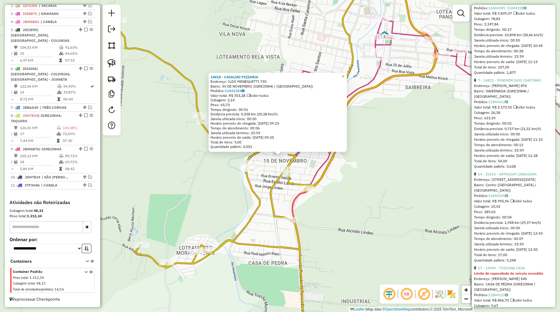
scroll to position [364, 0]
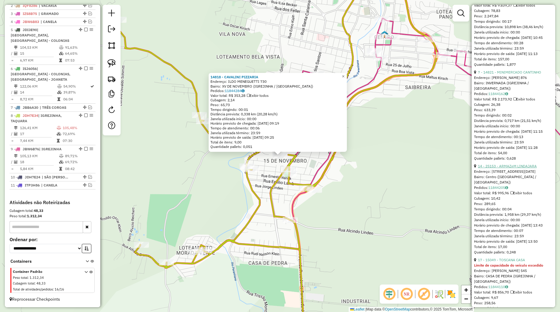
click at [498, 168] on link "14 - 25153 - ARMAZeM LINDAJARA" at bounding box center [507, 166] width 59 height 4
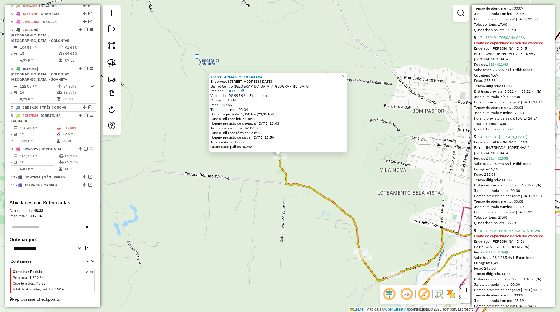
scroll to position [588, 0]
click at [506, 137] on link "13 - 14410 - MERCEARIA ROCHA" at bounding box center [502, 135] width 49 height 4
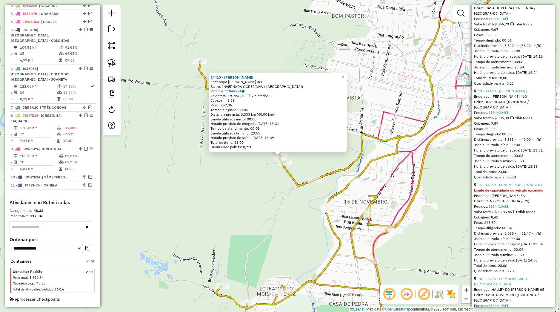
scroll to position [672, 0]
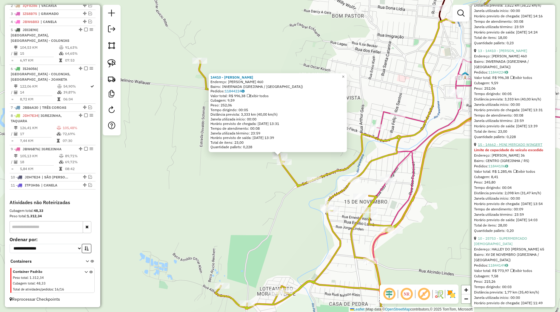
click at [503, 147] on link "15 - 14662 - MINI MERCADO WINGERT" at bounding box center [510, 144] width 65 height 4
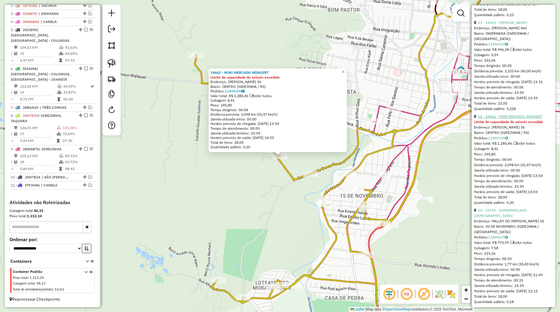
scroll to position [728, 0]
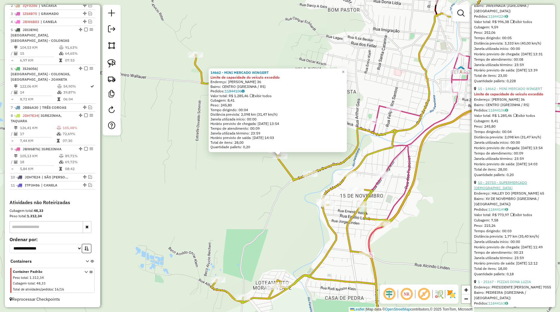
click at [500, 190] on link "10 - 25753 - SUPERMERCADO BOH" at bounding box center [500, 185] width 53 height 10
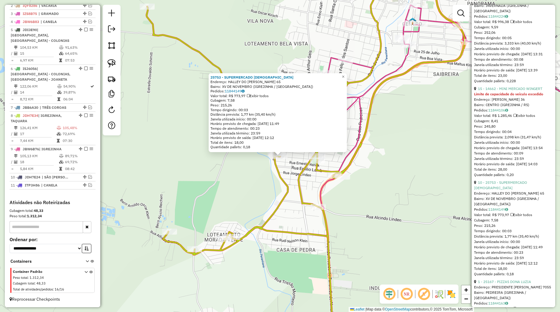
click at [290, 171] on div "25753 - SUPERMERCADO BOH Endereço: HALLEY DO AMARAL CARDOSO 65 Bairro: XV DE NO…" at bounding box center [280, 156] width 560 height 312
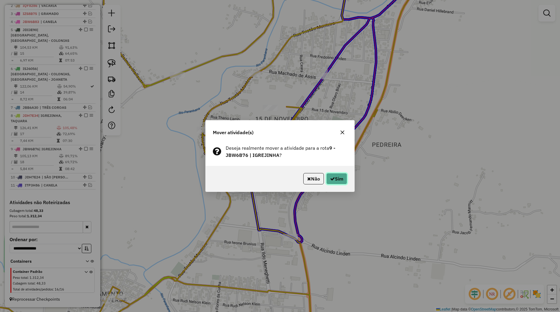
click at [338, 180] on button "Sim" at bounding box center [336, 178] width 21 height 11
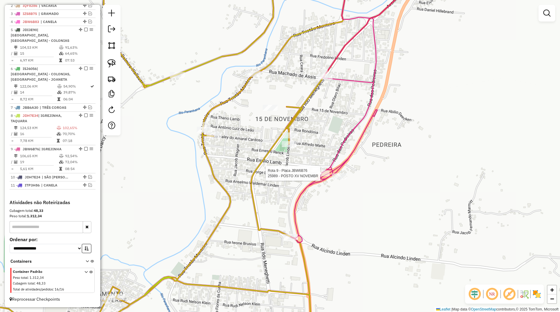
select select "*********"
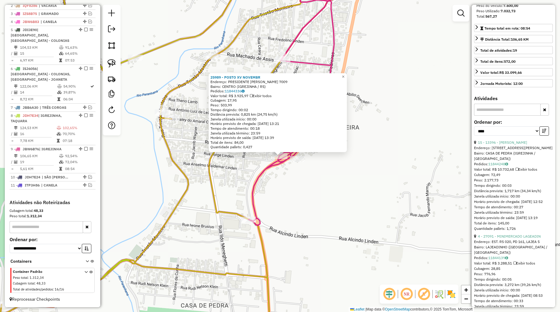
scroll to position [84, 0]
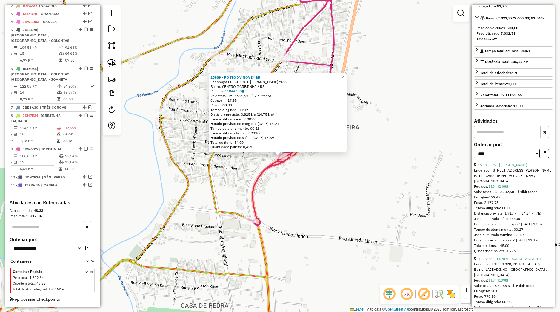
drag, startPoint x: 449, startPoint y: 163, endPoint x: 446, endPoint y: 163, distance: 3.3
click at [449, 163] on div "25989 - POSTO XV NOVEMBR Endereço: PRESIDENTE TANCREDO A NEVES 7009 Bairro: CEN…" at bounding box center [280, 156] width 560 height 312
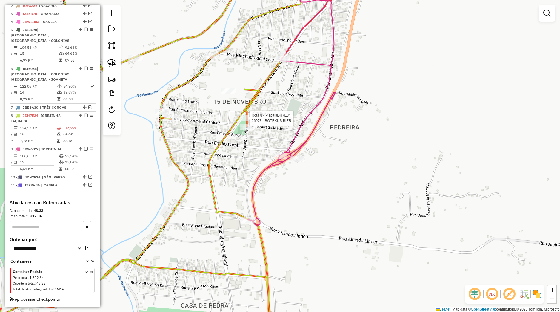
select select "*********"
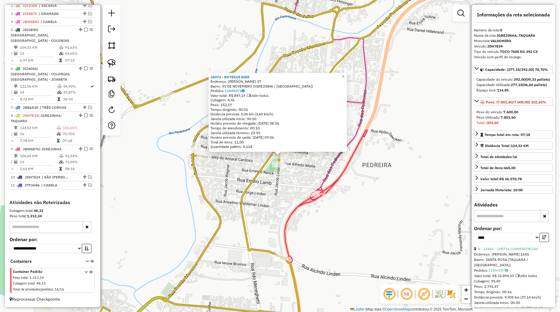
click at [424, 166] on div "26073 - BOTEKUS BIER Endereço: JACOB LINDEN 37 Bairro: XV DE NOVEMBRO (IGREJINH…" at bounding box center [280, 156] width 560 height 312
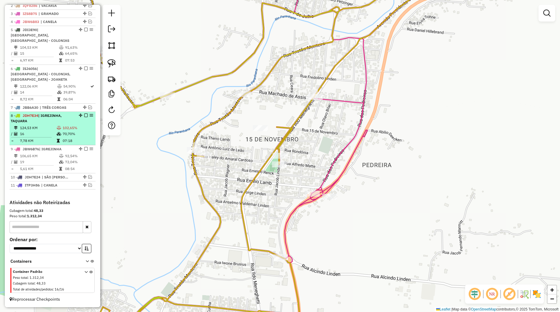
click at [84, 115] on em at bounding box center [86, 115] width 4 height 4
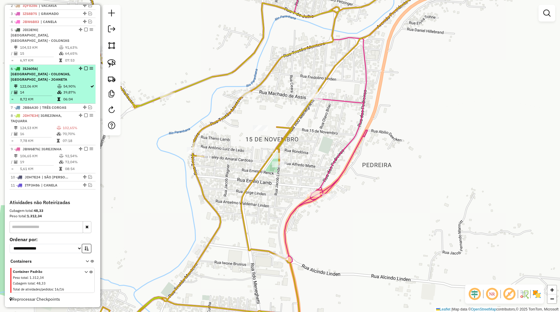
scroll to position [217, 0]
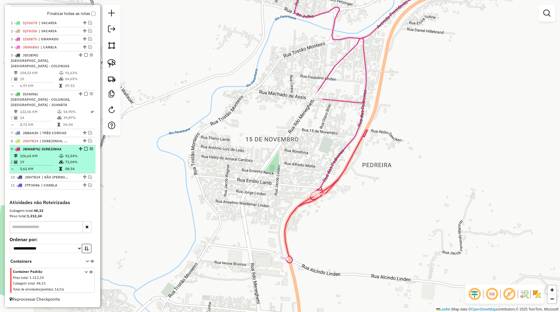
click at [84, 148] on em at bounding box center [86, 149] width 4 height 4
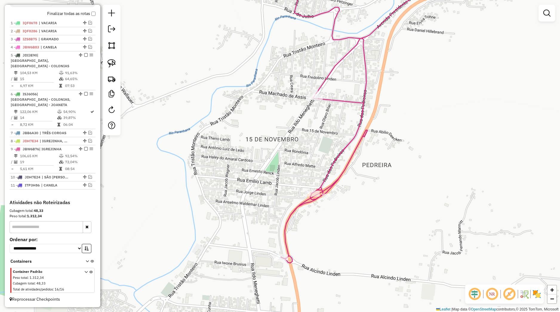
scroll to position [197, 0]
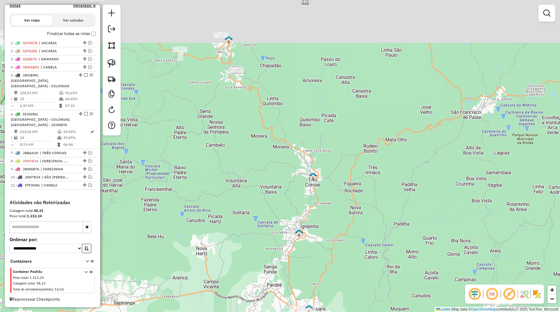
drag, startPoint x: 280, startPoint y: 187, endPoint x: 292, endPoint y: 253, distance: 67.0
click at [294, 256] on div "Janela de atendimento Grade de atendimento Capacidade Transportadoras Veículos …" at bounding box center [280, 156] width 560 height 312
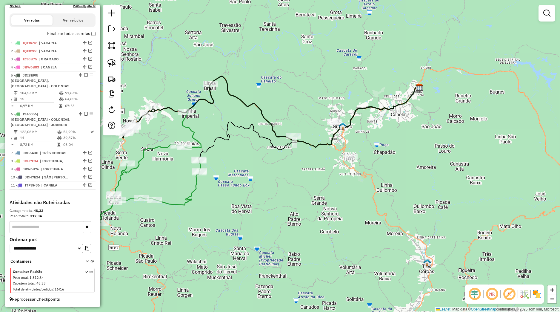
drag, startPoint x: 217, startPoint y: 182, endPoint x: 246, endPoint y: 183, distance: 28.7
click at [246, 183] on div "Janela de atendimento Grade de atendimento Capacidade Transportadoras Veículos …" at bounding box center [280, 156] width 560 height 312
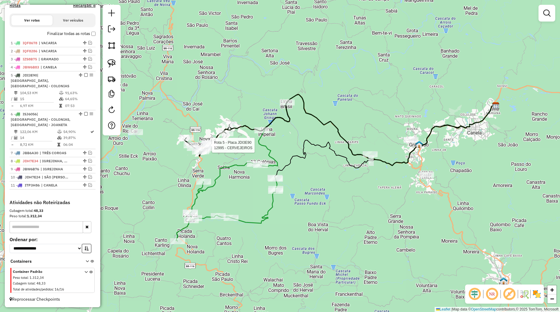
select select "*********"
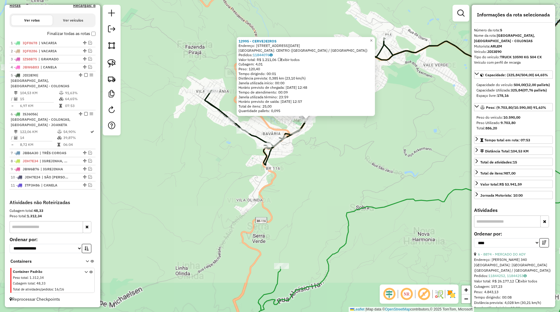
click at [283, 162] on div "12995 - CERVEJEIROS Endereço: Av 15 de novembro - Centro, No 959 Bairro: CENTRO…" at bounding box center [280, 156] width 560 height 312
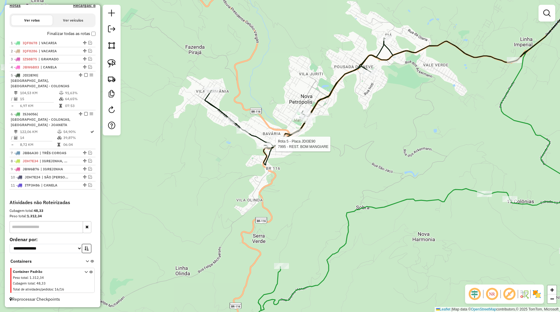
select select "*********"
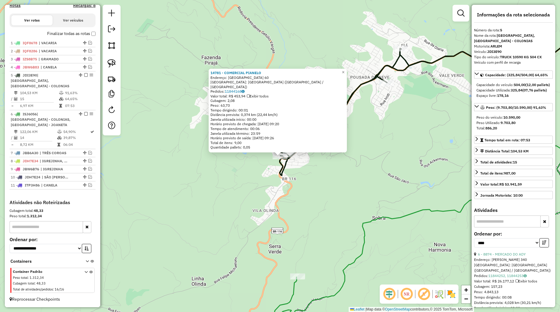
click at [302, 175] on div "14781 - COMERCIAL PIANELO Endereço: GERMANIA 60 Bairro: VILA GERMANIA (NOVA PET…" at bounding box center [280, 156] width 560 height 312
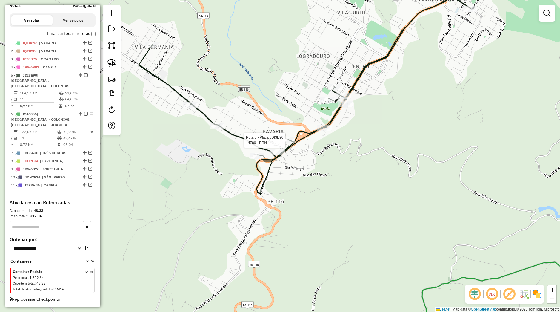
select select "*********"
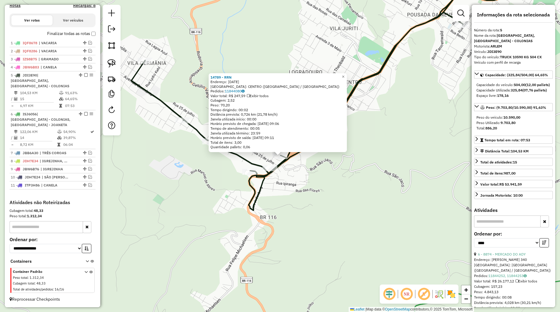
click at [298, 179] on div "14789 - RRN Endereço: 15 DE NOVEMBRO 151 Bairro: CENTRO (NOVA PETROPOLIS / RS) …" at bounding box center [280, 156] width 560 height 312
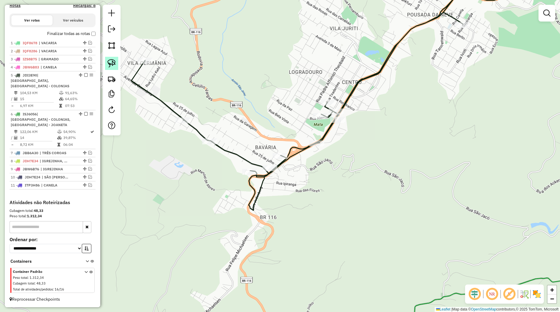
click at [116, 63] on img at bounding box center [112, 63] width 8 height 8
drag, startPoint x: 236, startPoint y: 165, endPoint x: 247, endPoint y: 193, distance: 30.0
click at [247, 193] on div "Janela de atendimento Grade de atendimento Capacidade Transportadoras Veículos …" at bounding box center [280, 156] width 560 height 312
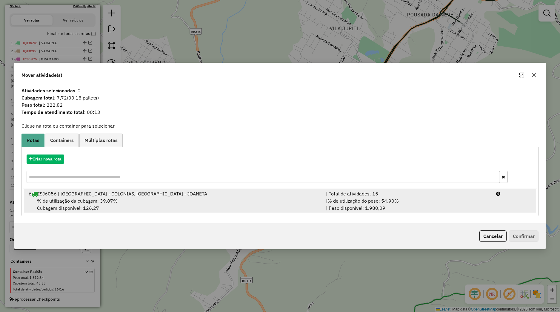
click at [132, 196] on div "6 ISJ6056 | NOVA PETROPOLIS - COLONIAS, PICADA CAFÉ - JOANETA" at bounding box center [173, 193] width 297 height 7
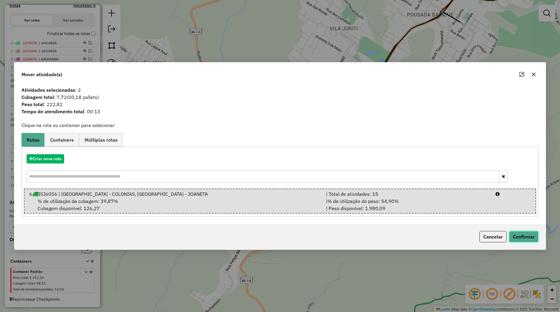
click at [516, 235] on button "Confirmar" at bounding box center [524, 236] width 30 height 11
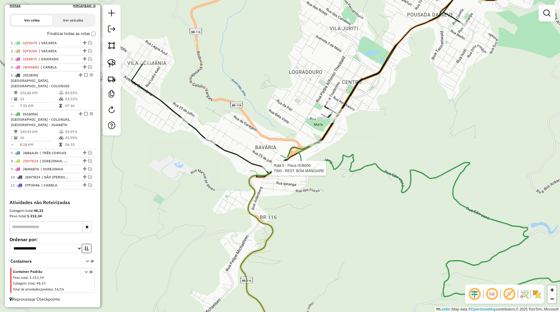
select select "*********"
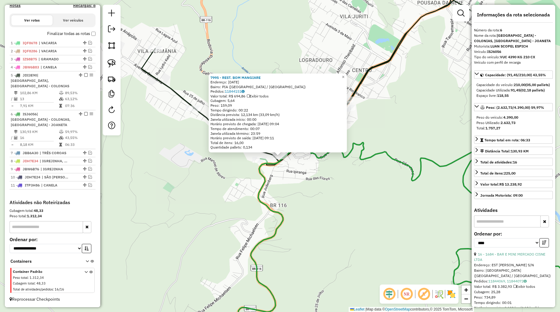
click at [346, 186] on div "7995 - REST. BOM MANGIARE Endereço: 15 DE NOVEMBRO, 3560 Bairro: PIA (NOVA PETR…" at bounding box center [280, 156] width 560 height 312
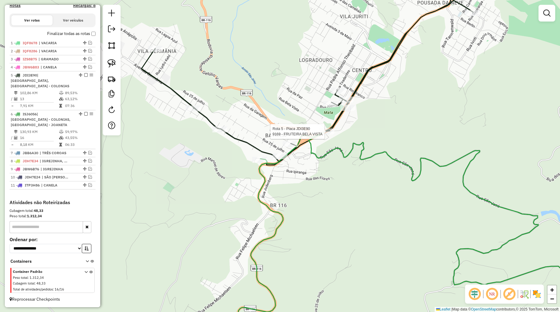
select select "*********"
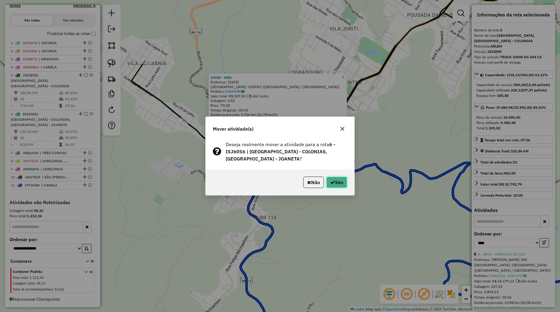
click at [332, 182] on icon "button" at bounding box center [332, 182] width 5 height 5
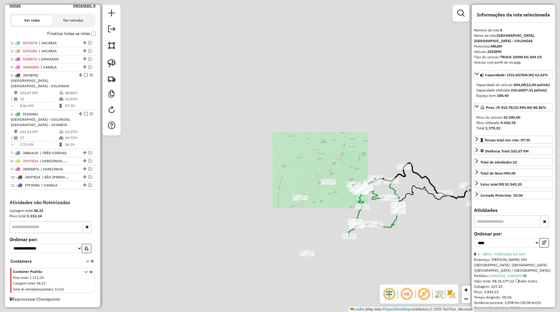
drag, startPoint x: 405, startPoint y: 197, endPoint x: 398, endPoint y: 201, distance: 8.2
click at [398, 201] on icon at bounding box center [453, 186] width 111 height 37
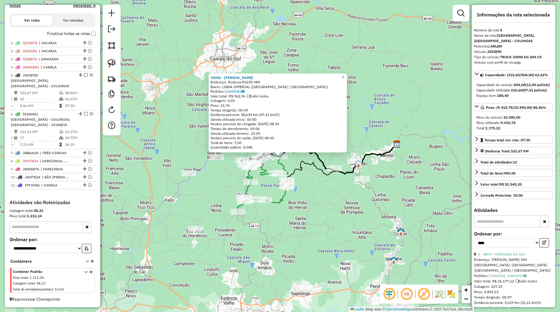
click at [288, 163] on div "15046 - LOURIVAL INACIO Endereço: Rodovia RS235 984 Bairro: LINHA IMPERIAL (NOV…" at bounding box center [280, 156] width 560 height 312
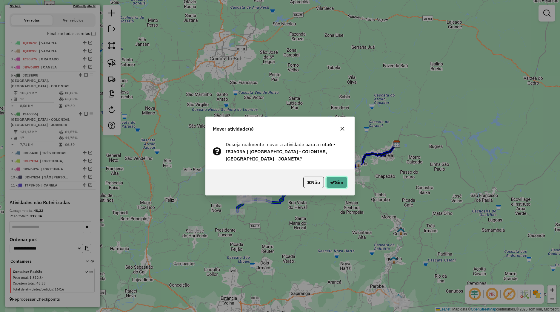
click at [336, 180] on button "Sim" at bounding box center [336, 182] width 21 height 11
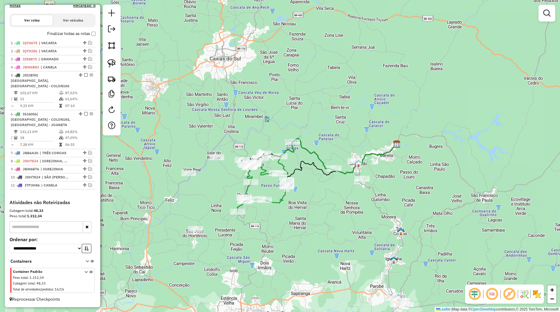
click at [283, 153] on icon at bounding box center [265, 176] width 57 height 69
select select "*********"
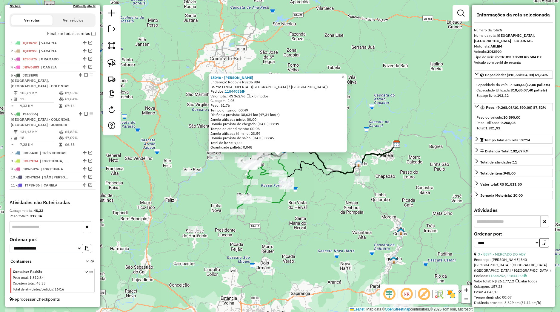
click at [314, 217] on div "15046 - LOURIVAL INACIO Endereço: Rodovia RS235 984 Bairro: LINHA IMPERIAL (NOV…" at bounding box center [280, 156] width 560 height 312
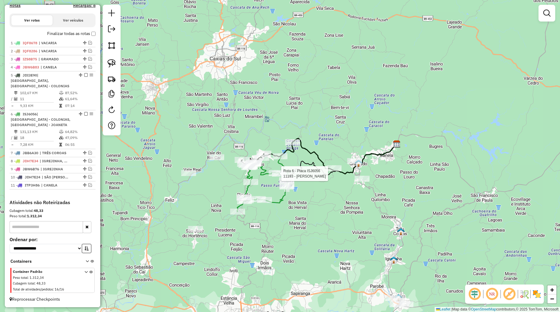
select select "*********"
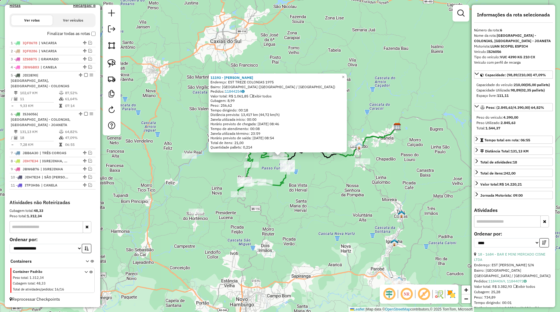
click at [323, 213] on div "11193 - ROSELI MARIA KLEIN LEHMEN Endereço: EST TREZE COLONIAS 1975 Bairro: NOV…" at bounding box center [280, 156] width 560 height 312
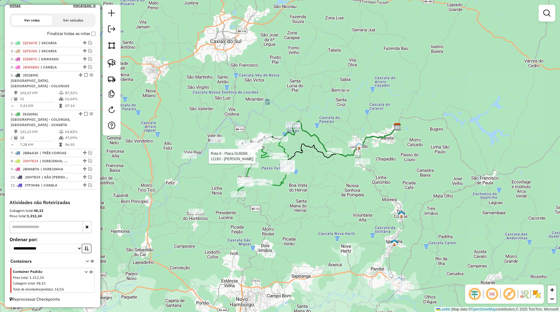
select select "*********"
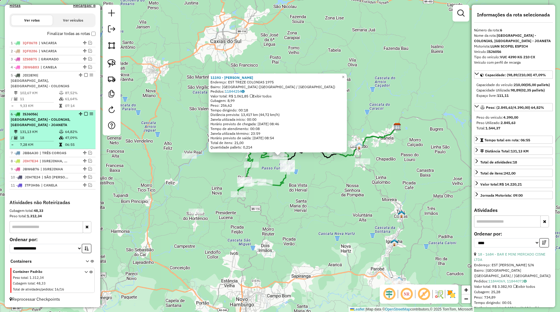
click at [84, 113] on em at bounding box center [86, 114] width 4 height 4
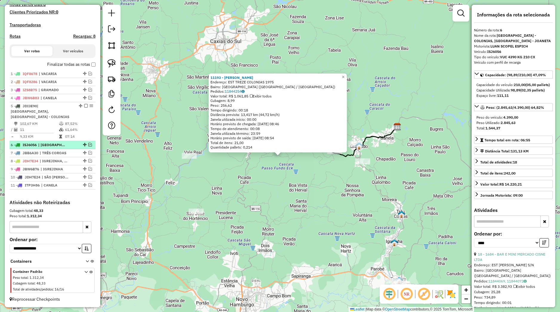
scroll to position [166, 0]
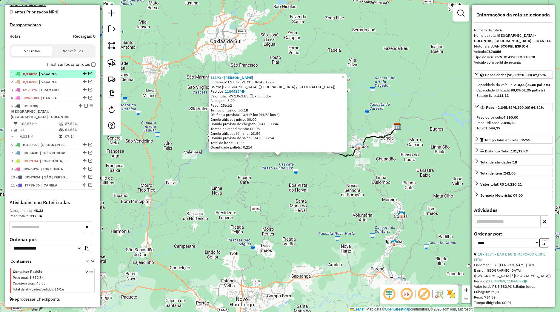
drag, startPoint x: 81, startPoint y: 105, endPoint x: 81, endPoint y: 108, distance: 3.6
click at [84, 105] on em at bounding box center [86, 106] width 4 height 4
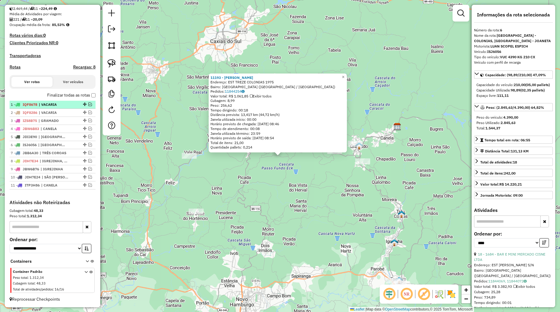
scroll to position [135, 0]
click at [271, 197] on div "11193 - ROSELI MARIA KLEIN LEHMEN Endereço: EST TREZE COLONIAS 1975 Bairro: NOV…" at bounding box center [280, 156] width 560 height 312
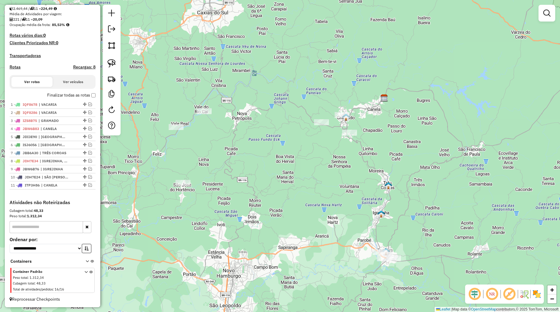
drag, startPoint x: 345, startPoint y: 232, endPoint x: 321, endPoint y: 189, distance: 49.1
click at [322, 190] on div "Janela de atendimento Grade de atendimento Capacidade Transportadoras Veículos …" at bounding box center [280, 156] width 560 height 312
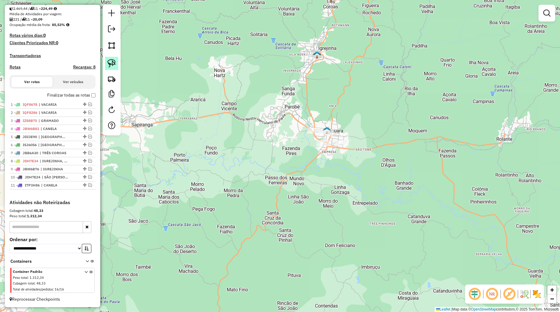
click at [112, 64] on img at bounding box center [112, 63] width 8 height 8
drag, startPoint x: 293, startPoint y: 118, endPoint x: 372, endPoint y: 132, distance: 79.9
click at [372, 132] on div "Janela de atendimento Grade de atendimento Capacidade Transportadoras Veículos …" at bounding box center [280, 156] width 560 height 312
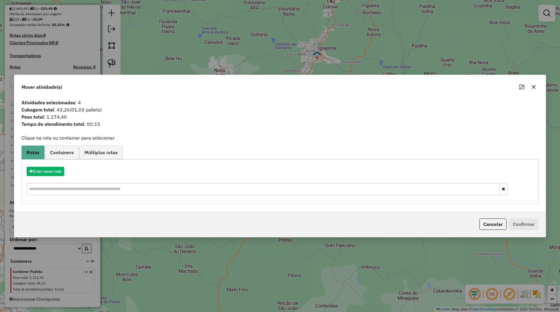
click at [534, 88] on icon "button" at bounding box center [534, 87] width 5 height 5
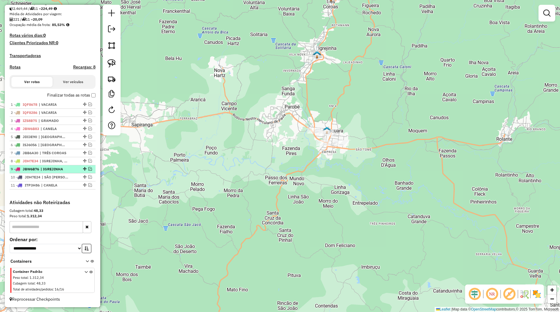
click at [88, 168] on em at bounding box center [90, 169] width 4 height 4
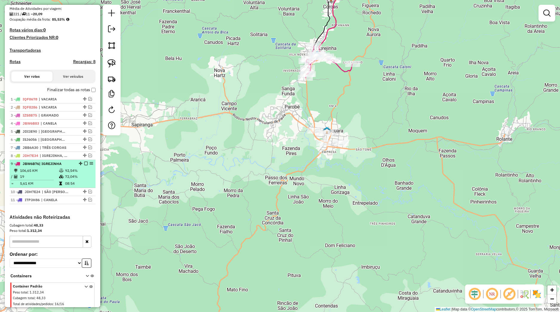
click at [84, 165] on em at bounding box center [86, 164] width 4 height 4
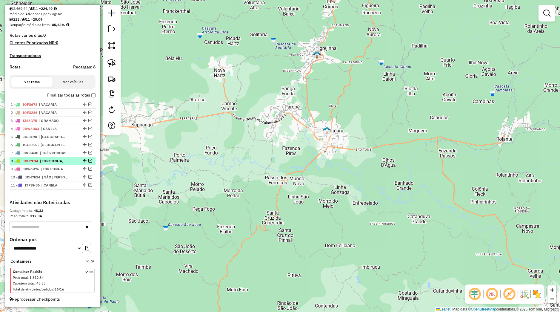
click at [88, 161] on em at bounding box center [90, 161] width 4 height 4
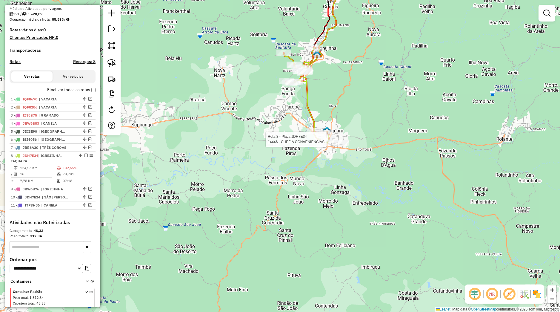
select select "*********"
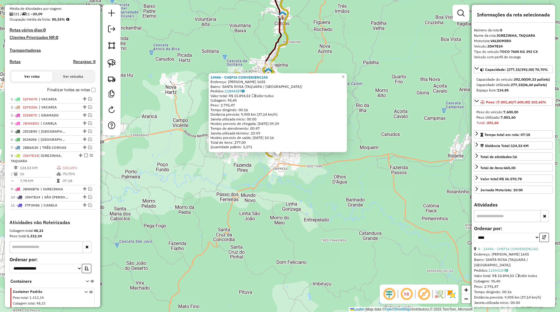
scroll to position [161, 0]
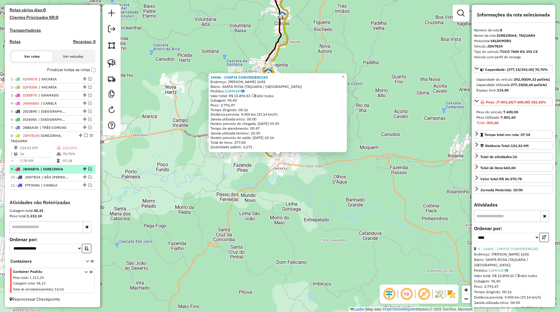
click at [72, 171] on div "9 - JBW6B76 | IGREJINHA" at bounding box center [53, 168] width 84 height 5
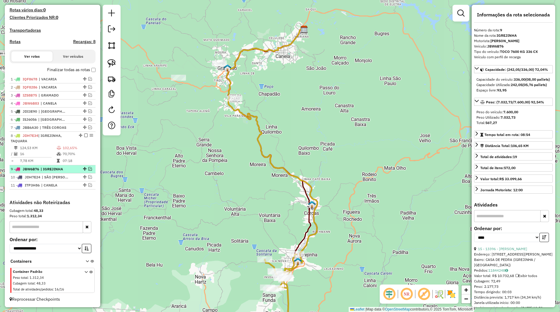
click at [85, 171] on div "9 - JBW6B76 | IGREJINHA" at bounding box center [53, 168] width 84 height 5
drag, startPoint x: 85, startPoint y: 169, endPoint x: 80, endPoint y: 172, distance: 5.6
click at [88, 168] on em at bounding box center [90, 169] width 4 height 4
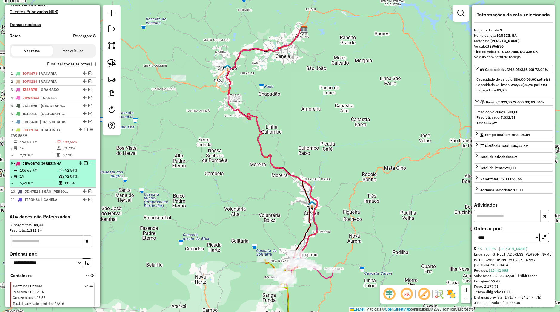
click at [71, 173] on td "92,54%" at bounding box center [79, 170] width 28 height 6
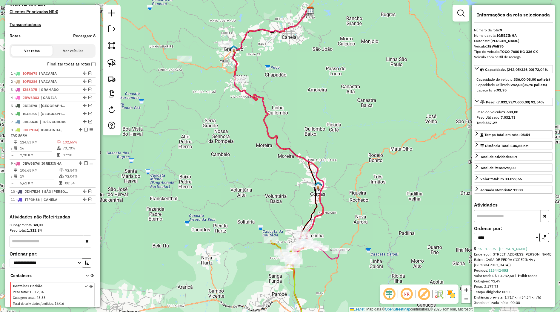
drag, startPoint x: 341, startPoint y: 243, endPoint x: 331, endPoint y: 208, distance: 36.8
click at [343, 193] on div "Janela de atendimento Grade de atendimento Capacidade Transportadoras Veículos …" at bounding box center [280, 156] width 560 height 312
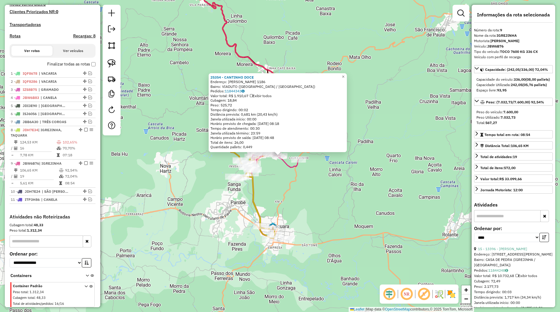
scroll to position [181, 0]
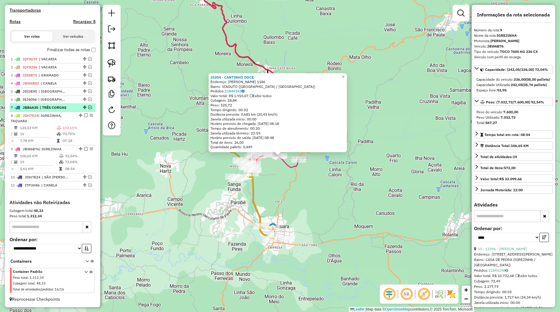
click at [88, 107] on em at bounding box center [90, 107] width 4 height 4
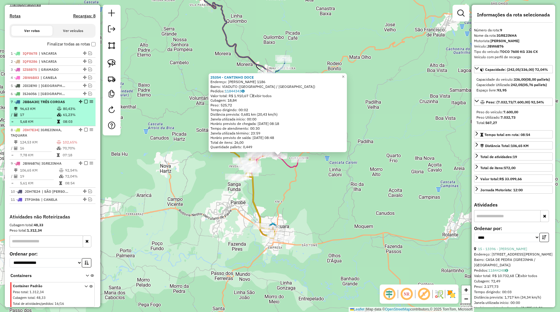
click at [71, 110] on li "7 - JBB6A30 | TRÊS COROAS 96,63 KM 80,43% / 17 61,23% = 5,68 KM 08:03" at bounding box center [53, 112] width 86 height 28
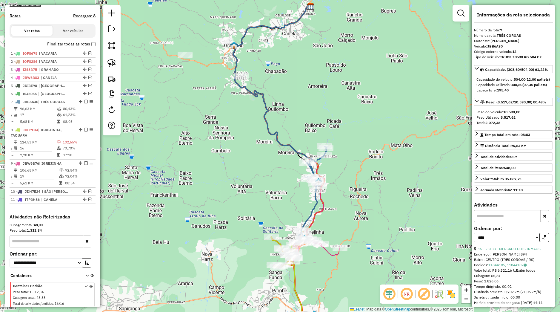
drag, startPoint x: 261, startPoint y: 207, endPoint x: 260, endPoint y: 170, distance: 36.8
click at [260, 169] on div "Janela de atendimento Grade de atendimento Capacidade Transportadoras Veículos …" at bounding box center [280, 156] width 560 height 312
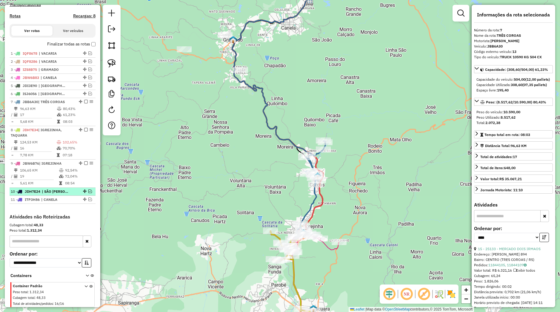
click at [52, 194] on span "| SÃO FRANCISCO DE PAULA" at bounding box center [55, 191] width 27 height 5
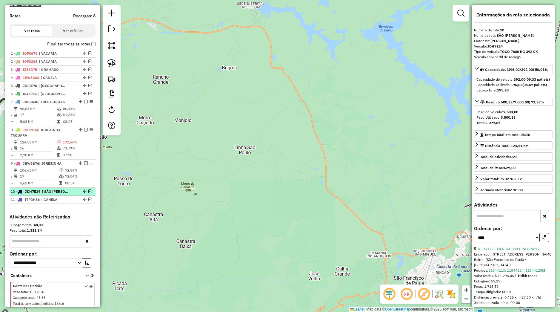
drag, startPoint x: 84, startPoint y: 197, endPoint x: 79, endPoint y: 198, distance: 4.8
click at [82, 193] on div at bounding box center [84, 191] width 18 height 4
click at [72, 194] on div "10 - JDH7E24 | SÃO FRANCISCO DE PAULA" at bounding box center [53, 191] width 84 height 5
click at [88, 193] on em at bounding box center [90, 191] width 4 height 4
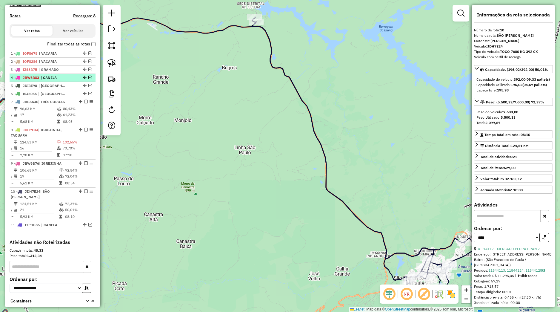
click at [67, 82] on li "4 - JBW6B83 | CANELA" at bounding box center [53, 78] width 86 height 8
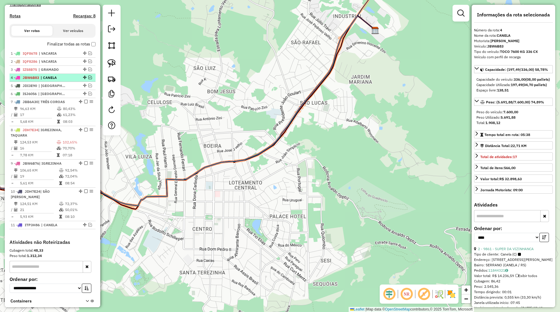
click at [83, 79] on div at bounding box center [84, 78] width 18 height 4
click at [68, 88] on li "5 - JDI3E90 | NOVA PETROPOLIS, NOVA PETROPOLIS - COLONIAS" at bounding box center [53, 86] width 86 height 8
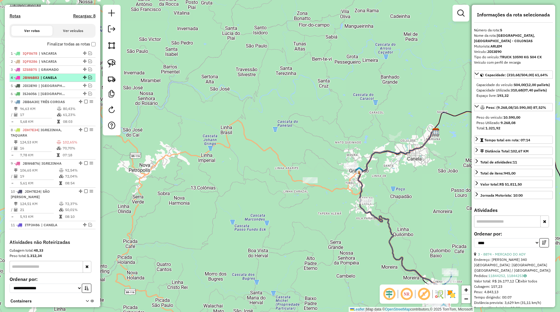
click at [88, 79] on em at bounding box center [90, 78] width 4 height 4
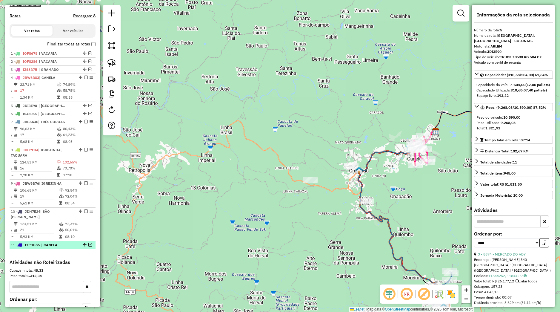
click at [88, 246] on em at bounding box center [90, 245] width 4 height 4
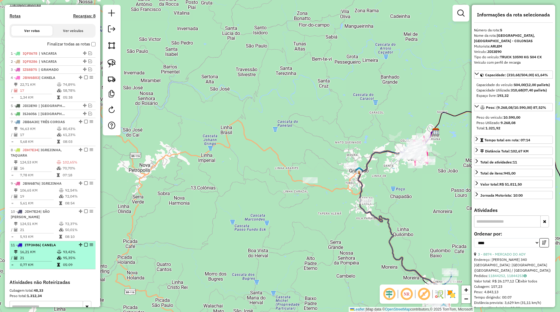
click at [69, 254] on li "11 - ITP3H86 | CANELA 16,21 KM 93,42% / 21 95,35% = 0,77 KM 05:09" at bounding box center [53, 255] width 86 height 28
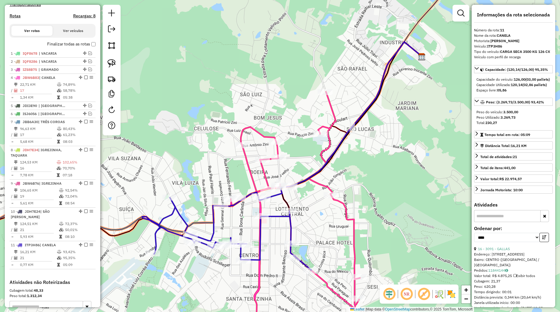
drag, startPoint x: 230, startPoint y: 211, endPoint x: 281, endPoint y: 192, distance: 54.2
click at [281, 192] on div "Janela de atendimento Grade de atendimento Capacidade Transportadoras Veículos …" at bounding box center [280, 156] width 560 height 312
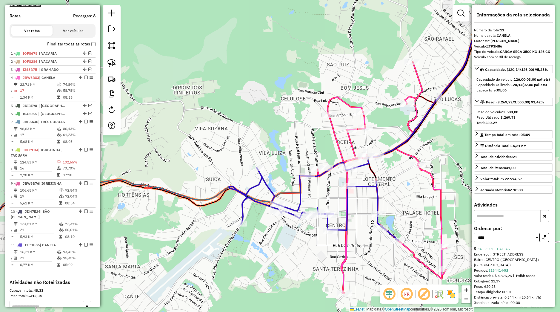
drag, startPoint x: 234, startPoint y: 192, endPoint x: 229, endPoint y: 187, distance: 7.6
click at [255, 183] on icon at bounding box center [313, 201] width 169 height 78
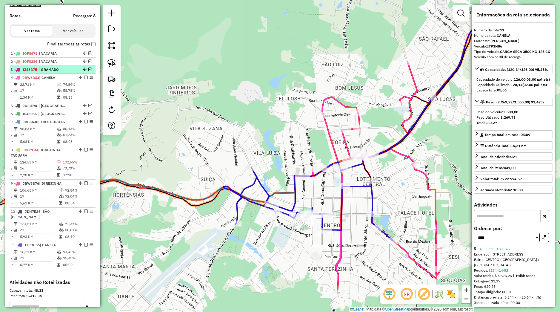
click at [58, 72] on span "| GRAMADO" at bounding box center [52, 69] width 27 height 5
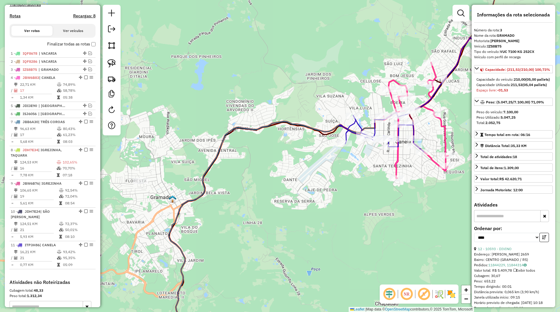
drag, startPoint x: 145, startPoint y: 162, endPoint x: 194, endPoint y: 157, distance: 49.2
click at [194, 157] on div "Janela de atendimento Grade de atendimento Capacidade Transportadoras Veículos …" at bounding box center [280, 156] width 560 height 312
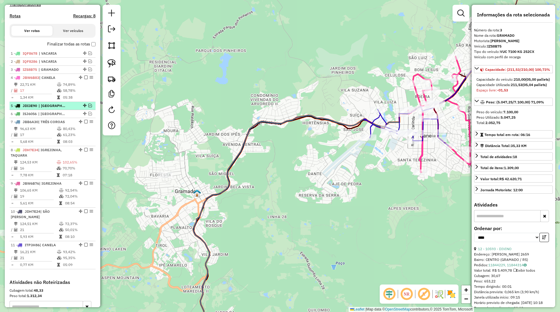
drag, startPoint x: 36, startPoint y: 109, endPoint x: 42, endPoint y: 109, distance: 6.0
click at [37, 108] on div "5 - JDI3E90 | NOVA PETROPOLIS, NOVA PETROPOLIS - COLONIAS" at bounding box center [42, 105] width 63 height 5
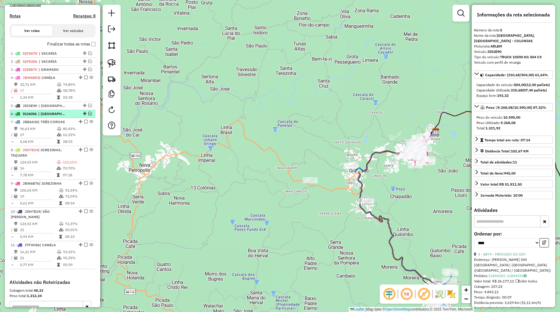
click at [70, 116] on div "6 - ISJ6056 | NOVA PETROPOLIS - COLONIAS, PICADA CAFÉ - JOANETA" at bounding box center [53, 113] width 84 height 5
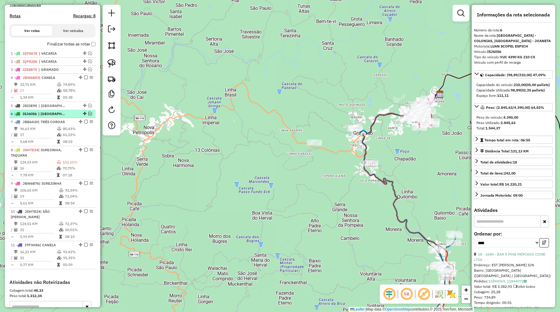
click at [88, 115] on em at bounding box center [90, 114] width 4 height 4
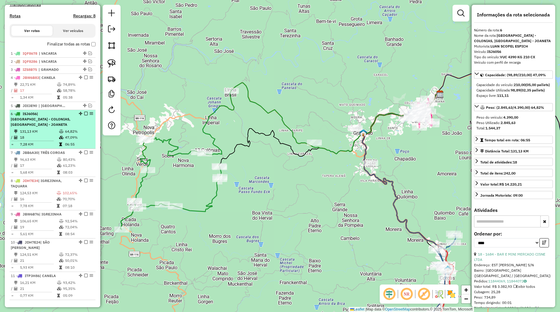
click at [69, 127] on div "6 - ISJ6056 | NOVA PETROPOLIS - COLONIAS, PICADA CAFÉ - JOANETA" at bounding box center [53, 119] width 84 height 16
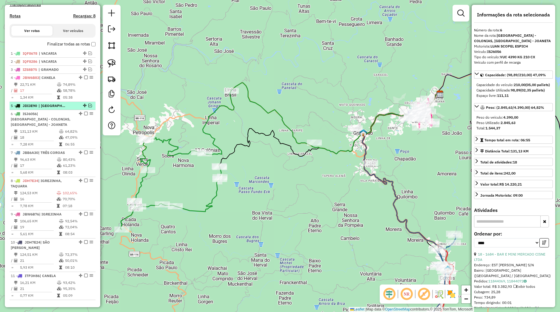
click at [88, 107] on em at bounding box center [90, 106] width 4 height 4
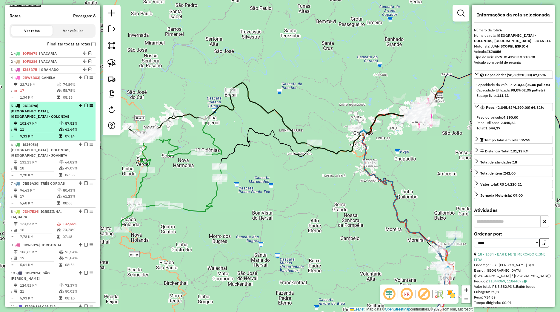
click at [69, 119] on div "5 - JDI3E90 | NOVA PETROPOLIS, NOVA PETROPOLIS - COLONIAS" at bounding box center [53, 111] width 84 height 16
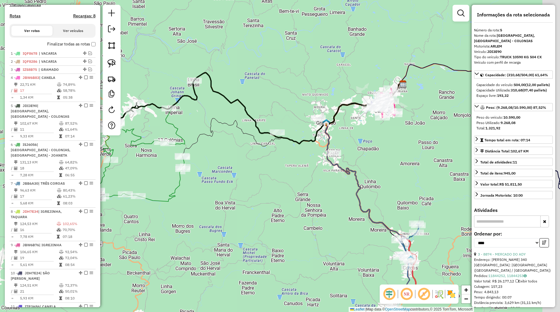
drag, startPoint x: 341, startPoint y: 247, endPoint x: 355, endPoint y: 220, distance: 29.9
click at [308, 199] on div "Janela de atendimento Grade de atendimento Capacidade Transportadoras Veículos …" at bounding box center [280, 156] width 560 height 312
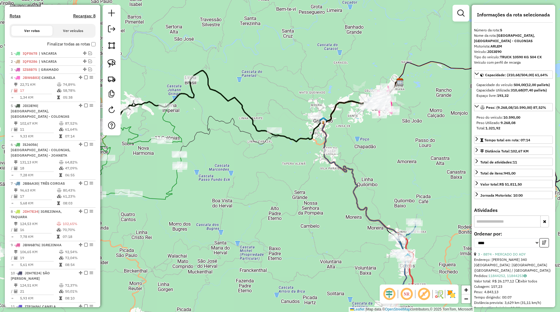
drag, startPoint x: 363, startPoint y: 242, endPoint x: 299, endPoint y: 163, distance: 101.5
click at [300, 164] on div "Janela de atendimento Grade de atendimento Capacidade Transportadoras Veículos …" at bounding box center [280, 156] width 560 height 312
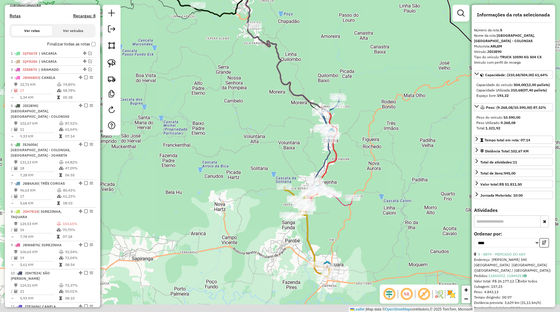
drag, startPoint x: 311, startPoint y: 202, endPoint x: 294, endPoint y: 145, distance: 59.1
click at [294, 145] on div "Janela de atendimento Grade de atendimento Capacidade Transportadoras Veículos …" at bounding box center [280, 156] width 560 height 312
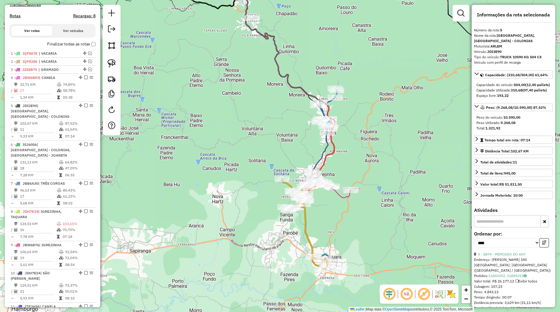
drag, startPoint x: 335, startPoint y: 217, endPoint x: 329, endPoint y: 177, distance: 40.8
click at [329, 177] on div "Janela de atendimento Grade de atendimento Capacidade Transportadoras Veículos …" at bounding box center [280, 156] width 560 height 312
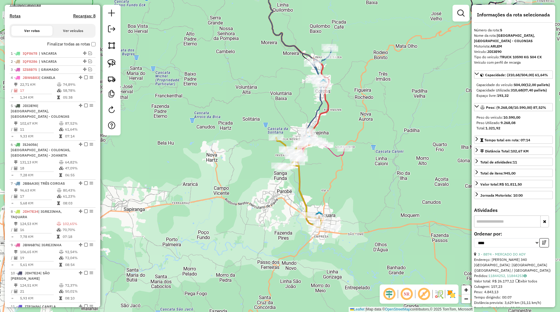
click at [332, 234] on div "Janela de atendimento Grade de atendimento Capacidade Transportadoras Veículos …" at bounding box center [280, 156] width 560 height 312
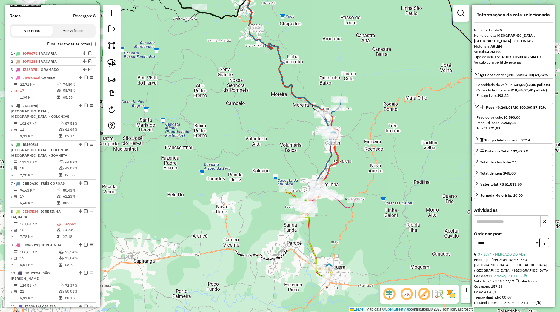
drag, startPoint x: 268, startPoint y: 166, endPoint x: 273, endPoint y: 186, distance: 20.8
click at [286, 199] on div "Rota 8 - Placa JDH7E34 14410 - MERCEARIA ROCHA Rota 8 - Placa JDH7E34 25153 - A…" at bounding box center [280, 156] width 560 height 312
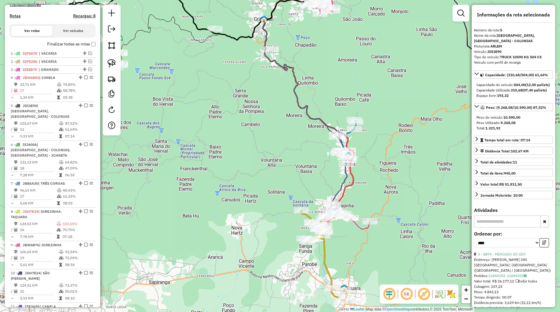
scroll to position [135, 0]
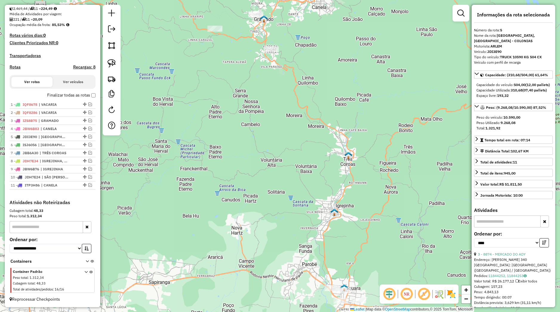
drag, startPoint x: 289, startPoint y: 131, endPoint x: 326, endPoint y: 186, distance: 65.4
click at [326, 186] on div "Janela de atendimento Grade de atendimento Capacidade Transportadoras Veículos …" at bounding box center [280, 156] width 560 height 312
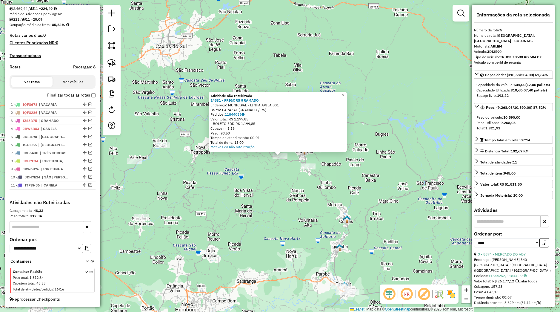
click at [281, 180] on div "Atividade não roteirizada 14831 - FRIGORS GRAMADO Endereço: MUNICIPAL - LINHA A…" at bounding box center [280, 156] width 560 height 312
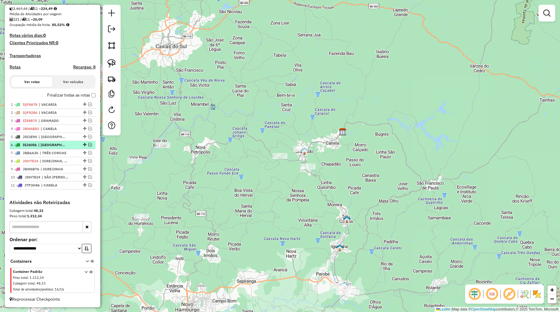
click at [88, 144] on em at bounding box center [90, 145] width 4 height 4
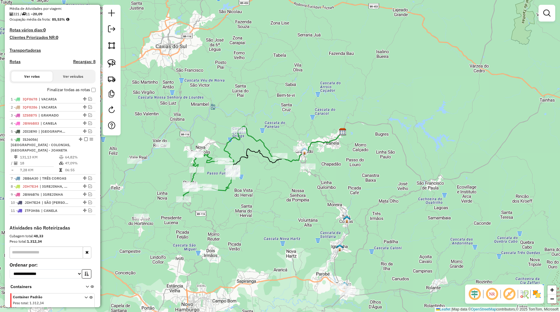
click at [255, 175] on div "Rota 6 - Placa ISJ6056 1683 - CIRILO BRAUN ME Janela de atendimento Grade de at…" at bounding box center [280, 156] width 560 height 312
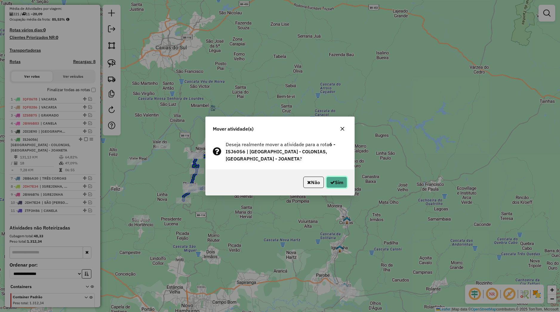
click at [329, 181] on button "Sim" at bounding box center [336, 182] width 21 height 11
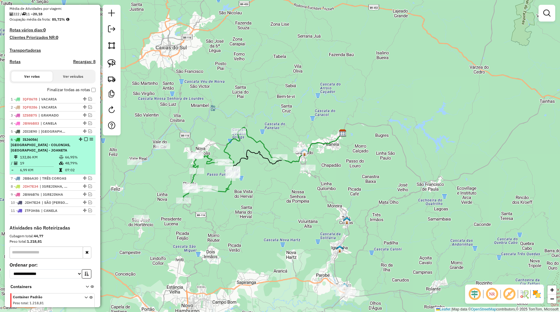
click at [81, 143] on div "6 - ISJ6056 | NOVA PETROPOLIS - COLONIAS, PICADA CAFÉ - JOANETA" at bounding box center [53, 145] width 84 height 16
select select "*********"
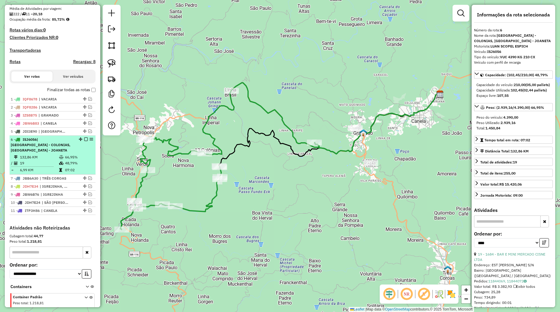
click at [84, 141] on em at bounding box center [86, 139] width 4 height 4
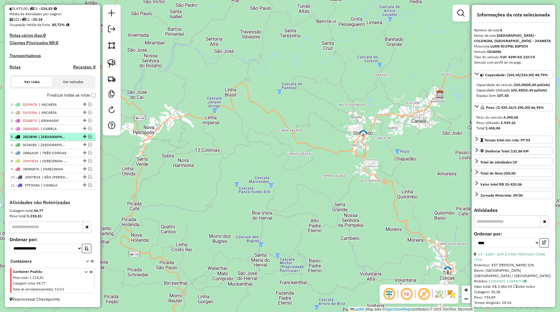
click at [88, 136] on em at bounding box center [90, 137] width 4 height 4
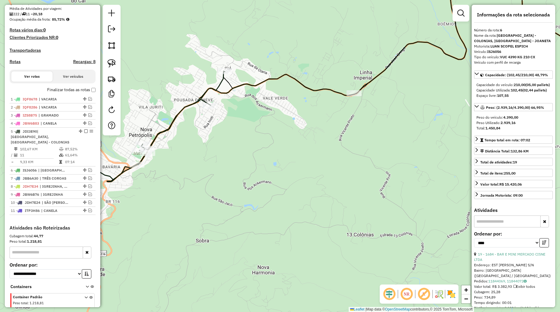
click at [141, 142] on div "Janela de atendimento Grade de atendimento Capacidade Transportadoras Veículos …" at bounding box center [280, 156] width 560 height 312
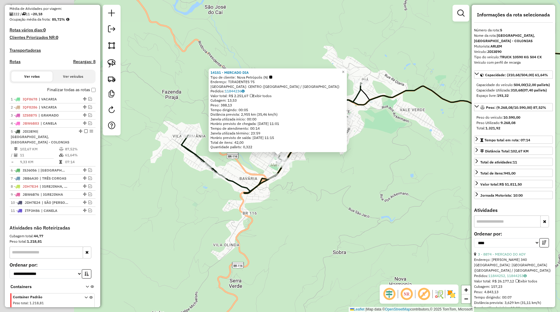
scroll to position [166, 0]
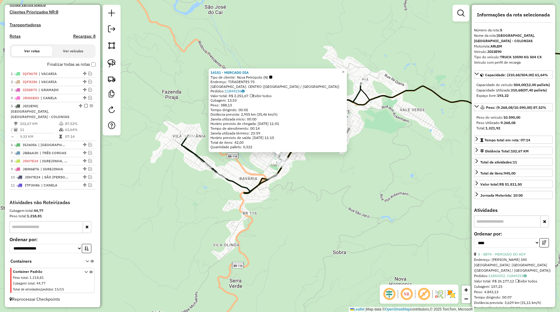
click at [238, 165] on div "14151 - MERCADO DIA Tipo de cliente: Nova Petrópolis (N) Endereço: TIRADENTES 7…" at bounding box center [280, 156] width 560 height 312
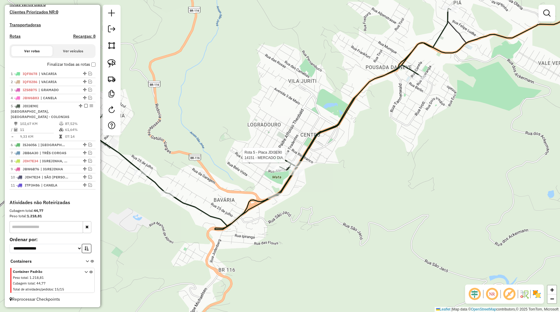
select select "*********"
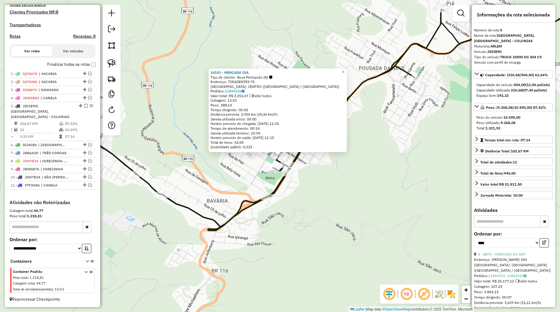
click at [309, 176] on div "14151 - MERCADO DIA Tipo de cliente: Nova Petrópolis (N) Endereço: TIRADENTES 7…" at bounding box center [280, 156] width 560 height 312
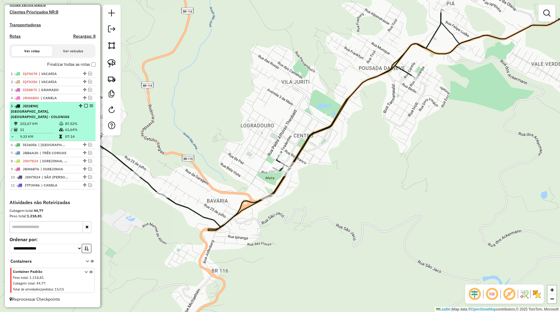
click at [84, 105] on em at bounding box center [86, 106] width 4 height 4
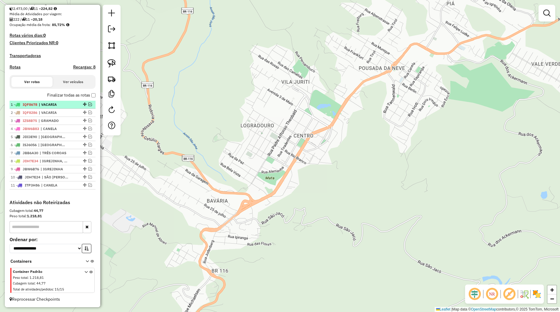
scroll to position [135, 0]
drag, startPoint x: 78, startPoint y: 185, endPoint x: 64, endPoint y: 135, distance: 51.9
click at [64, 135] on div "11 - ITP3H86 | CANELA" at bounding box center [53, 136] width 84 height 5
select select "*********"
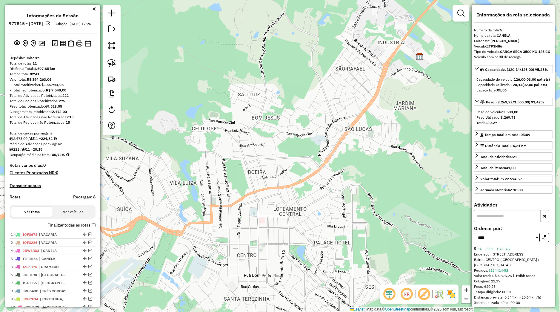
select select "*********"
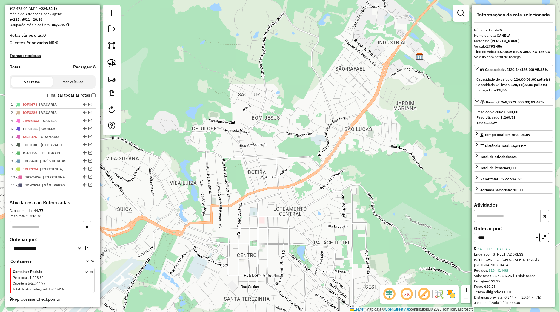
click at [72, 141] on ul "1 - IQF8678 | VACARIA 2 - IQF8286 | VACARIA 4 - JBW6B83 | CANELA 5 - ITP3H86 | …" at bounding box center [53, 145] width 86 height 89
click at [75, 160] on div at bounding box center [84, 161] width 18 height 4
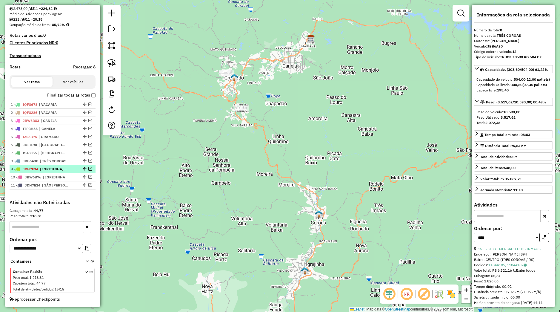
click at [75, 169] on div at bounding box center [84, 169] width 18 height 4
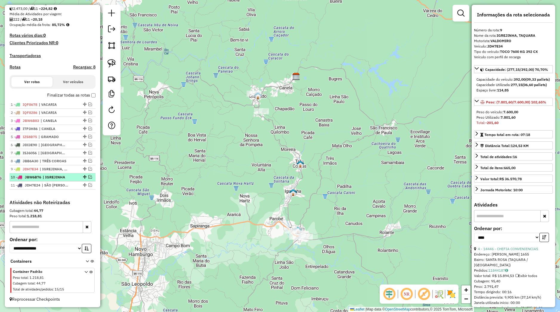
click at [75, 177] on div at bounding box center [84, 177] width 18 height 4
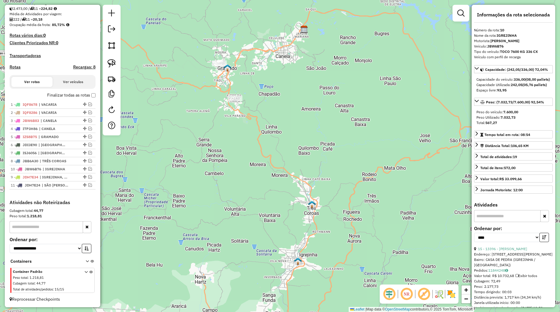
drag, startPoint x: 79, startPoint y: 178, endPoint x: 74, endPoint y: 169, distance: 10.0
click at [75, 169] on div at bounding box center [84, 169] width 18 height 4
drag, startPoint x: 79, startPoint y: 185, endPoint x: 53, endPoint y: 116, distance: 73.4
click at [53, 116] on ul "1 - IQF8678 | VACARIA 2 - IQF8286 | VACARIA 11 - JDH7E24 | SÃO FRANCISCO DE PAU…" at bounding box center [53, 145] width 86 height 89
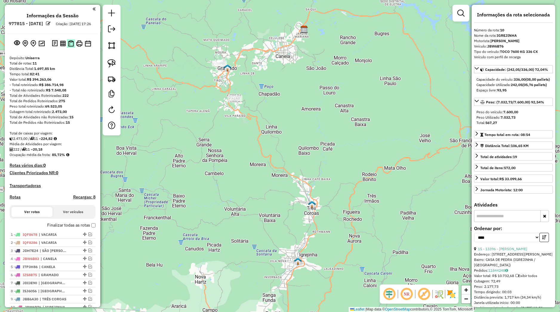
click at [69, 48] on button at bounding box center [71, 43] width 8 height 9
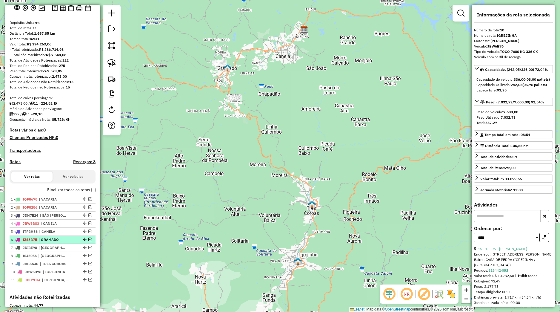
scroll to position [56, 0]
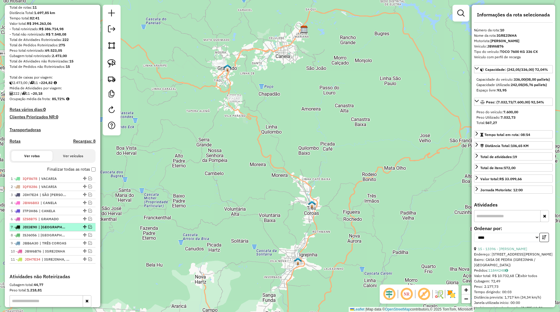
click at [61, 230] on span "| [GEOGRAPHIC_DATA], [GEOGRAPHIC_DATA] - COLONIAS" at bounding box center [52, 226] width 27 height 5
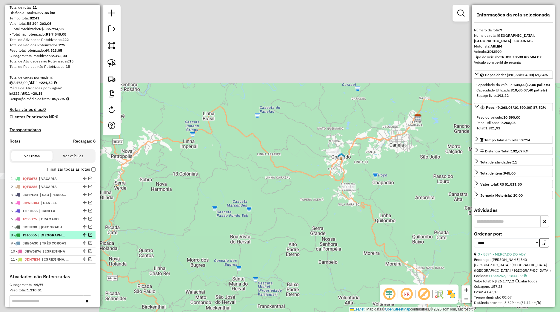
click at [60, 238] on span "| [GEOGRAPHIC_DATA] - COLONIAS, [GEOGRAPHIC_DATA] - JOANETA" at bounding box center [51, 234] width 27 height 5
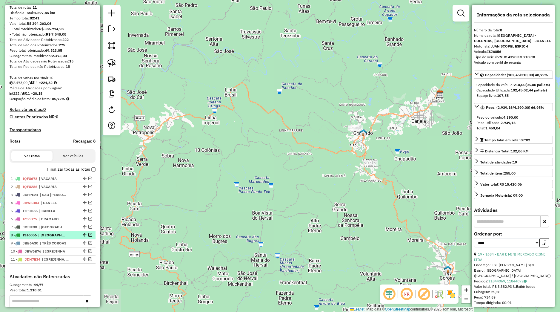
click at [88, 237] on em at bounding box center [90, 235] width 4 height 4
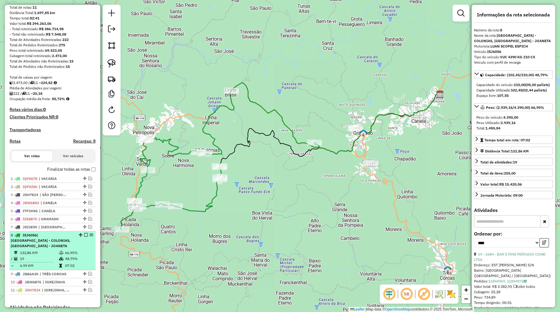
click at [69, 248] on div "8 - ISJ6056 | NOVA PETROPOLIS - COLONIAS, PICADA CAFÉ - JOANETA" at bounding box center [53, 240] width 84 height 16
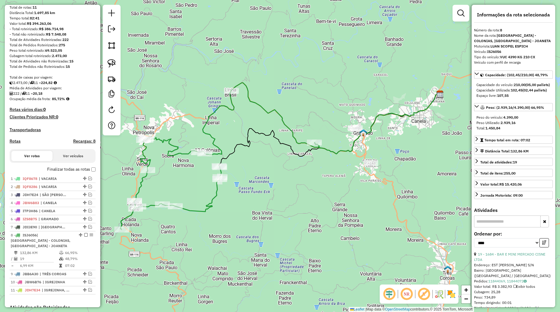
click at [489, 227] on input "text" at bounding box center [507, 221] width 67 height 12
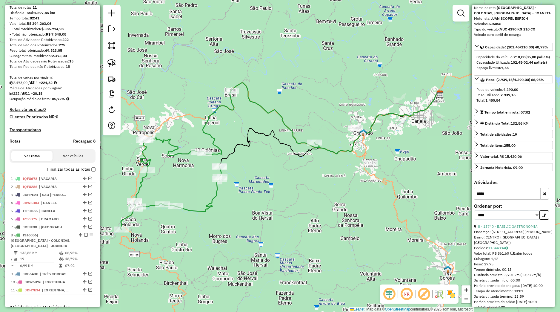
type input "*****"
click at [514, 228] on link "8 - 13740 - BASILIC GASTRONOMIA" at bounding box center [508, 226] width 60 height 4
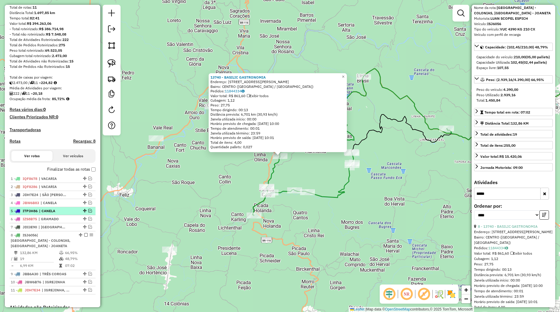
click at [83, 212] on div at bounding box center [84, 211] width 18 height 4
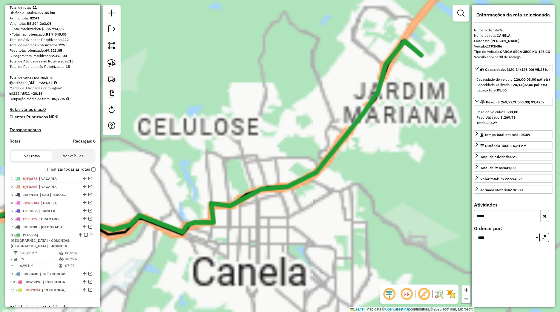
scroll to position [0, 0]
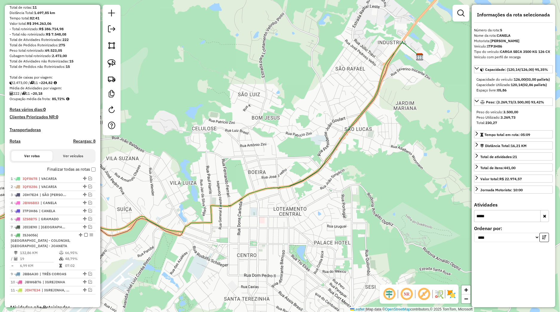
drag, startPoint x: 208, startPoint y: 208, endPoint x: 283, endPoint y: 173, distance: 83.3
click at [279, 177] on div "Janela de atendimento Grade de atendimento Capacidade Transportadoras Veículos …" at bounding box center [280, 156] width 560 height 312
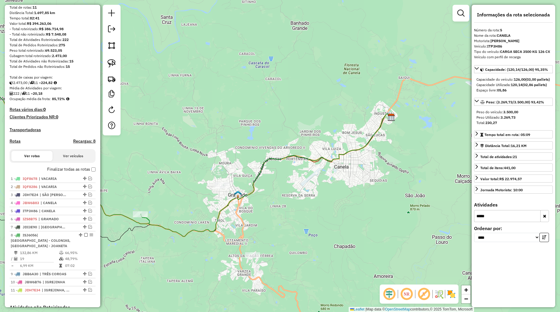
drag, startPoint x: 194, startPoint y: 241, endPoint x: 384, endPoint y: 172, distance: 202.2
click at [385, 173] on div "Janela de atendimento Grade de atendimento Capacidade Transportadoras Veículos …" at bounding box center [280, 156] width 560 height 312
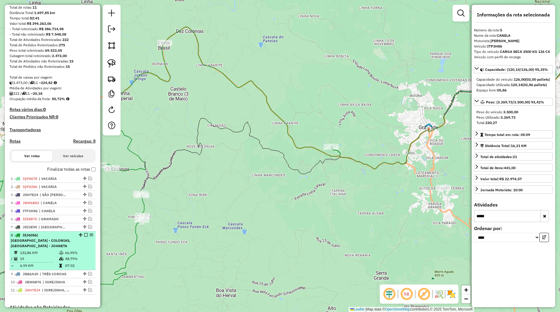
click at [65, 244] on div "8 - ISJ6056 | NOVA PETROPOLIS - COLONIAS, PICADA CAFÉ - JOANETA" at bounding box center [42, 240] width 63 height 16
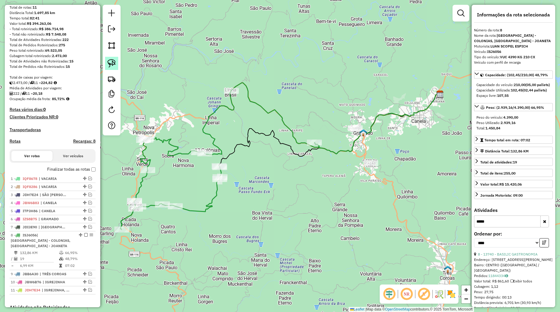
click at [114, 65] on img at bounding box center [112, 63] width 8 height 8
drag, startPoint x: 134, startPoint y: 169, endPoint x: 159, endPoint y: 165, distance: 25.7
click at [159, 165] on div "Rota 8 - Placa ISJ6056 13740 - BASILIC GASTRONOMIA Janela de atendimento Grade …" at bounding box center [280, 156] width 560 height 312
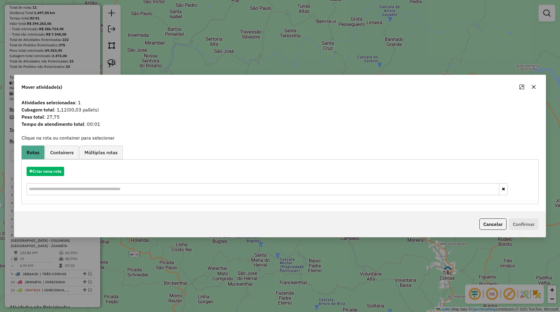
click at [535, 86] on icon "button" at bounding box center [534, 87] width 5 height 5
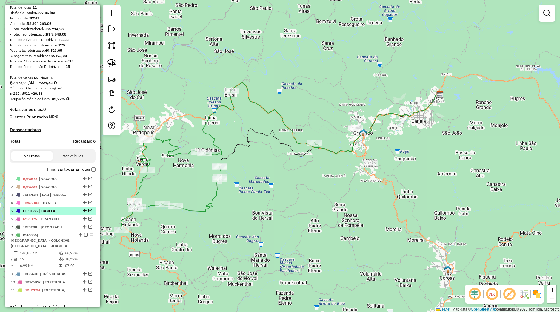
click at [88, 212] on em at bounding box center [90, 211] width 4 height 4
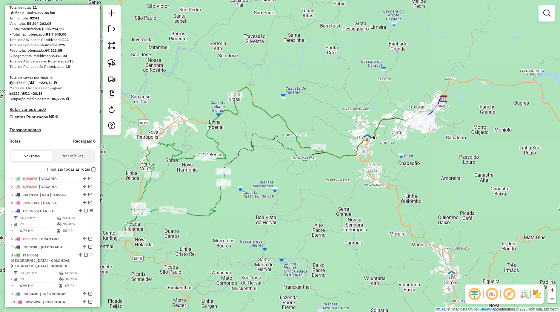
drag, startPoint x: 145, startPoint y: 165, endPoint x: 148, endPoint y: 170, distance: 5.9
click at [148, 170] on icon at bounding box center [223, 160] width 199 height 147
click at [114, 67] on img at bounding box center [112, 63] width 8 height 8
drag, startPoint x: 141, startPoint y: 164, endPoint x: 160, endPoint y: 178, distance: 23.4
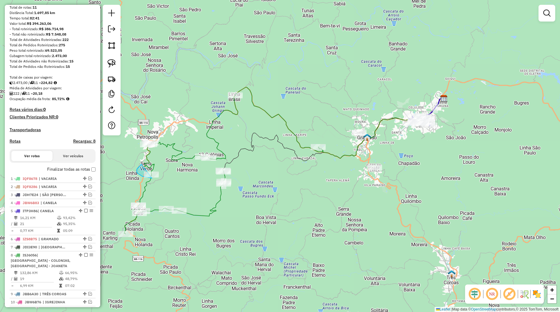
click at [160, 178] on g at bounding box center [386, 73] width 525 height 322
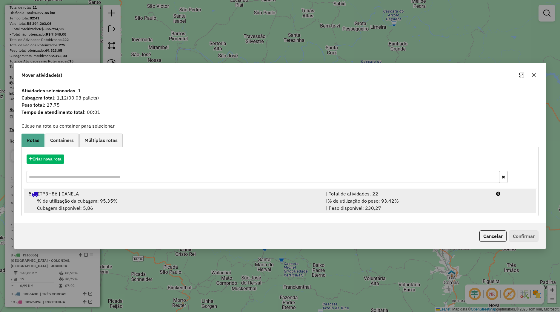
click at [95, 197] on div "5 ITP3H86 | CANELA" at bounding box center [173, 193] width 297 height 7
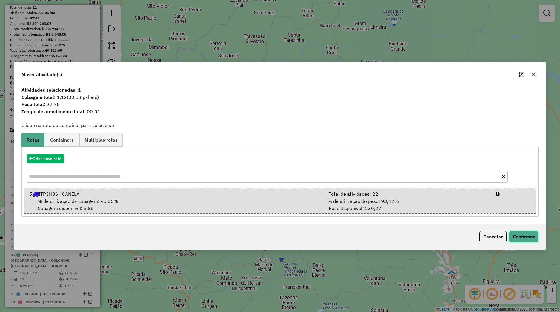
click at [517, 238] on button "Confirmar" at bounding box center [524, 236] width 30 height 11
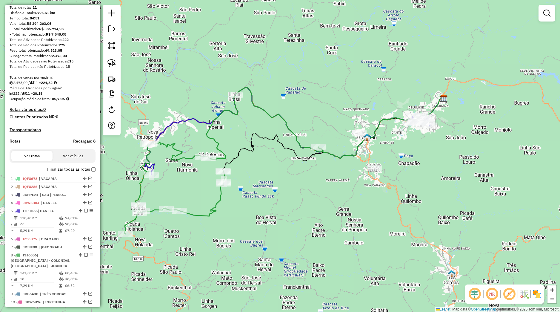
select select "*********"
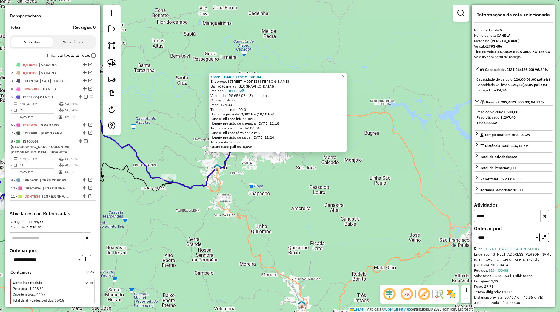
scroll to position [186, 0]
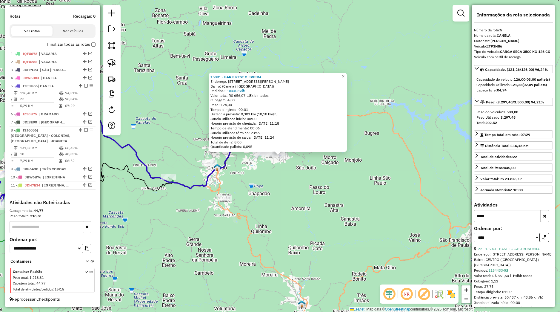
drag, startPoint x: 418, startPoint y: 171, endPoint x: 303, endPoint y: 192, distance: 116.6
click at [418, 171] on div "15091 - BAR E REST OLIVEIRA Endereço: Rua Tio Elias, 360 Bairro: (Canela / RS) …" at bounding box center [280, 156] width 560 height 312
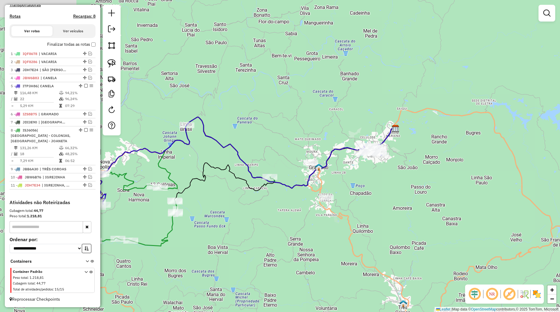
drag, startPoint x: 340, startPoint y: 206, endPoint x: 427, endPoint y: 181, distance: 90.6
click at [428, 181] on div "Janela de atendimento Grade de atendimento Capacidade Transportadoras Veículos …" at bounding box center [280, 156] width 560 height 312
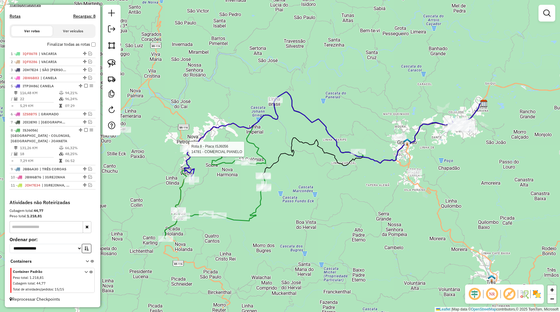
select select "*********"
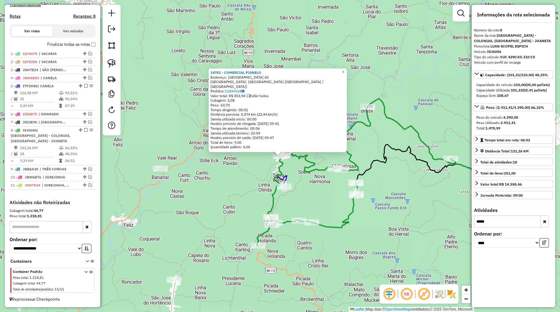
click at [246, 186] on div "14781 - COMERCIAL PIANELO Endereço: GERMANIA 60 Bairro: VILA GERMANIA (NOVA PET…" at bounding box center [280, 156] width 560 height 312
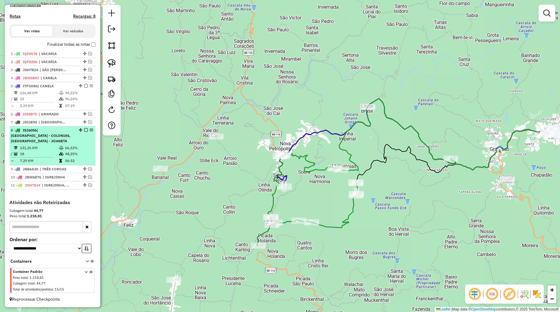
click at [84, 129] on em at bounding box center [86, 130] width 4 height 4
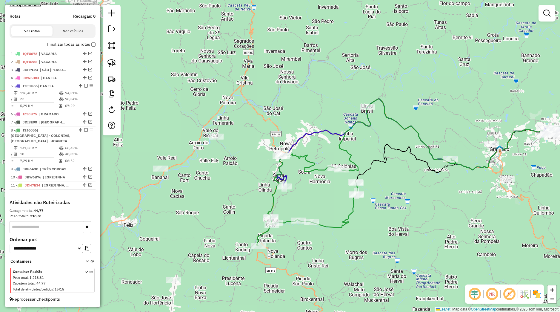
scroll to position [155, 0]
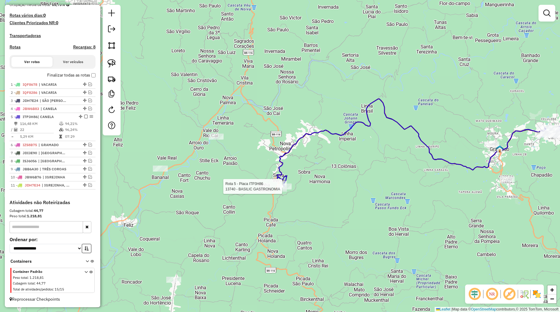
select select "*********"
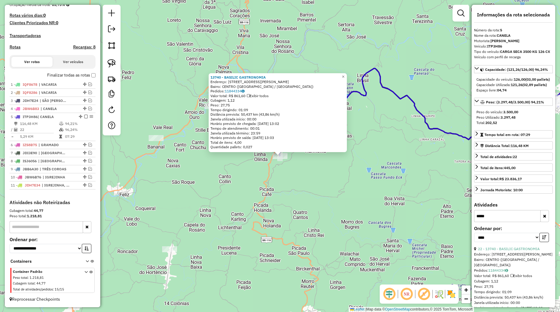
drag, startPoint x: 400, startPoint y: 198, endPoint x: 340, endPoint y: 215, distance: 62.0
click at [340, 215] on div "13740 - BASILIC GASTRONOMIA Endereço: R RODOLFO SCHLIEPER 64 Bairro: CENTRO (CA…" at bounding box center [280, 156] width 560 height 312
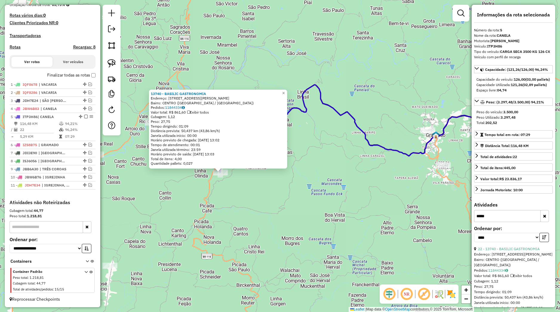
click at [361, 207] on div "13740 - BASILIC GASTRONOMIA Endereço: R RODOLFO SCHLIEPER 64 Bairro: CENTRO (CA…" at bounding box center [280, 156] width 560 height 312
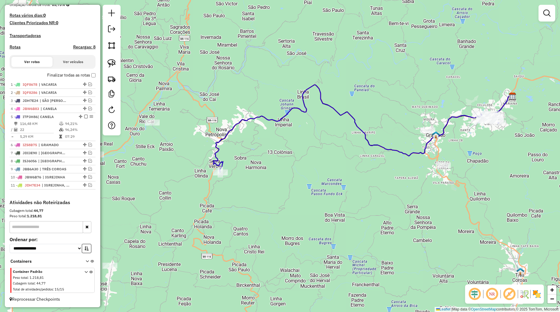
drag, startPoint x: 425, startPoint y: 202, endPoint x: 265, endPoint y: 226, distance: 161.9
click at [265, 226] on div "Janela de atendimento Grade de atendimento Capacidade Transportadoras Veículos …" at bounding box center [280, 156] width 560 height 312
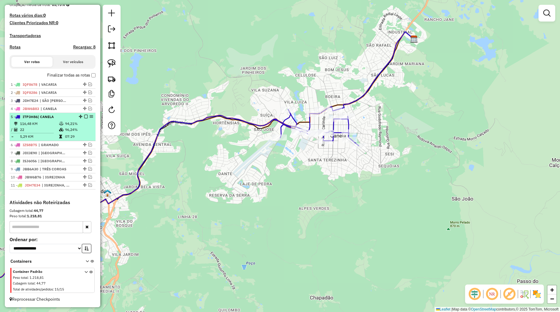
click at [84, 117] on em at bounding box center [86, 117] width 4 height 4
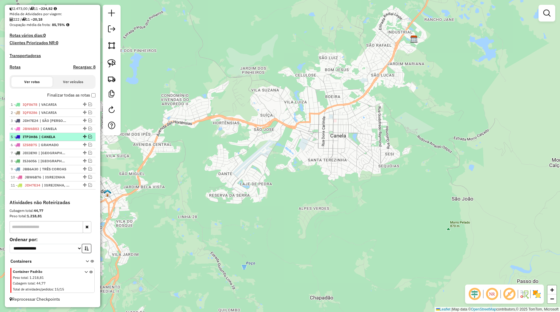
scroll to position [135, 0]
click at [111, 35] on link at bounding box center [112, 29] width 12 height 13
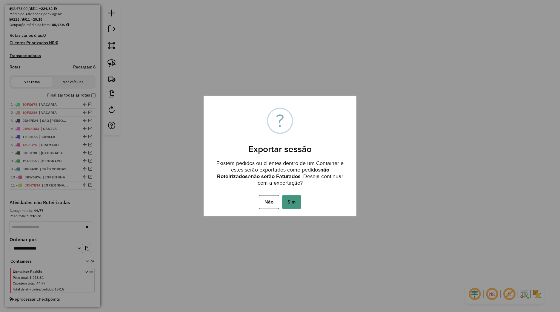
click at [294, 205] on button "Sim" at bounding box center [291, 202] width 19 height 14
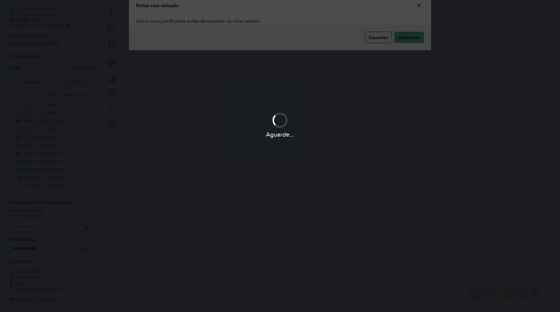
scroll to position [35, 0]
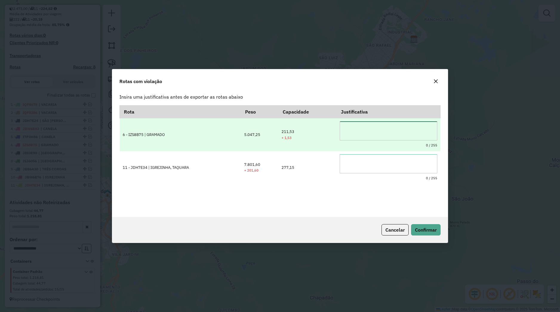
click at [340, 137] on textarea at bounding box center [389, 130] width 98 height 19
type textarea "*"
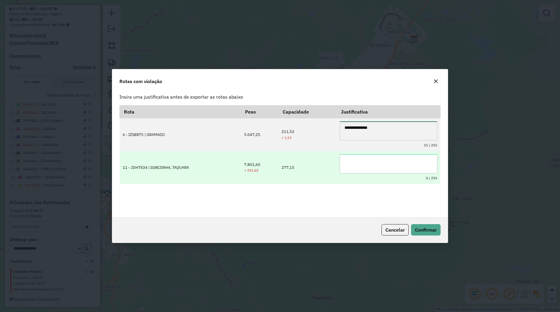
type textarea "**********"
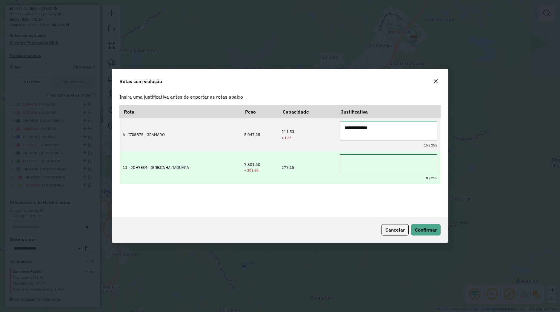
click at [365, 162] on textarea at bounding box center [389, 163] width 98 height 19
paste textarea "**********"
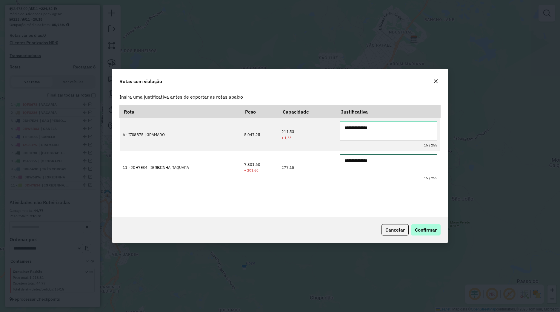
type textarea "**********"
click at [430, 225] on button "Confirmar" at bounding box center [426, 229] width 30 height 11
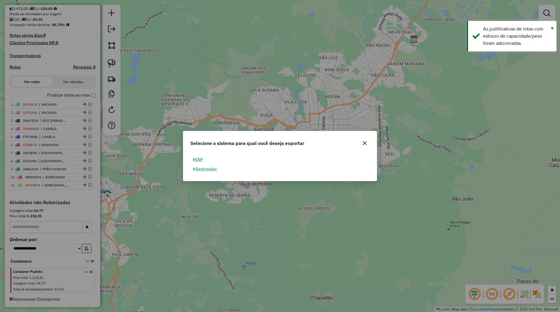
click at [205, 162] on button "ERP" at bounding box center [198, 159] width 15 height 9
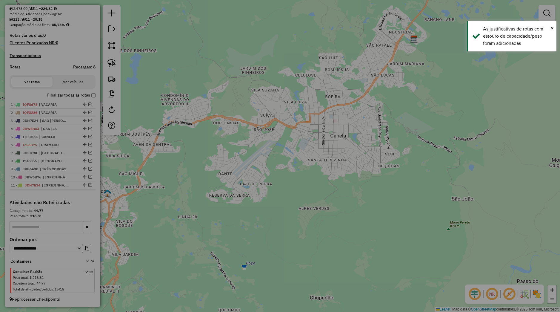
select select "**"
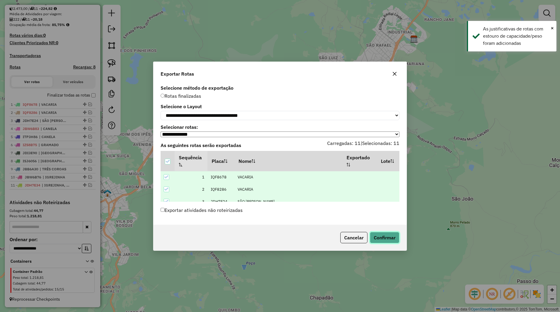
click at [381, 237] on button "Confirmar" at bounding box center [385, 237] width 30 height 11
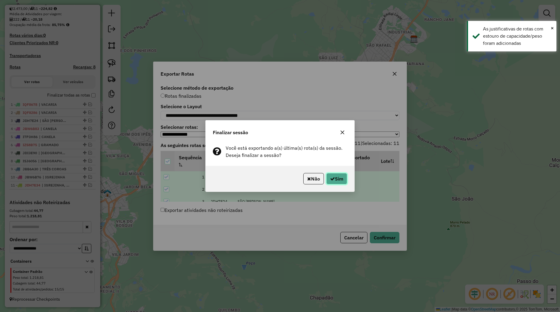
click at [333, 182] on button "Sim" at bounding box center [336, 178] width 21 height 11
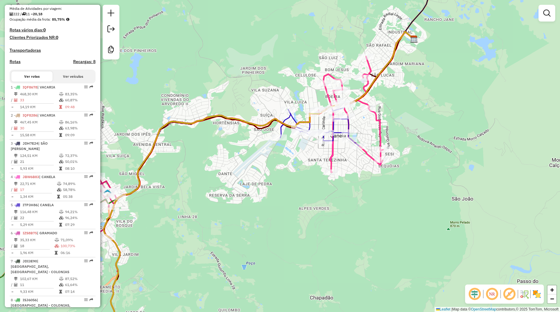
scroll to position [11, 0]
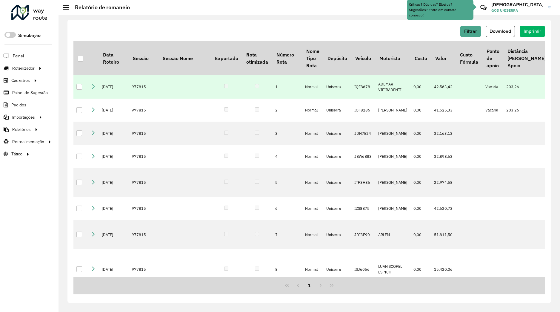
click at [93, 86] on icon at bounding box center [93, 86] width 5 height 5
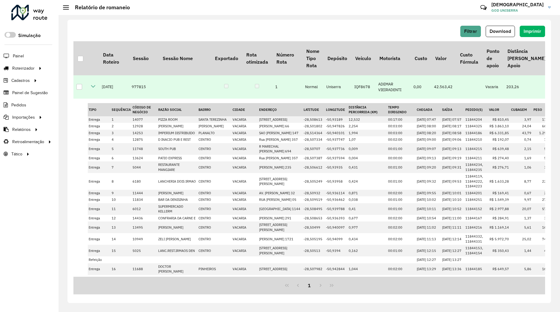
click at [94, 88] on icon at bounding box center [93, 86] width 5 height 5
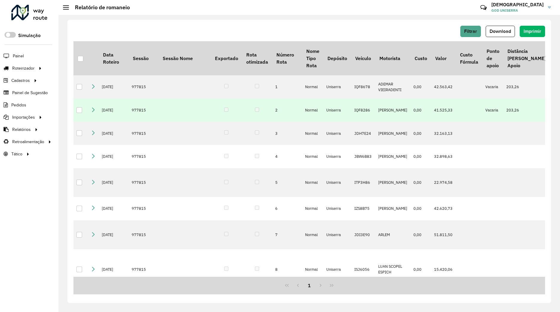
click at [96, 110] on td at bounding box center [93, 110] width 11 height 23
click at [92, 110] on icon at bounding box center [93, 109] width 5 height 5
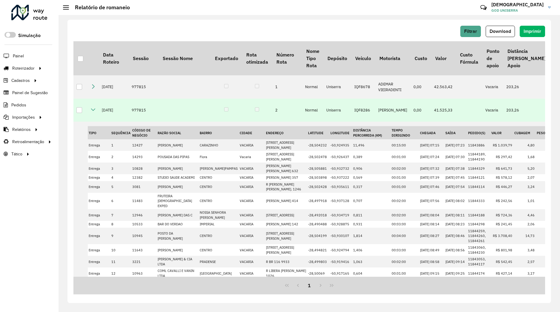
click at [93, 108] on icon at bounding box center [93, 109] width 5 height 5
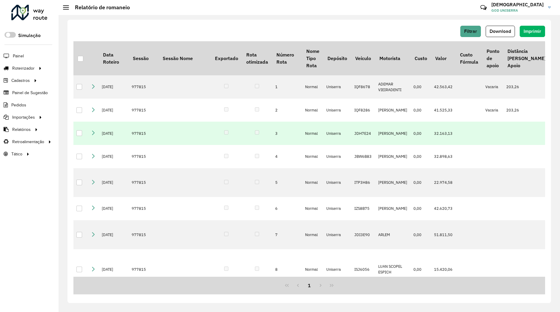
click at [94, 132] on icon at bounding box center [93, 132] width 5 height 5
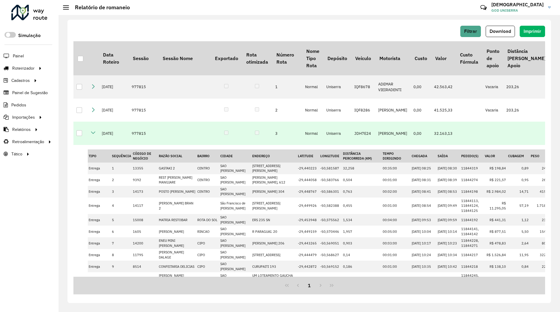
drag, startPoint x: 93, startPoint y: 132, endPoint x: 97, endPoint y: 137, distance: 5.6
click at [93, 133] on icon at bounding box center [93, 132] width 5 height 5
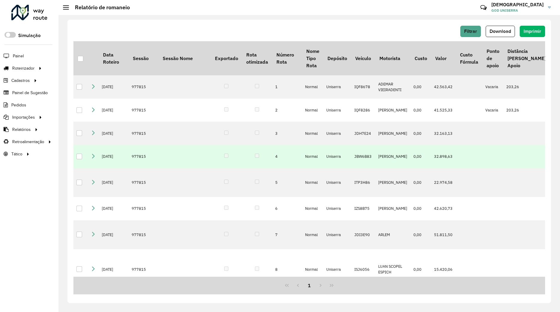
click at [95, 154] on td at bounding box center [93, 156] width 11 height 23
click at [96, 155] on td at bounding box center [93, 156] width 11 height 23
click at [94, 155] on icon at bounding box center [93, 156] width 5 height 5
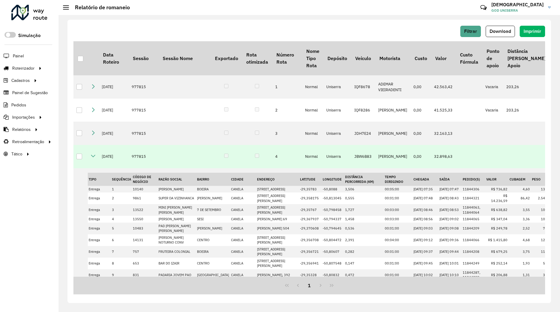
click at [93, 156] on icon at bounding box center [93, 156] width 5 height 5
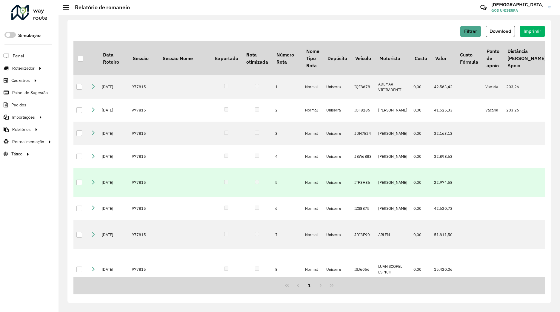
click at [92, 182] on icon at bounding box center [93, 182] width 5 height 5
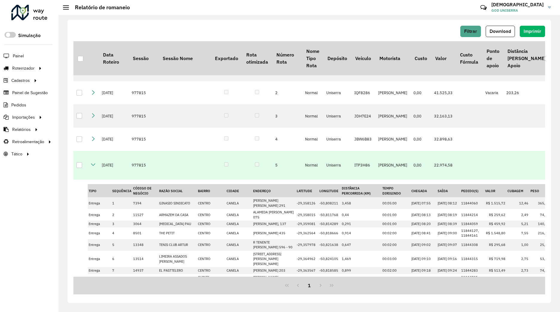
scroll to position [9, 0]
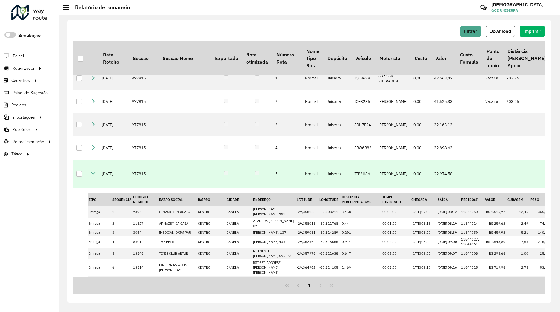
click at [93, 174] on icon at bounding box center [93, 173] width 5 height 5
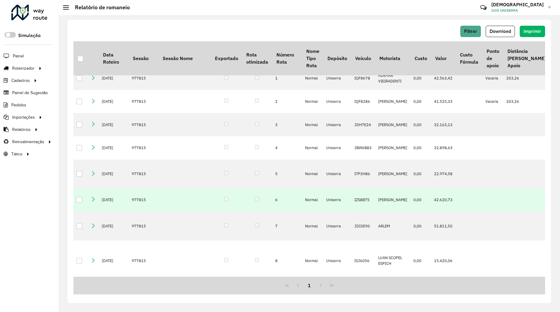
click at [93, 198] on icon at bounding box center [93, 199] width 5 height 5
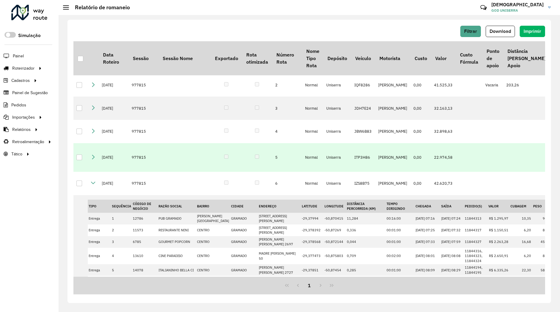
scroll to position [21, 0]
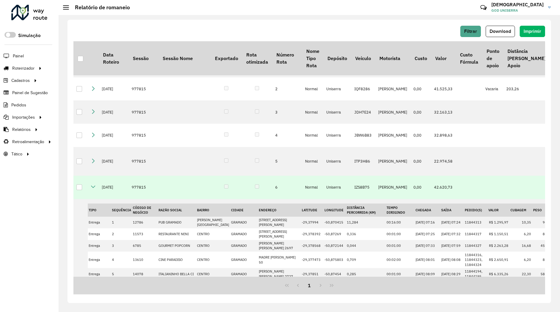
click at [94, 187] on icon at bounding box center [93, 186] width 5 height 5
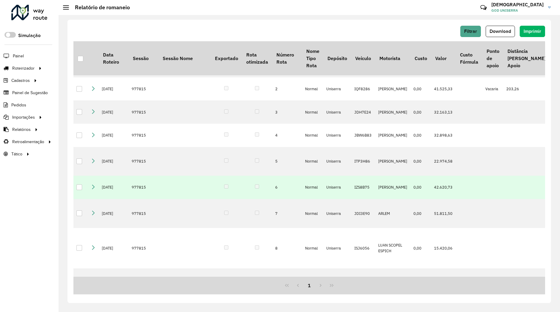
click at [92, 186] on icon at bounding box center [93, 186] width 5 height 5
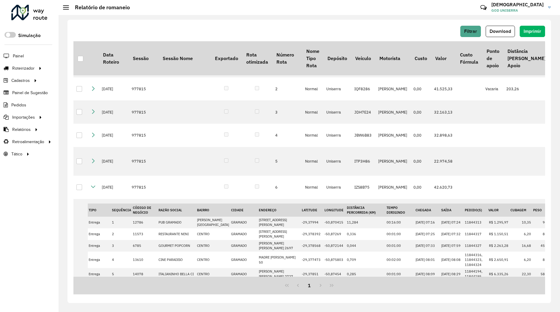
scroll to position [0, 0]
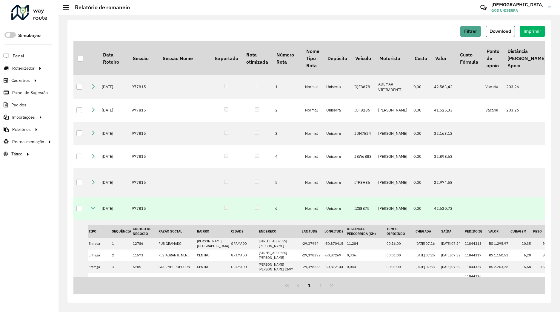
click at [92, 209] on icon at bounding box center [93, 207] width 5 height 5
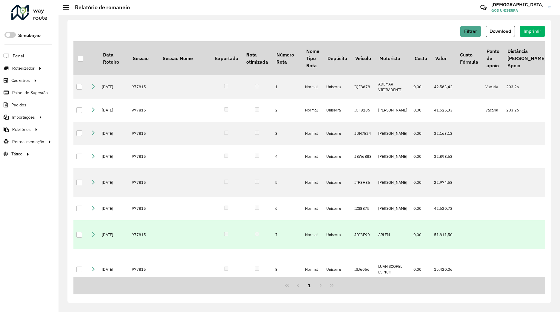
click at [93, 237] on link at bounding box center [93, 234] width 5 height 5
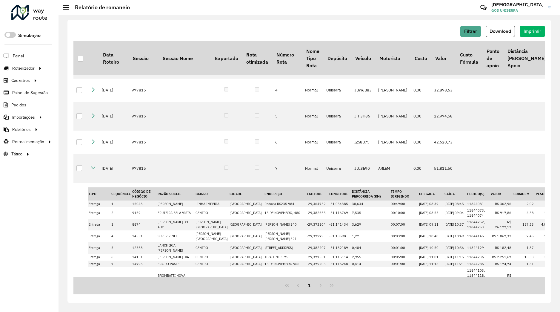
scroll to position [54, 0]
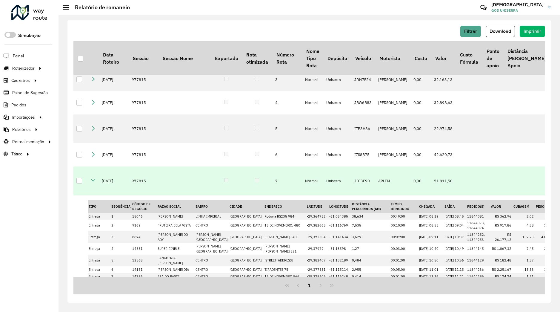
click at [93, 181] on icon at bounding box center [93, 180] width 5 height 5
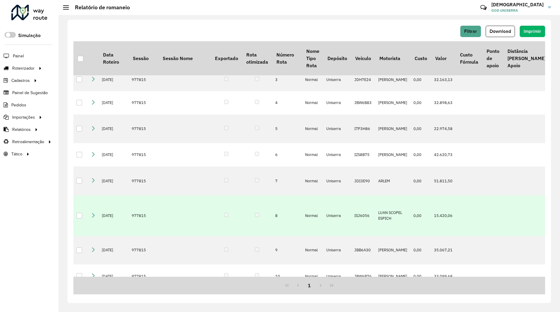
click at [93, 217] on icon at bounding box center [93, 214] width 5 height 5
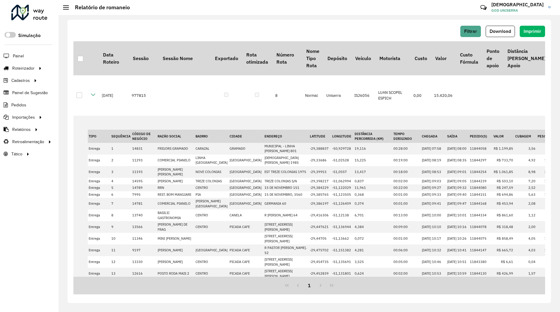
scroll to position [251, 0]
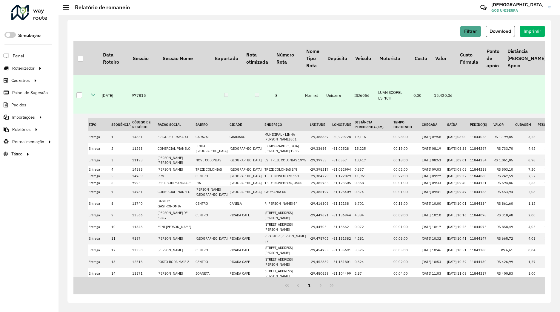
click at [94, 97] on icon at bounding box center [93, 94] width 5 height 5
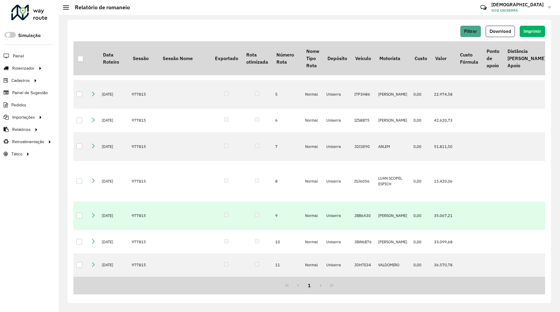
click at [92, 214] on icon at bounding box center [93, 215] width 5 height 5
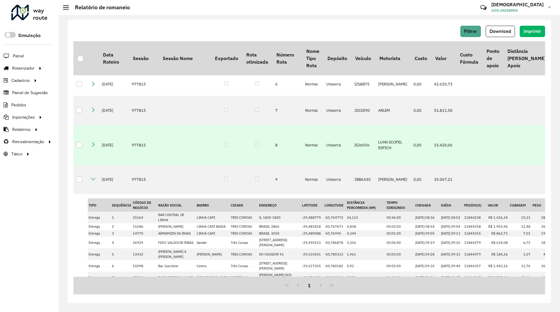
scroll to position [114, 0]
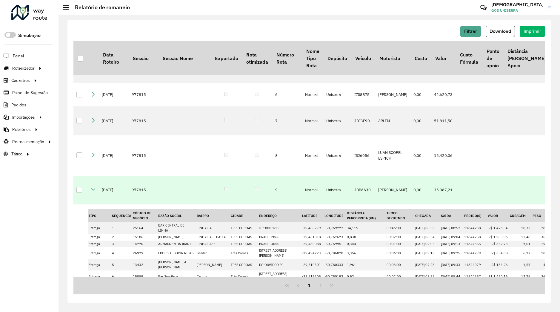
click at [94, 192] on icon at bounding box center [93, 189] width 5 height 5
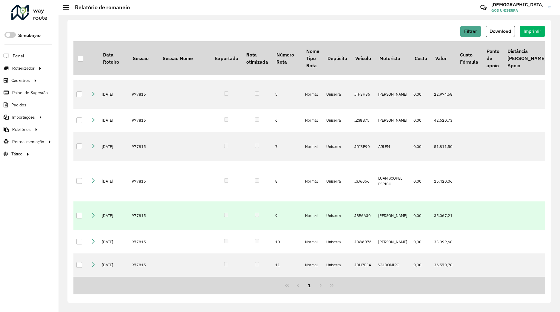
scroll to position [105, 0]
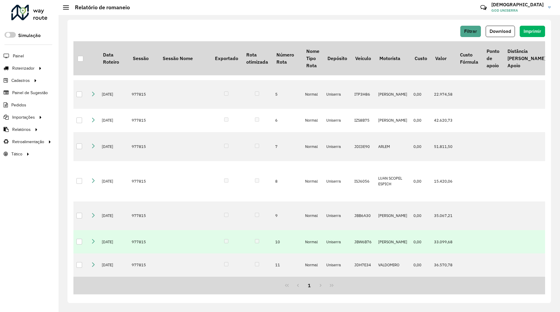
click at [92, 239] on icon at bounding box center [93, 241] width 5 height 5
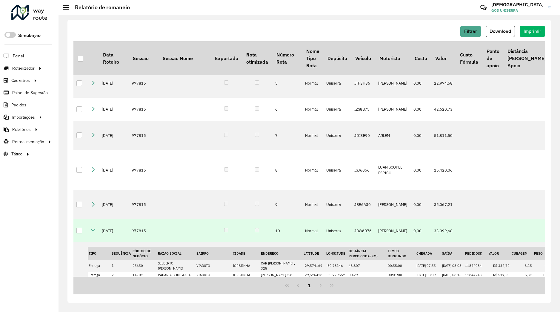
click at [94, 232] on icon at bounding box center [93, 230] width 5 height 5
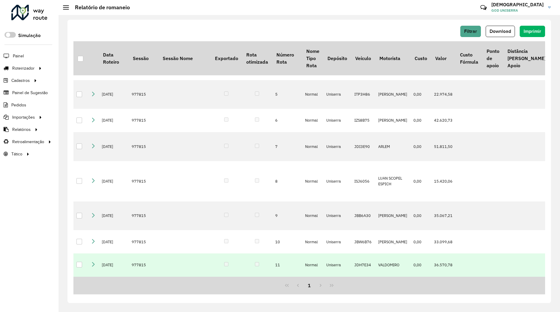
click at [95, 262] on icon at bounding box center [93, 264] width 5 height 5
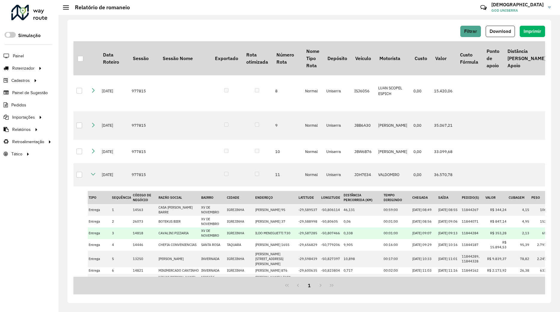
scroll to position [140, 0]
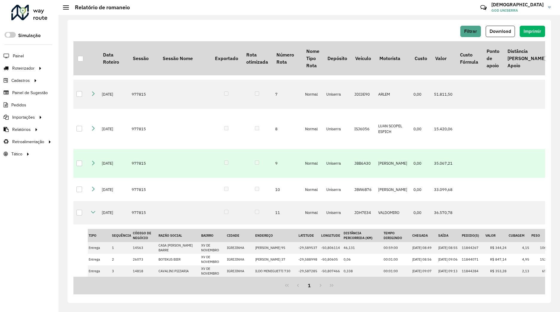
click at [93, 214] on icon at bounding box center [93, 212] width 5 height 5
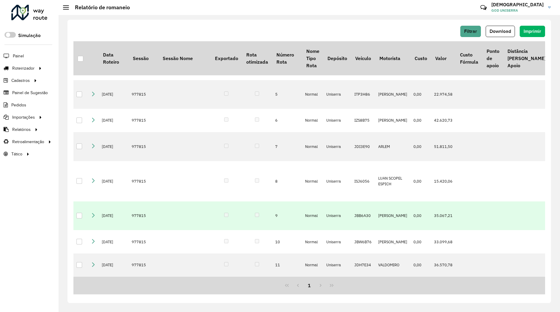
scroll to position [105, 0]
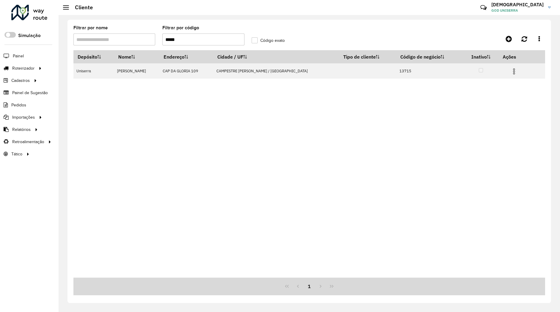
click at [176, 43] on input "*****" at bounding box center [203, 39] width 82 height 12
type input "*****"
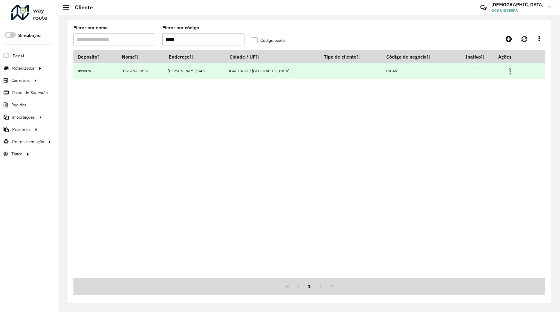
click at [508, 73] on img at bounding box center [510, 71] width 7 height 7
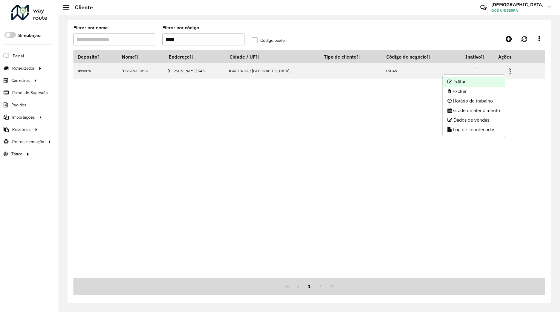
click at [499, 80] on li "Editar" at bounding box center [474, 82] width 62 height 10
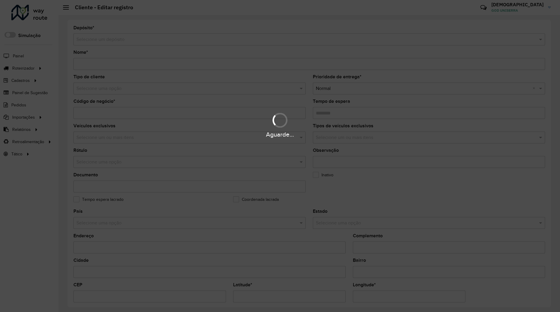
scroll to position [131, 0]
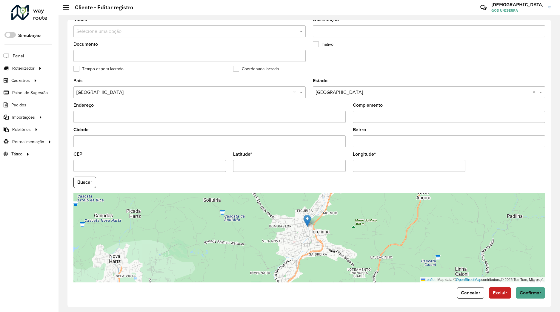
drag, startPoint x: 295, startPoint y: 250, endPoint x: 300, endPoint y: 229, distance: 21.4
click at [300, 229] on div "Leaflet | Map data © OpenStreetMap contributors,© 2025 TomTom, Microsoft" at bounding box center [309, 238] width 472 height 90
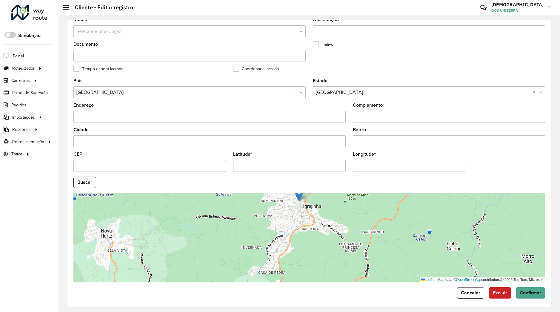
drag, startPoint x: 299, startPoint y: 240, endPoint x: 289, endPoint y: 217, distance: 25.4
click at [289, 217] on div "Leaflet | Map data © OpenStreetMap contributors,© 2025 TomTom, Microsoft" at bounding box center [309, 238] width 472 height 90
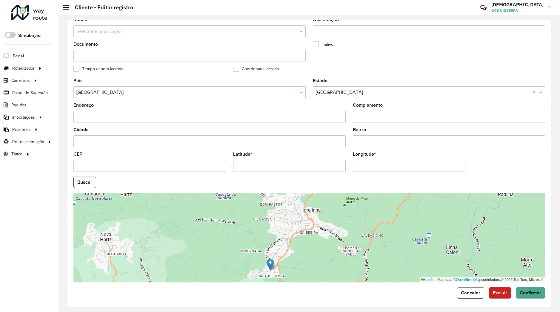
drag, startPoint x: 300, startPoint y: 194, endPoint x: 272, endPoint y: 260, distance: 71.5
click at [272, 260] on img at bounding box center [270, 264] width 7 height 12
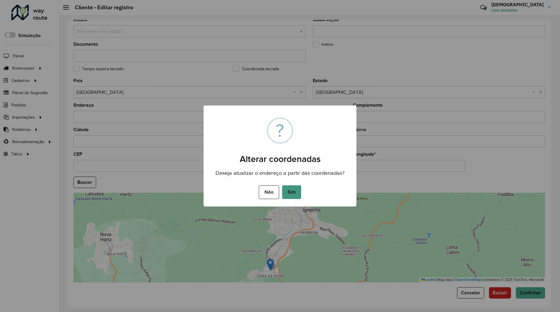
click at [300, 191] on button "Sim" at bounding box center [291, 192] width 19 height 14
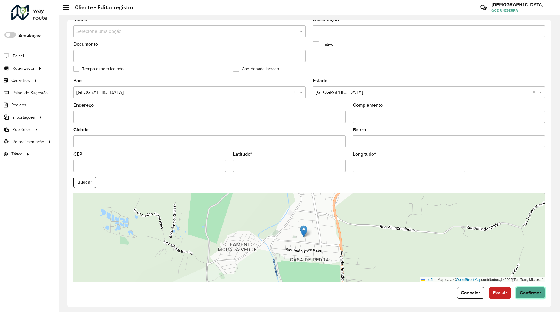
click at [523, 290] on span "Confirmar" at bounding box center [531, 292] width 22 height 5
